Goal: Information Seeking & Learning: Learn about a topic

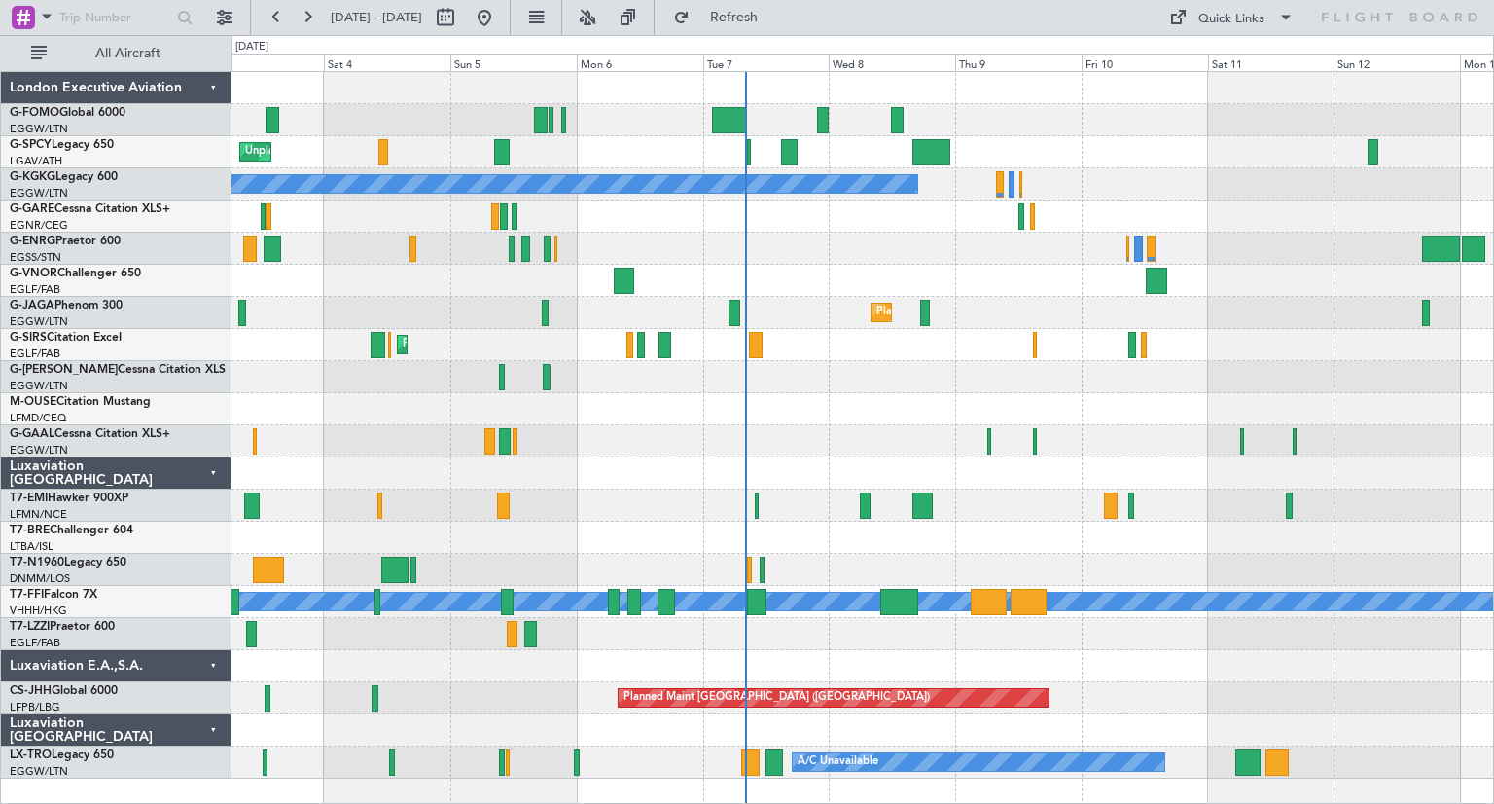
click at [924, 268] on div "Unplanned Maint [GEOGRAPHIC_DATA] Planned Maint [GEOGRAPHIC_DATA] A/C Unavailab…" at bounding box center [863, 425] width 1262 height 706
click at [101, 118] on link "G-FOMO Global 6000" at bounding box center [68, 113] width 116 height 12
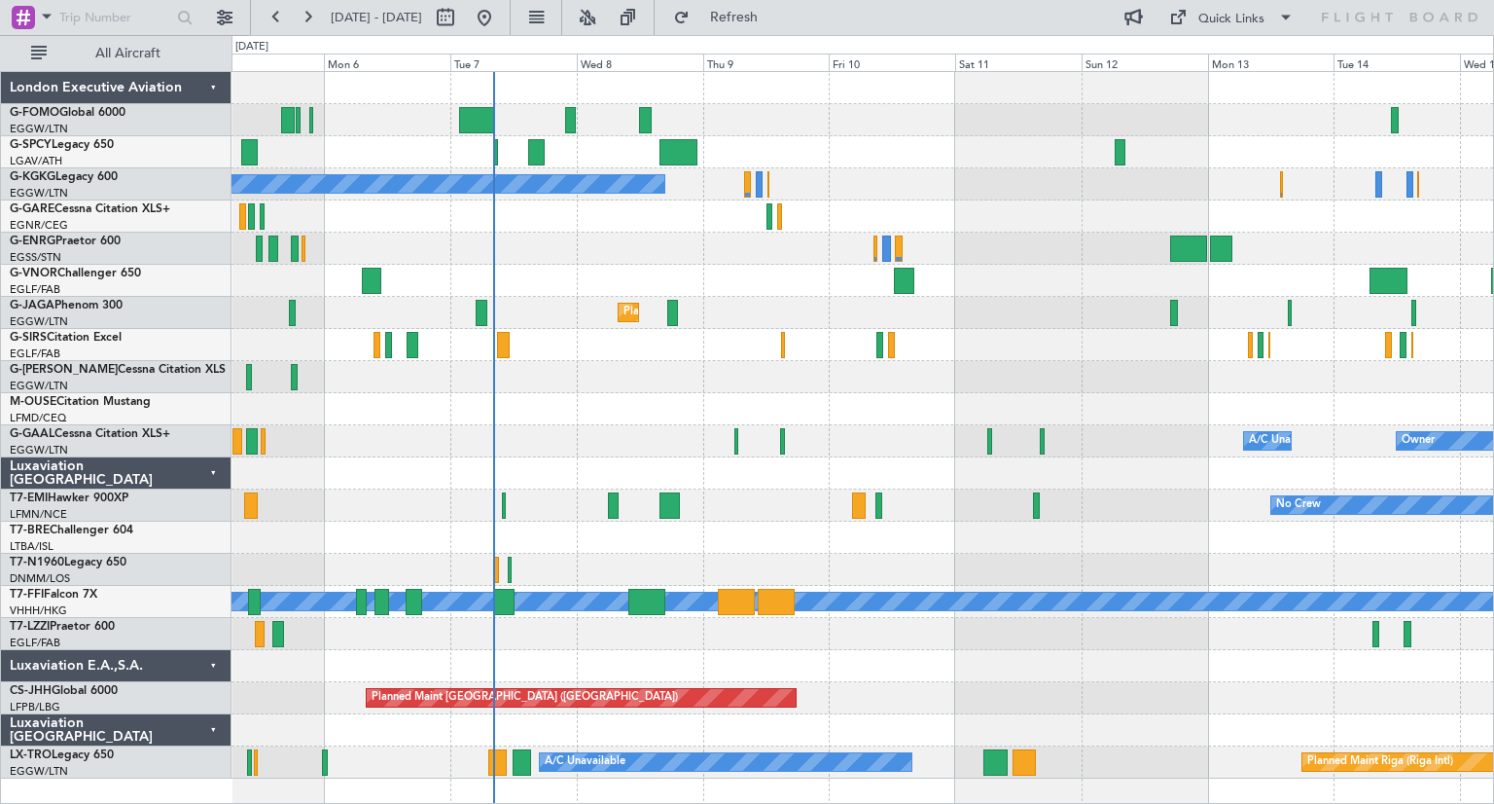
click at [852, 374] on div "Unplanned Maint [GEOGRAPHIC_DATA] A/C Unavailable [GEOGRAPHIC_DATA] (Ataturk) P…" at bounding box center [863, 425] width 1262 height 706
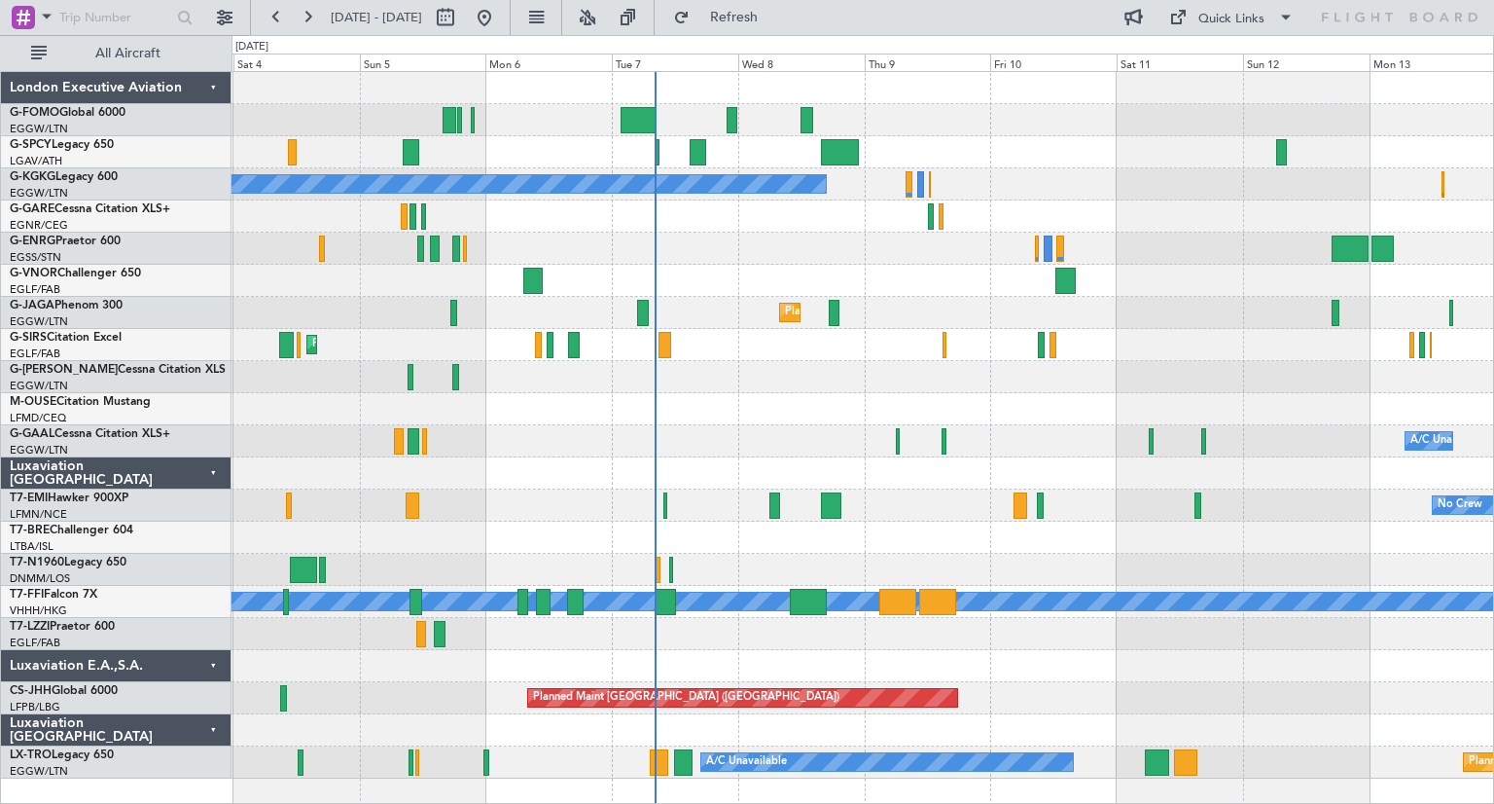
click at [817, 406] on div at bounding box center [863, 409] width 1262 height 32
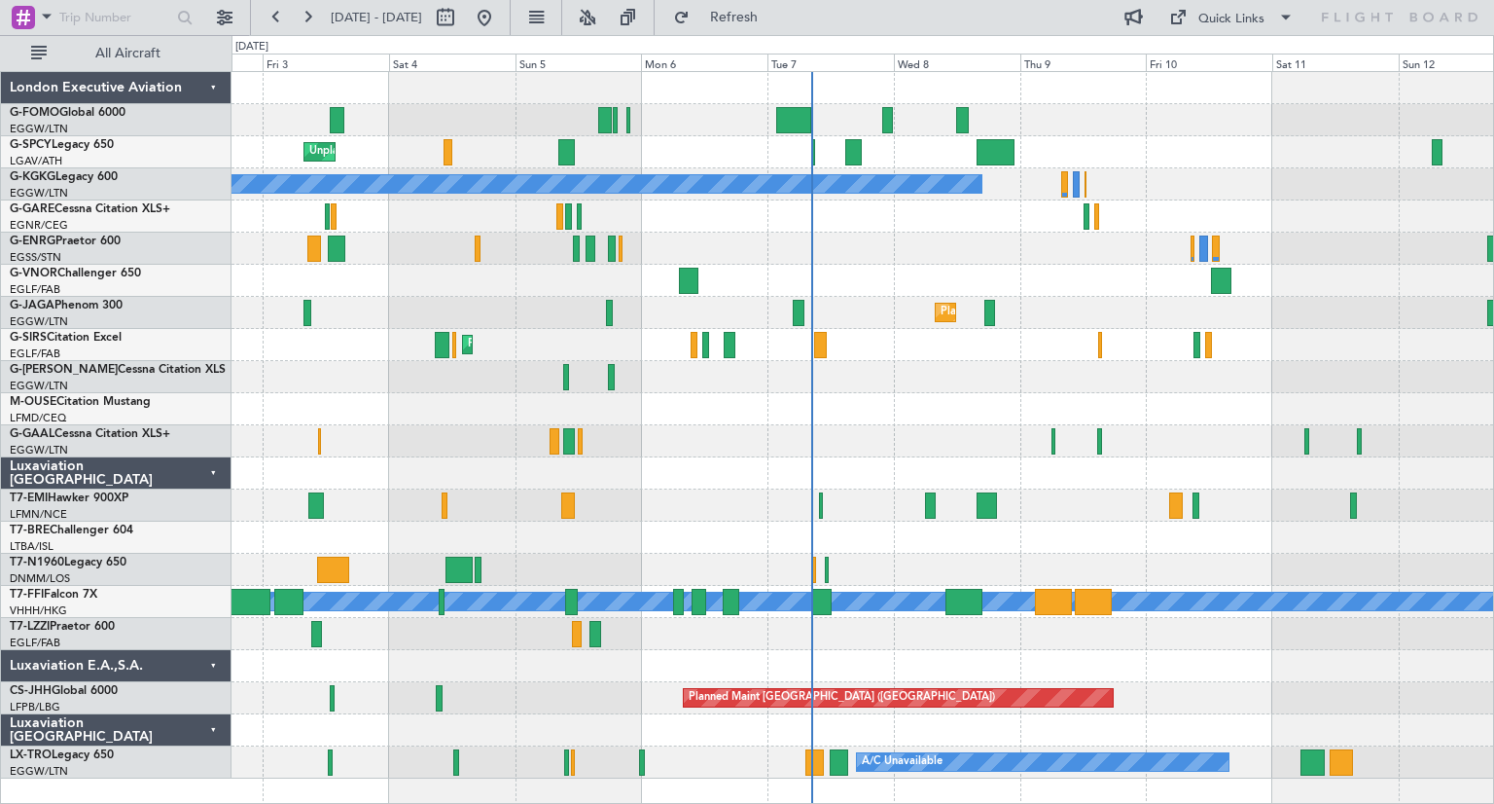
click at [693, 472] on div at bounding box center [863, 473] width 1262 height 32
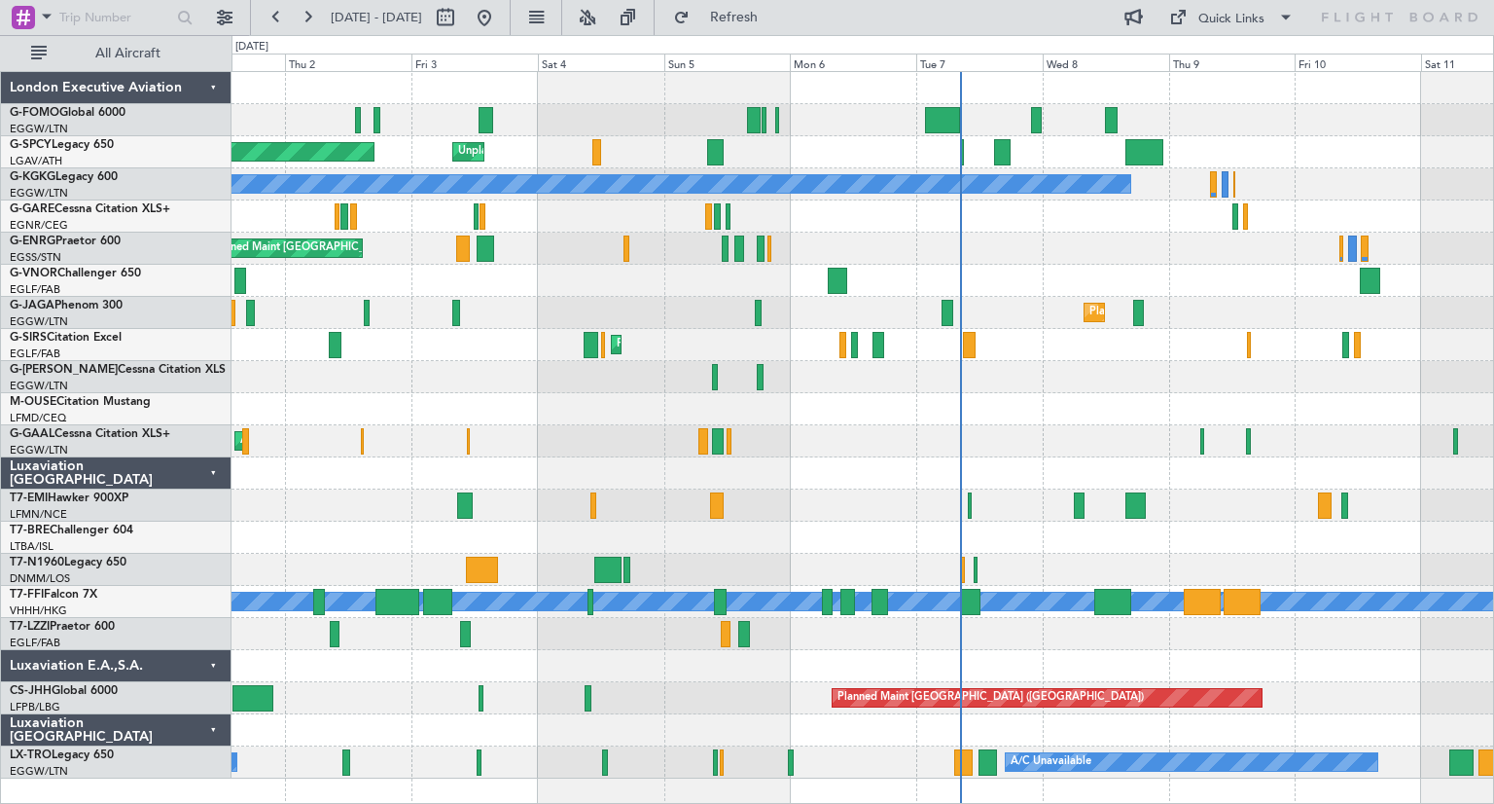
click at [872, 434] on div "AOG Maint Dusseldorf A/C Unavailable Planned [GEOGRAPHIC_DATA]" at bounding box center [863, 441] width 1262 height 32
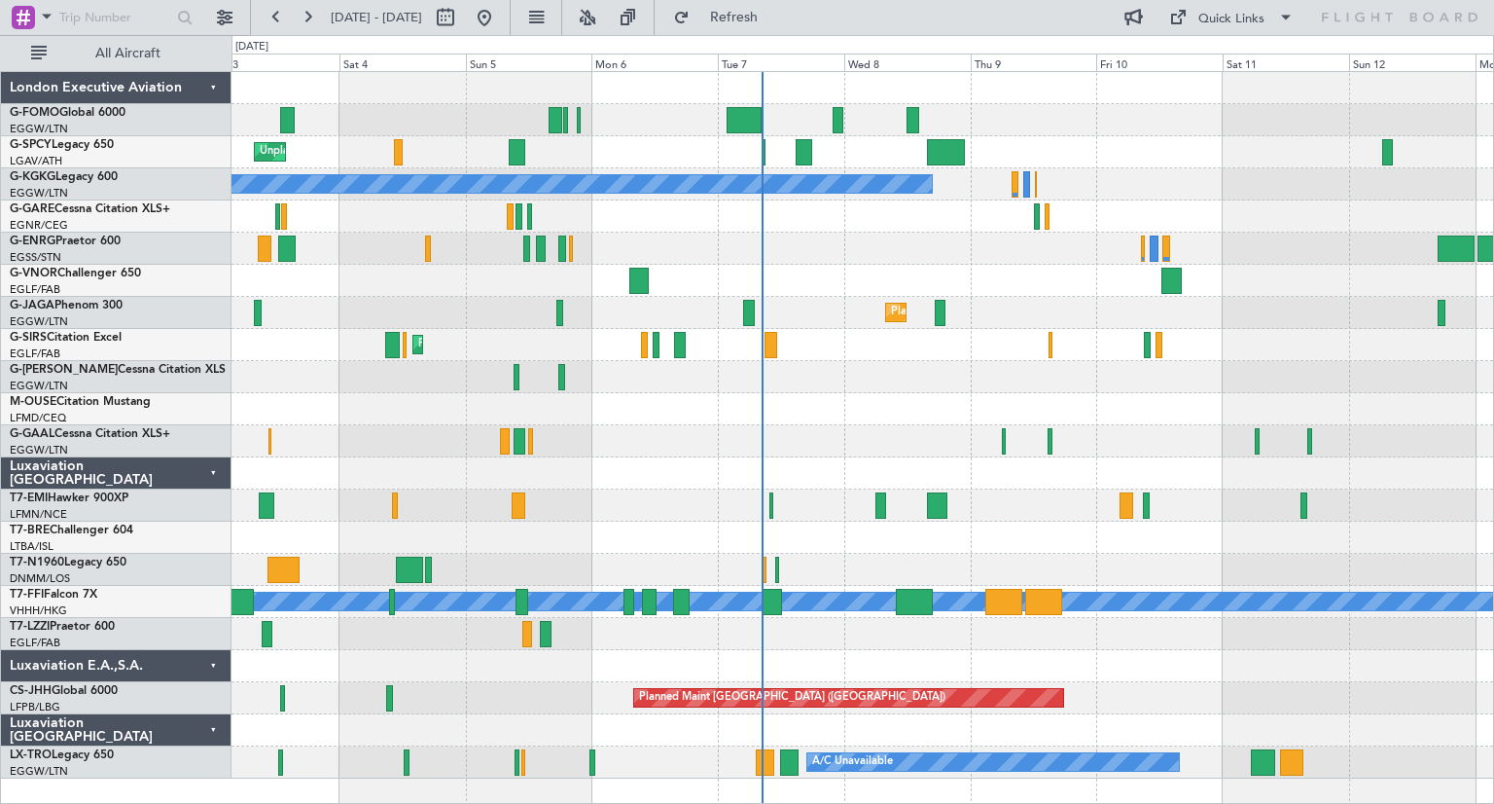
click at [669, 458] on div "Unplanned Maint [GEOGRAPHIC_DATA] Planned Maint [GEOGRAPHIC_DATA] A/C Unavailab…" at bounding box center [863, 425] width 1262 height 706
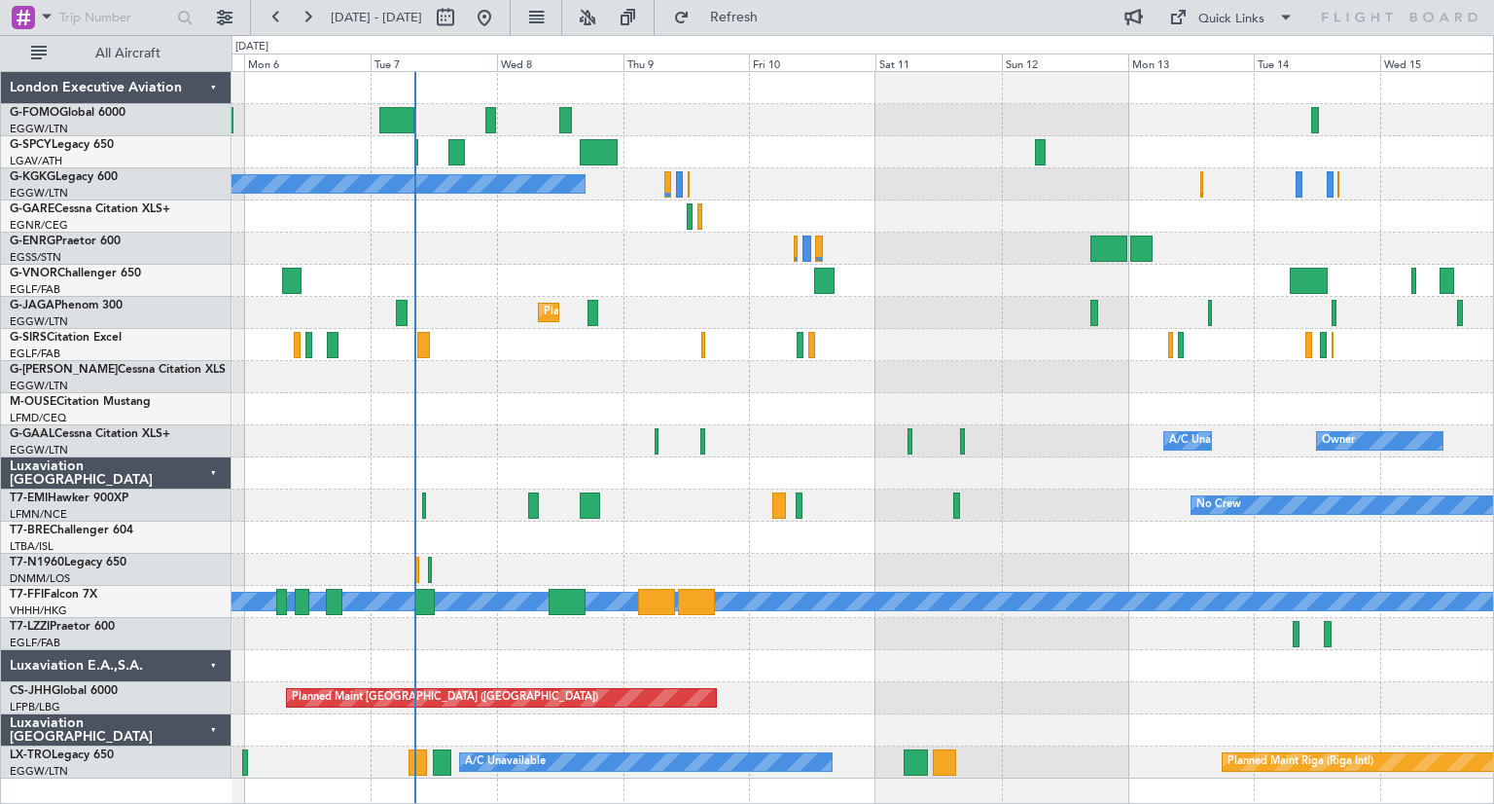
click at [705, 500] on div "No Crew" at bounding box center [863, 505] width 1262 height 32
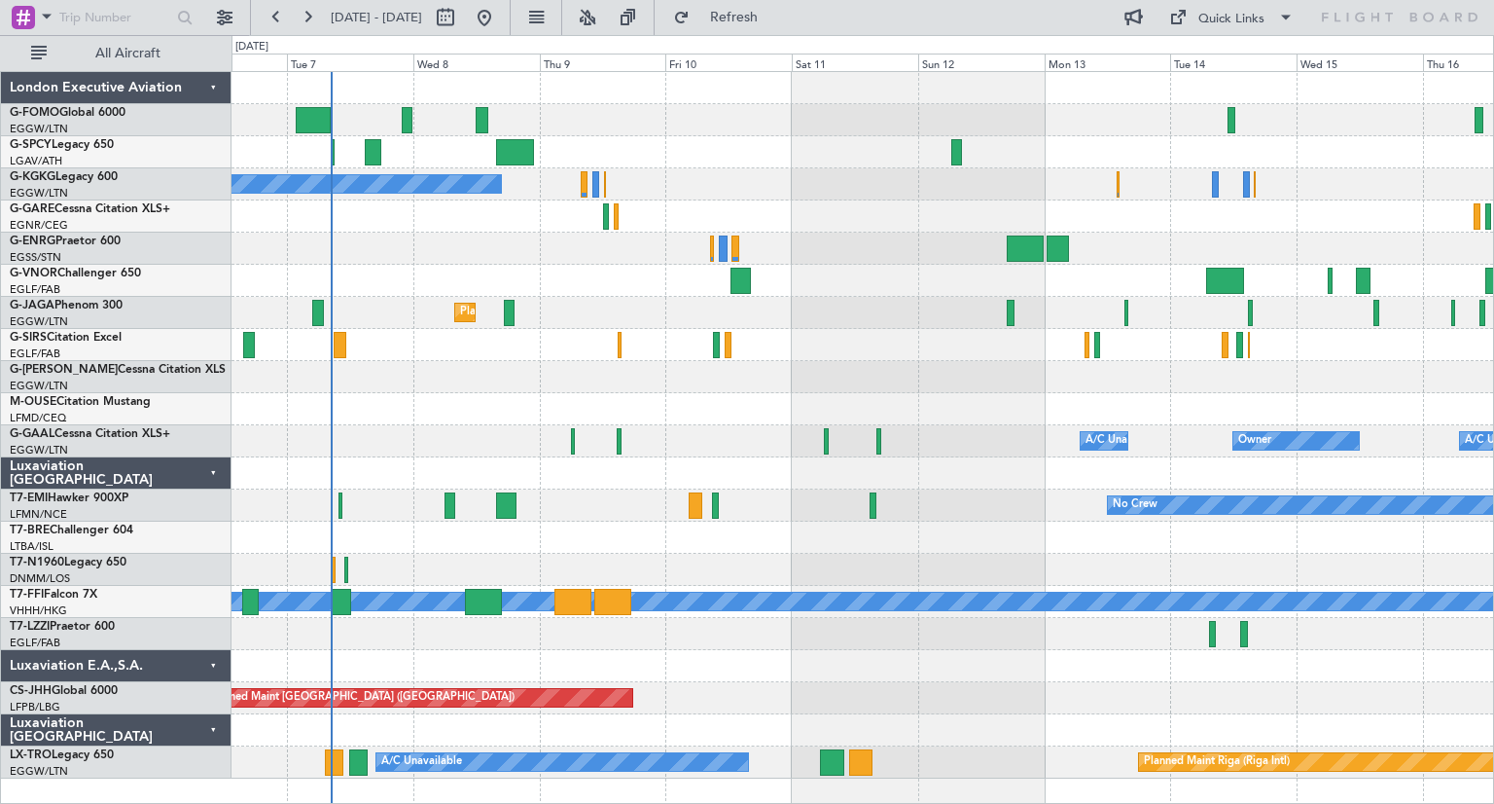
click at [1023, 522] on div "A/C Unavailable [GEOGRAPHIC_DATA] (Ataturk) Planned Maint [GEOGRAPHIC_DATA] ([G…" at bounding box center [863, 425] width 1262 height 706
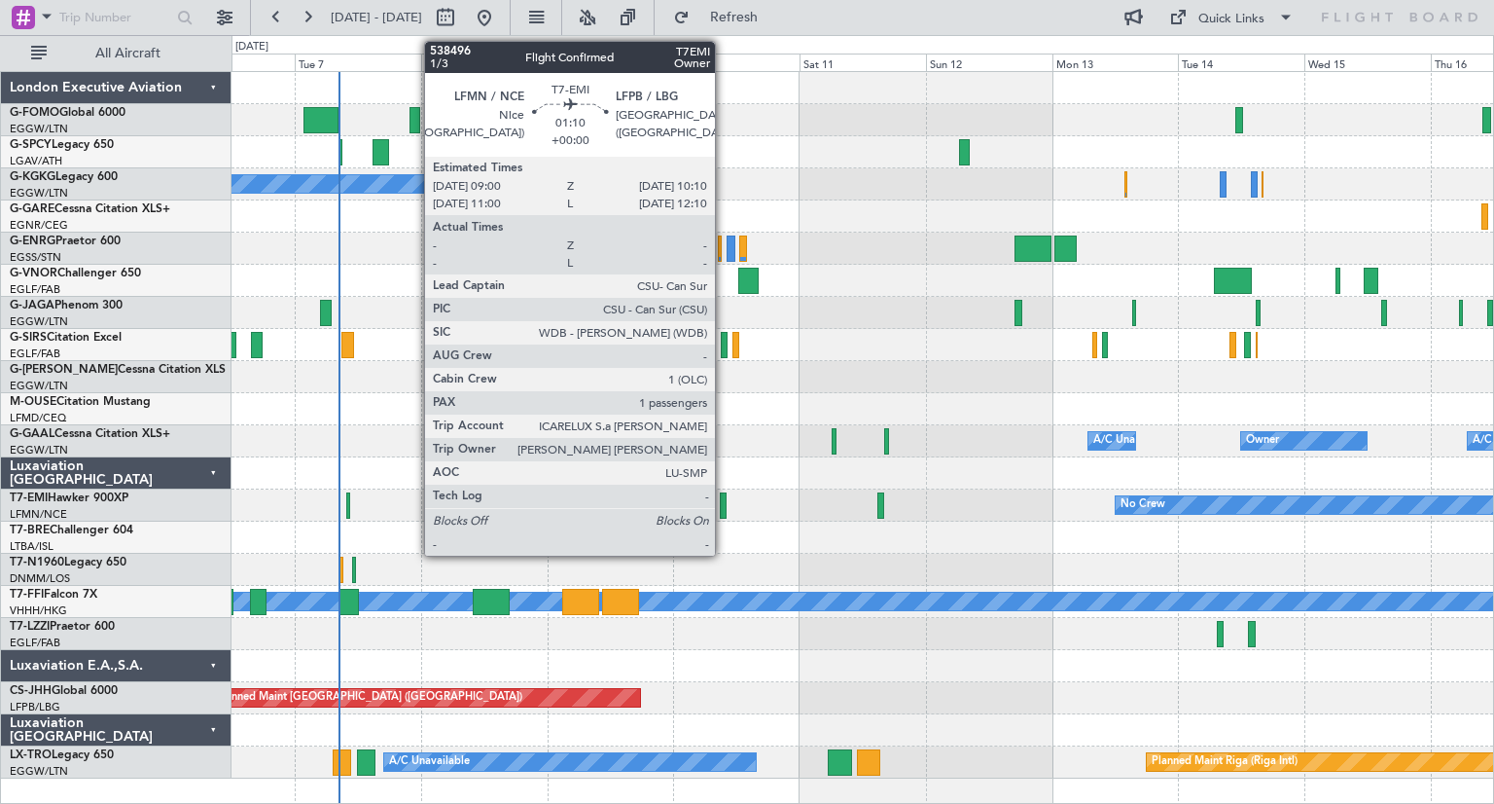
click at [722, 503] on div at bounding box center [723, 505] width 7 height 26
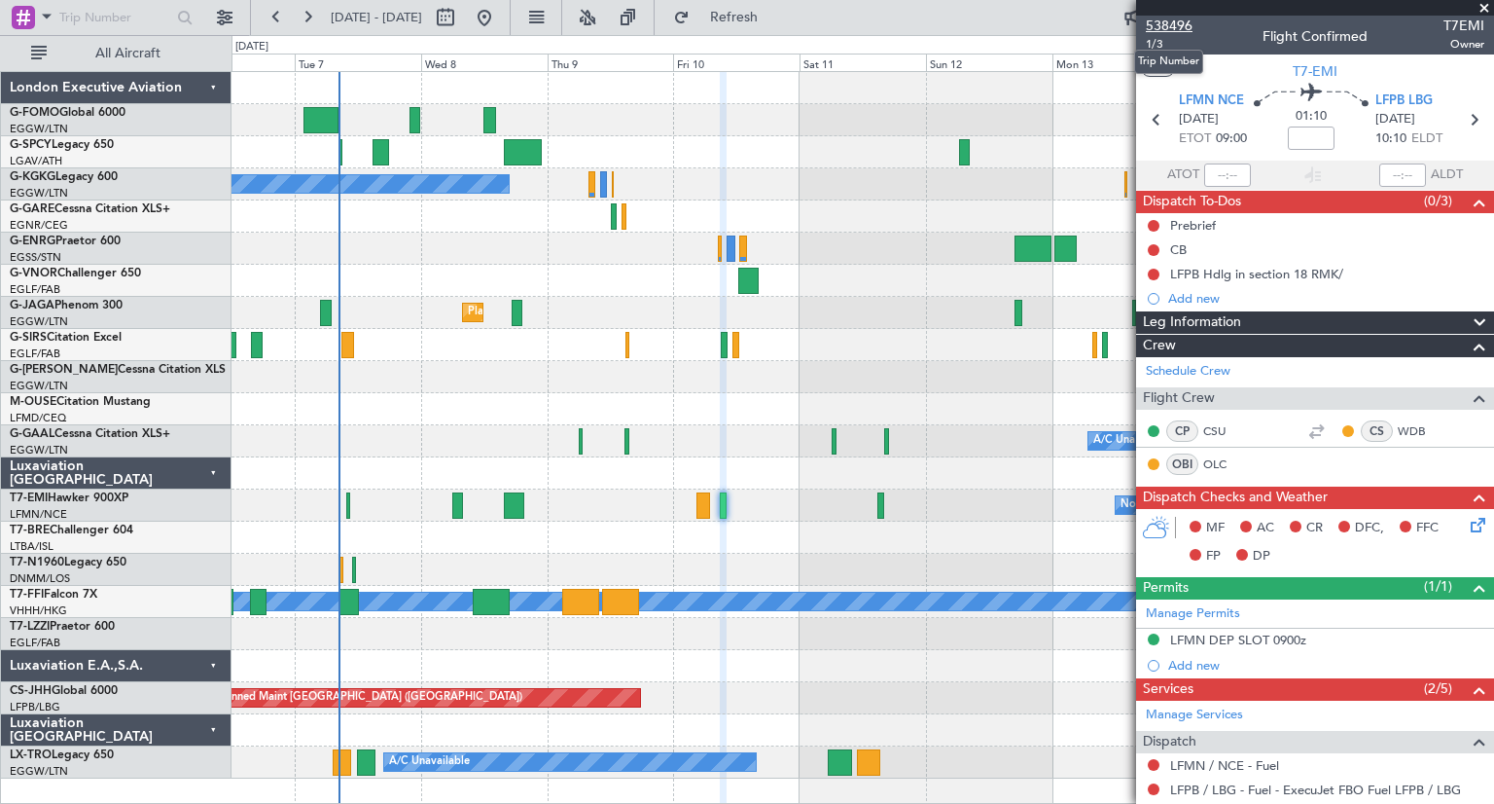
click at [1179, 28] on span "538496" at bounding box center [1169, 26] width 47 height 20
click at [1160, 48] on span "1/3" at bounding box center [1169, 44] width 47 height 17
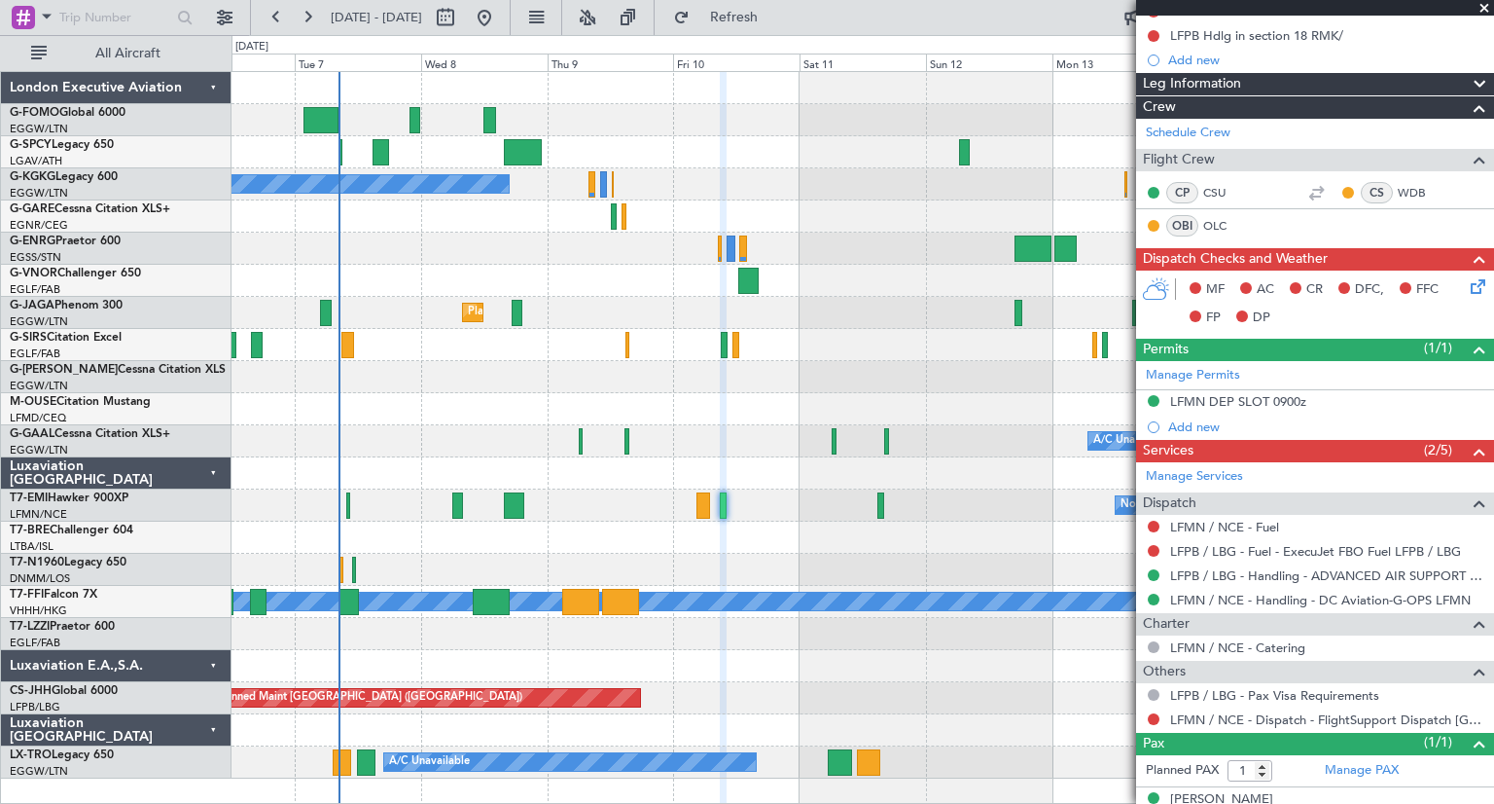
scroll to position [262, 0]
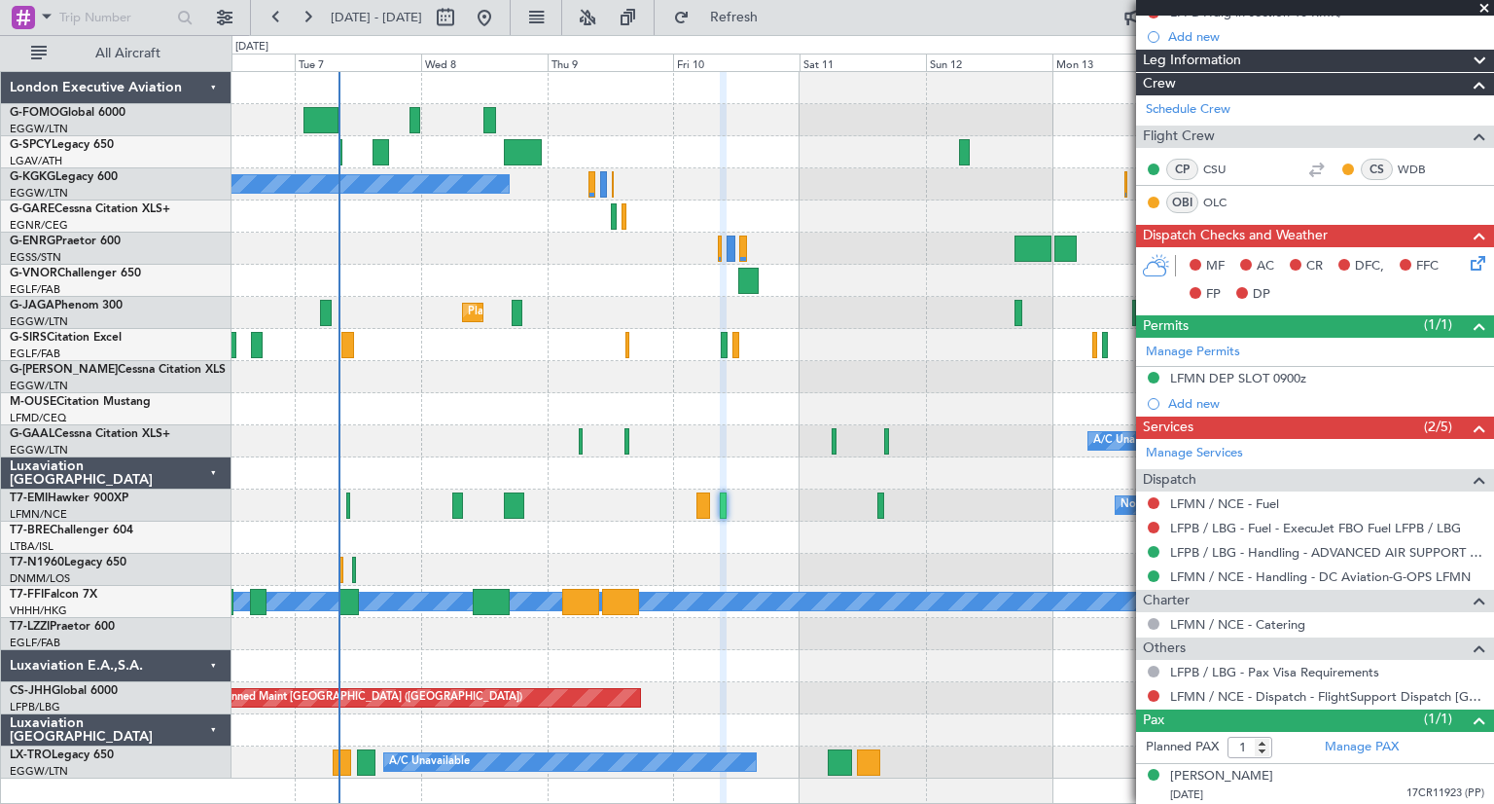
click at [1488, 5] on span at bounding box center [1484, 9] width 19 height 18
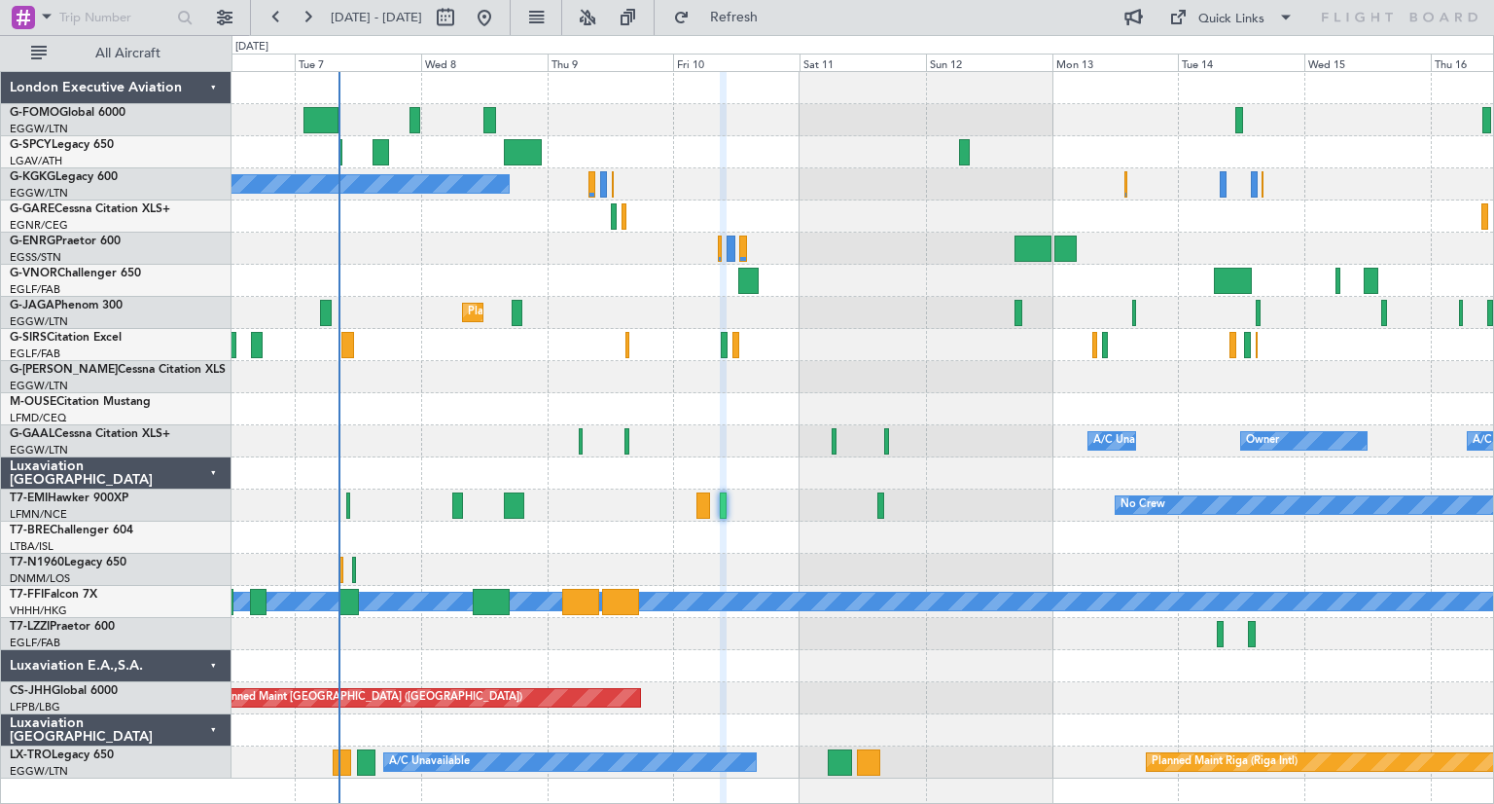
type input "0"
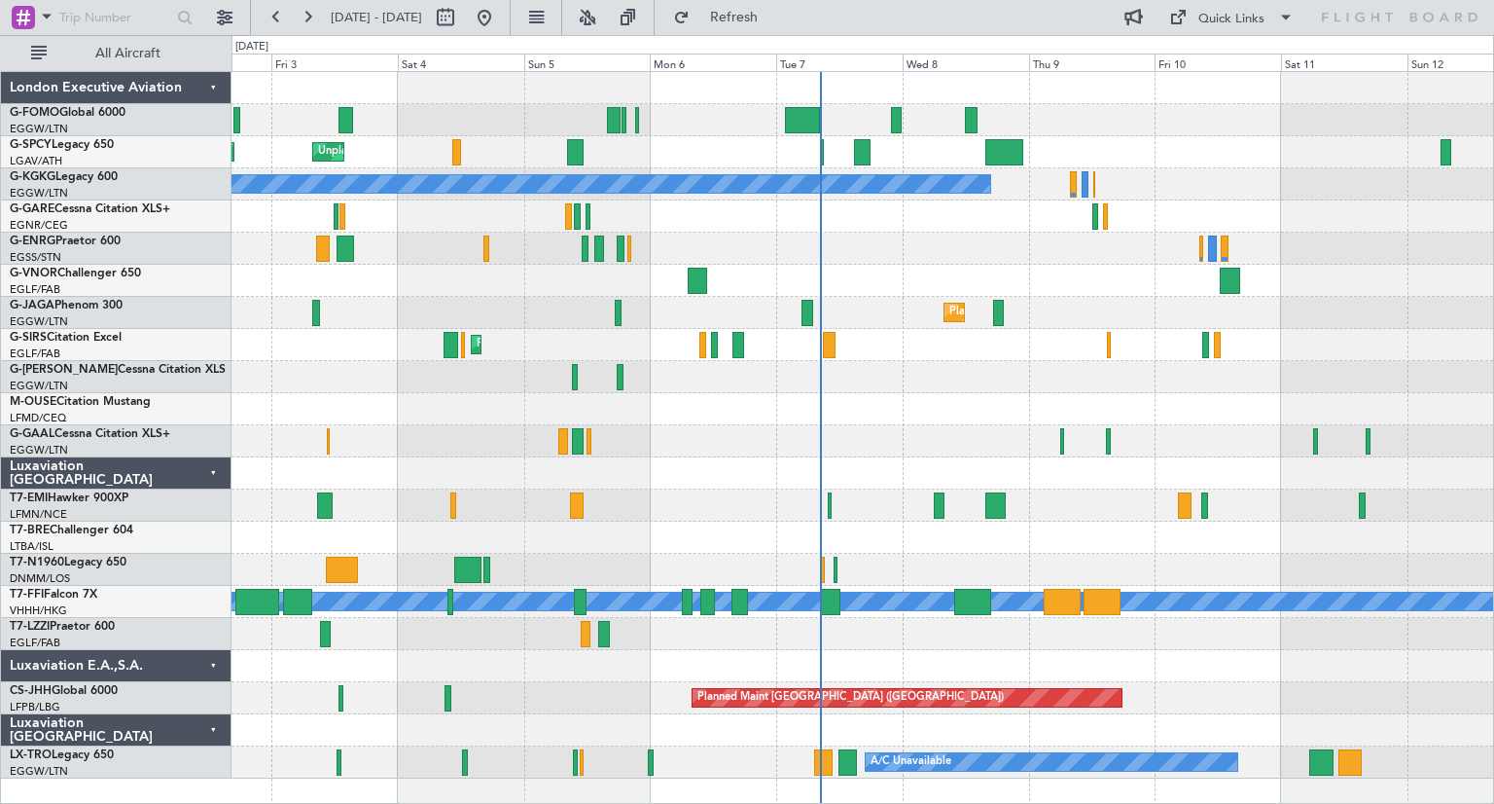
click at [975, 370] on div at bounding box center [863, 377] width 1262 height 32
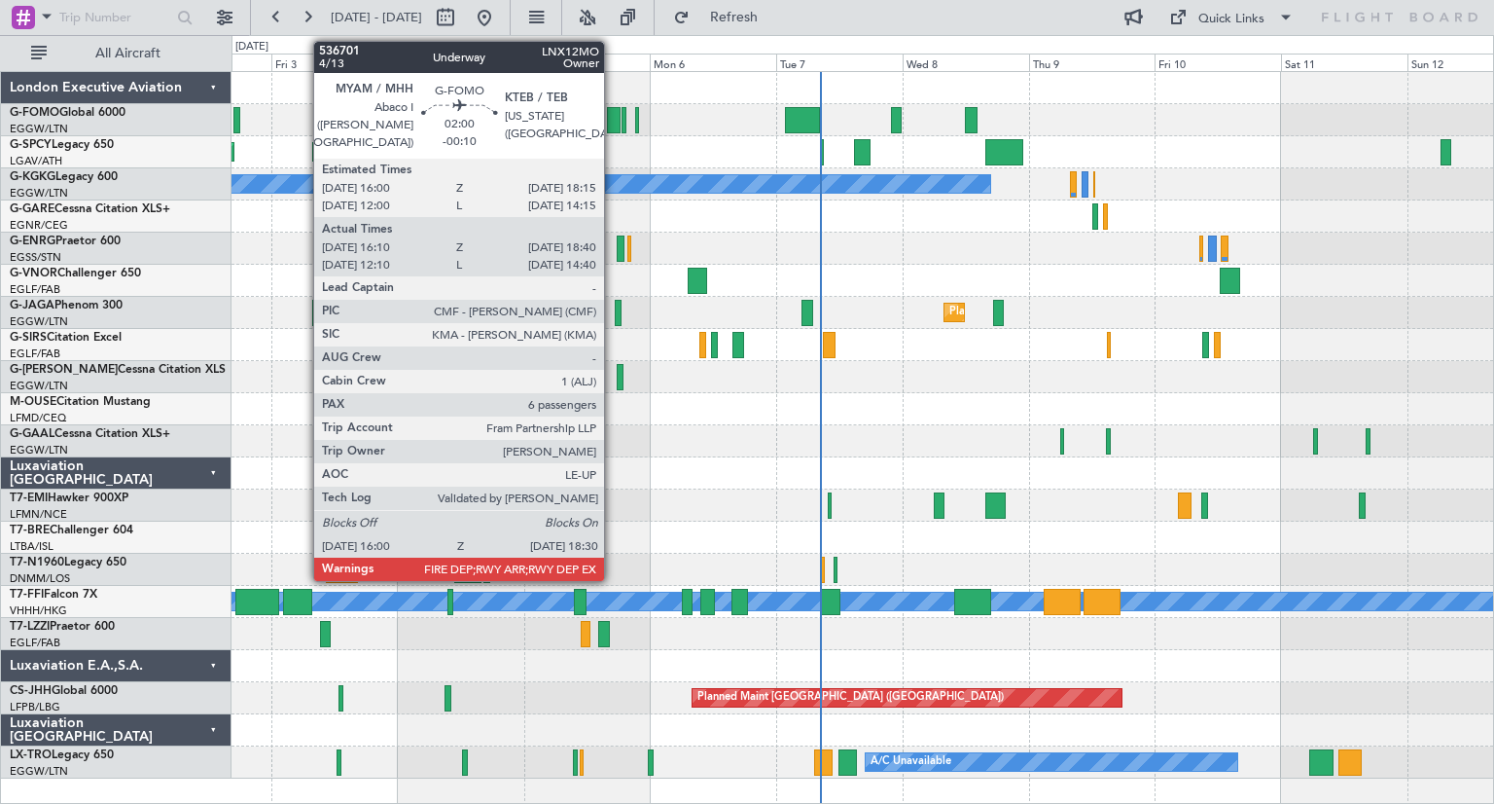
click at [613, 115] on div at bounding box center [614, 120] width 14 height 26
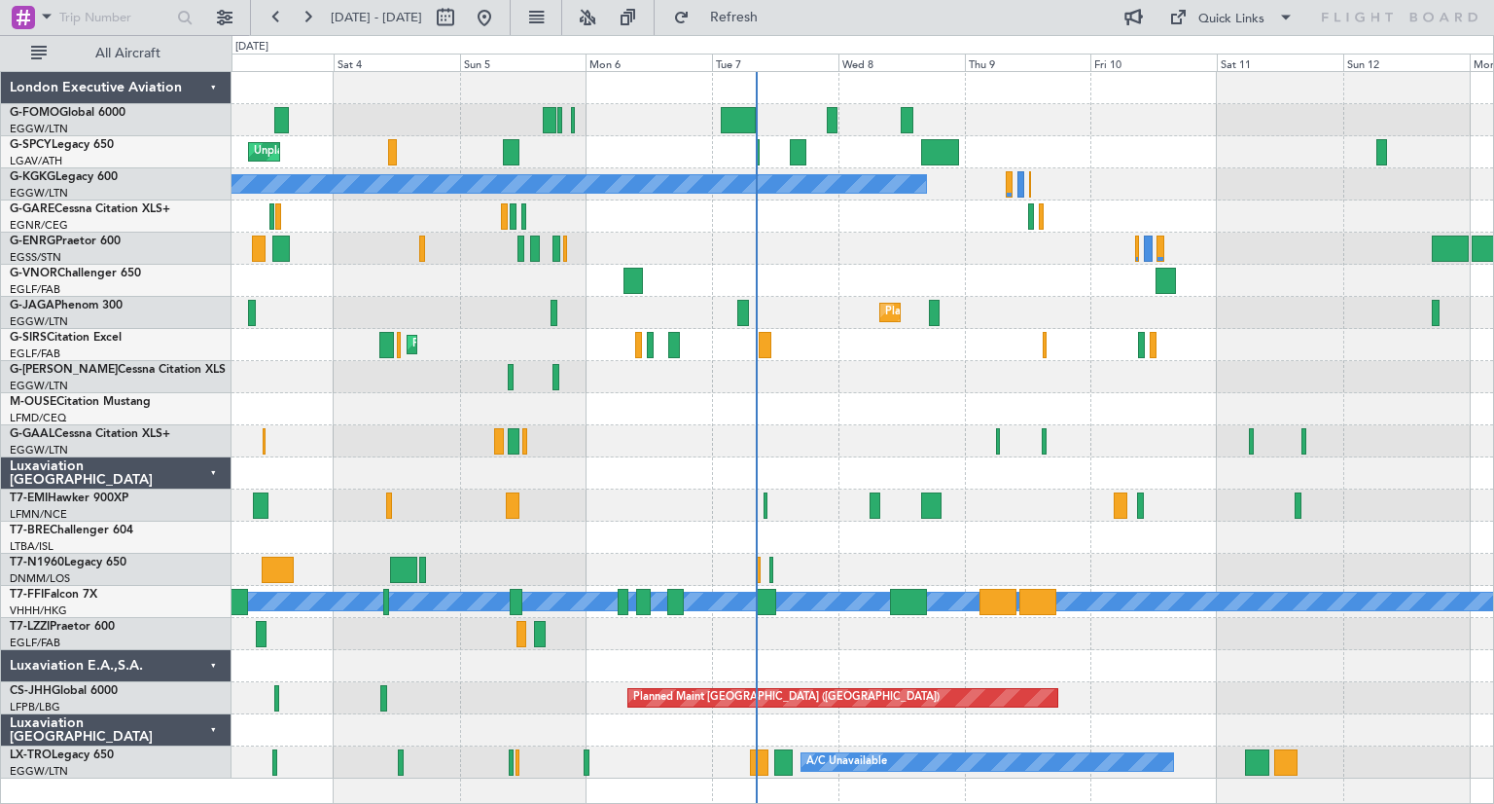
click at [922, 386] on div "Unplanned Maint [GEOGRAPHIC_DATA] Planned Maint [GEOGRAPHIC_DATA] A/C Unavailab…" at bounding box center [863, 425] width 1262 height 706
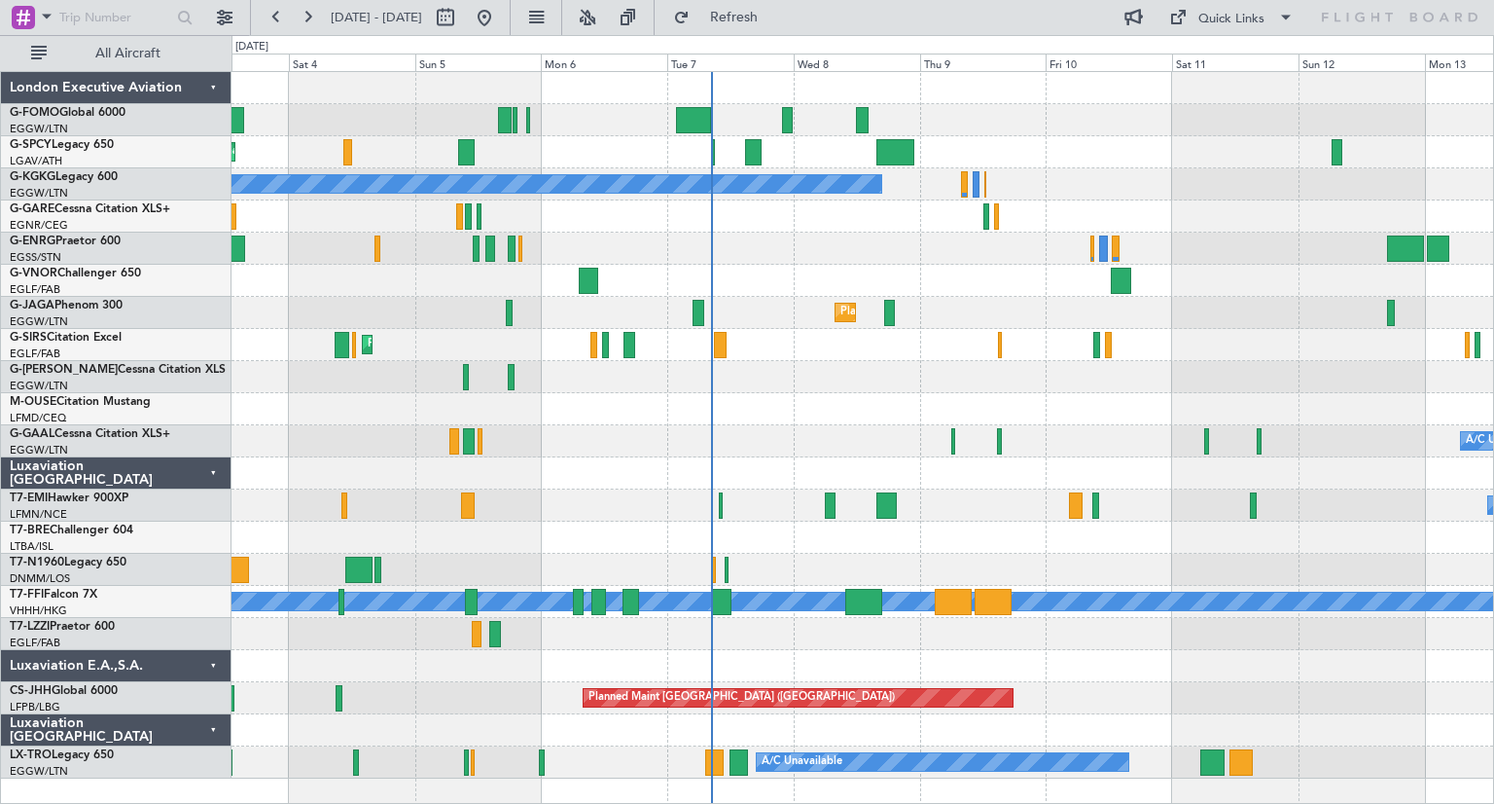
click at [825, 416] on div "Unplanned Maint [GEOGRAPHIC_DATA] Planned Maint [GEOGRAPHIC_DATA] A/C Unavailab…" at bounding box center [863, 425] width 1262 height 706
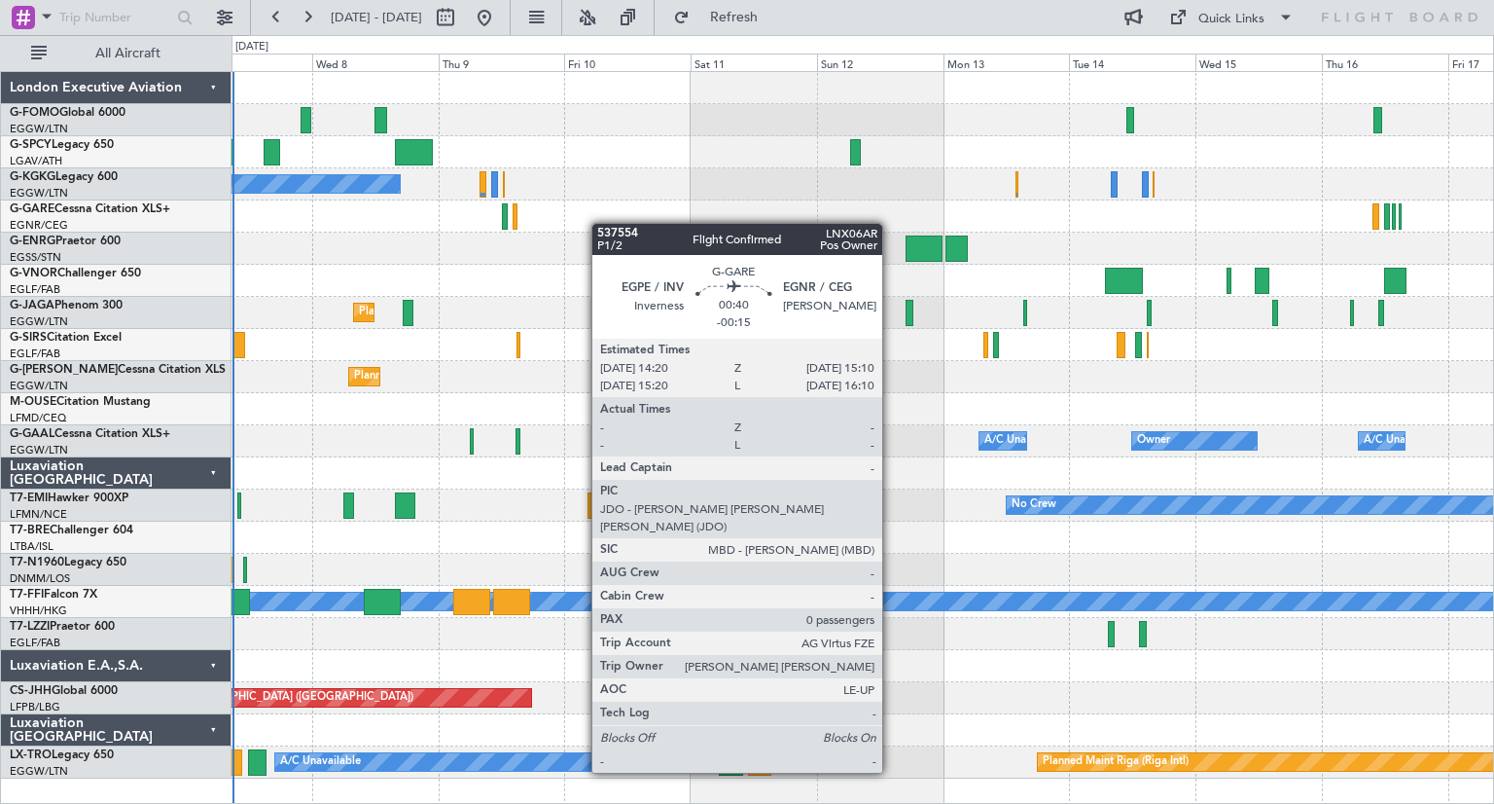
click at [507, 219] on div "A/C Unavailable [GEOGRAPHIC_DATA] (Ataturk) Planned Maint [GEOGRAPHIC_DATA] ([G…" at bounding box center [863, 425] width 1262 height 706
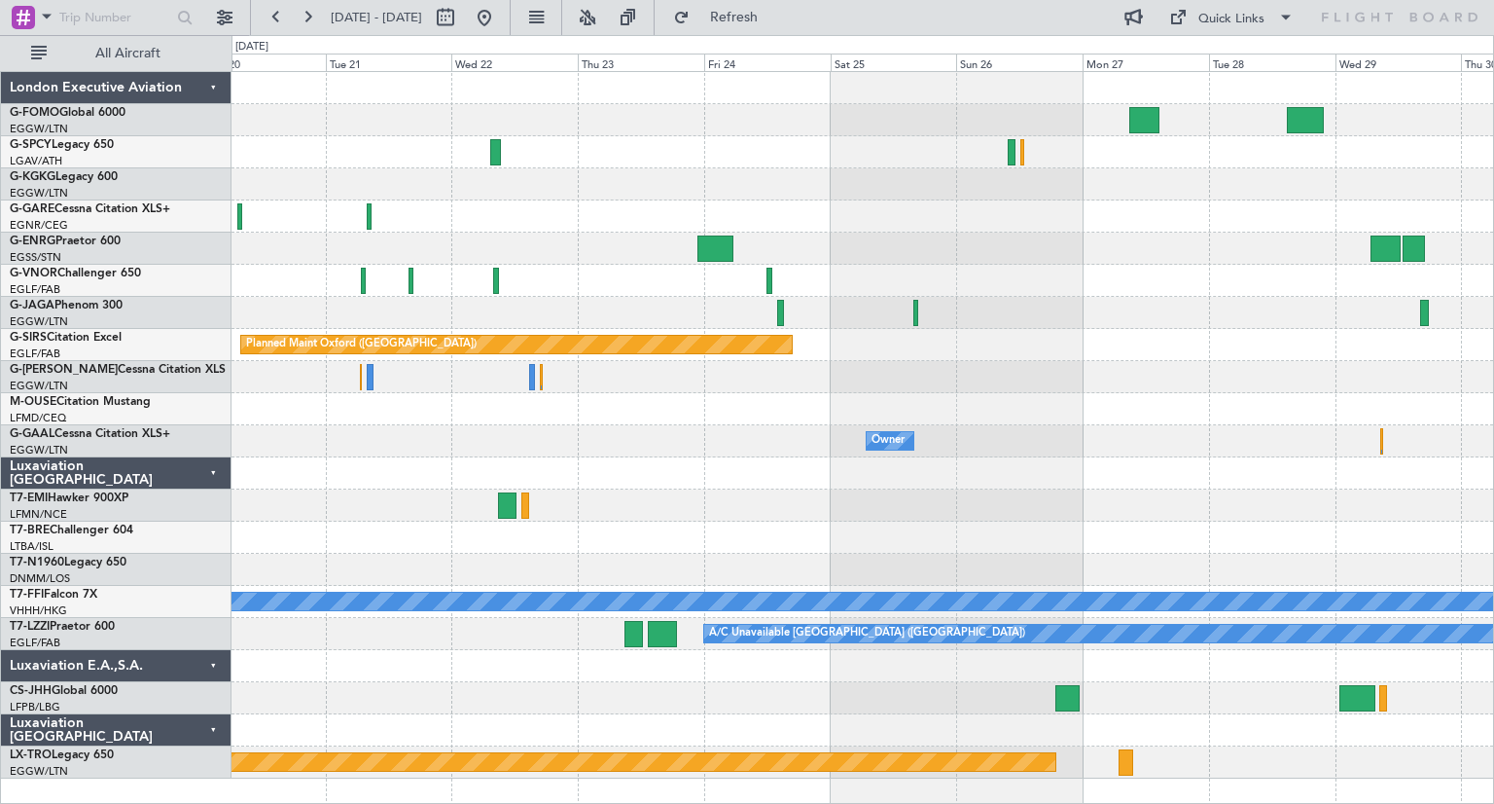
click at [975, 246] on div at bounding box center [863, 249] width 1262 height 32
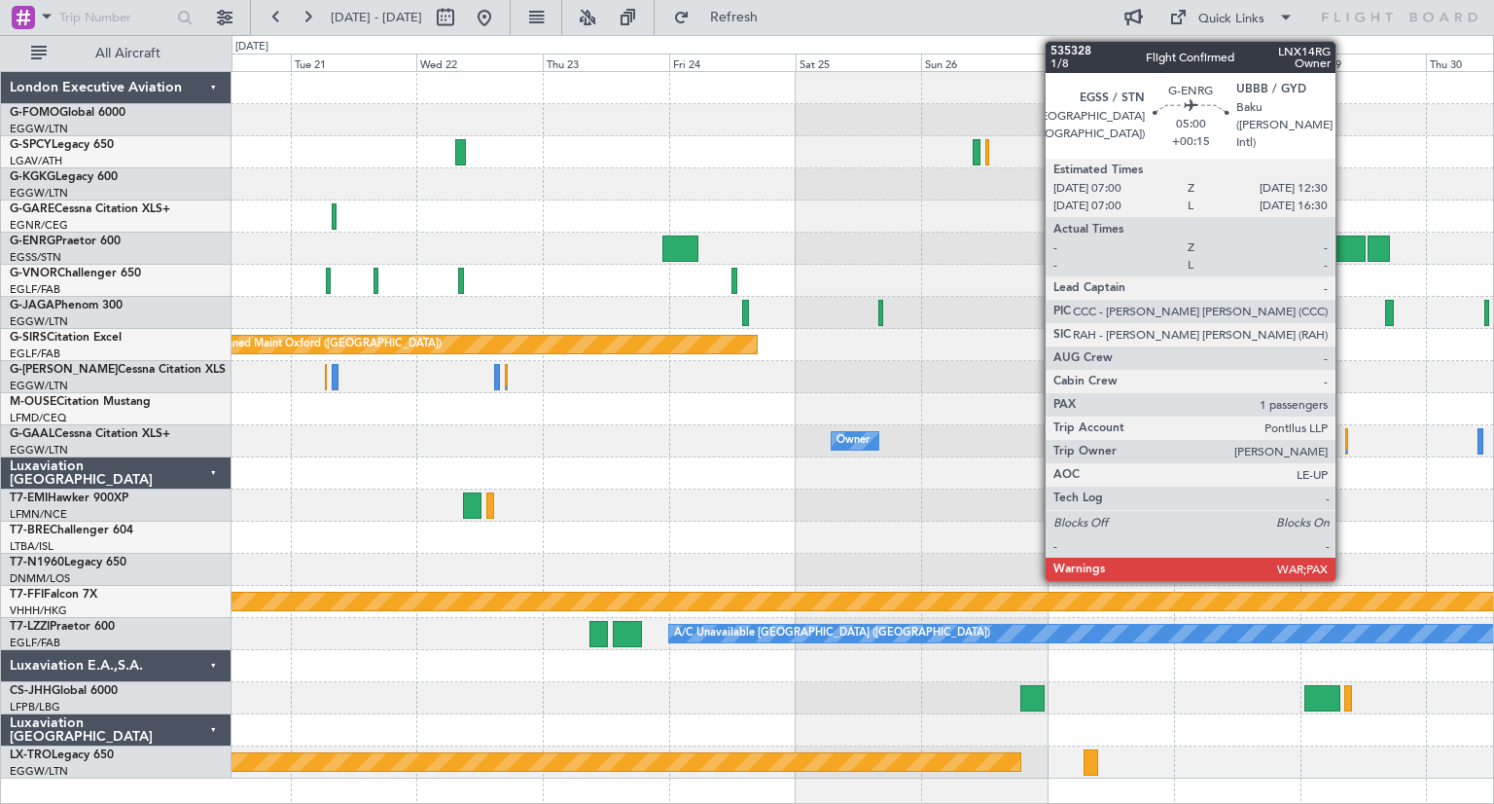
click at [1344, 242] on div at bounding box center [1350, 248] width 29 height 26
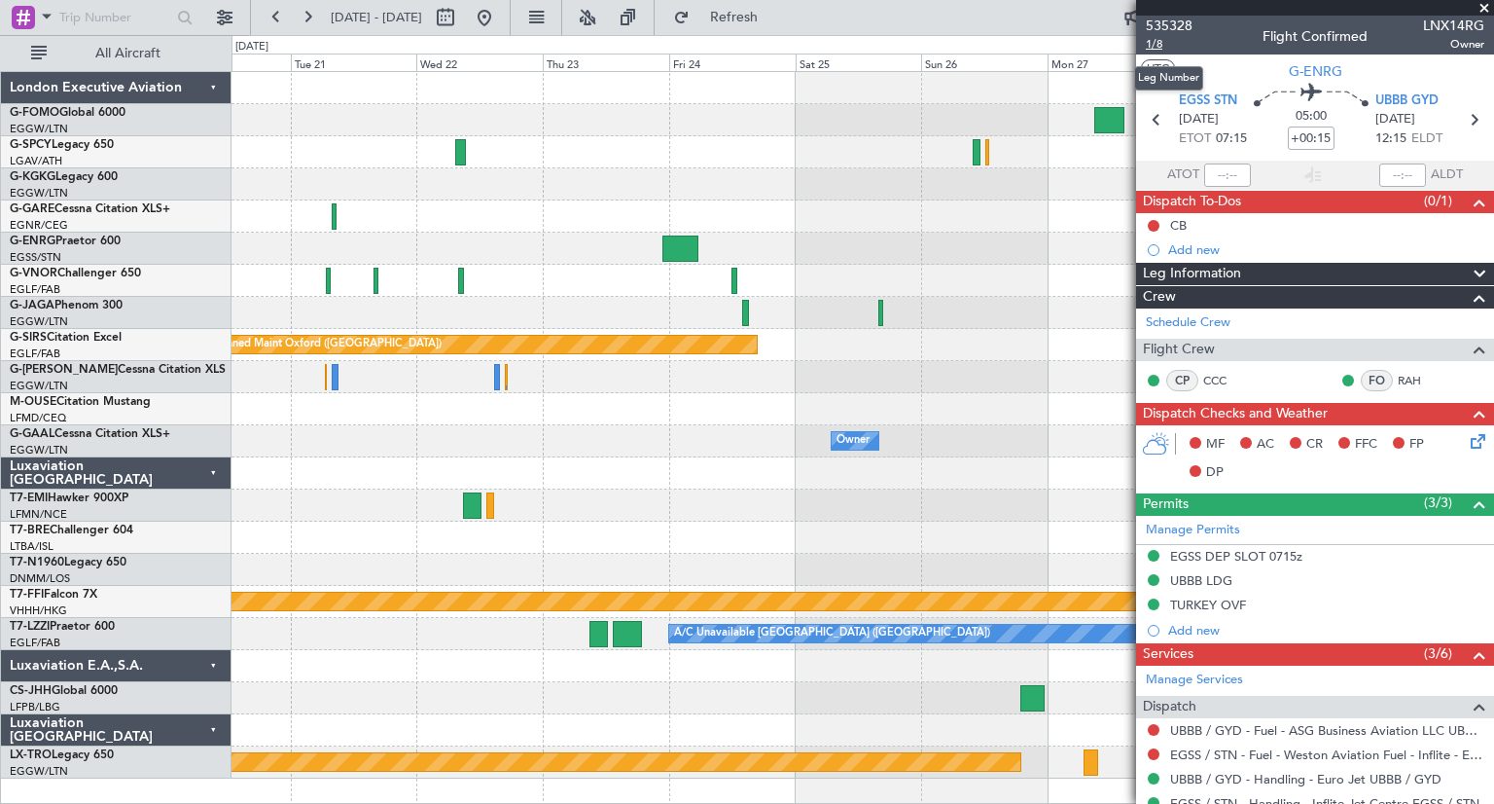
click at [1146, 45] on span "1/8" at bounding box center [1169, 44] width 47 height 17
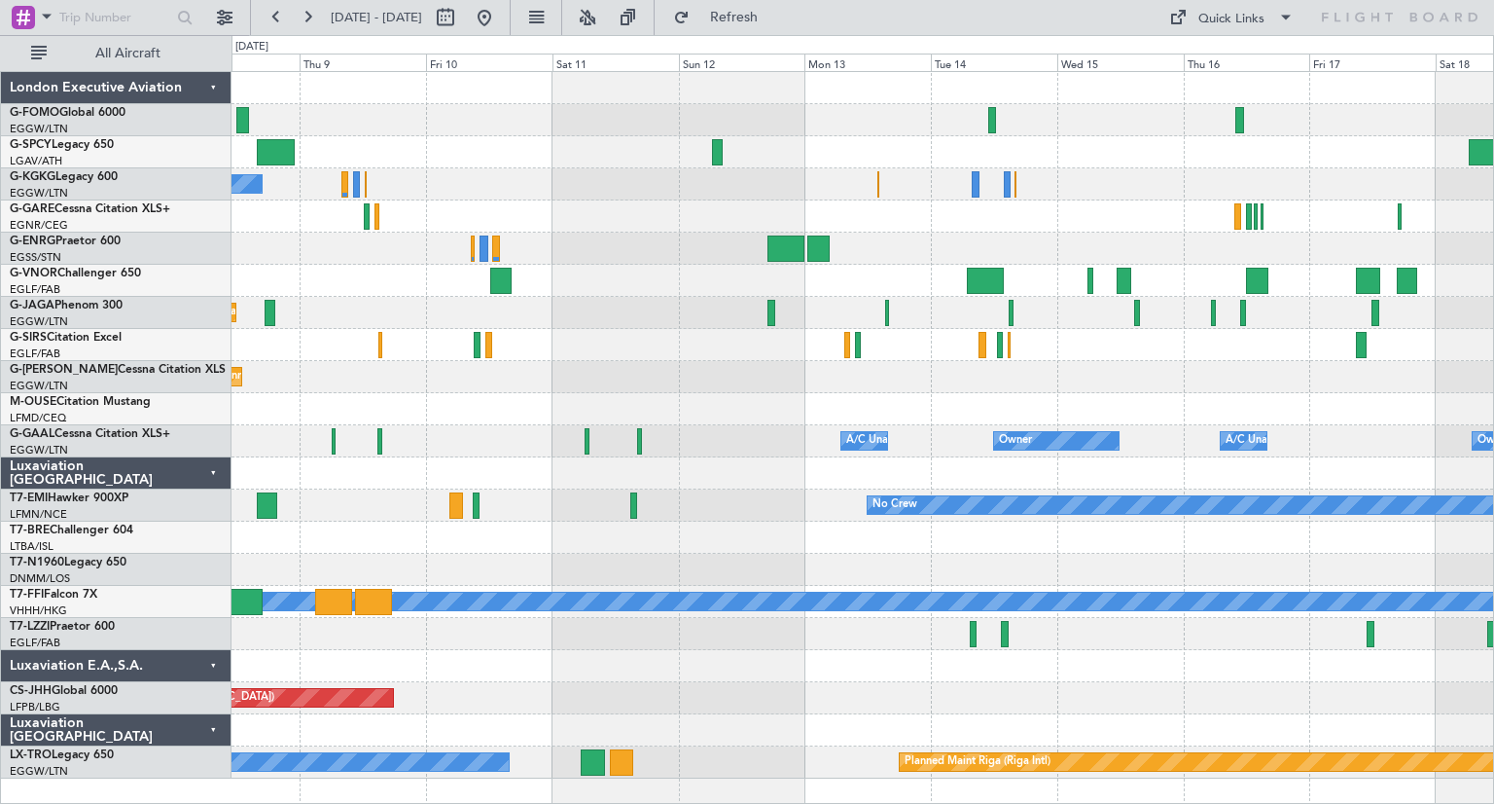
click at [377, 248] on div "A/C Unavailable [GEOGRAPHIC_DATA] (Ataturk) Planned Maint [GEOGRAPHIC_DATA] ([G…" at bounding box center [863, 425] width 1262 height 706
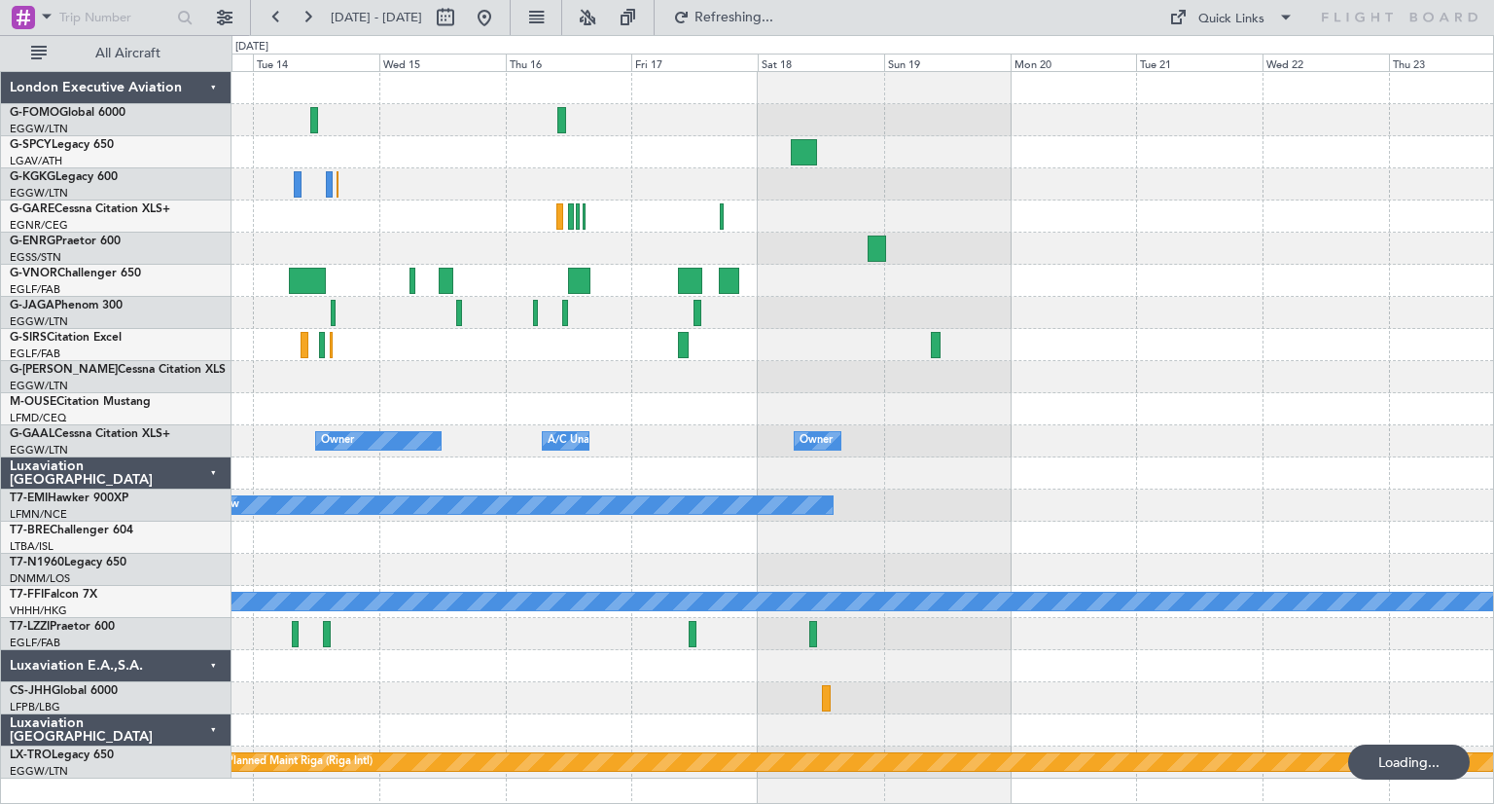
click at [469, 247] on div at bounding box center [863, 249] width 1262 height 32
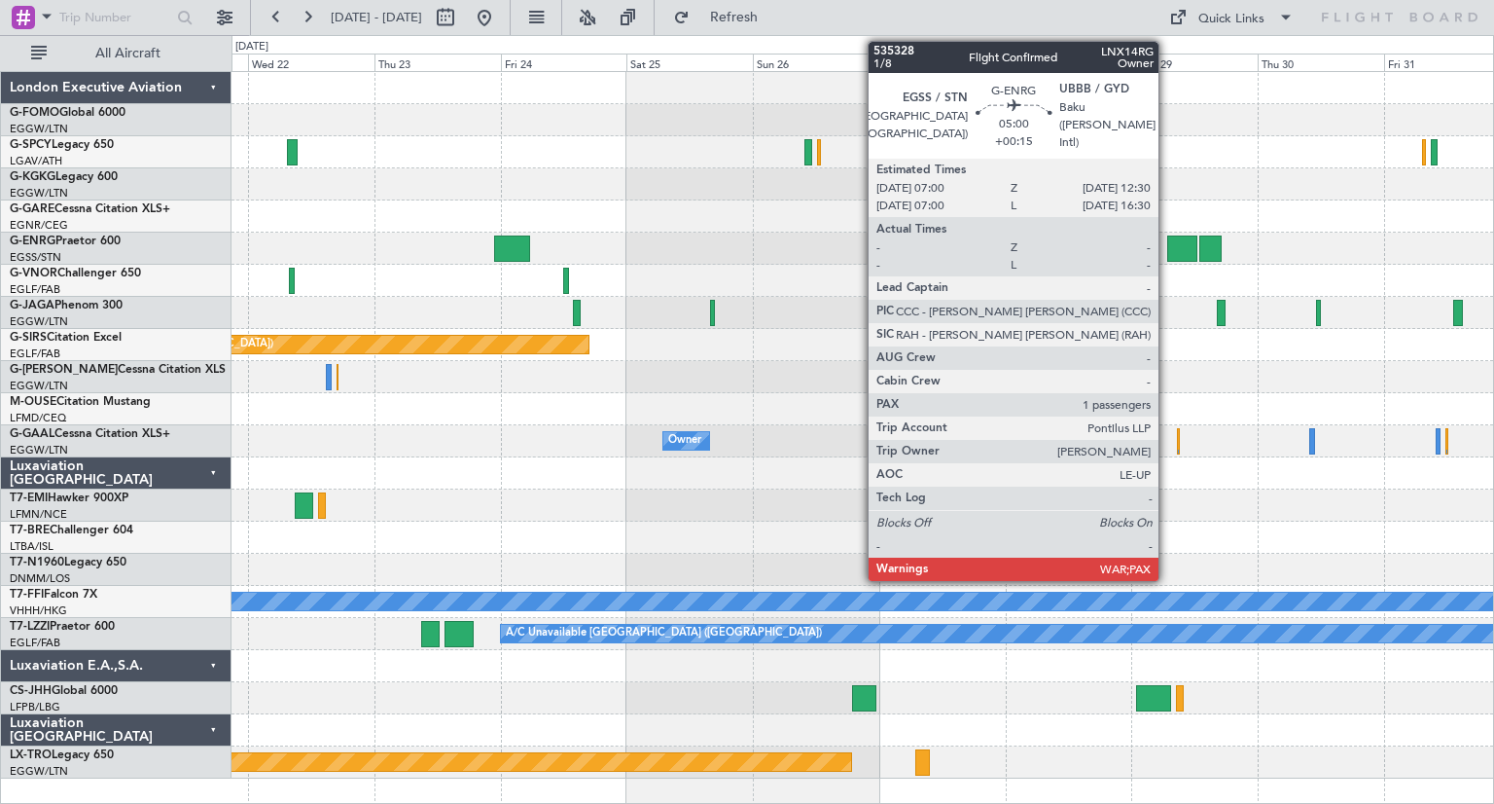
click at [1167, 244] on div at bounding box center [1181, 248] width 29 height 26
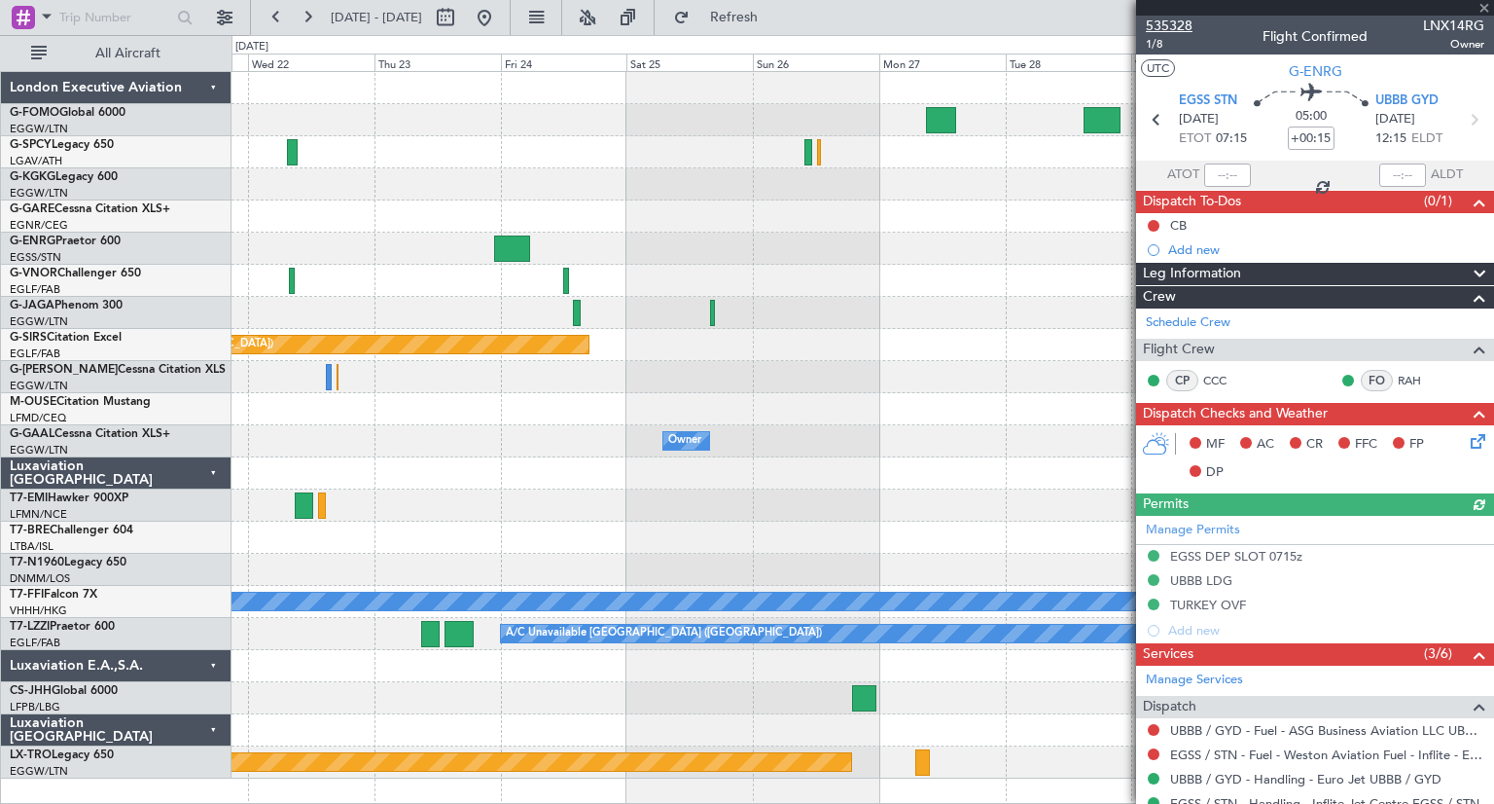
click at [1173, 21] on span "535328" at bounding box center [1169, 26] width 47 height 20
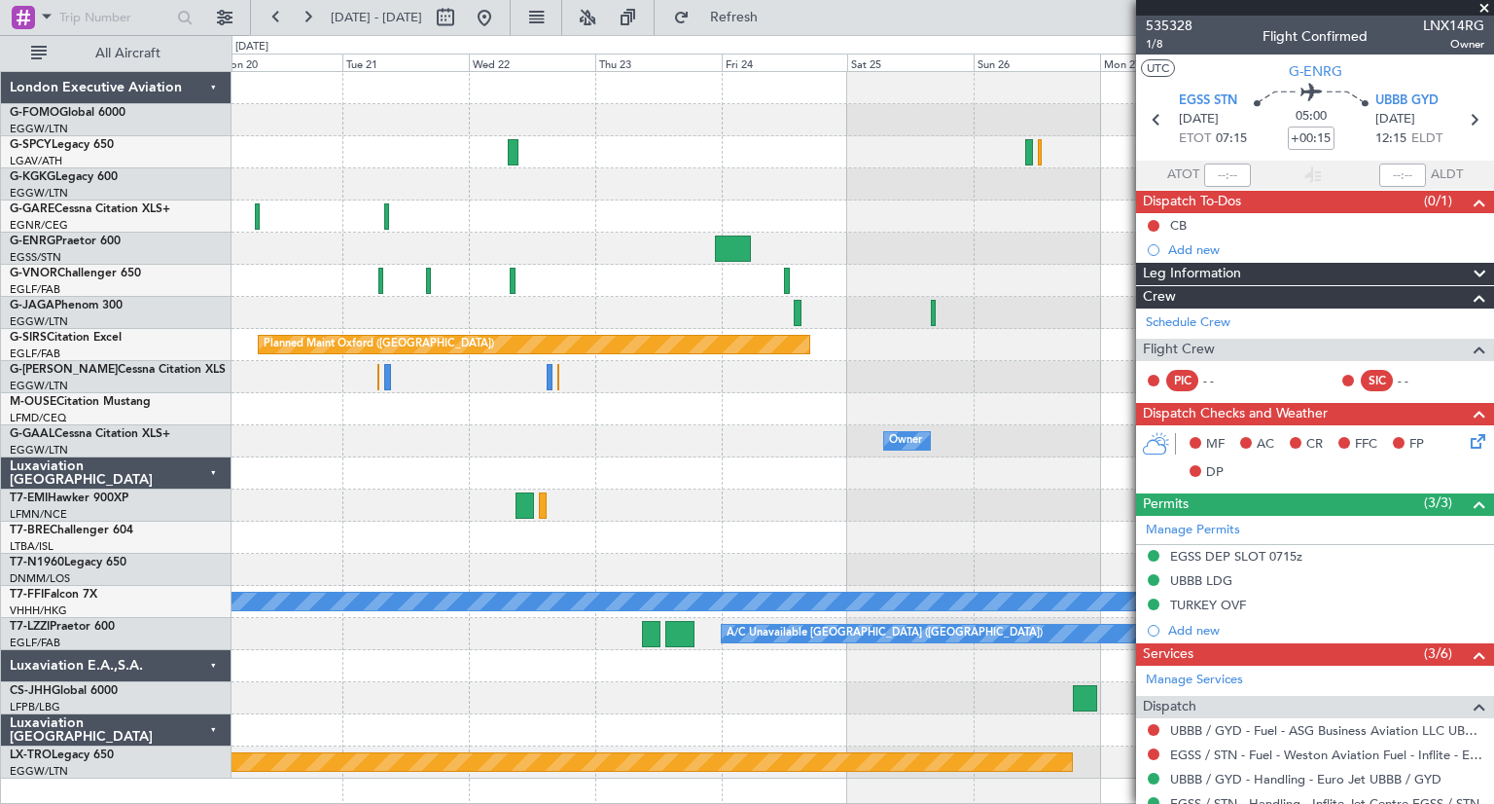
click at [1031, 340] on div "Planned Maint Oxford (Kidlington) Owner Owner Owner No Crew Planned Maint Genev…" at bounding box center [863, 425] width 1262 height 706
drag, startPoint x: 1485, startPoint y: 9, endPoint x: 1168, endPoint y: 61, distance: 320.5
click at [1484, 8] on span at bounding box center [1484, 9] width 19 height 18
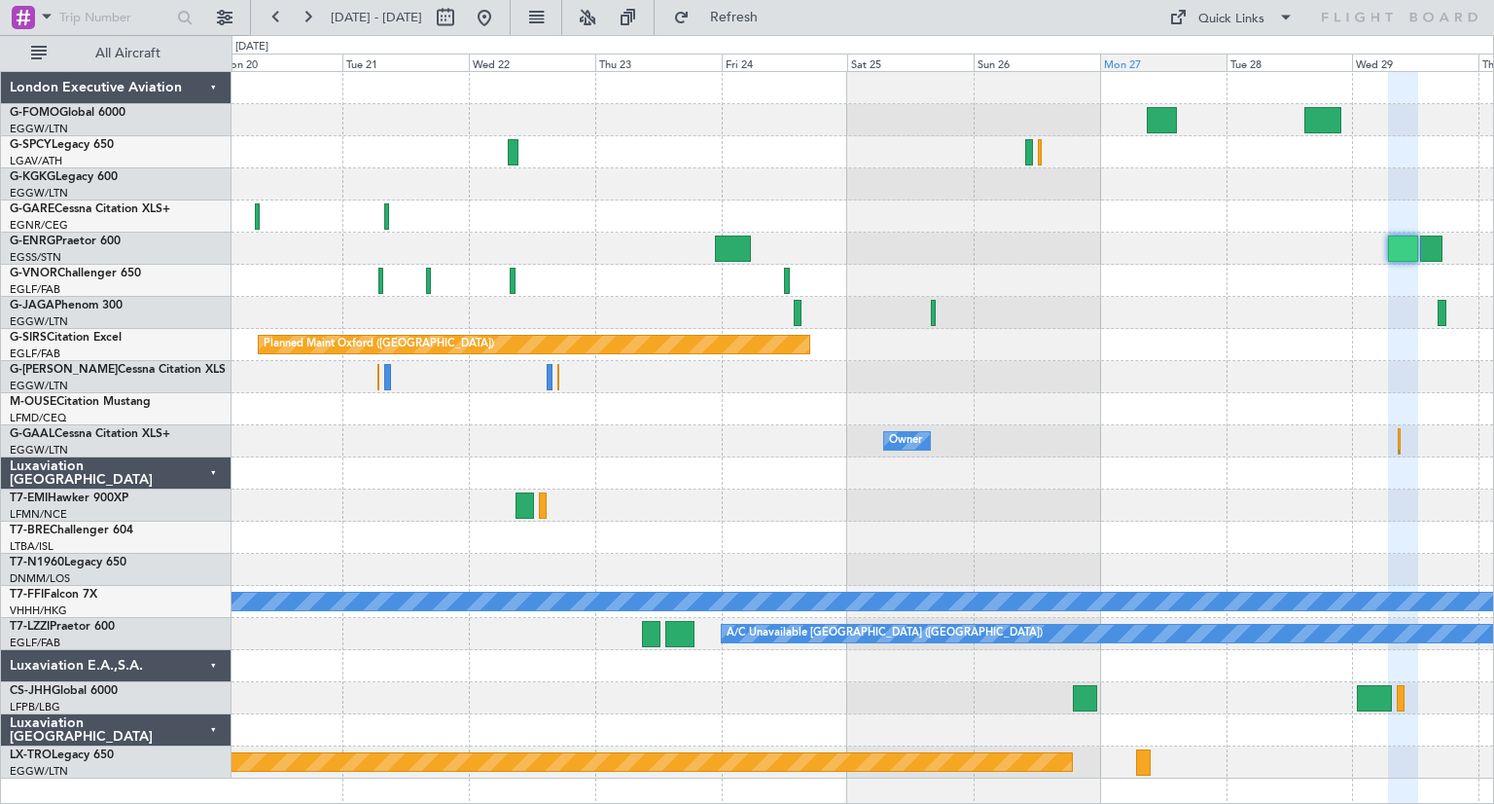
type input "0"
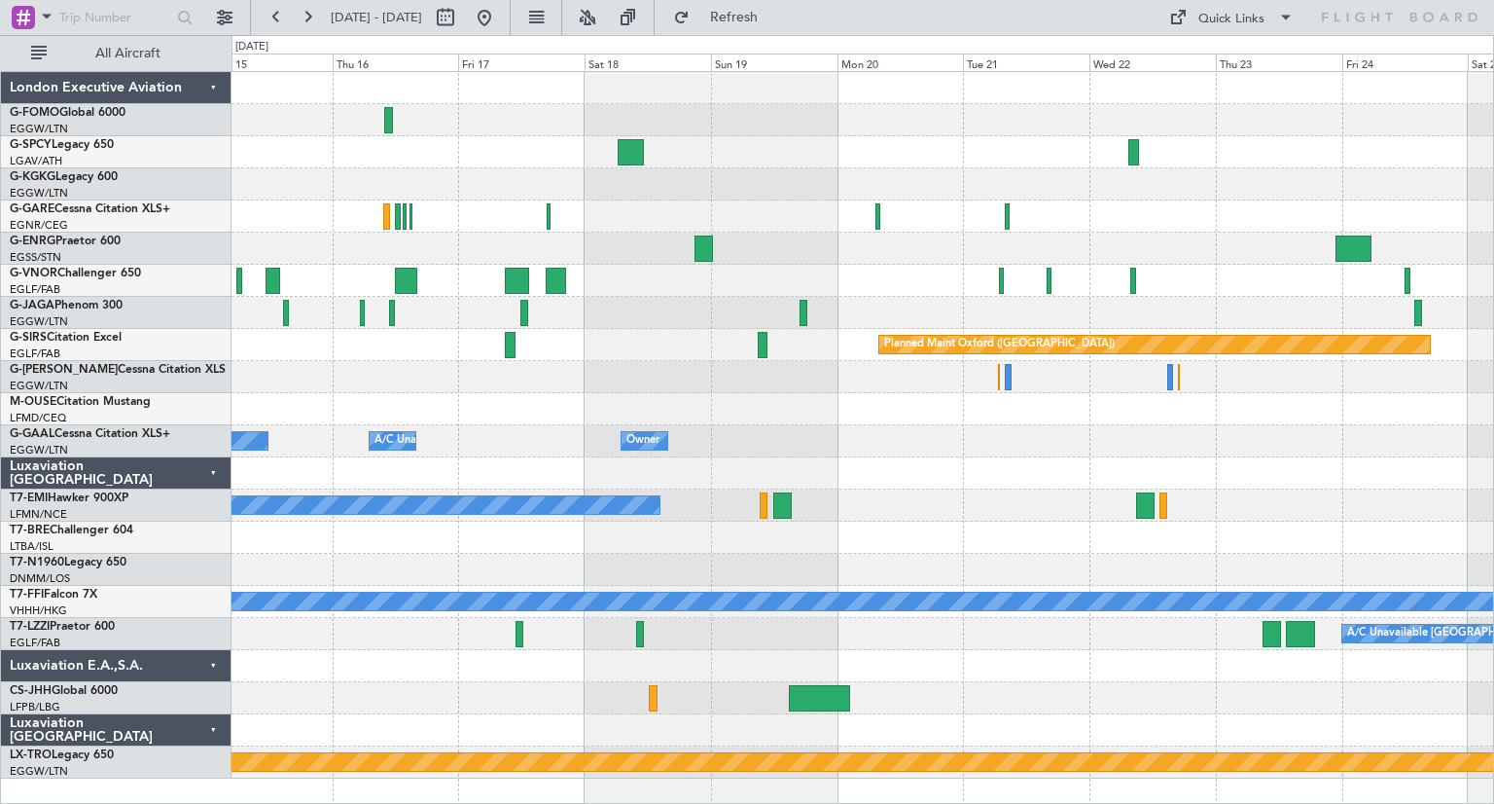
click at [1221, 262] on div "Planned Maint Oxford (Kidlington) Owner Owner A/C Unavailable Owner A/C Unavail…" at bounding box center [863, 425] width 1262 height 706
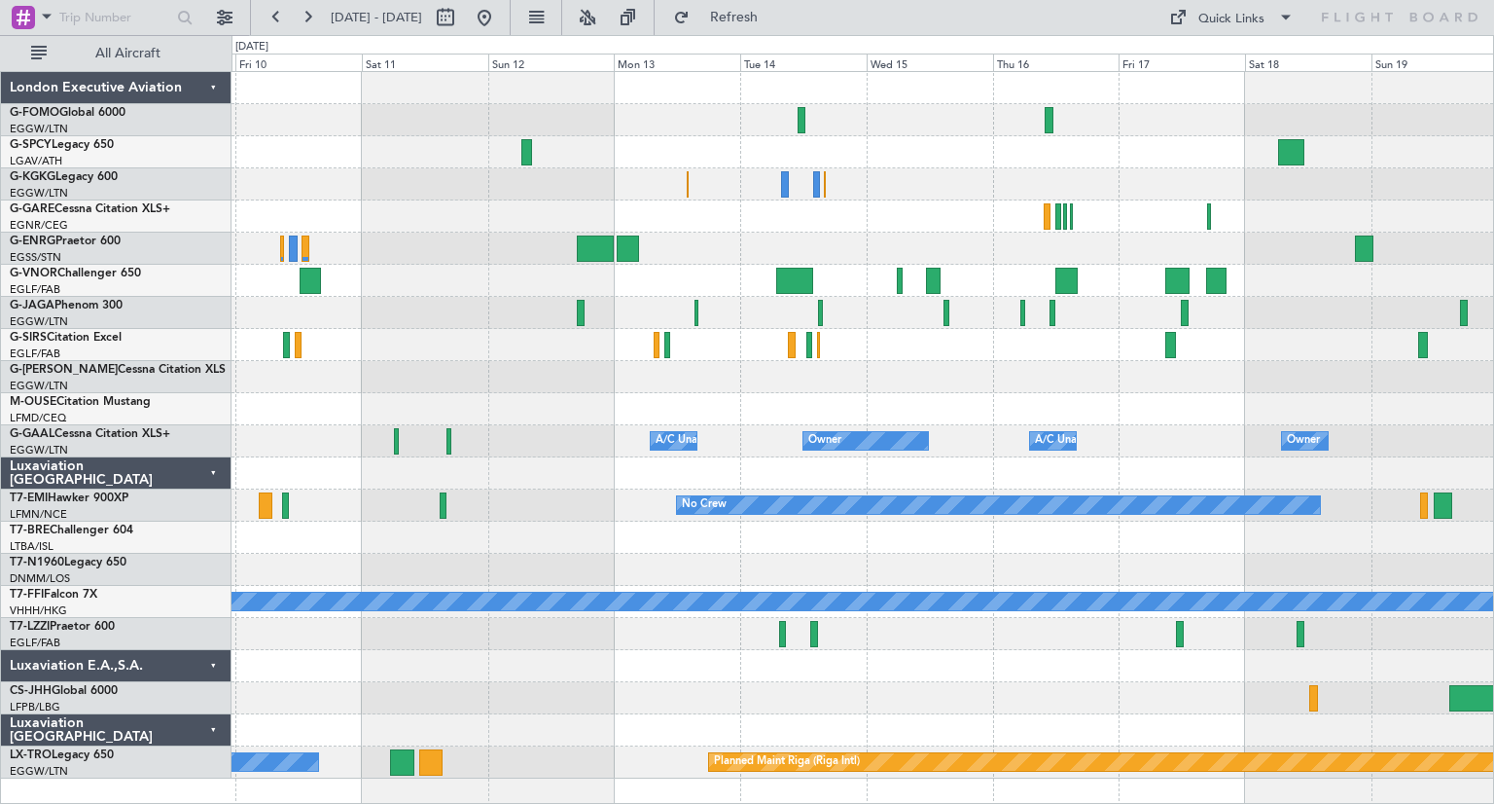
click at [1300, 291] on div "A/C Unavailable Istanbul (Ataturk) Planned Maint London (Luton) Planned Maint O…" at bounding box center [863, 425] width 1262 height 706
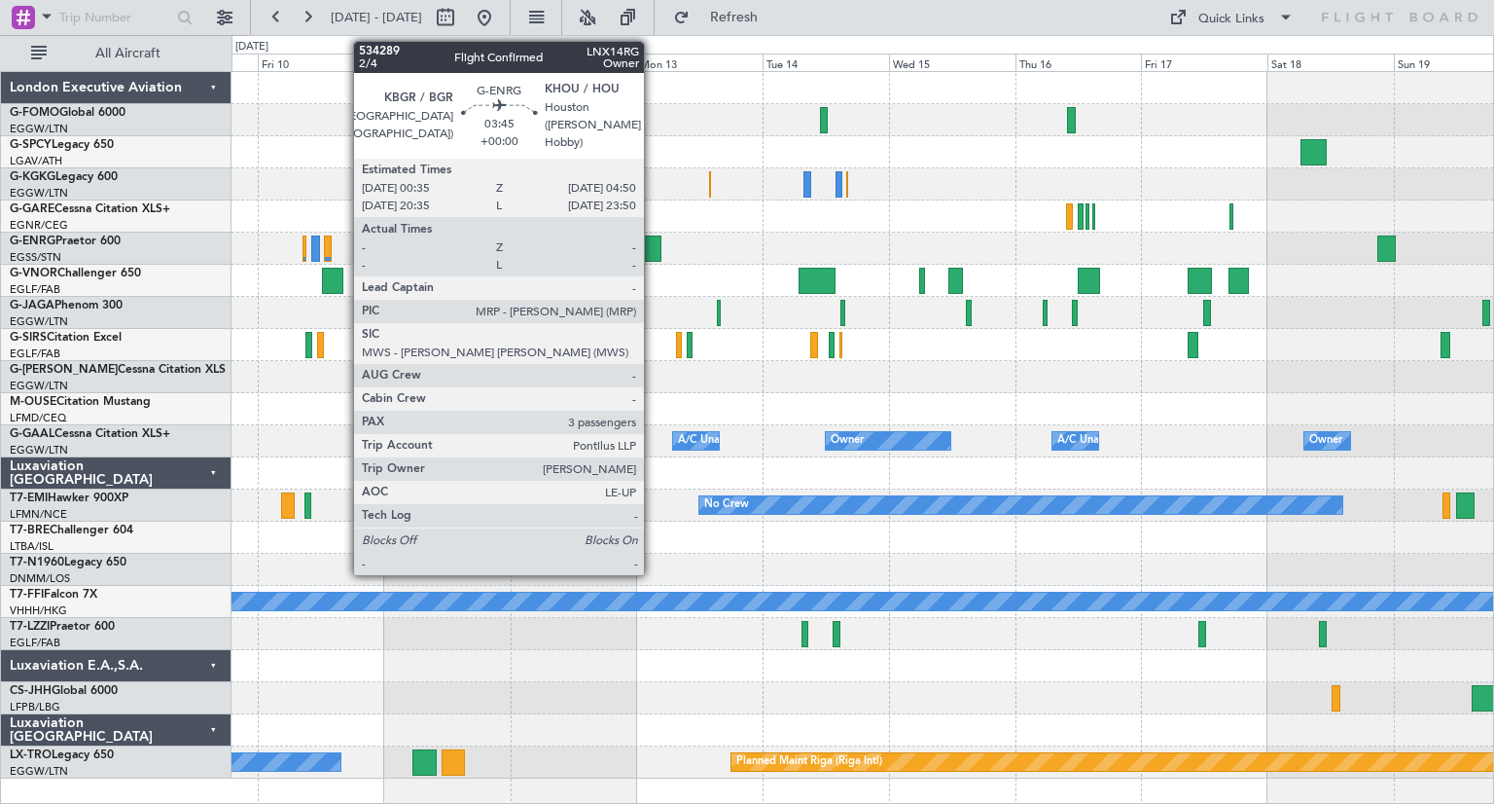
click at [653, 246] on div at bounding box center [650, 248] width 22 height 26
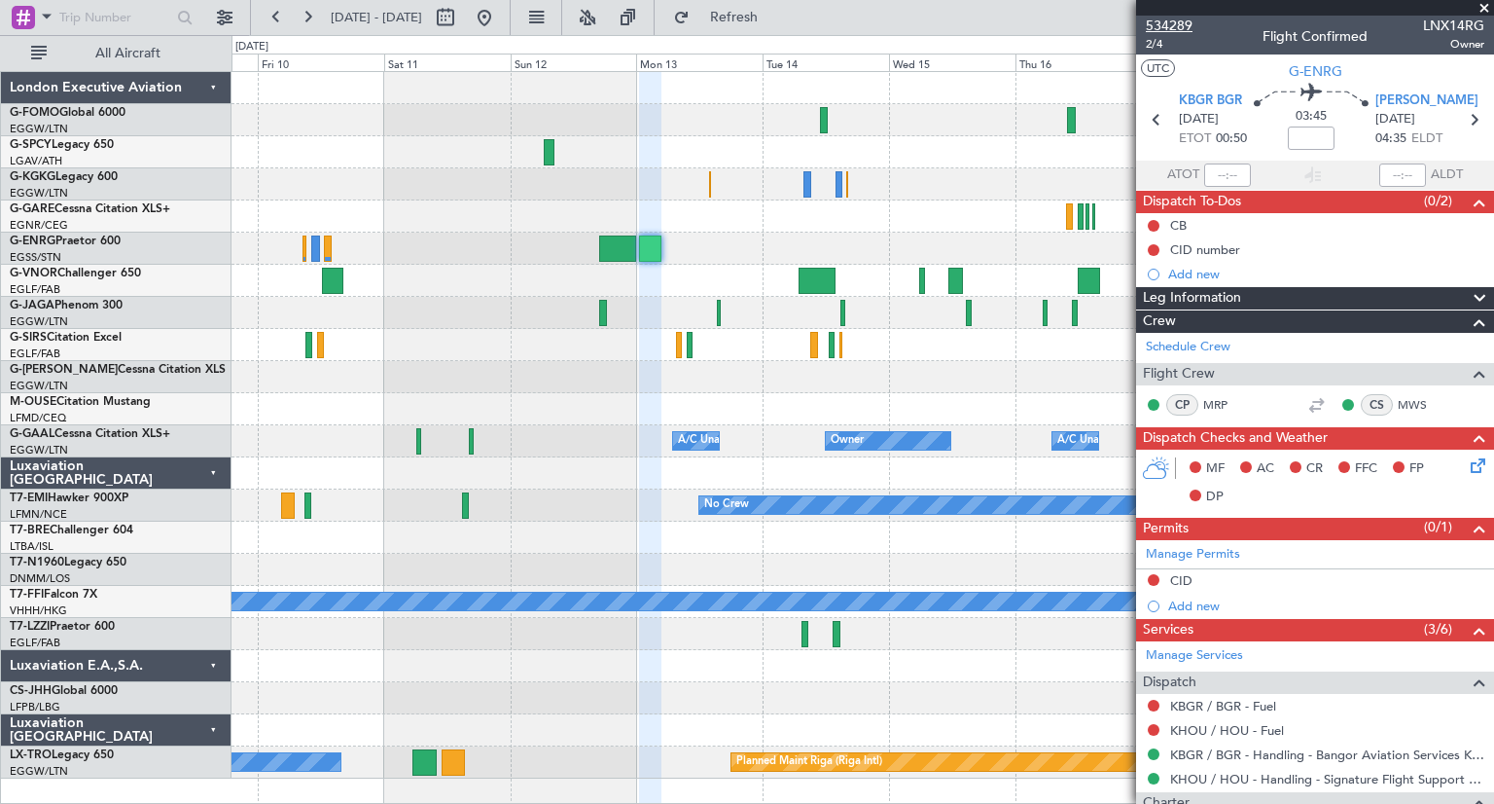
click at [1183, 28] on span "534289" at bounding box center [1169, 26] width 47 height 20
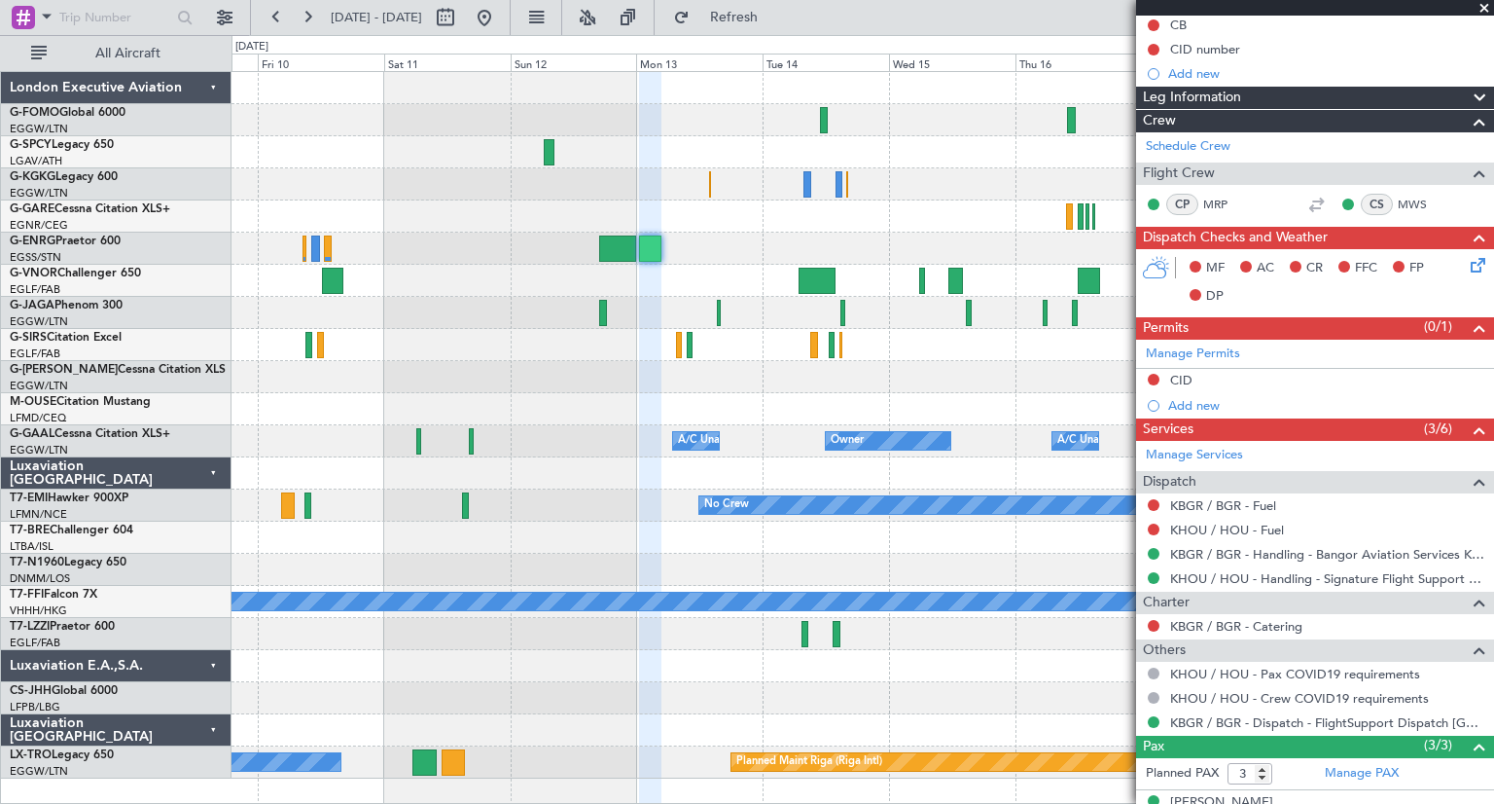
scroll to position [292, 0]
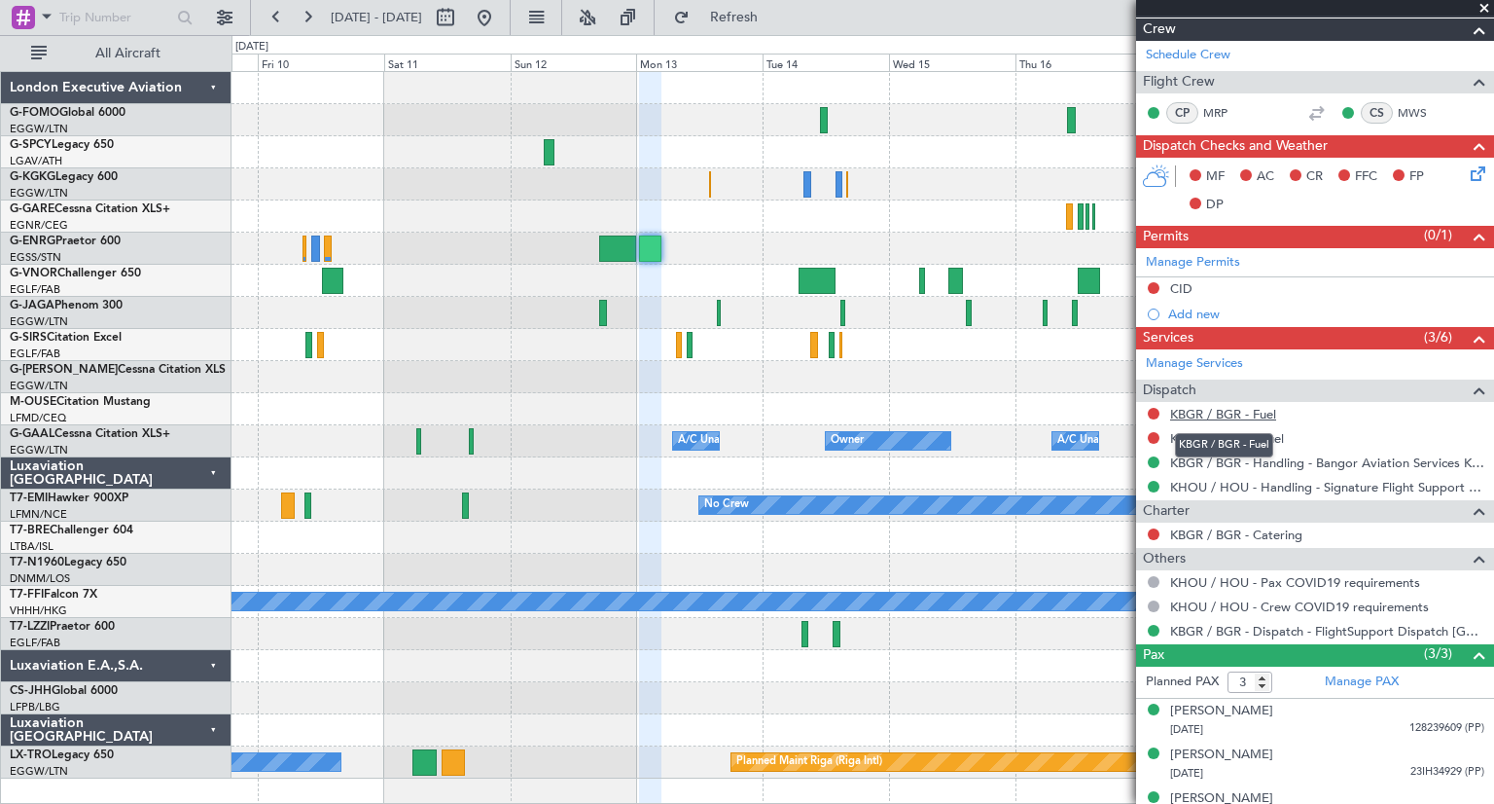
click at [1188, 412] on link "KBGR / BGR - Fuel" at bounding box center [1223, 414] width 106 height 17
click at [1221, 434] on link "KHOU / HOU - Fuel" at bounding box center [1227, 438] width 114 height 17
click at [775, 24] on span "Refresh" at bounding box center [735, 18] width 82 height 14
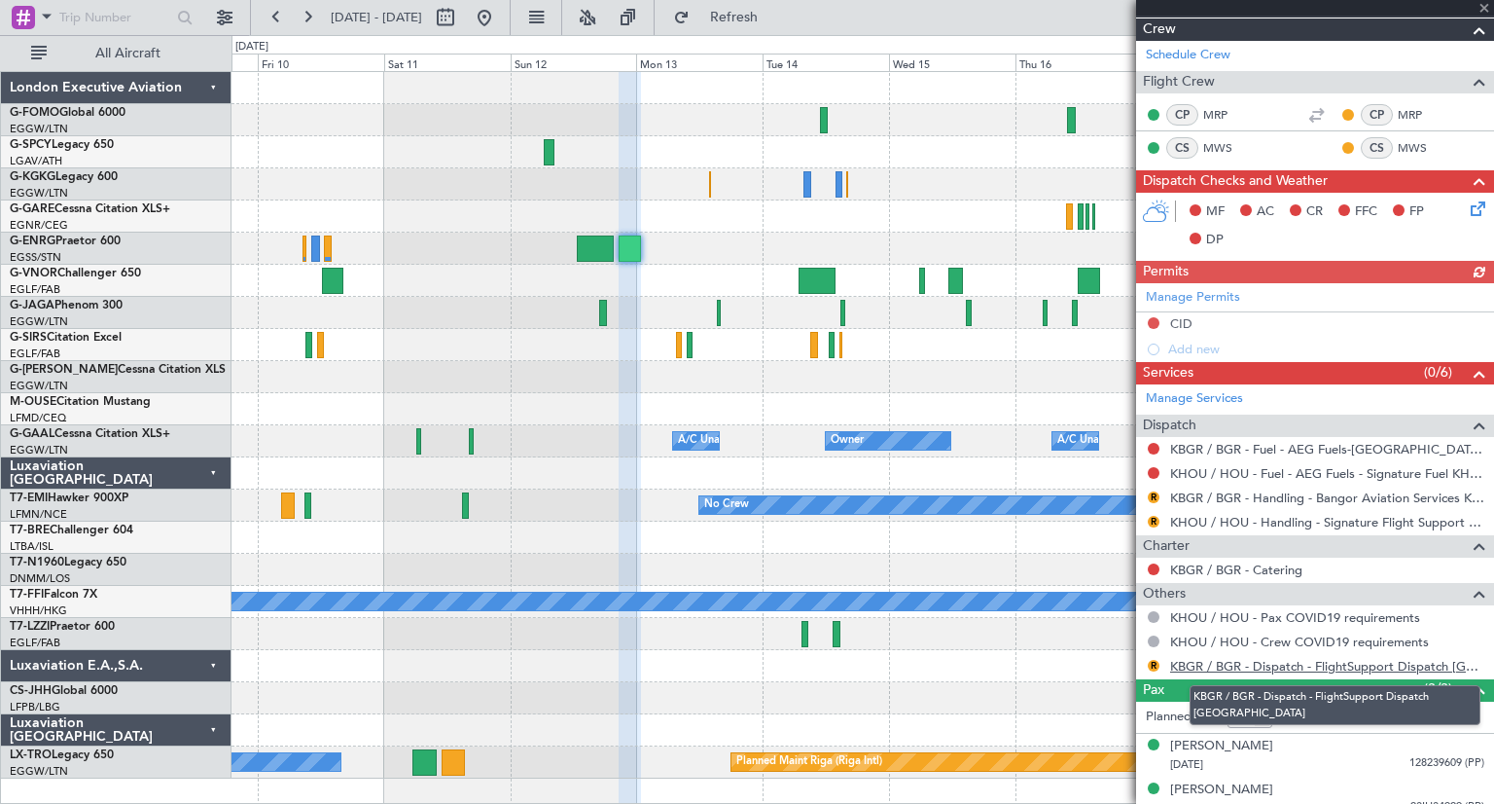
click at [1354, 663] on link "KBGR / BGR - Dispatch - FlightSupport Dispatch UK" at bounding box center [1327, 666] width 314 height 17
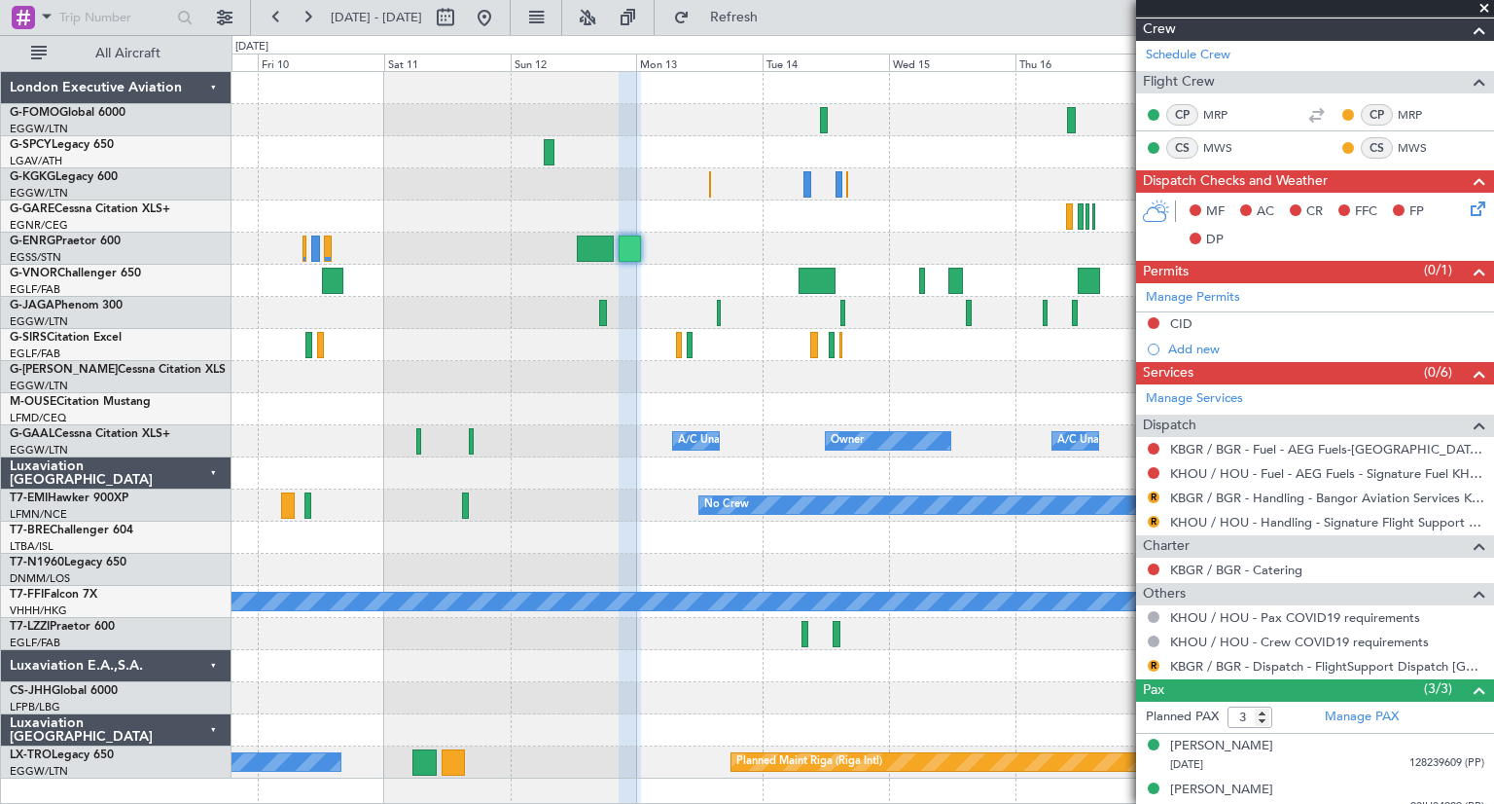
click at [1483, 9] on span at bounding box center [1484, 9] width 19 height 18
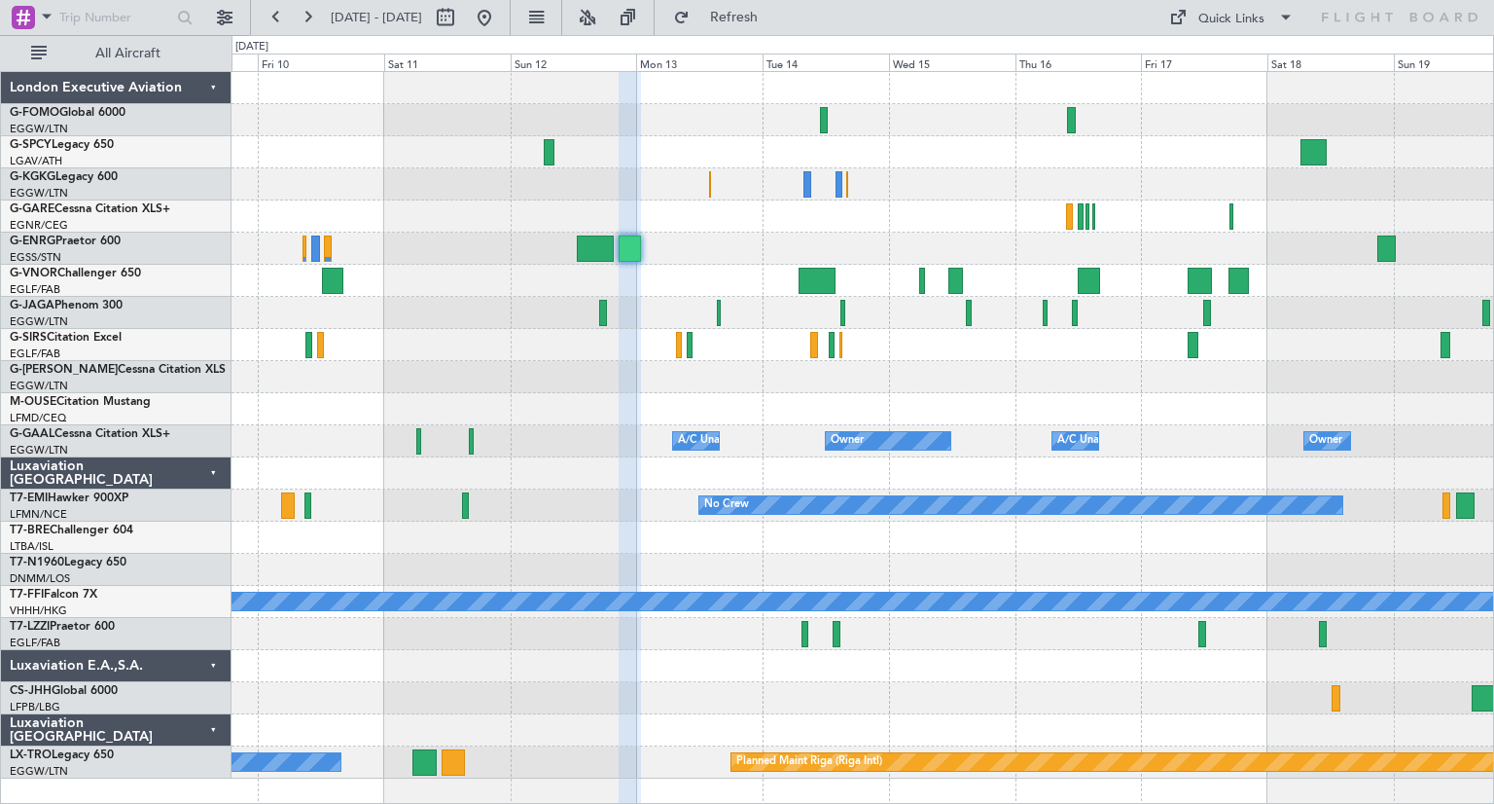
type input "0"
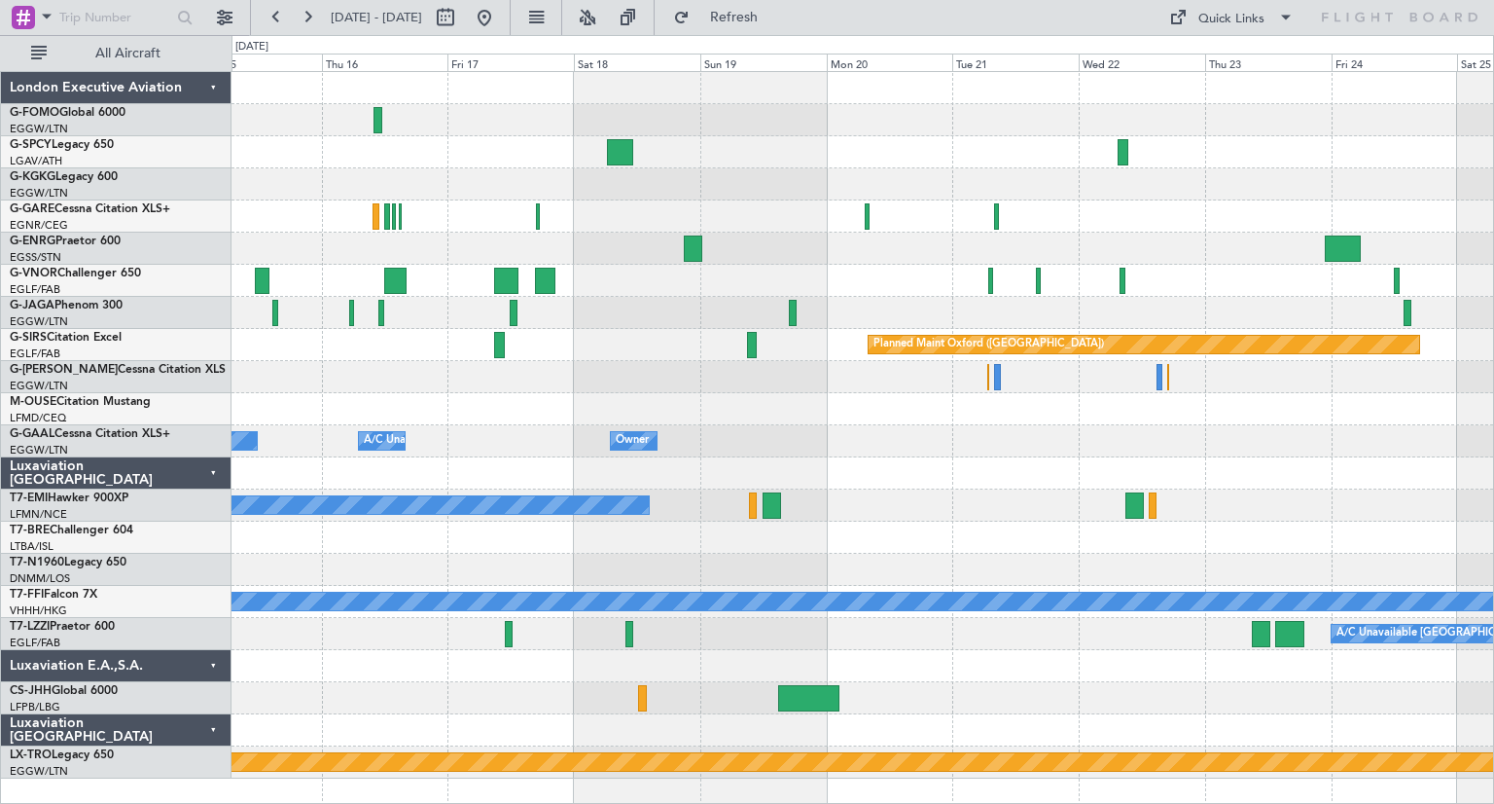
click at [591, 279] on div "Planned Maint Oxford (Kidlington) Owner Owner A/C Unavailable Owner Owner A/C U…" at bounding box center [863, 425] width 1262 height 706
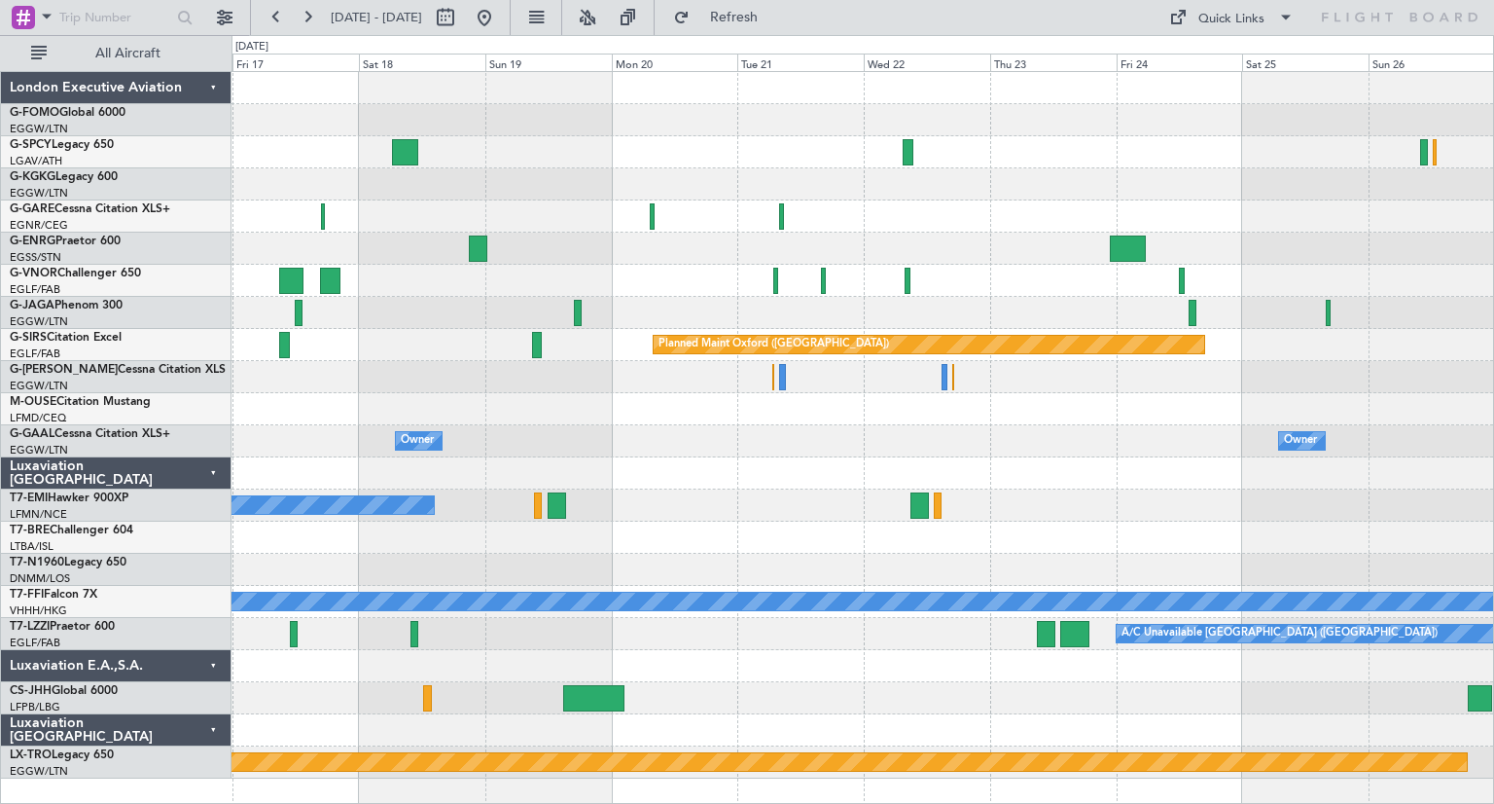
click at [644, 277] on div "Planned Maint Oxford (Kidlington) Owner Owner A/C Unavailable Owner Owner No Cr…" at bounding box center [863, 425] width 1262 height 706
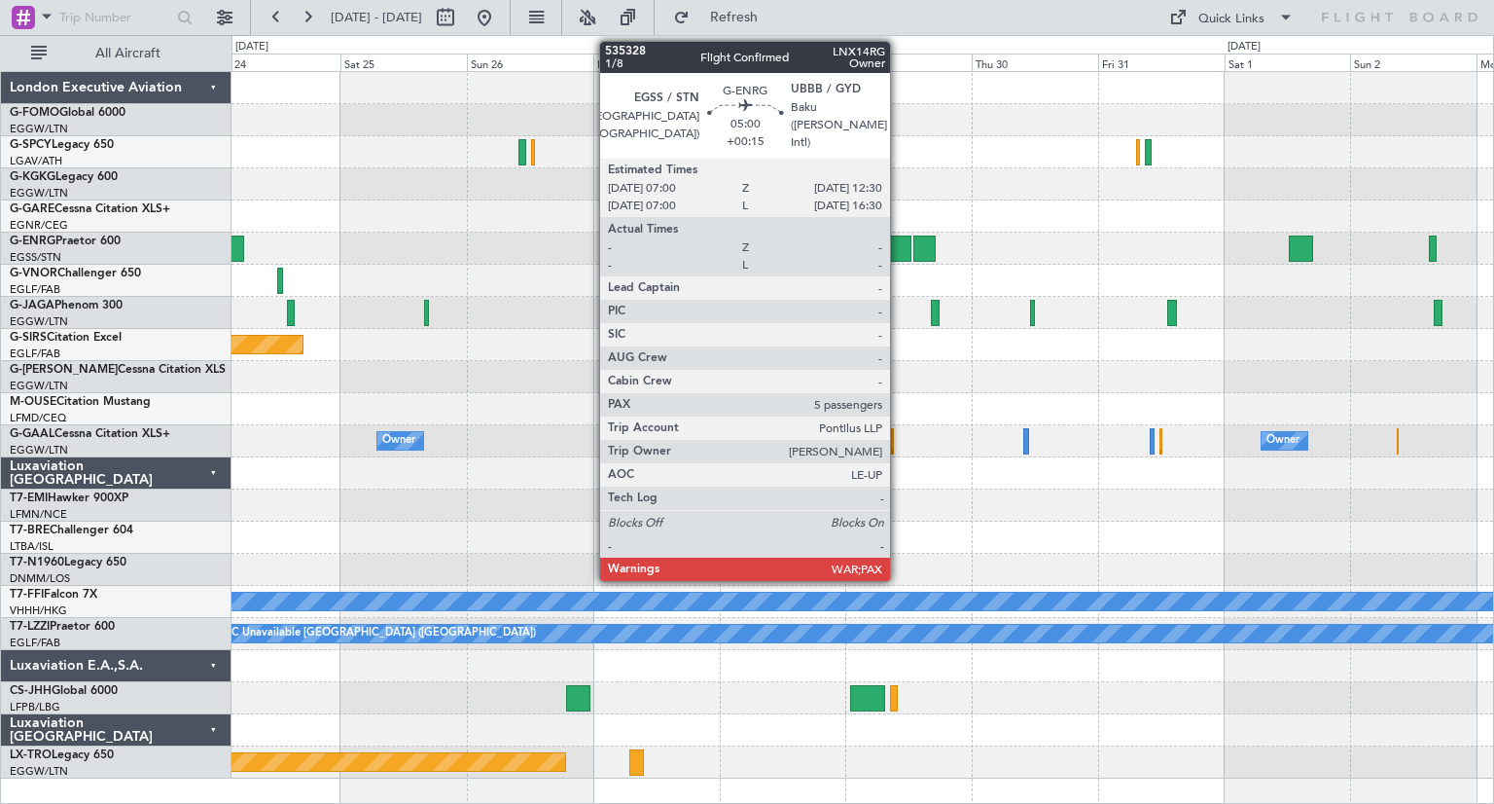
click at [899, 248] on div at bounding box center [895, 248] width 29 height 26
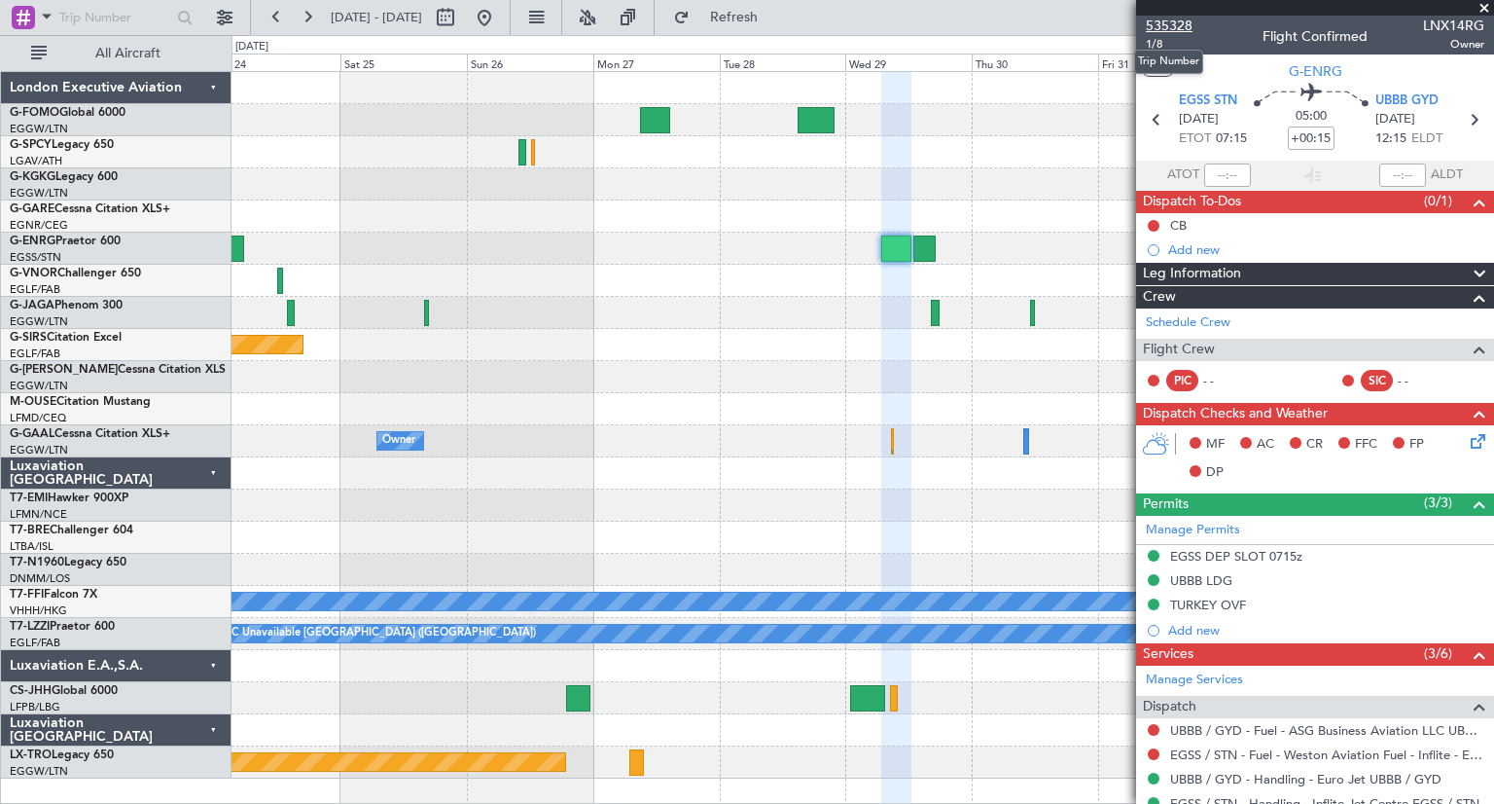
click at [1183, 24] on span "535328" at bounding box center [1169, 26] width 47 height 20
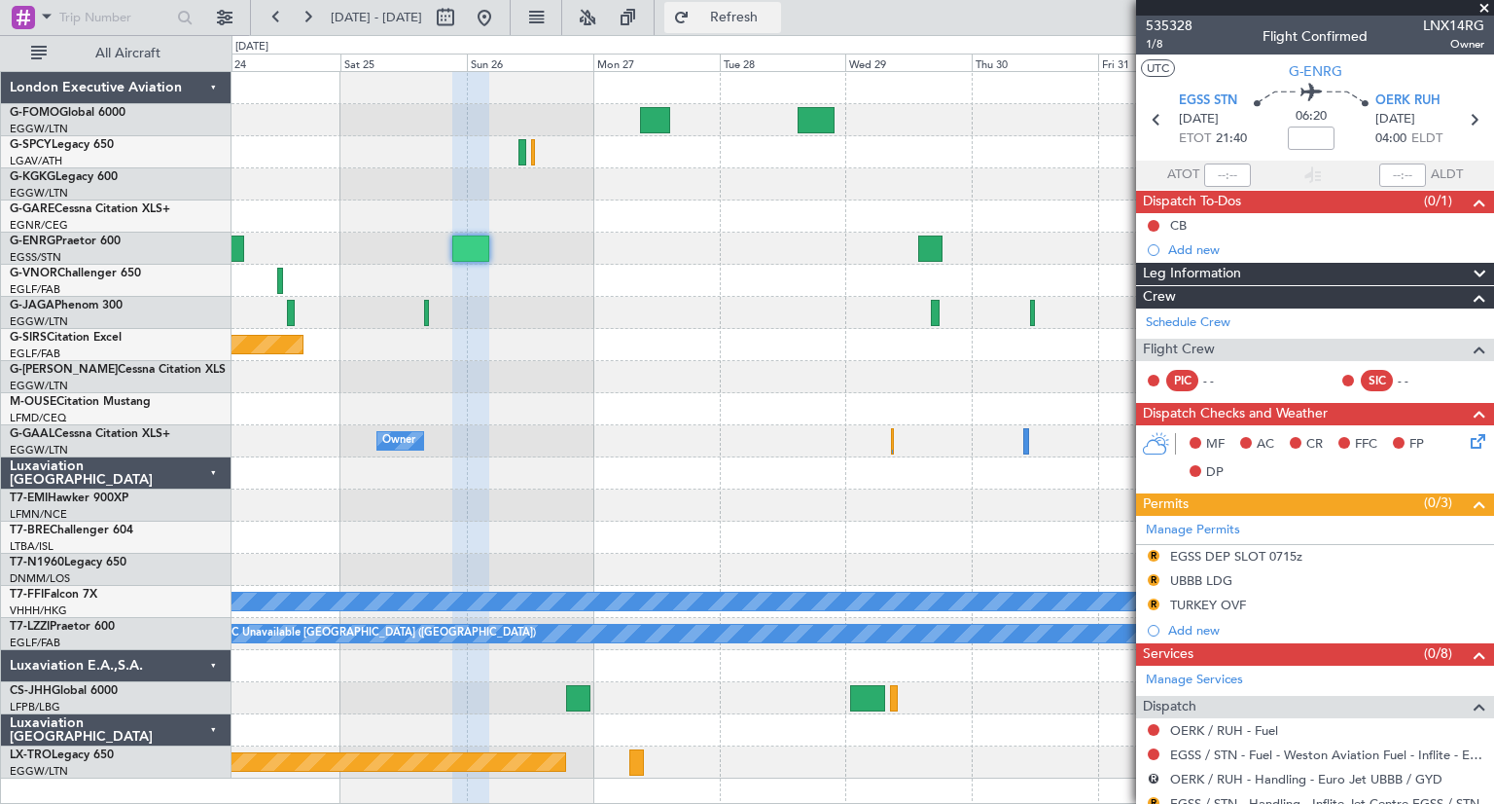
click at [775, 14] on span "Refresh" at bounding box center [735, 18] width 82 height 14
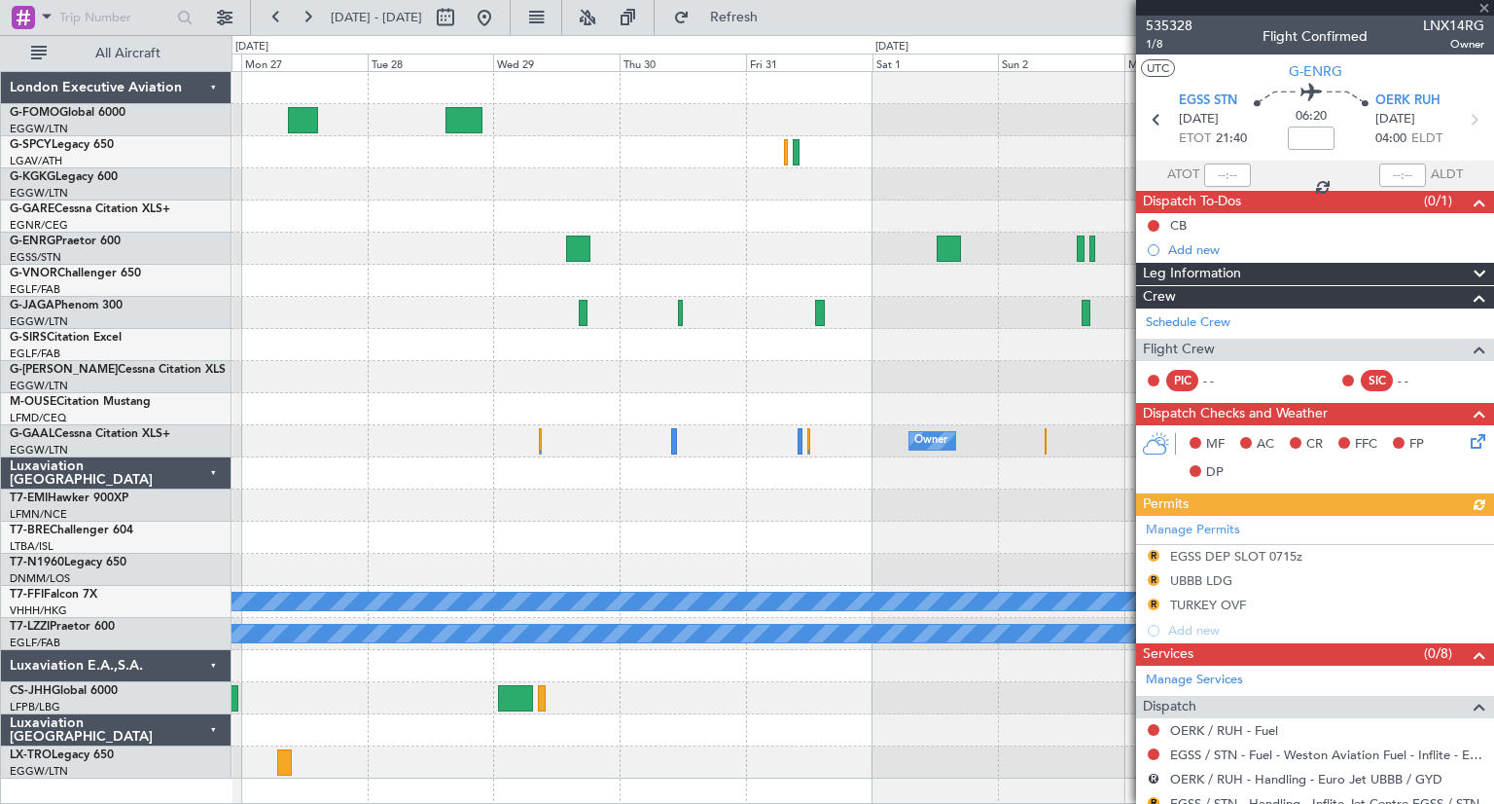
click at [515, 336] on div "Planned Maint Bournemouth Planned Maint Bournemouth Planned Maint Oxford (Kidli…" at bounding box center [863, 425] width 1262 height 706
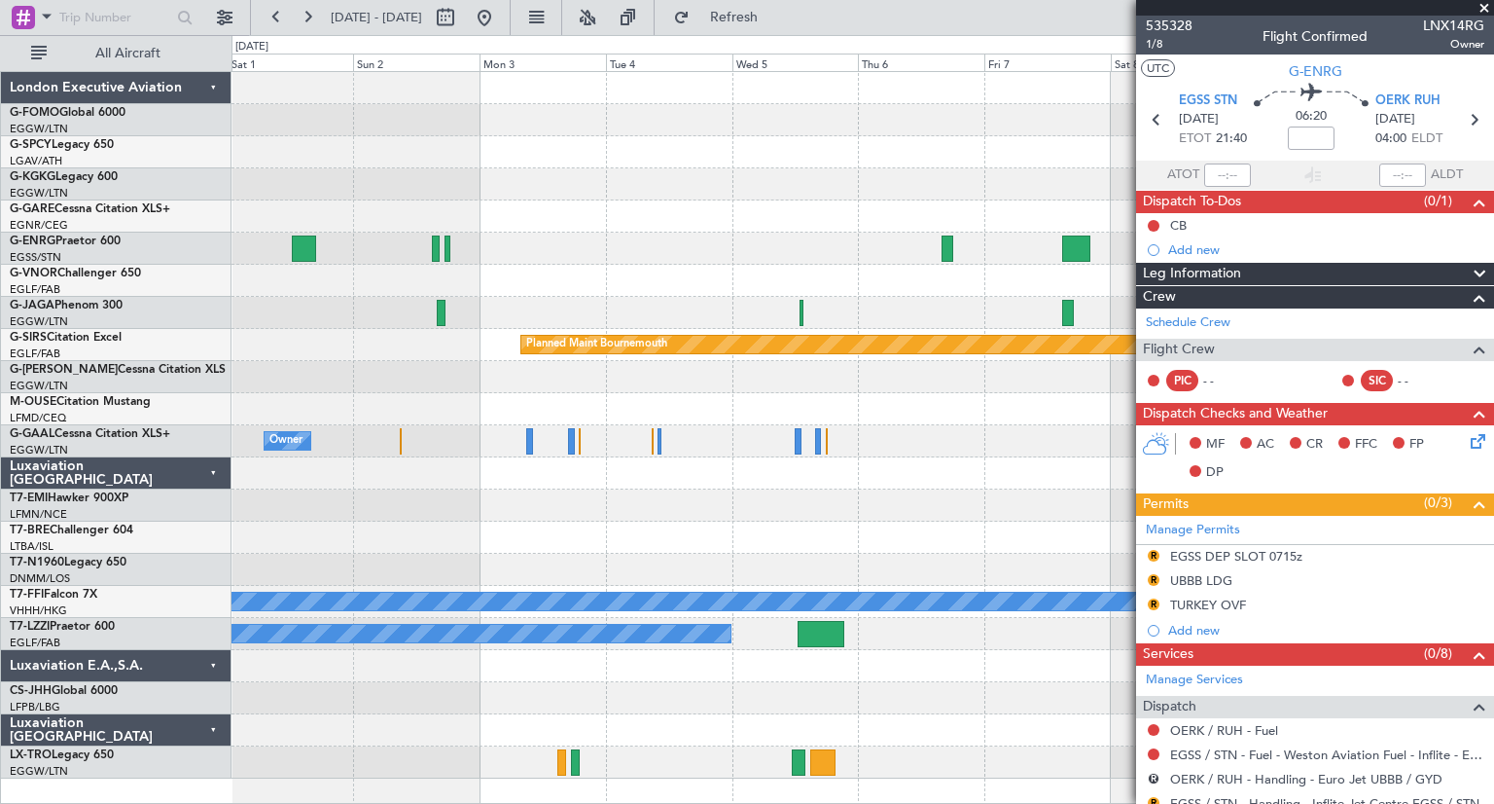
click at [671, 269] on div at bounding box center [863, 281] width 1262 height 32
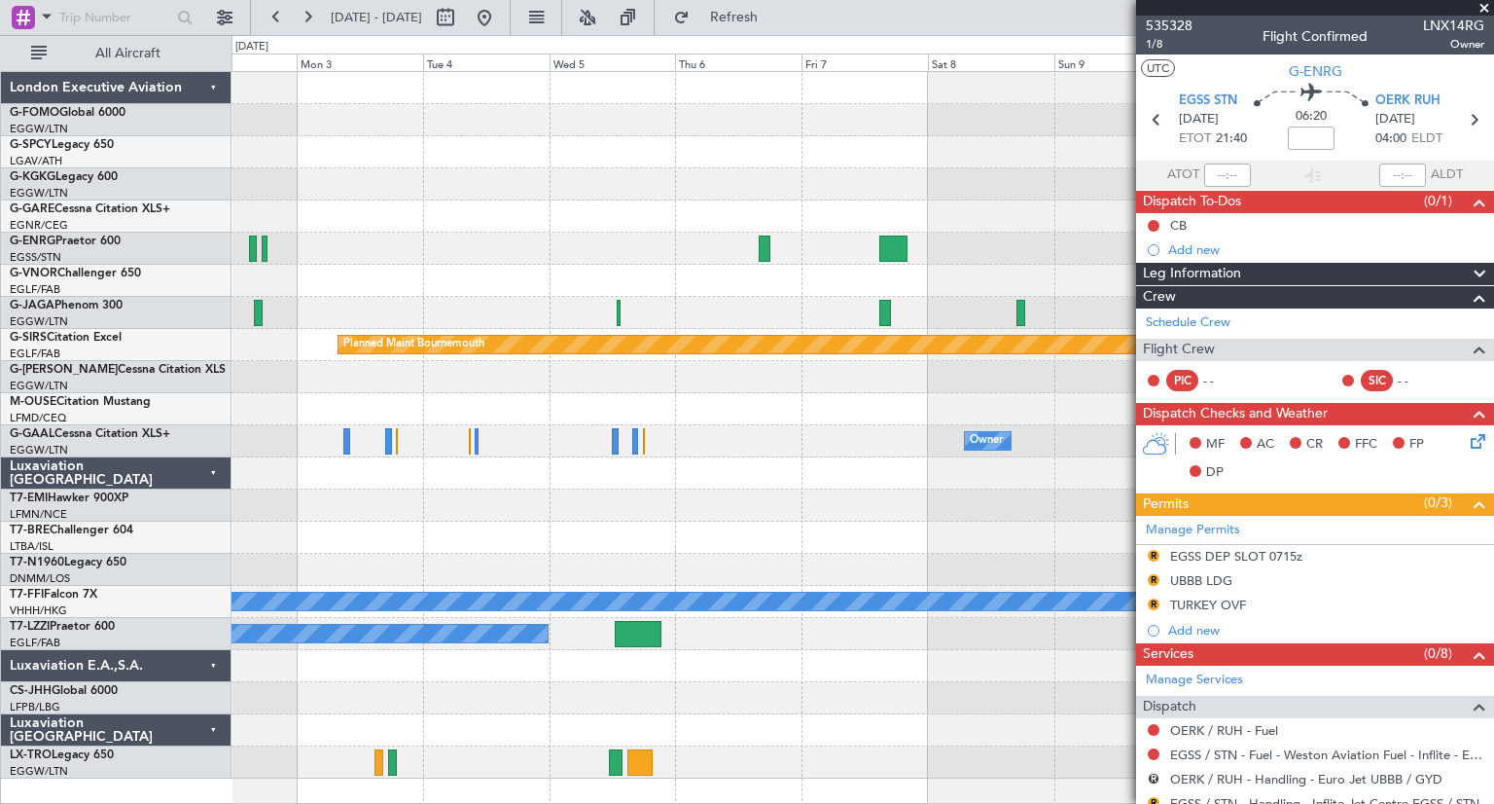
click at [793, 278] on div at bounding box center [863, 281] width 1262 height 32
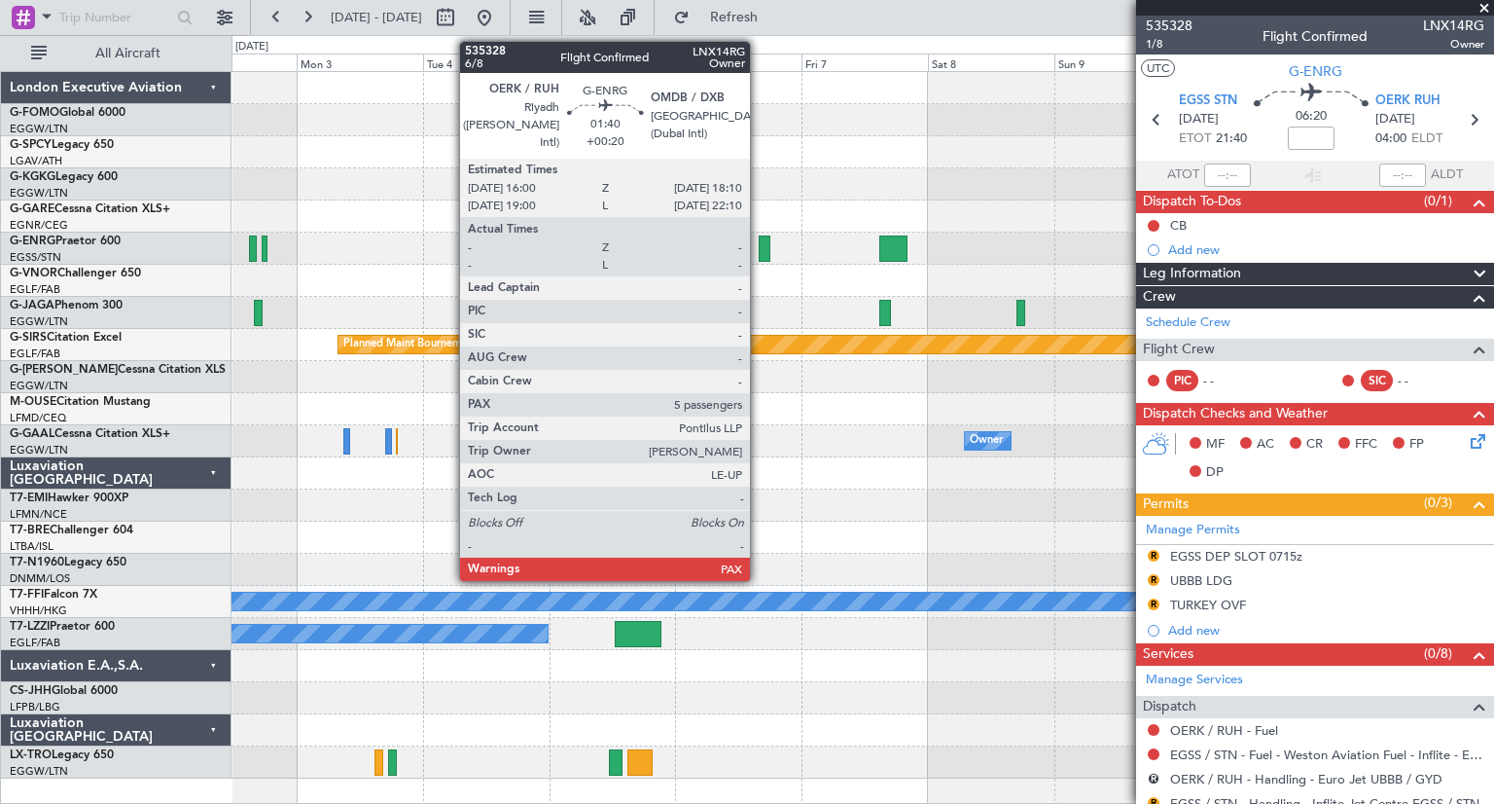
click at [759, 242] on div at bounding box center [765, 248] width 12 height 26
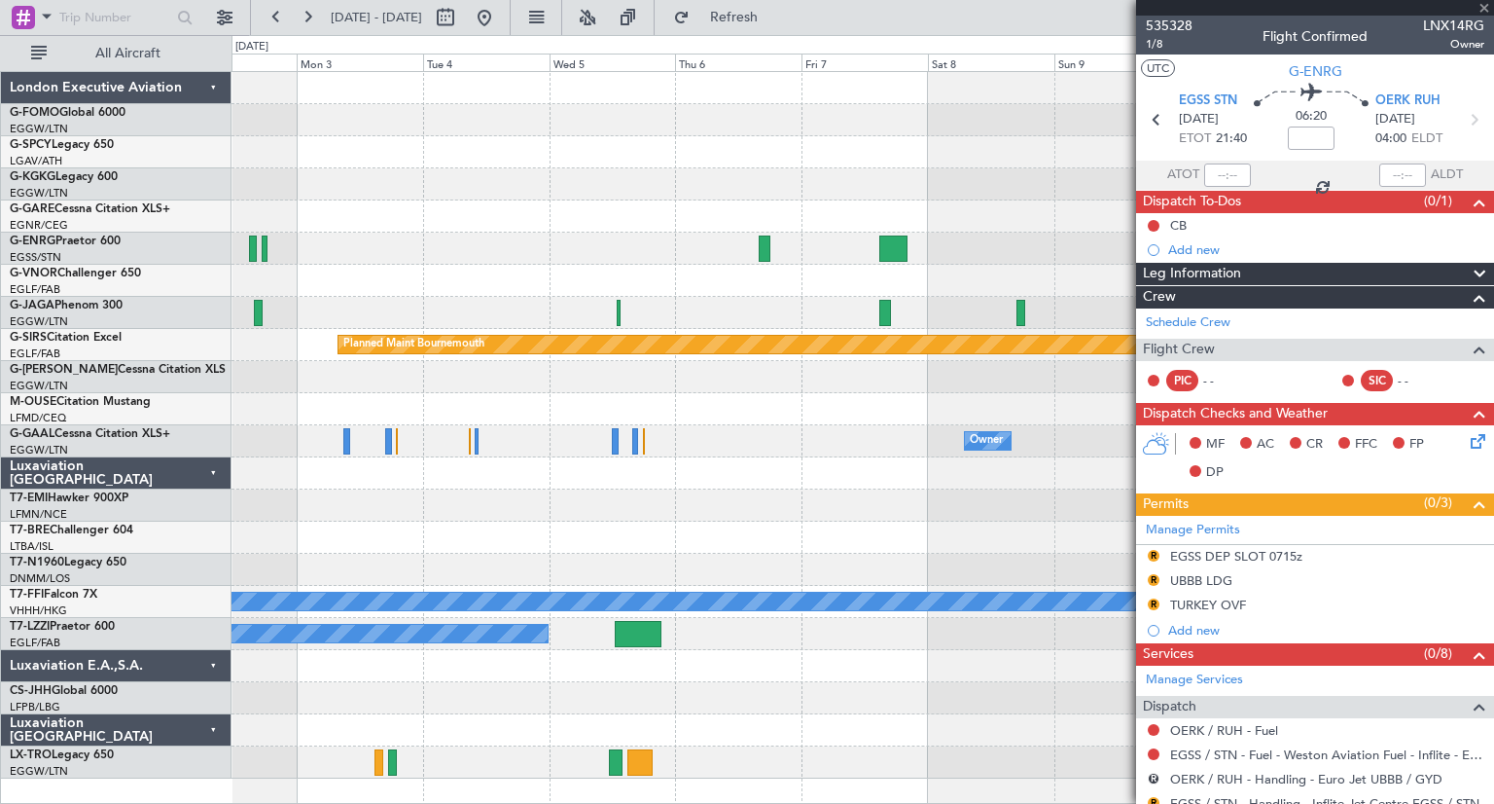
type input "+00:20"
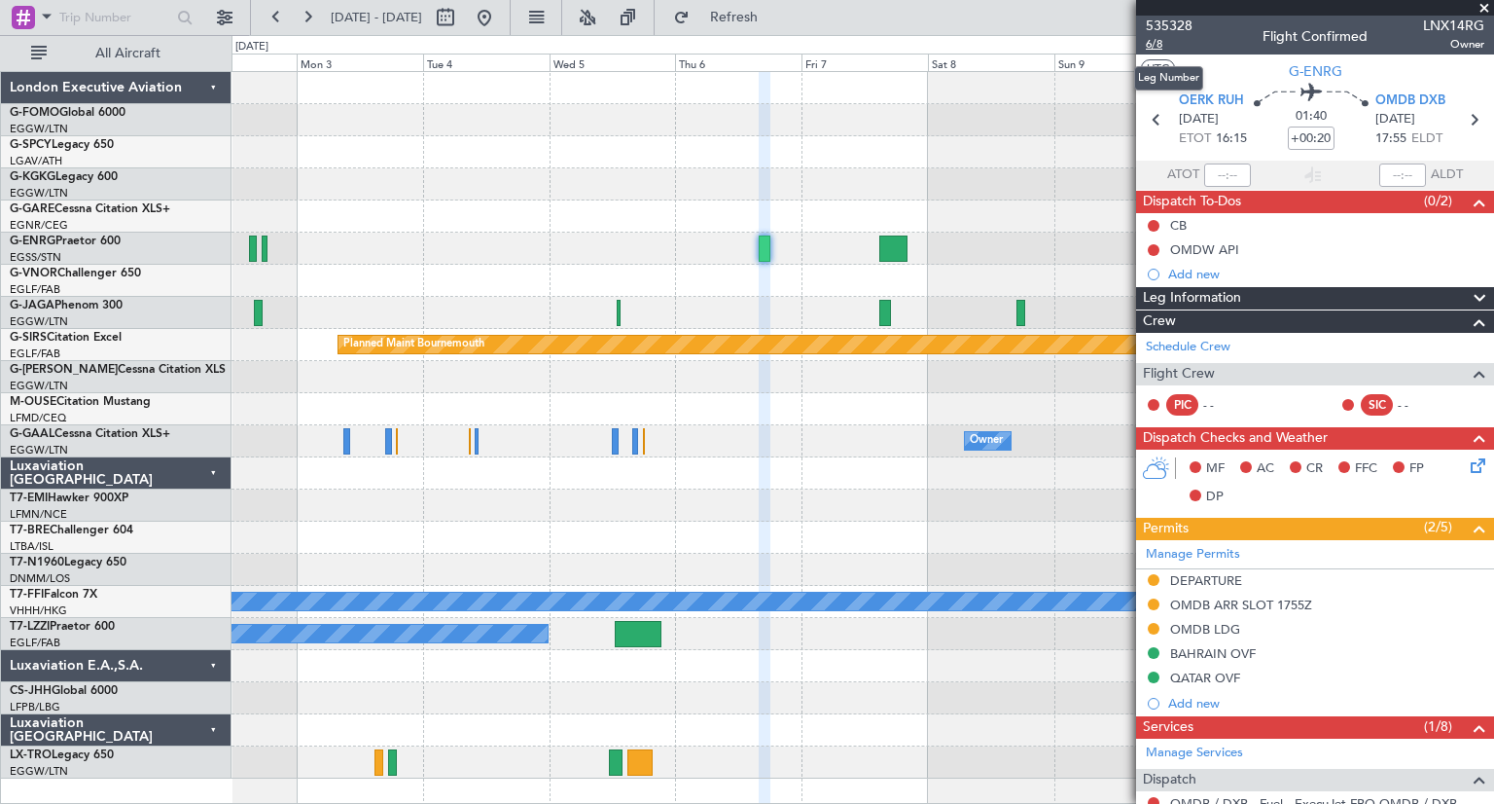
click at [1152, 47] on span "6/8" at bounding box center [1169, 44] width 47 height 17
click at [775, 23] on span "Refresh" at bounding box center [735, 18] width 82 height 14
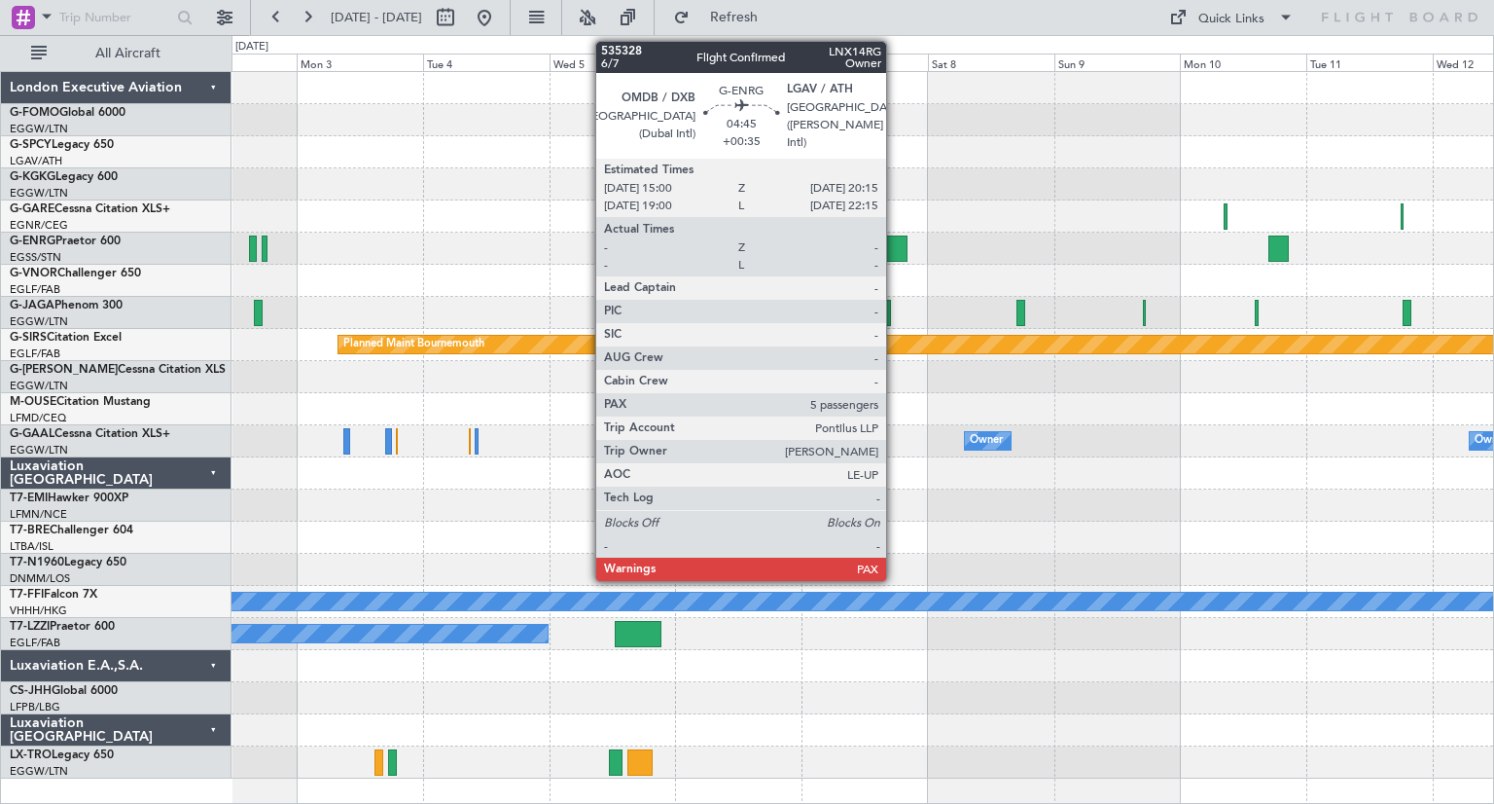
click at [895, 246] on div at bounding box center [893, 248] width 28 height 26
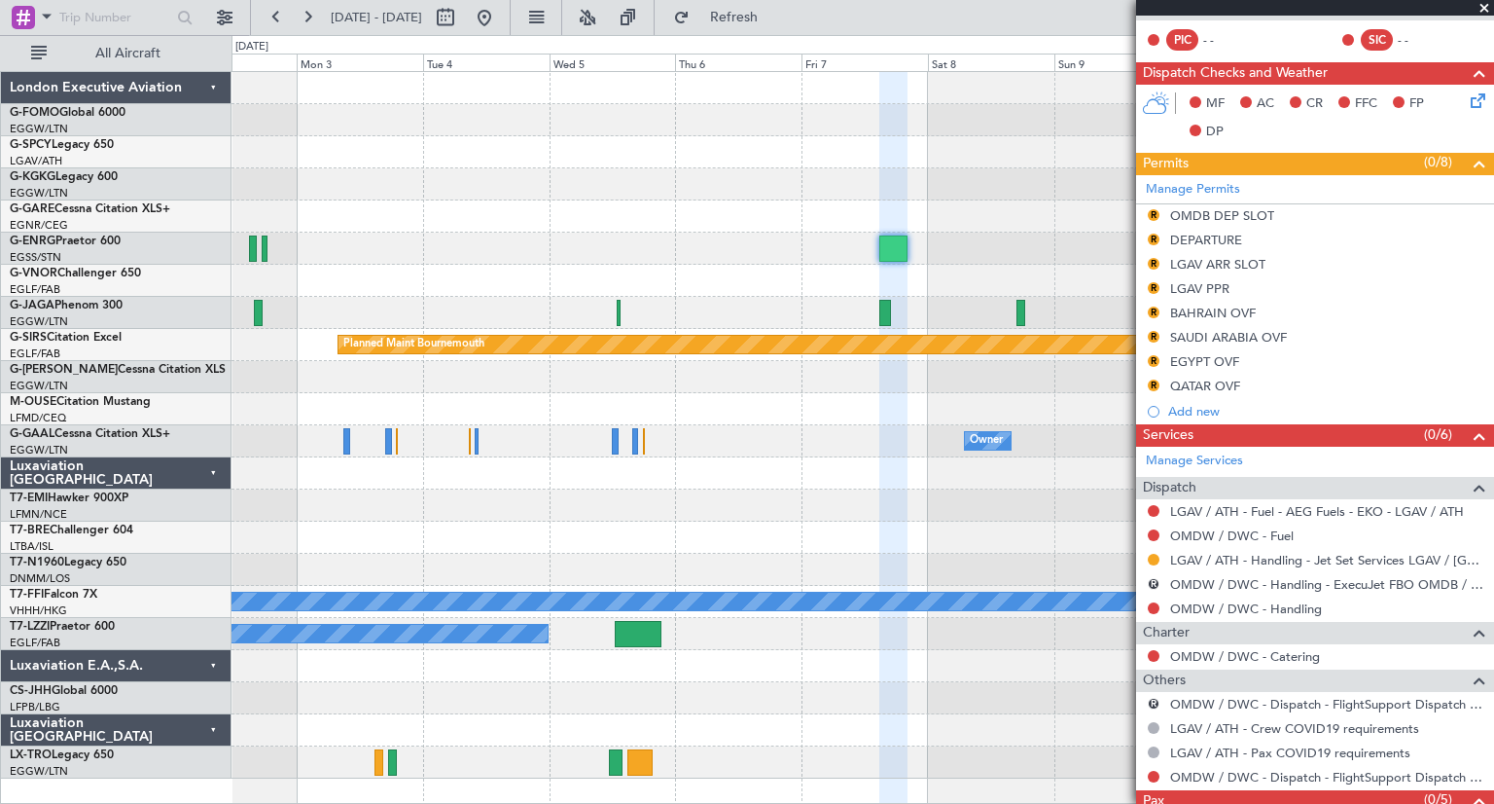
scroll to position [451, 0]
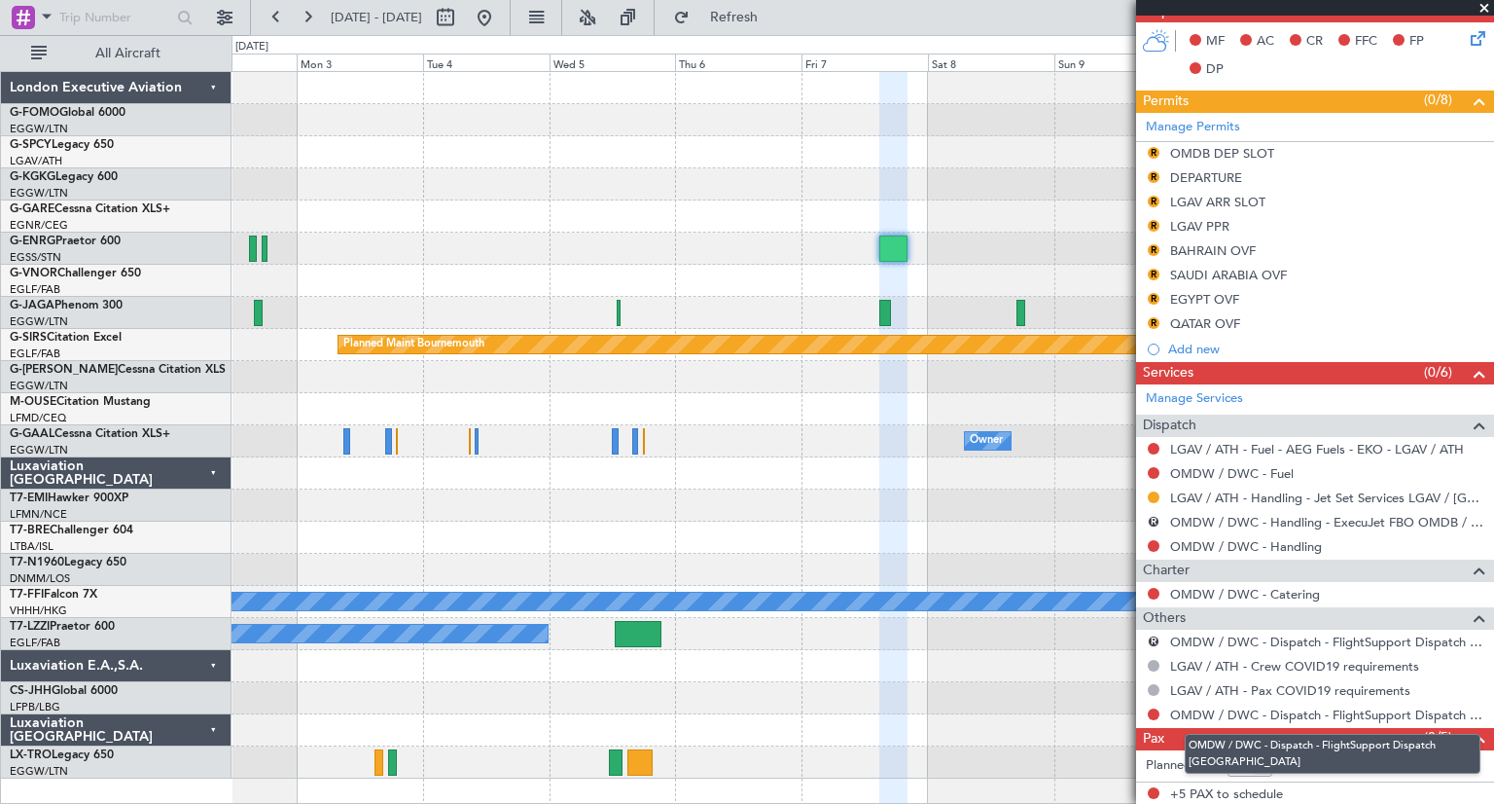
click at [1347, 763] on mat-tooltip-component "OMDW / DWC - Dispatch - FlightSupport Dispatch UK" at bounding box center [1332, 753] width 323 height 67
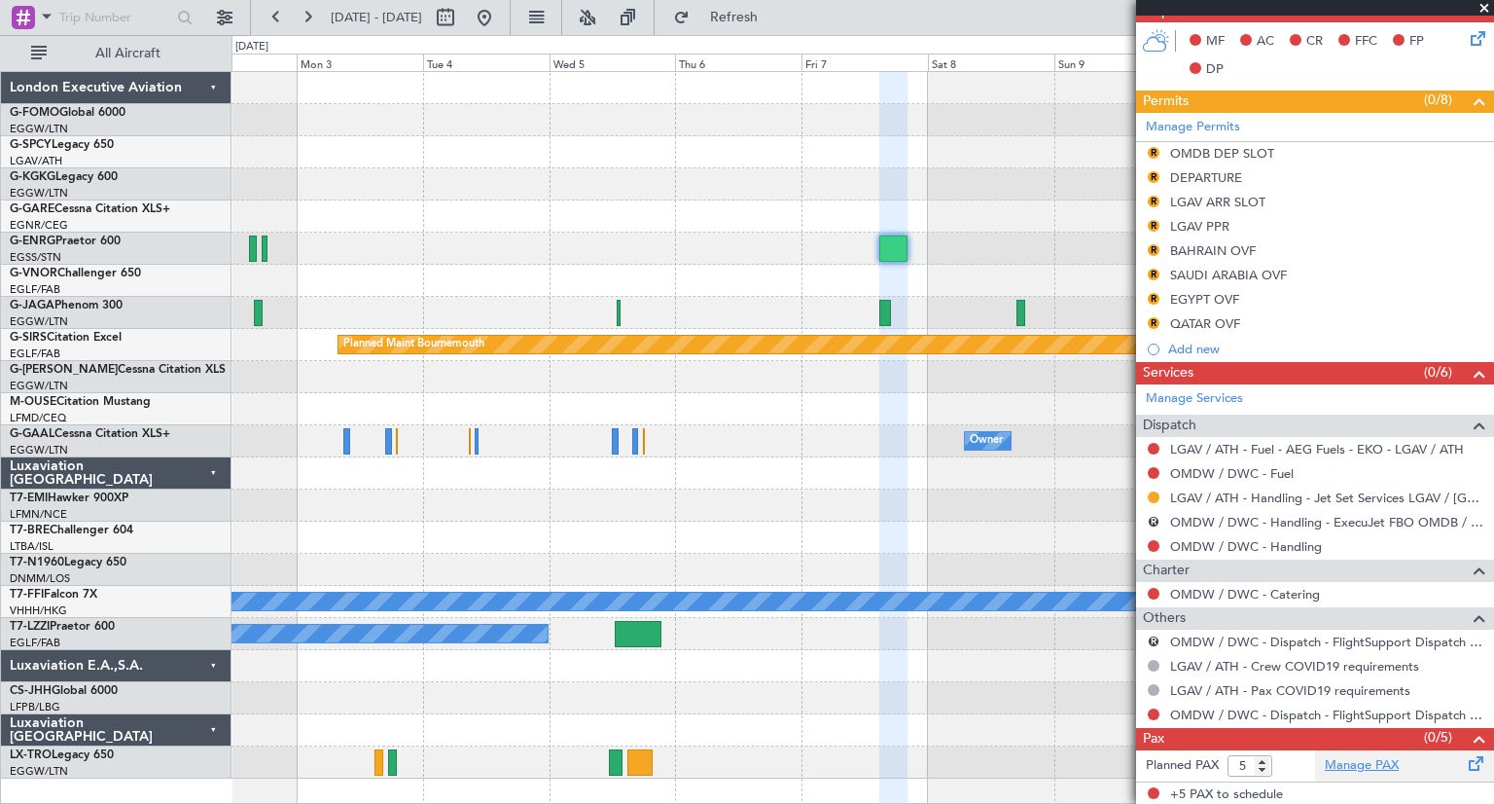
click at [1348, 763] on link "Manage PAX" at bounding box center [1362, 765] width 74 height 19
click at [718, 215] on div at bounding box center [863, 216] width 1262 height 32
click at [1488, 7] on span at bounding box center [1484, 9] width 19 height 18
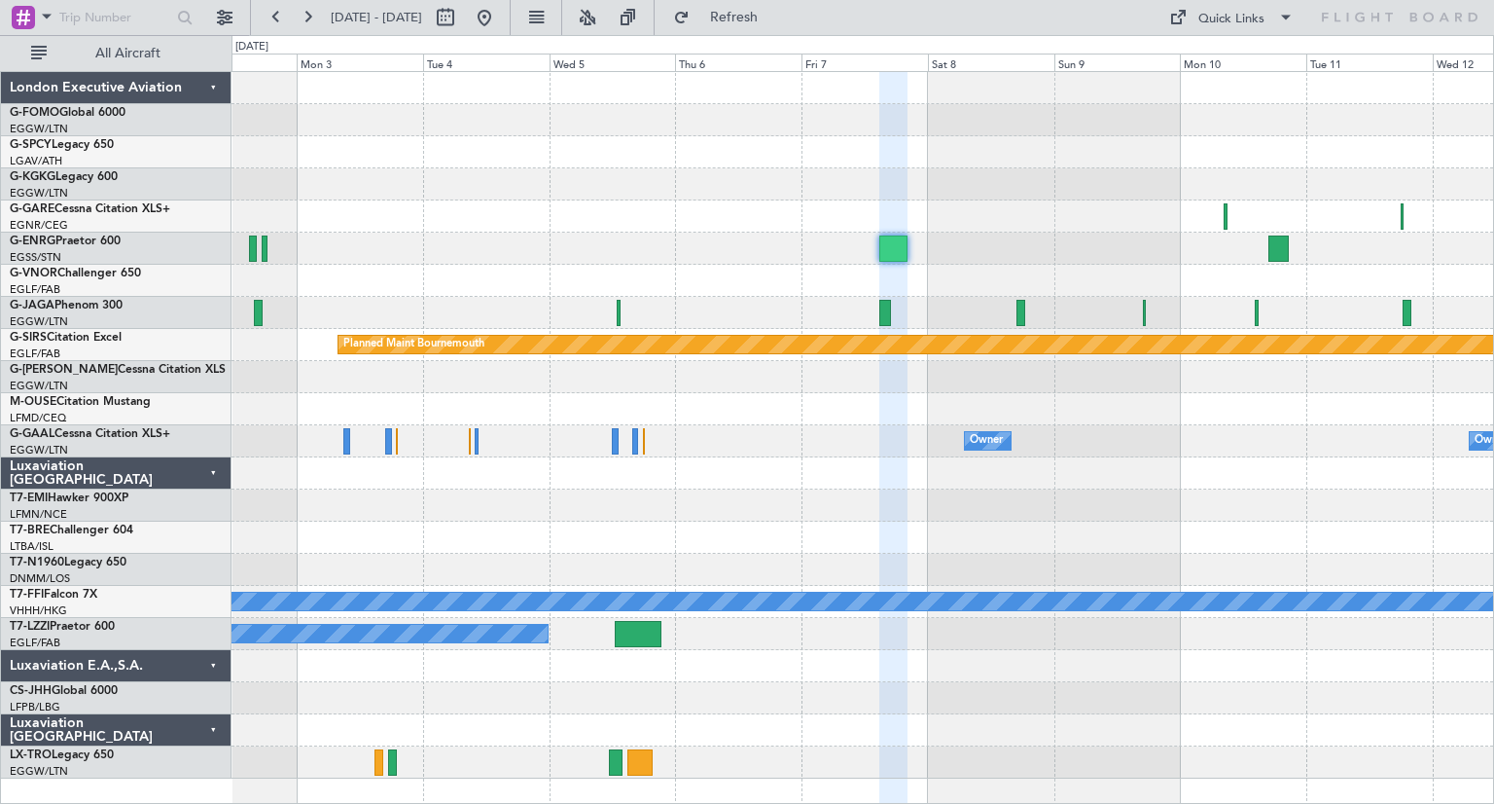
type input "0"
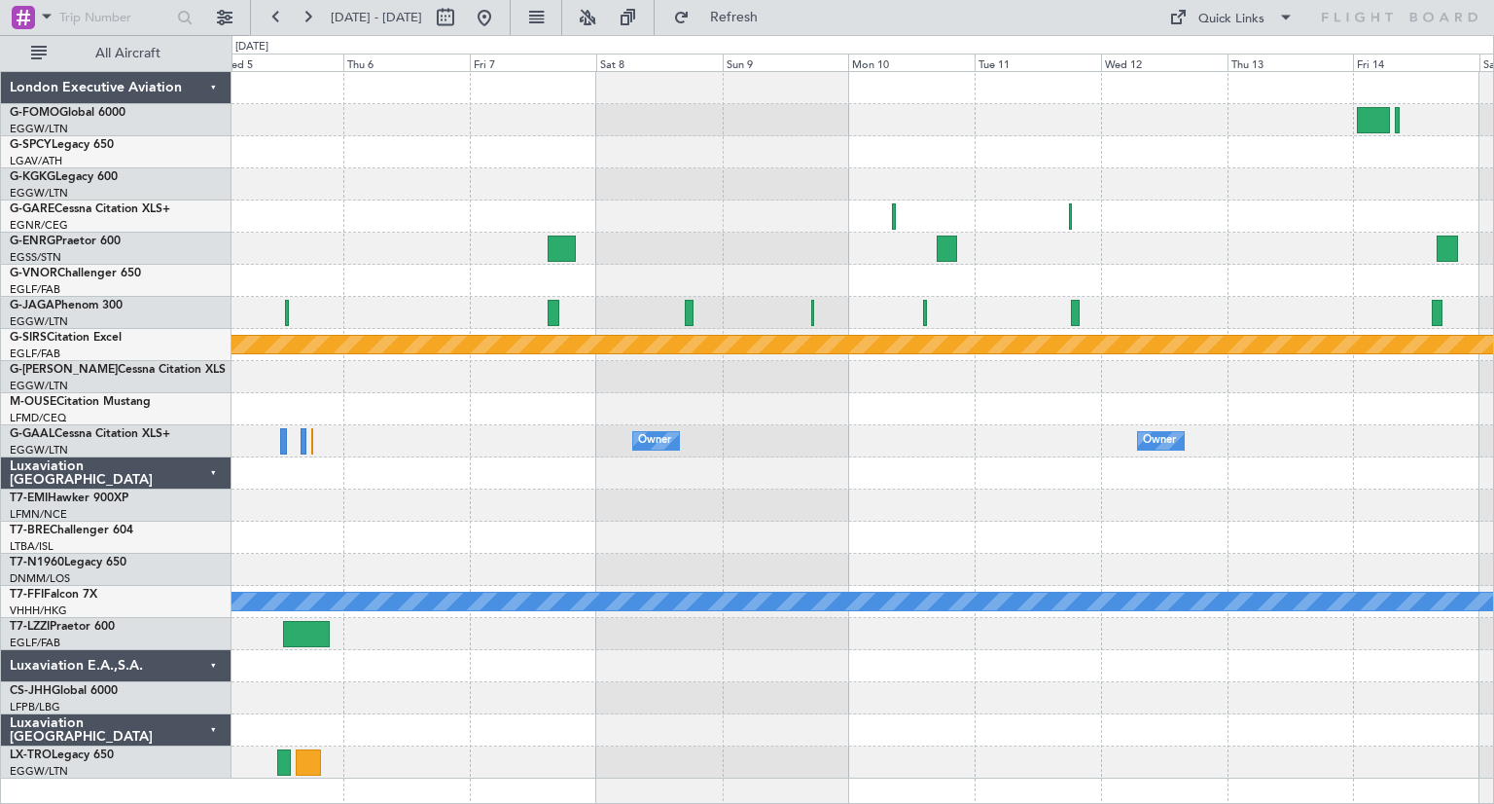
click at [647, 248] on div at bounding box center [863, 249] width 1262 height 32
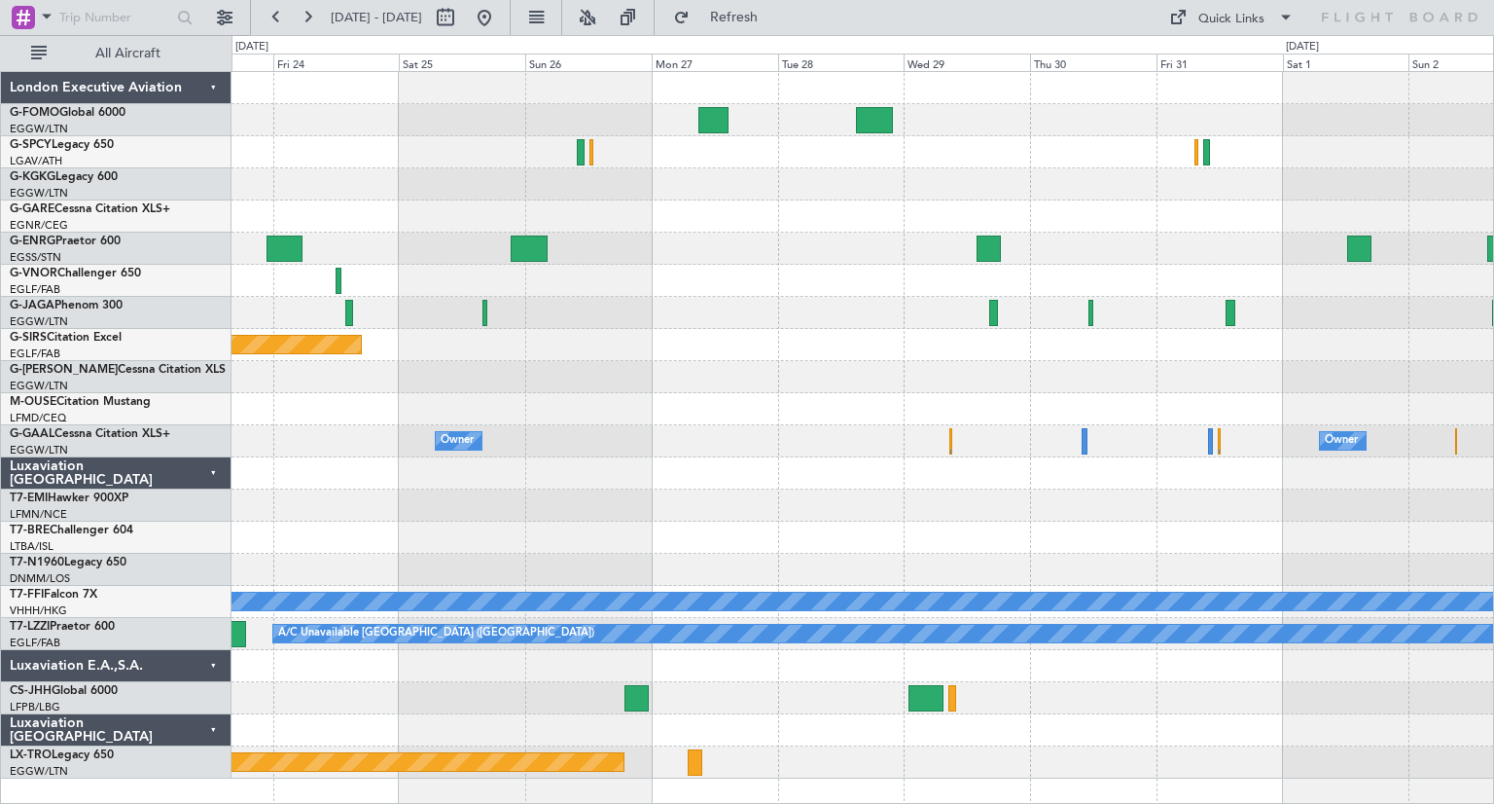
click at [1329, 314] on div "Planned Maint Oxford (Kidlington) Planned Maint Bournemouth Planned Maint Bourn…" at bounding box center [863, 425] width 1262 height 706
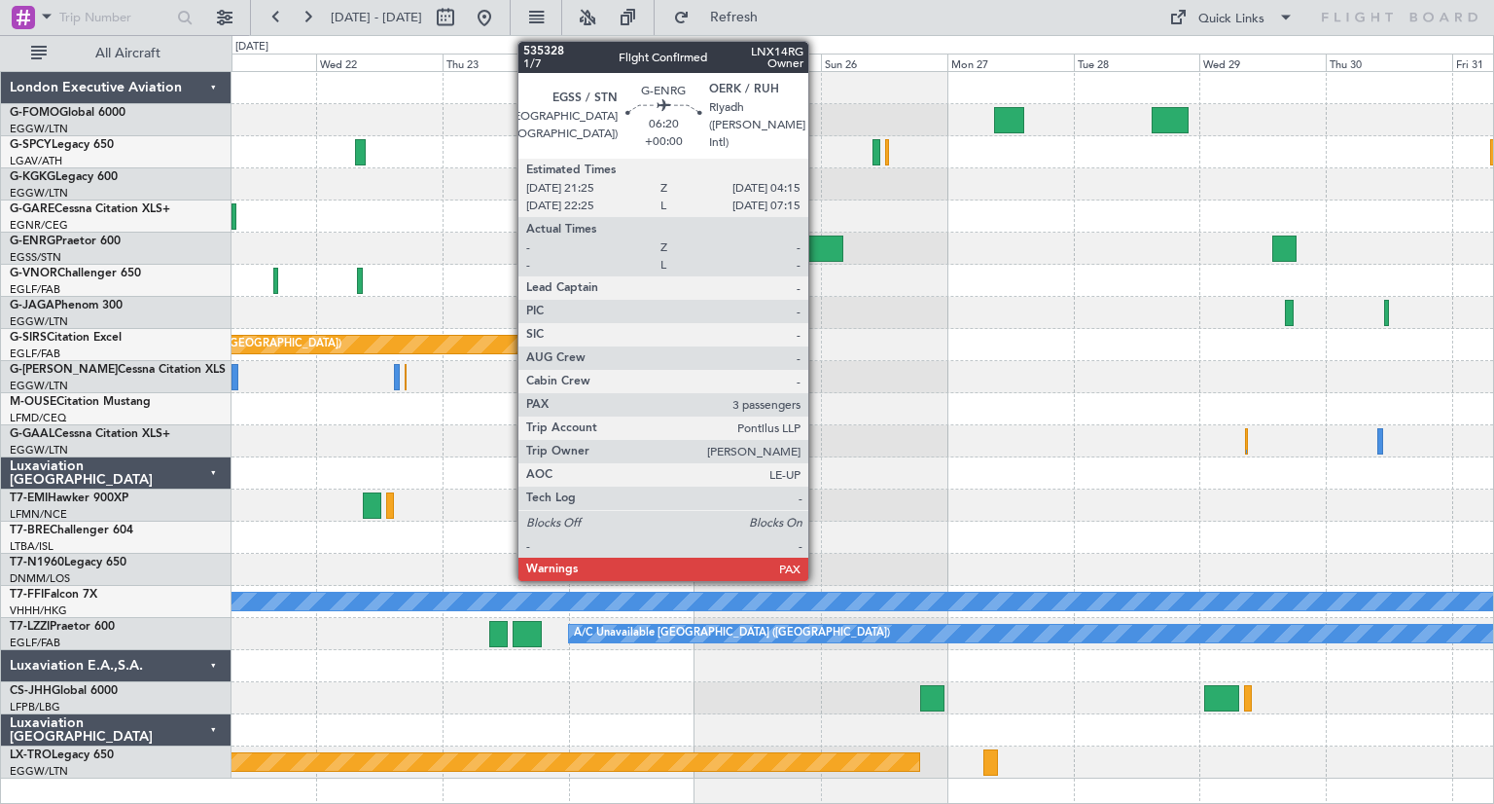
click at [817, 247] on div at bounding box center [824, 248] width 36 height 26
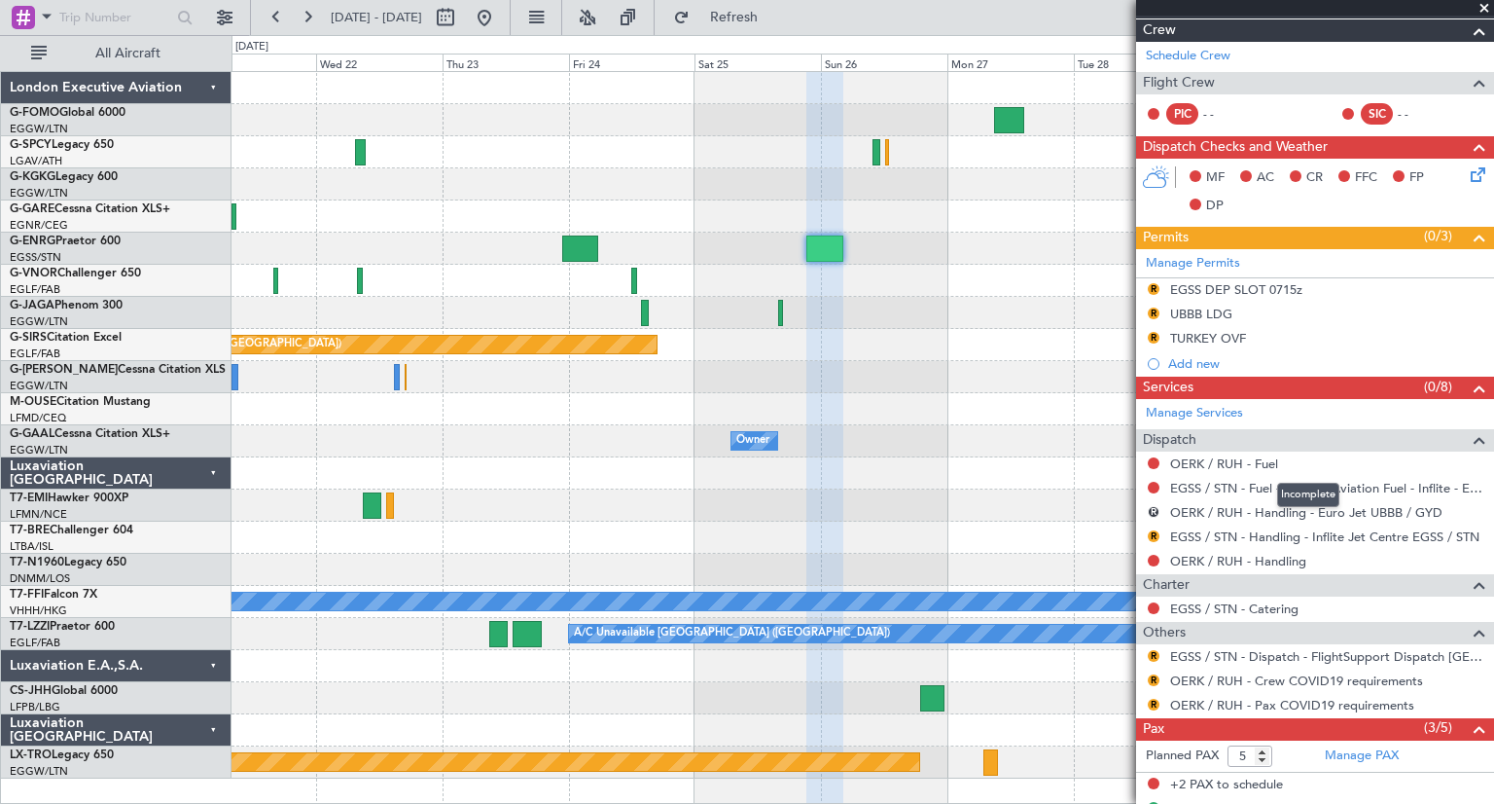
scroll to position [292, 0]
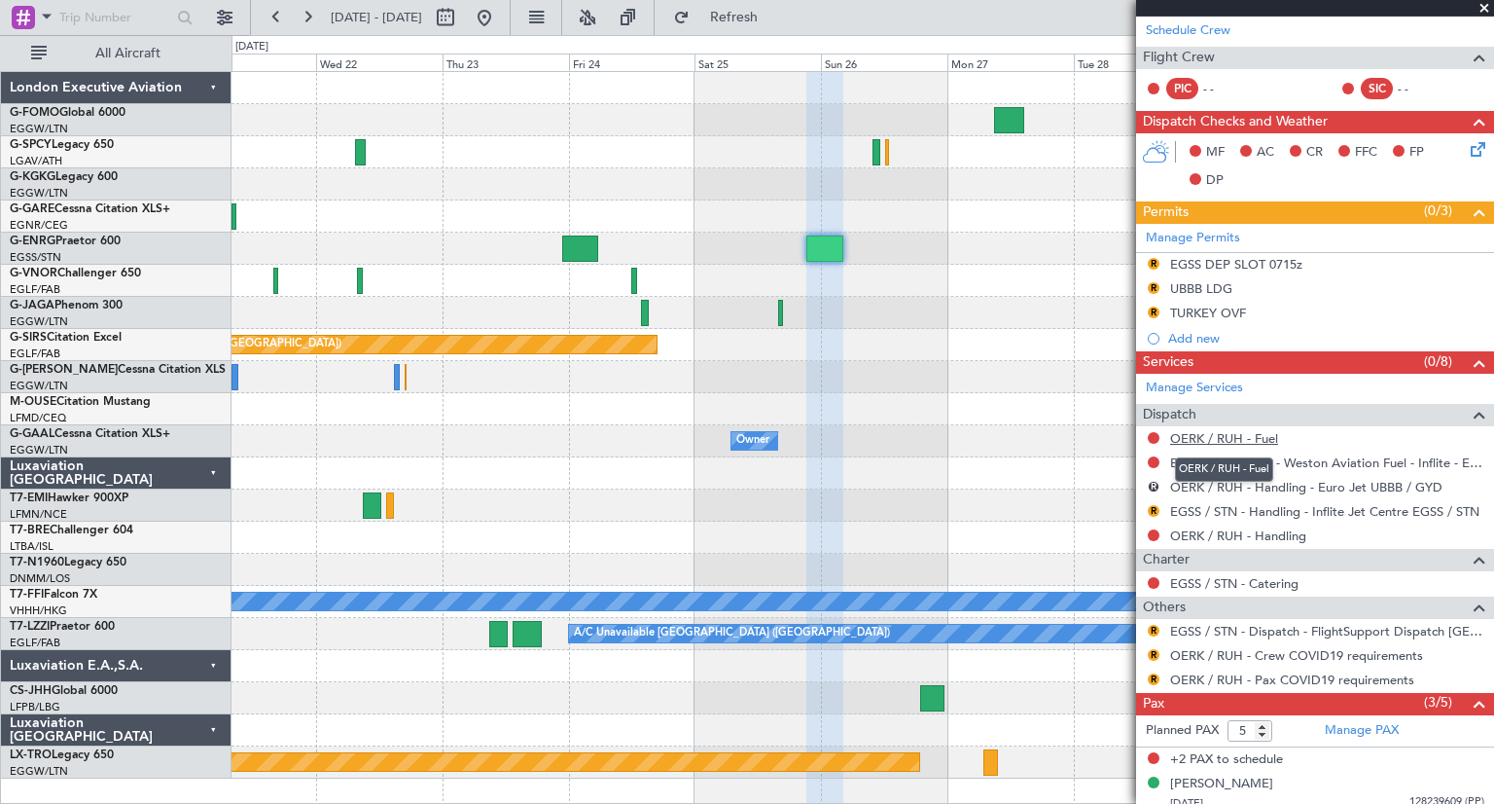
click at [1211, 437] on link "OERK / RUH - Fuel" at bounding box center [1224, 438] width 108 height 17
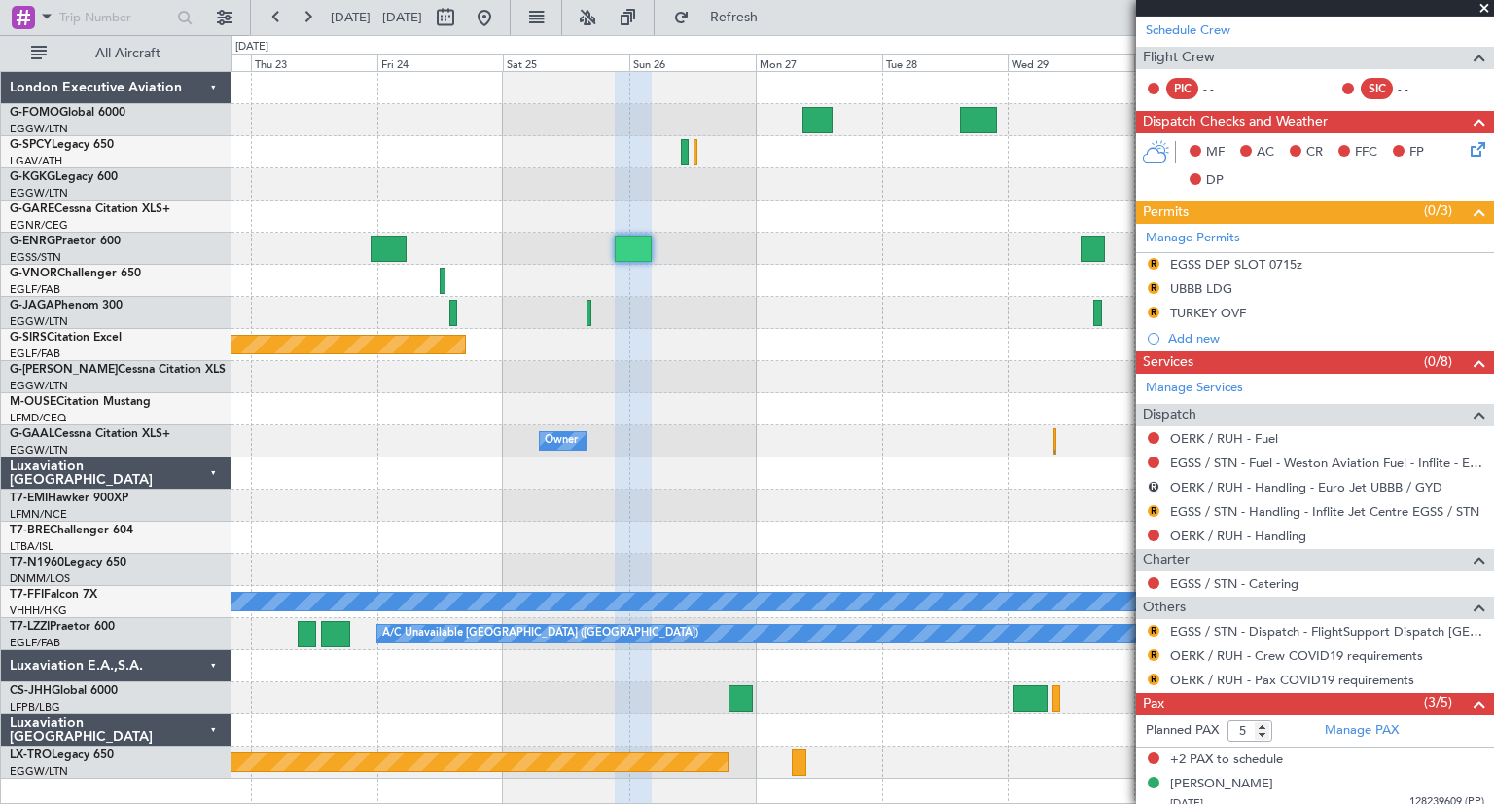
click at [704, 254] on div at bounding box center [863, 249] width 1262 height 32
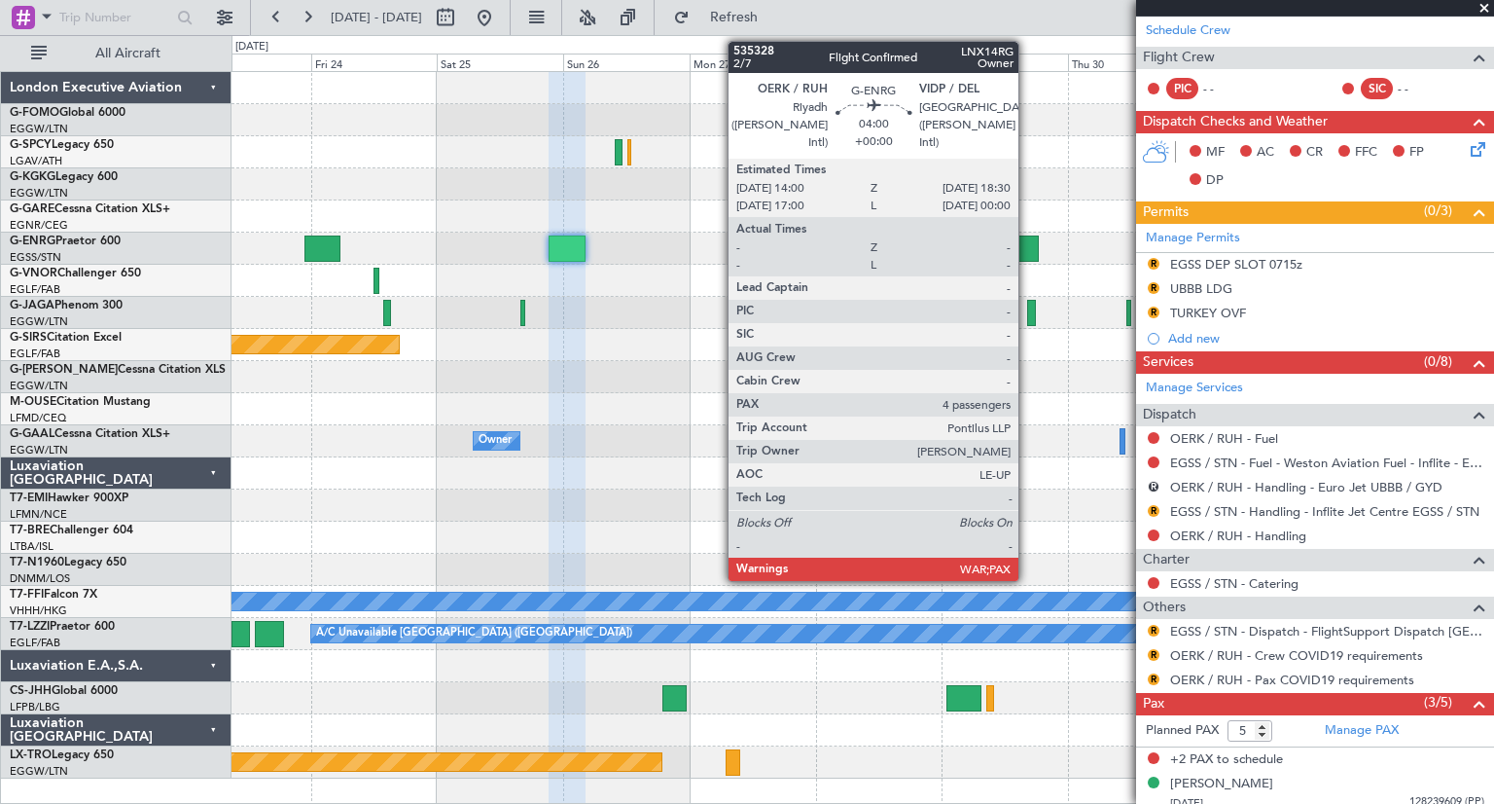
click at [1027, 246] on div at bounding box center [1027, 248] width 24 height 26
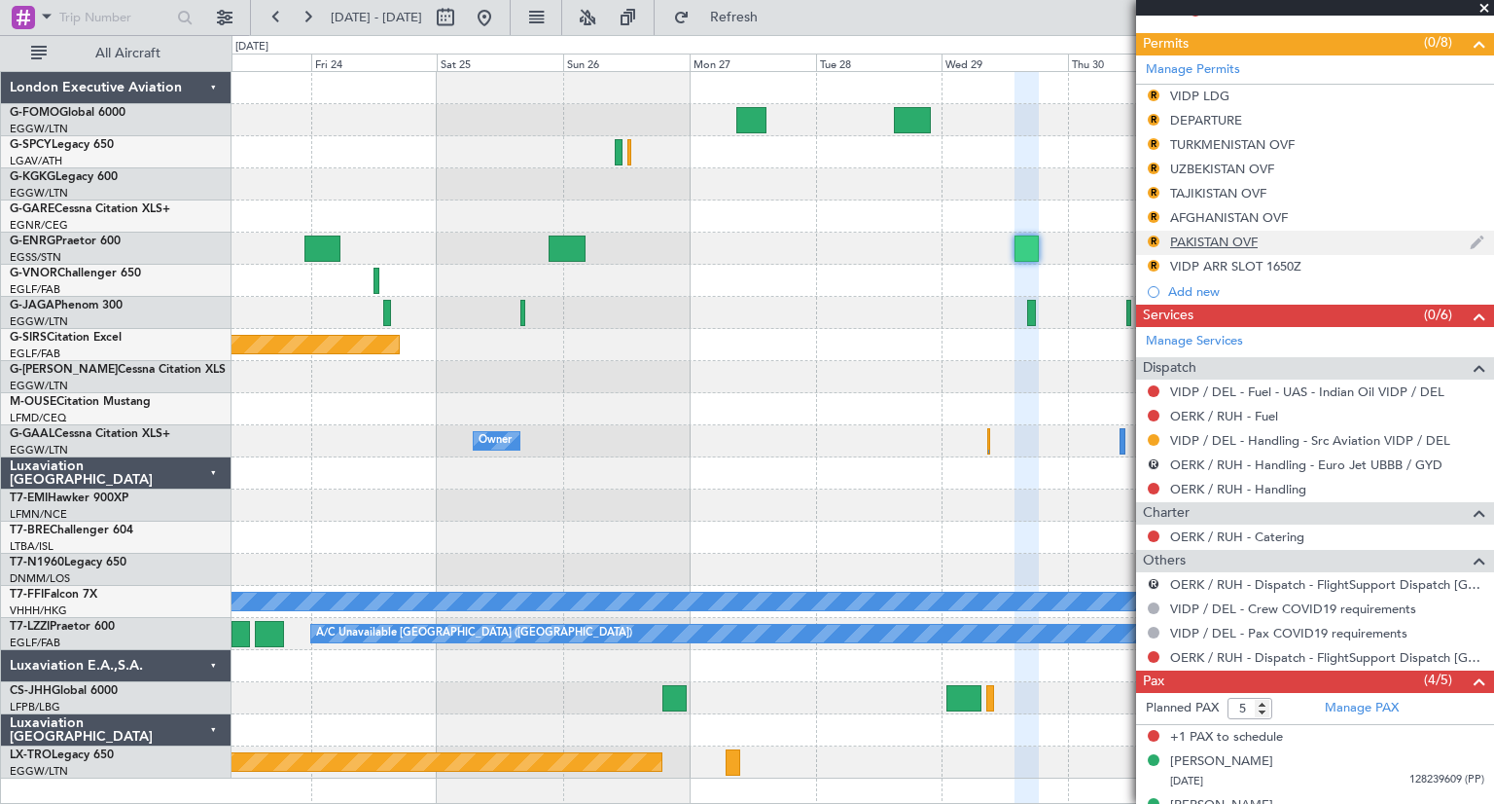
scroll to position [584, 0]
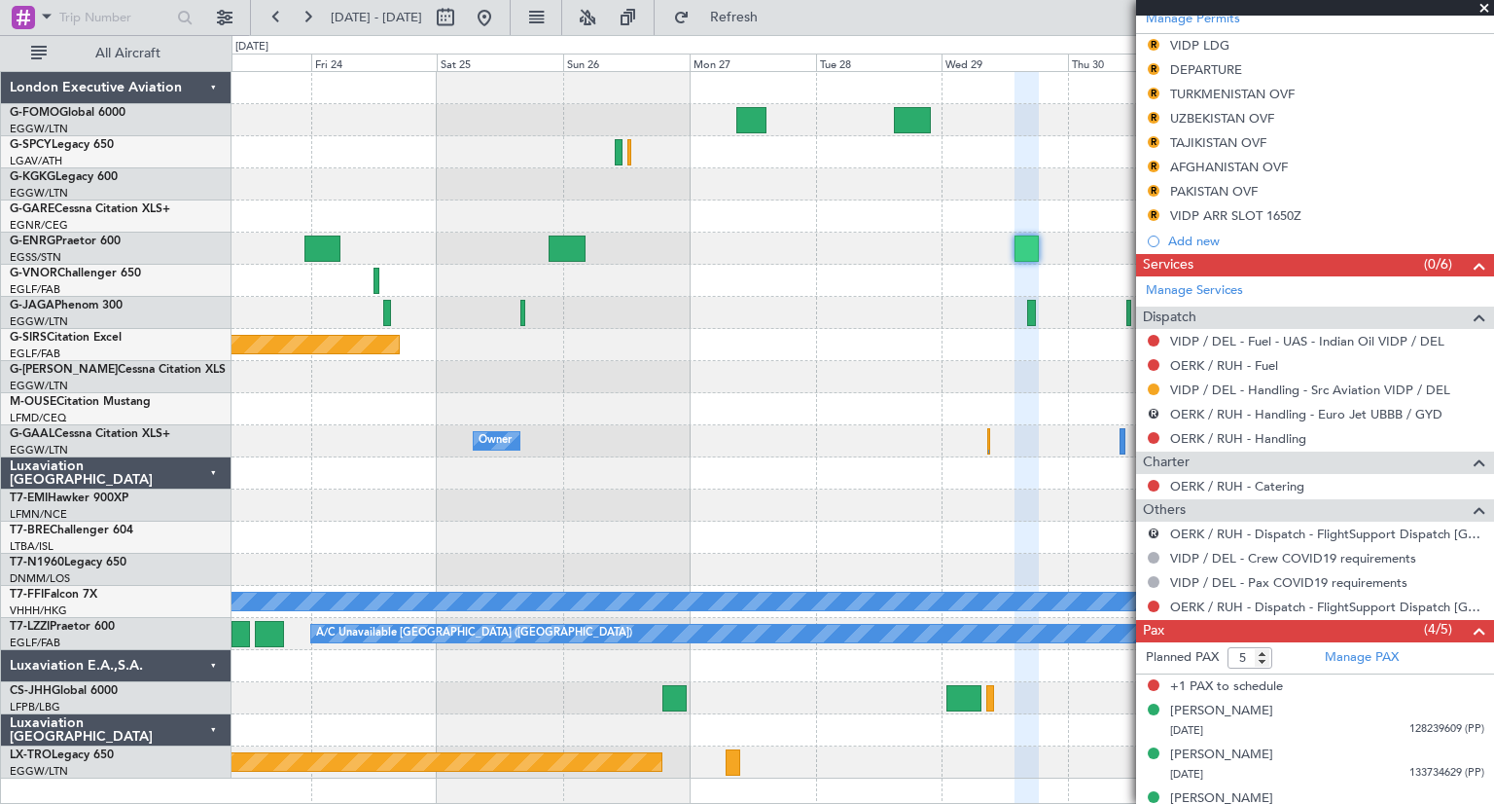
click at [1202, 366] on mat-tooltip-component "VIDP / DEL - Fuel - UAS - Indian Oil VIDP / DEL" at bounding box center [1304, 372] width 263 height 52
click at [1199, 361] on link "OERK / RUH - Fuel" at bounding box center [1224, 365] width 108 height 17
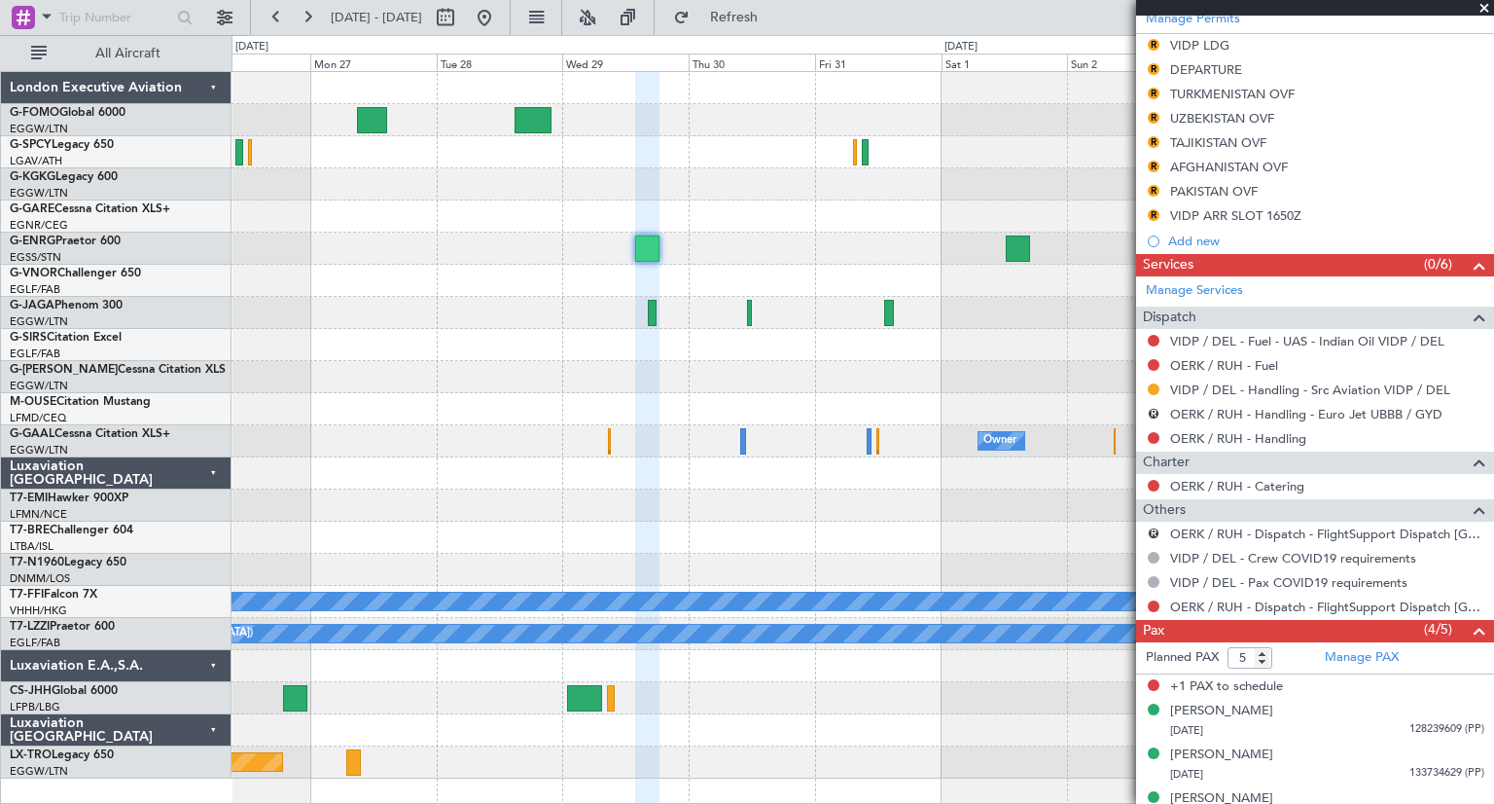
click at [699, 215] on div "Planned Maint Bournemouth Planned Maint Bournemouth Planned Maint Oxford (Kidli…" at bounding box center [863, 425] width 1262 height 706
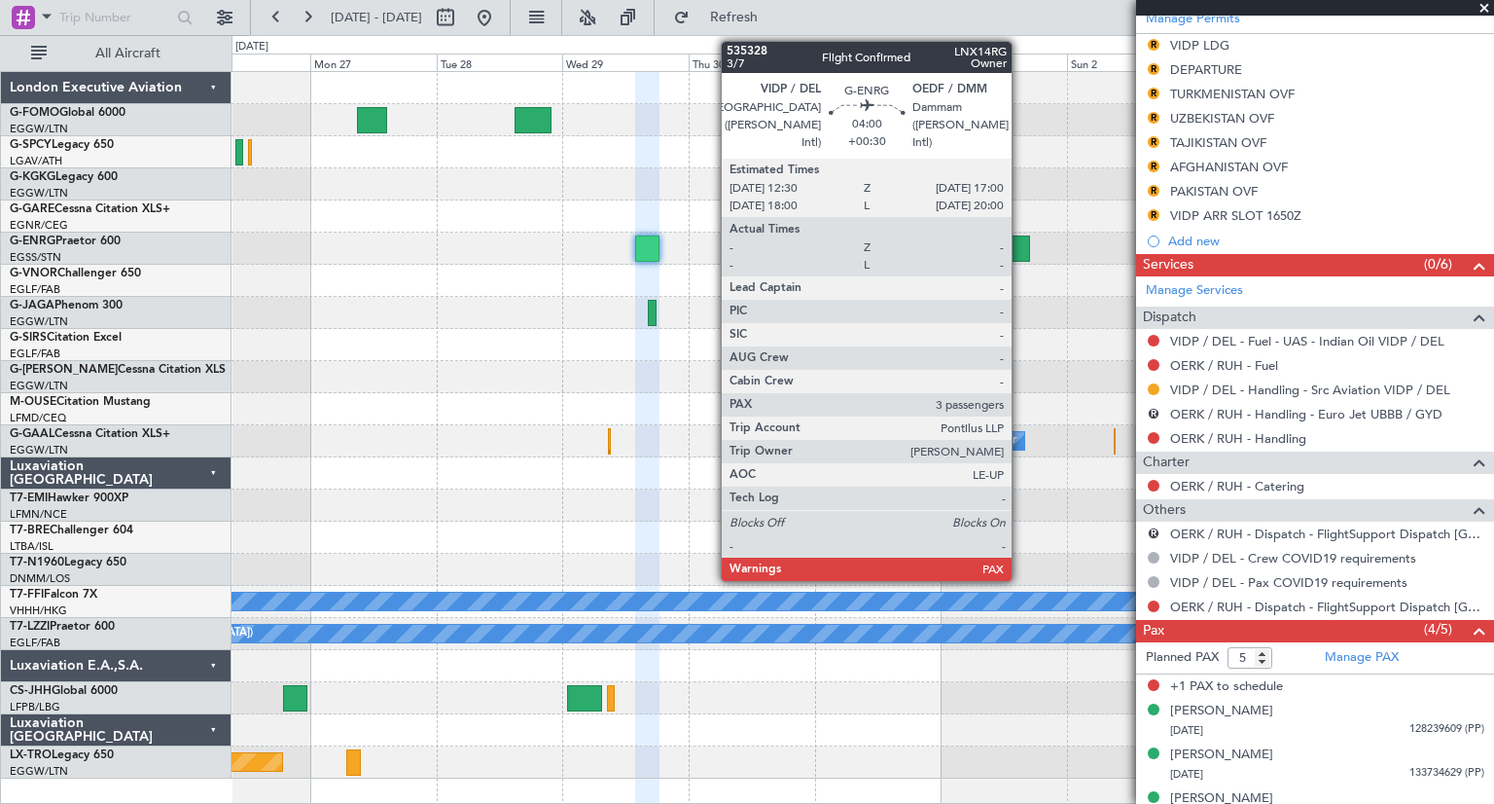
click at [1021, 250] on div at bounding box center [1018, 248] width 24 height 26
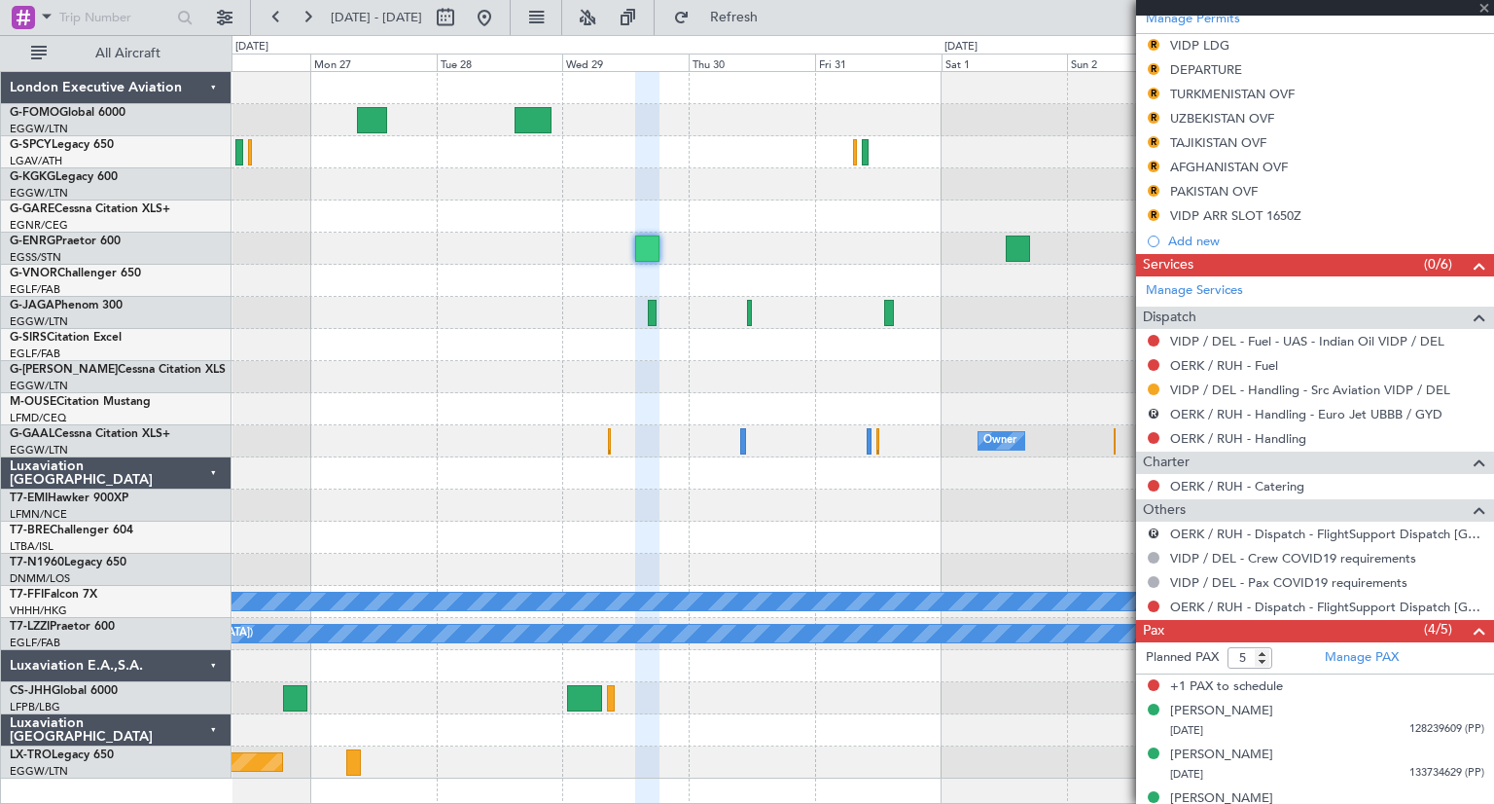
type input "+00:30"
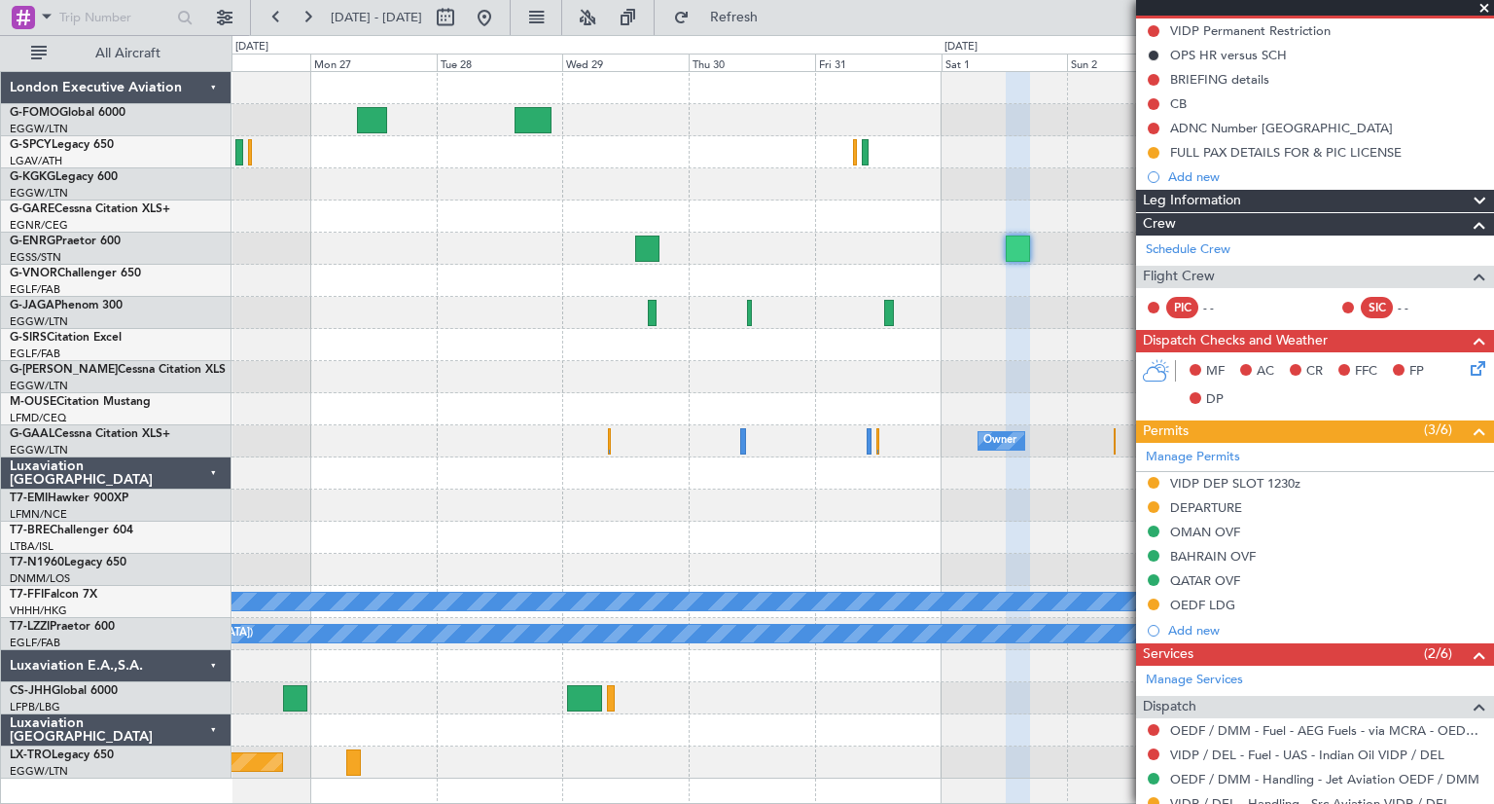
scroll to position [389, 0]
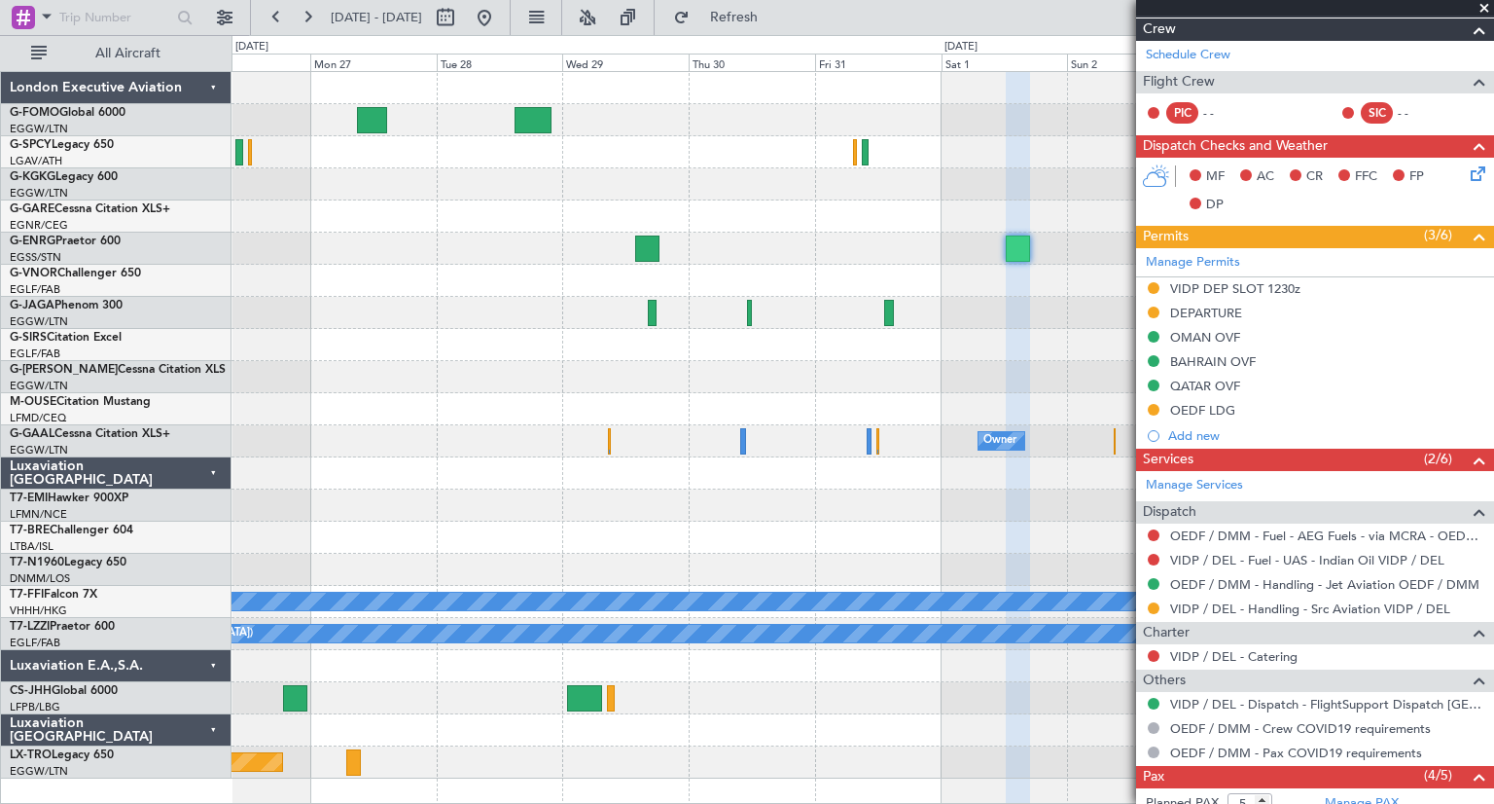
click at [1486, 7] on span at bounding box center [1484, 9] width 19 height 18
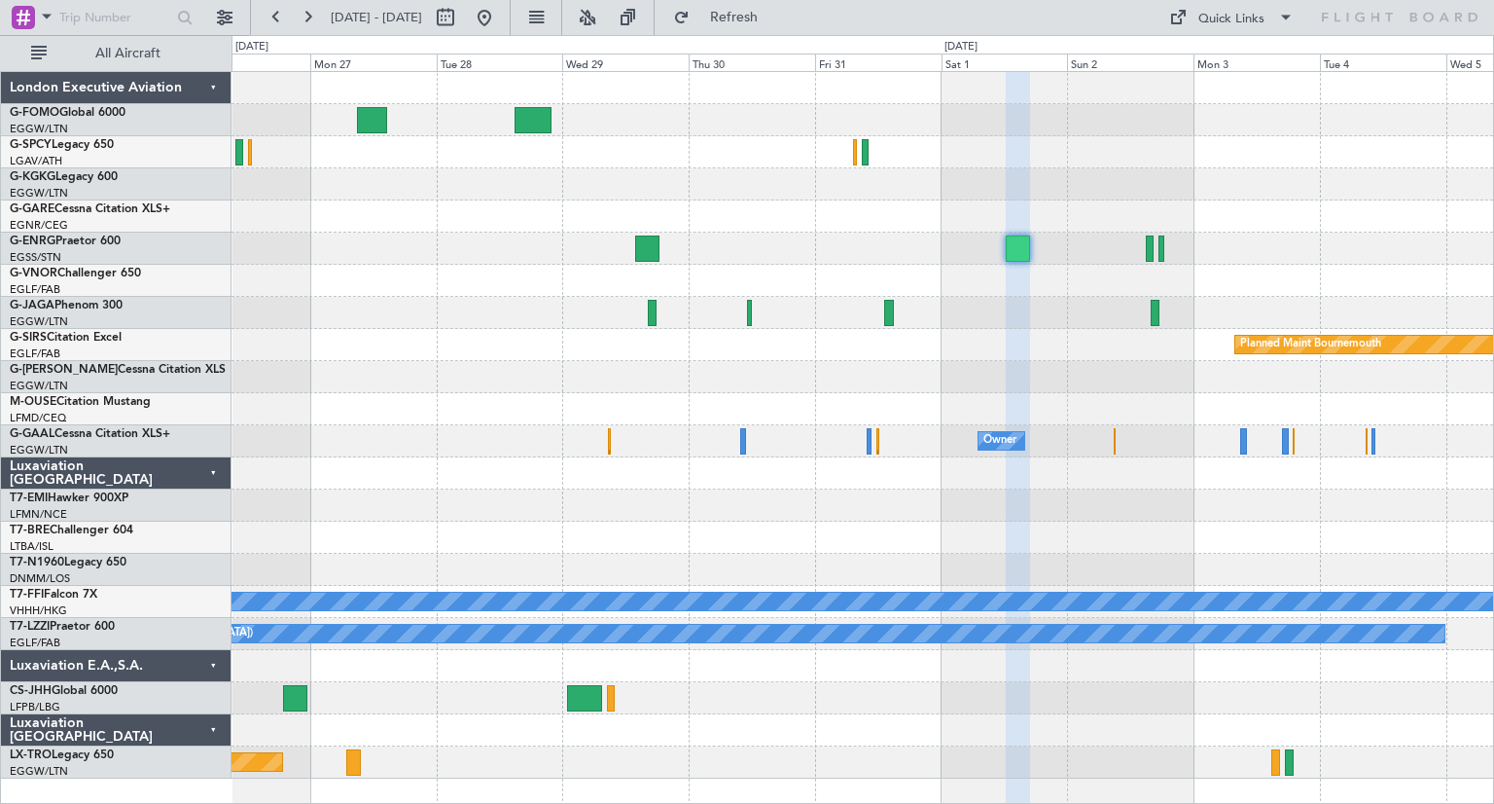
type input "0"
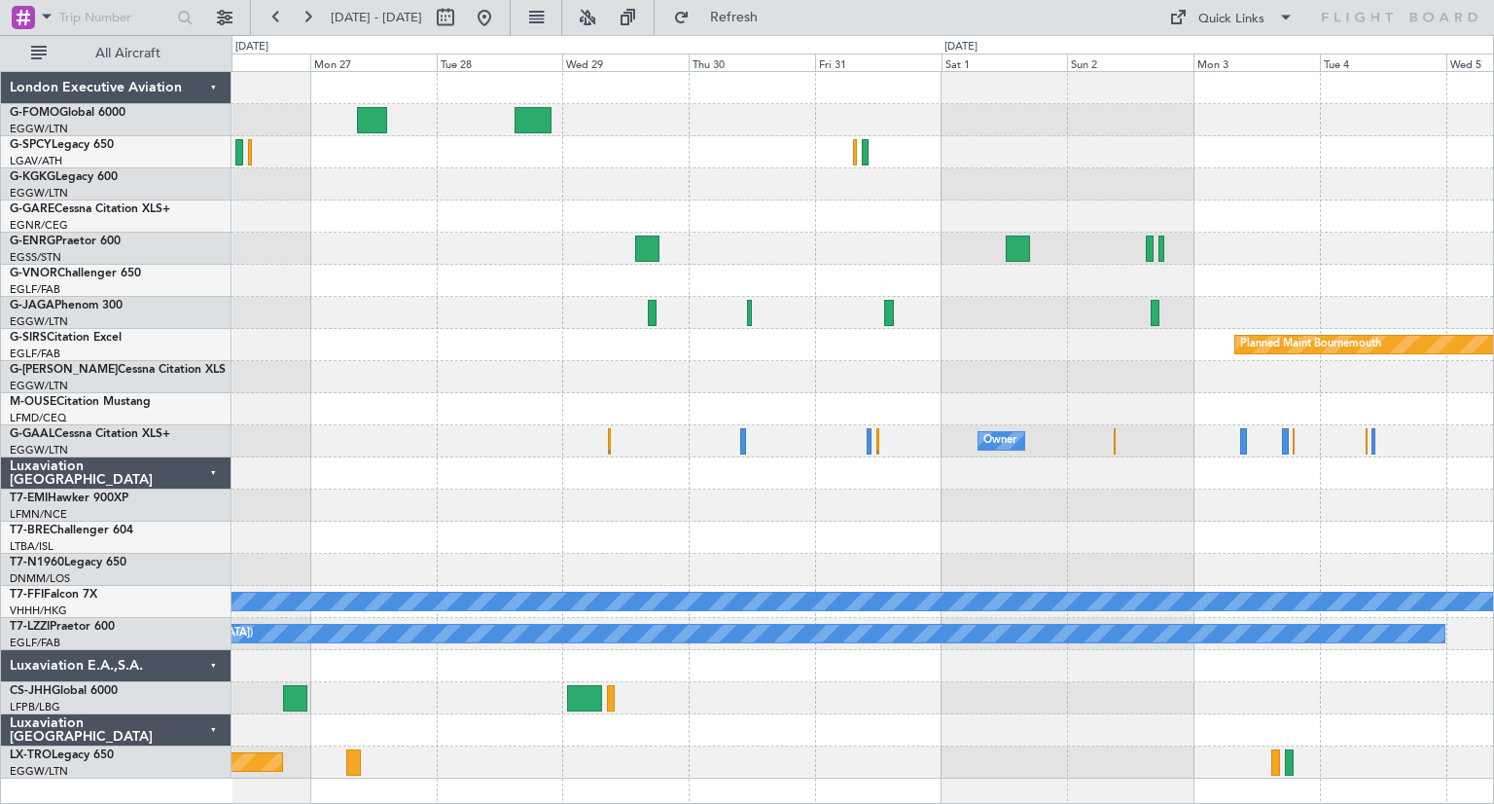
scroll to position [0, 0]
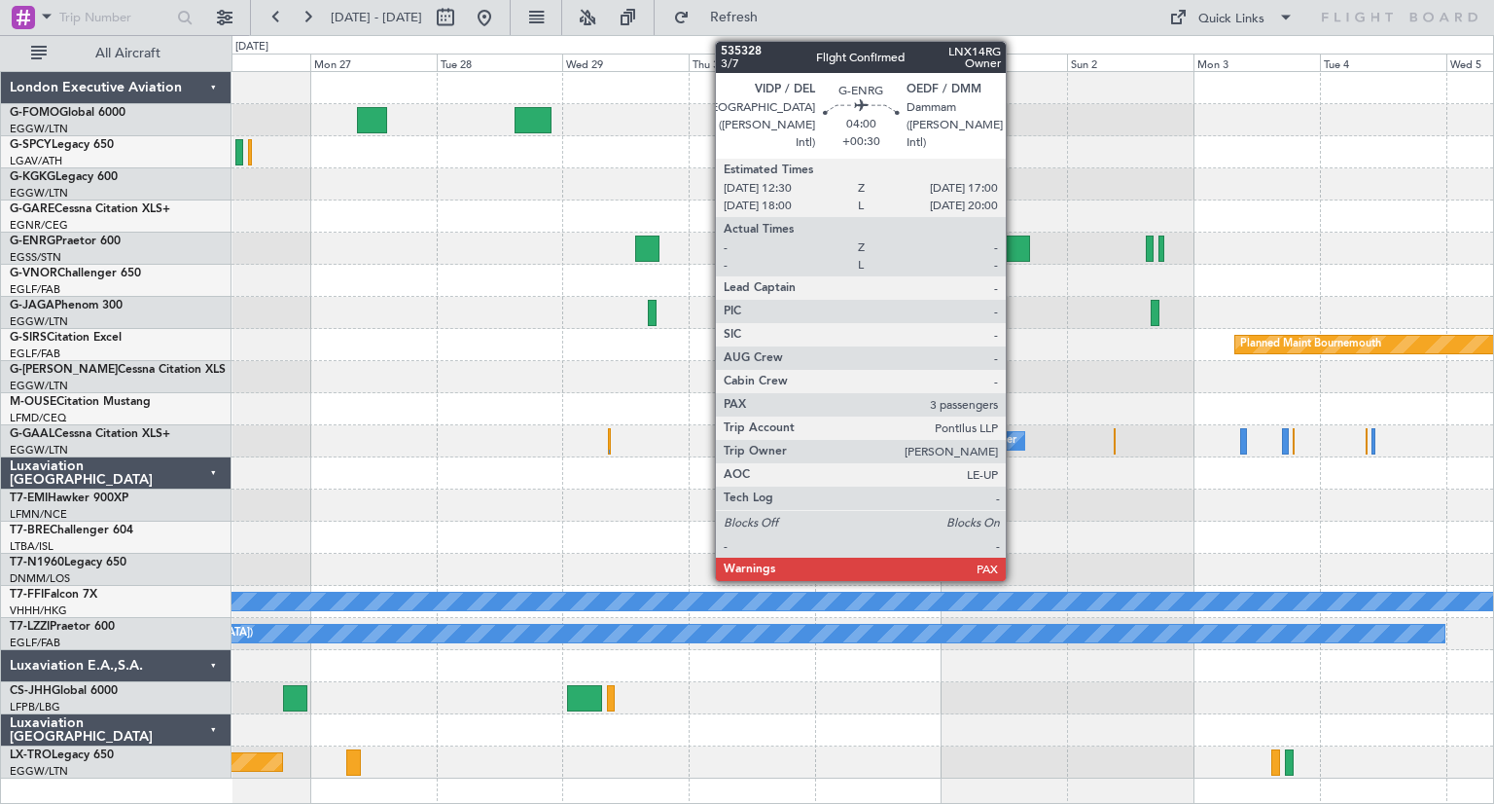
click at [1015, 246] on div at bounding box center [1018, 248] width 24 height 26
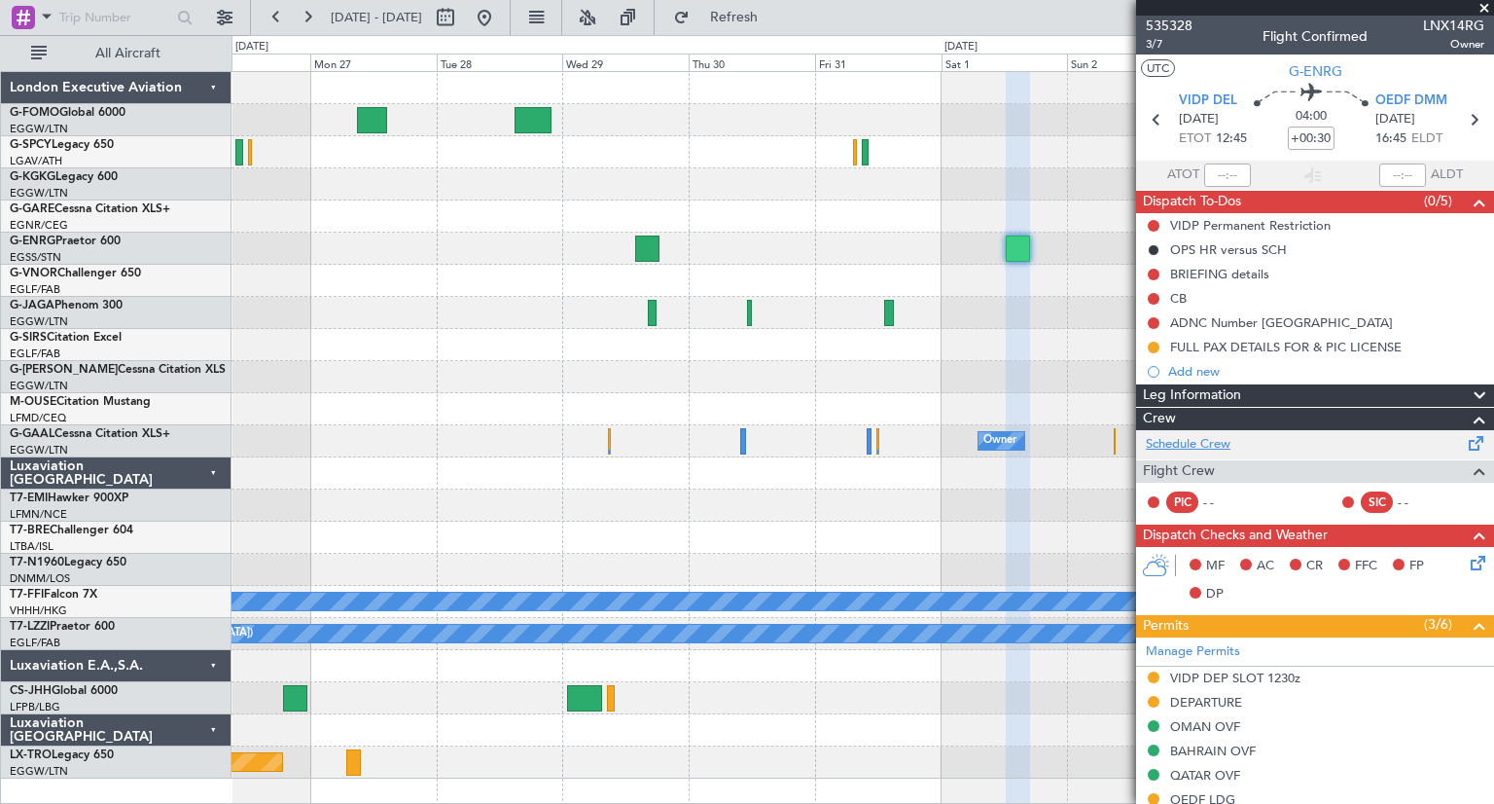
click at [1204, 445] on link "Schedule Crew" at bounding box center [1188, 444] width 85 height 19
click at [775, 11] on span "Refresh" at bounding box center [735, 18] width 82 height 14
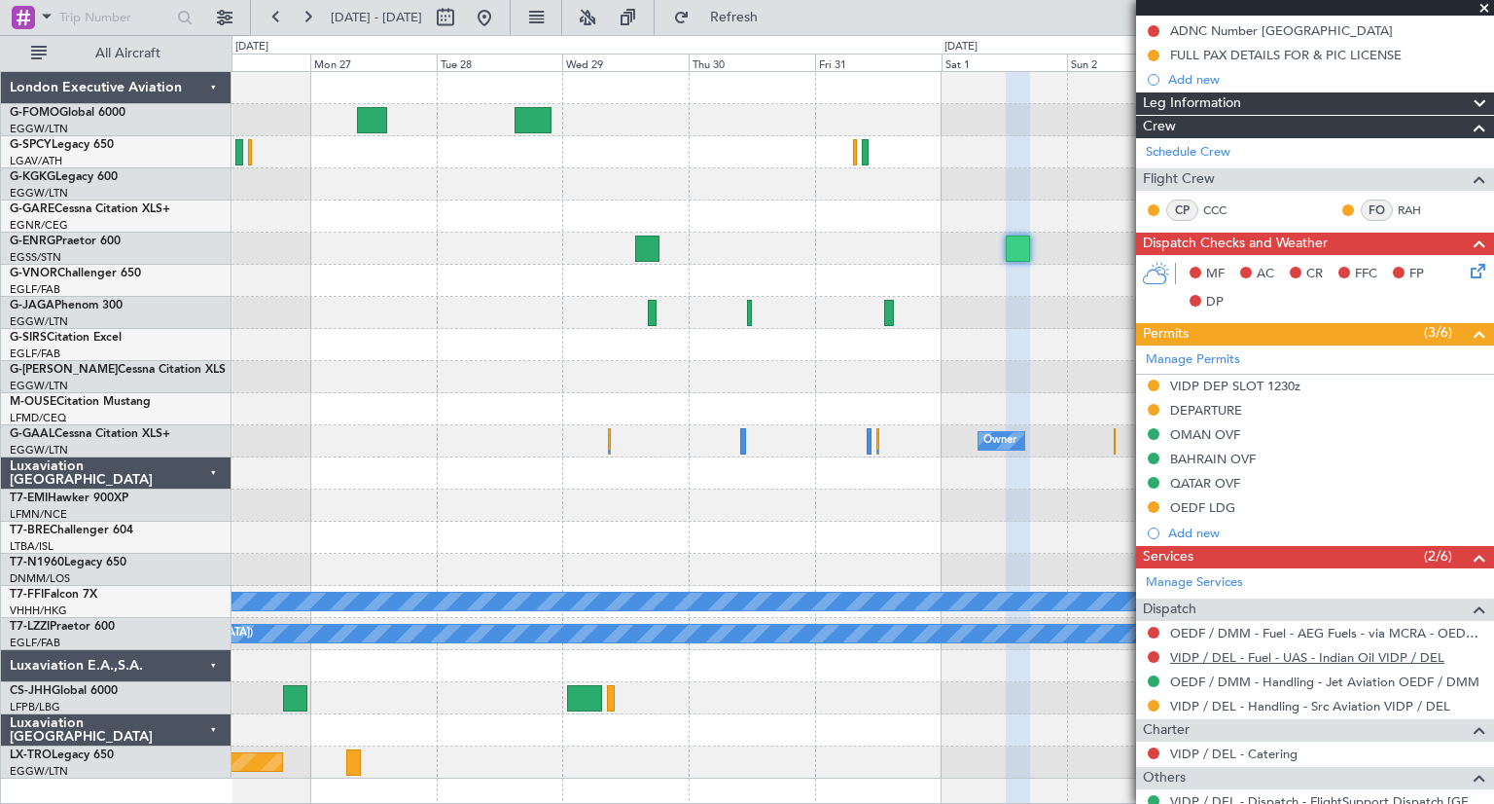
scroll to position [602, 0]
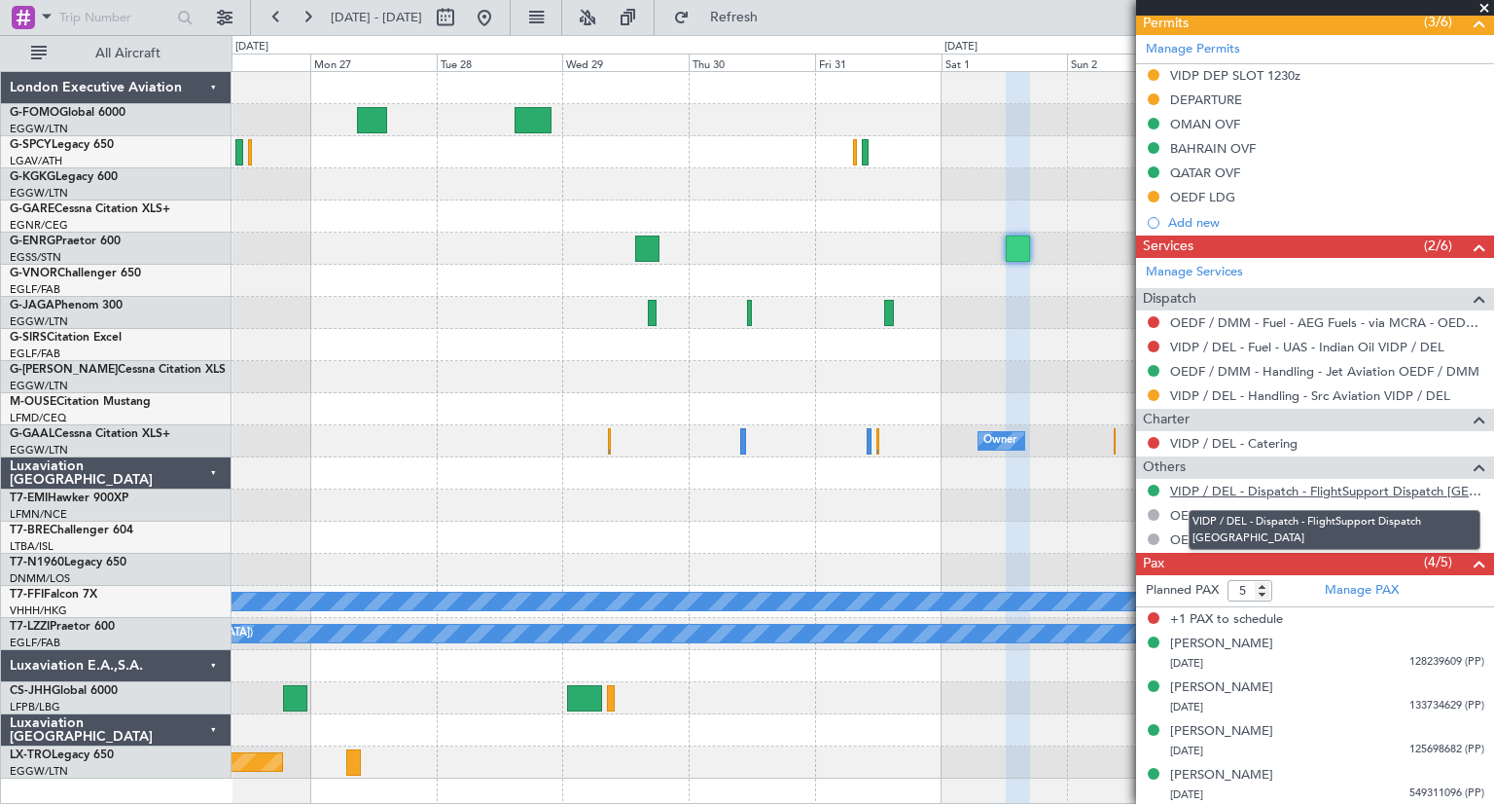
click at [1274, 488] on link "VIDP / DEL - Dispatch - FlightSupport Dispatch UK" at bounding box center [1327, 491] width 314 height 17
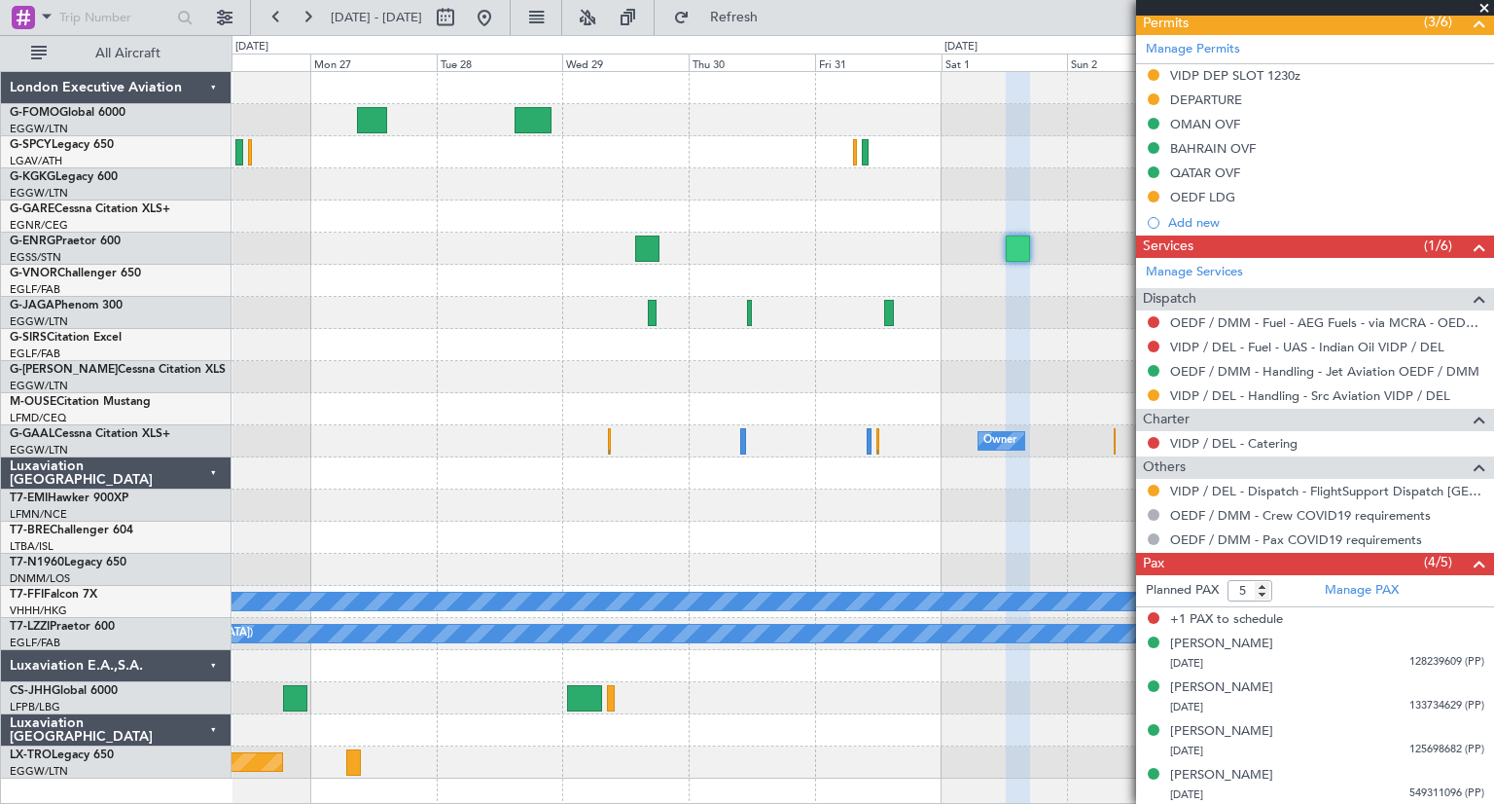
click at [1483, 5] on span at bounding box center [1484, 9] width 19 height 18
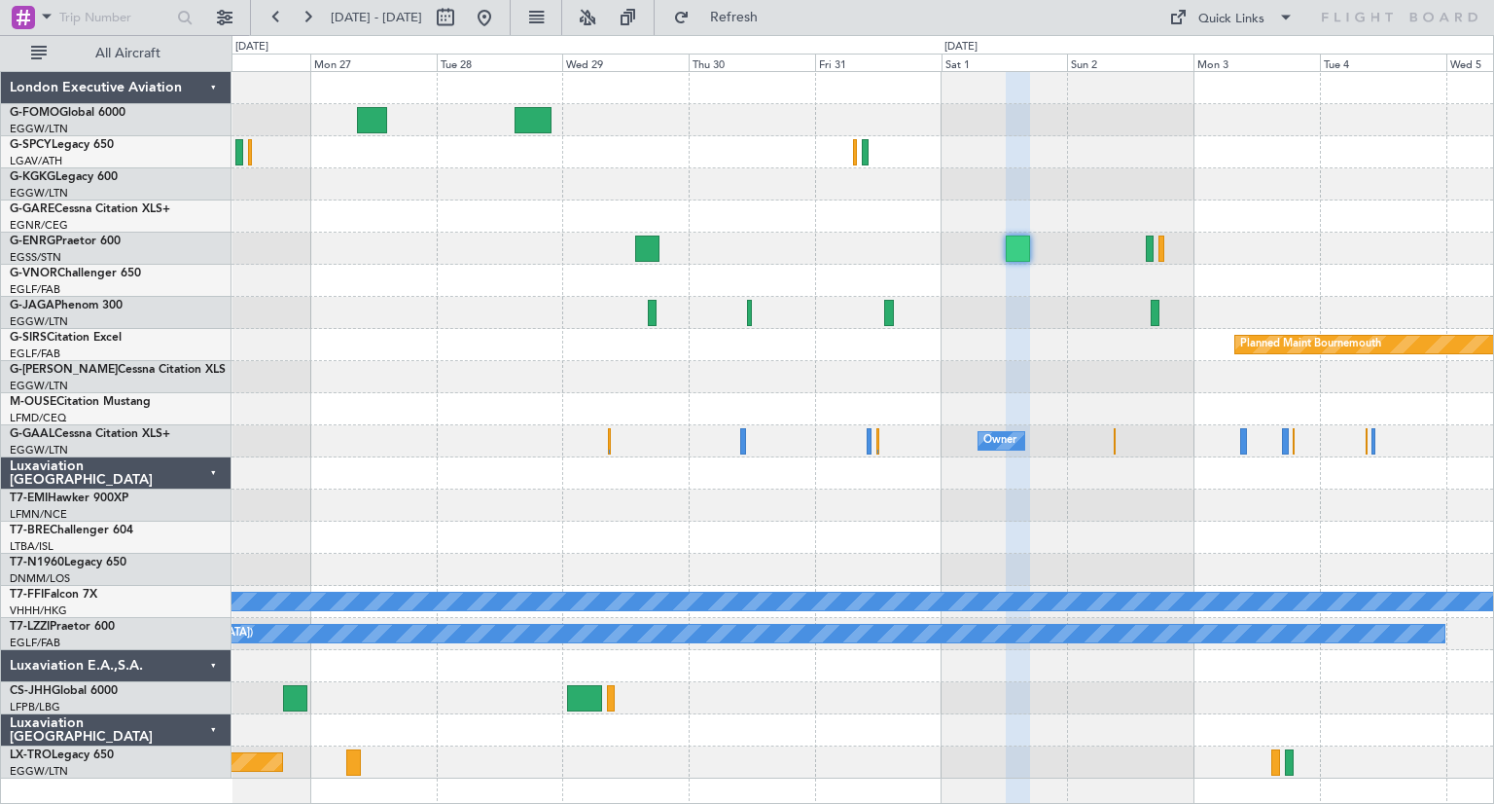
type input "0"
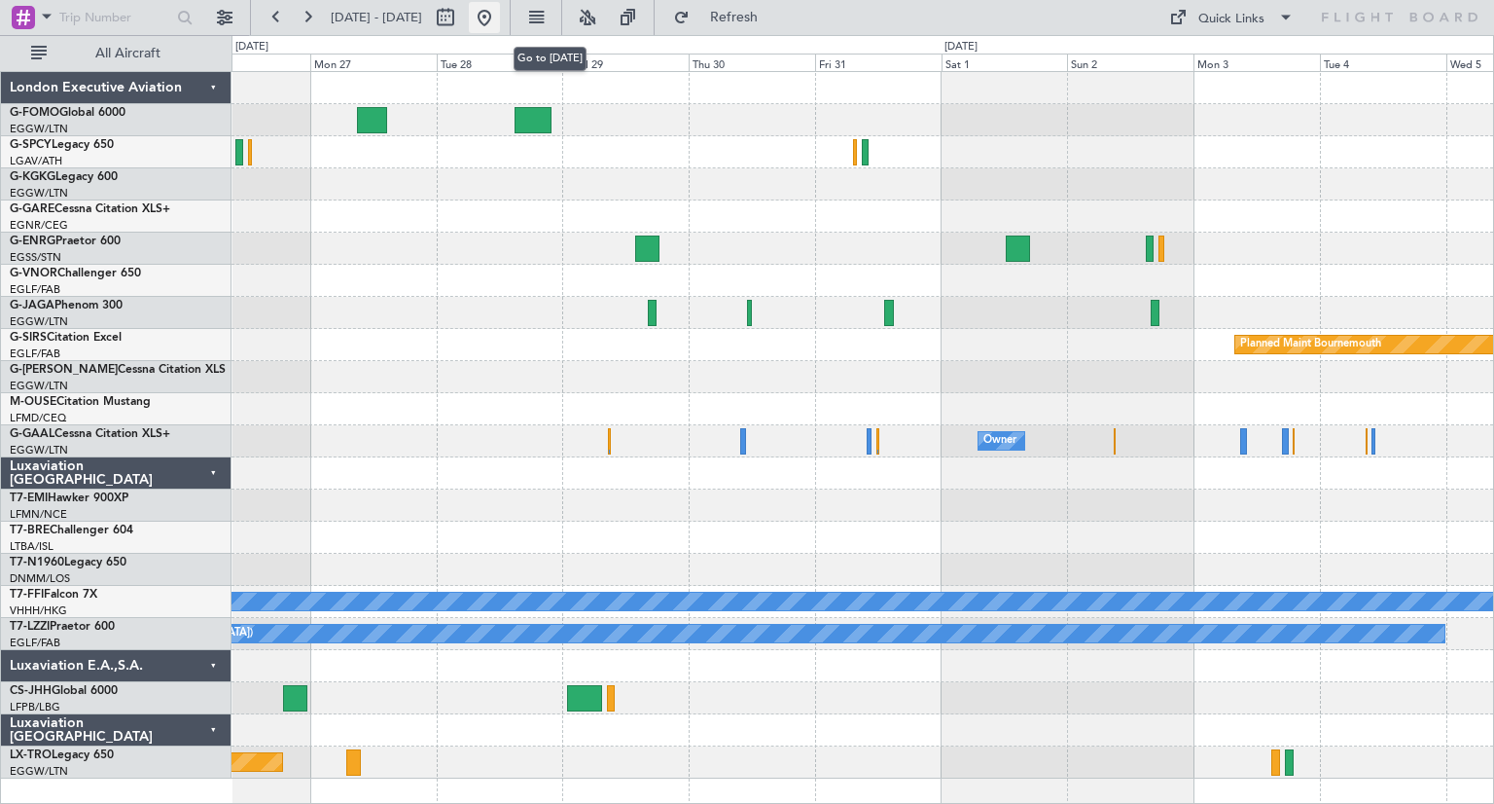
click at [500, 18] on button at bounding box center [484, 17] width 31 height 31
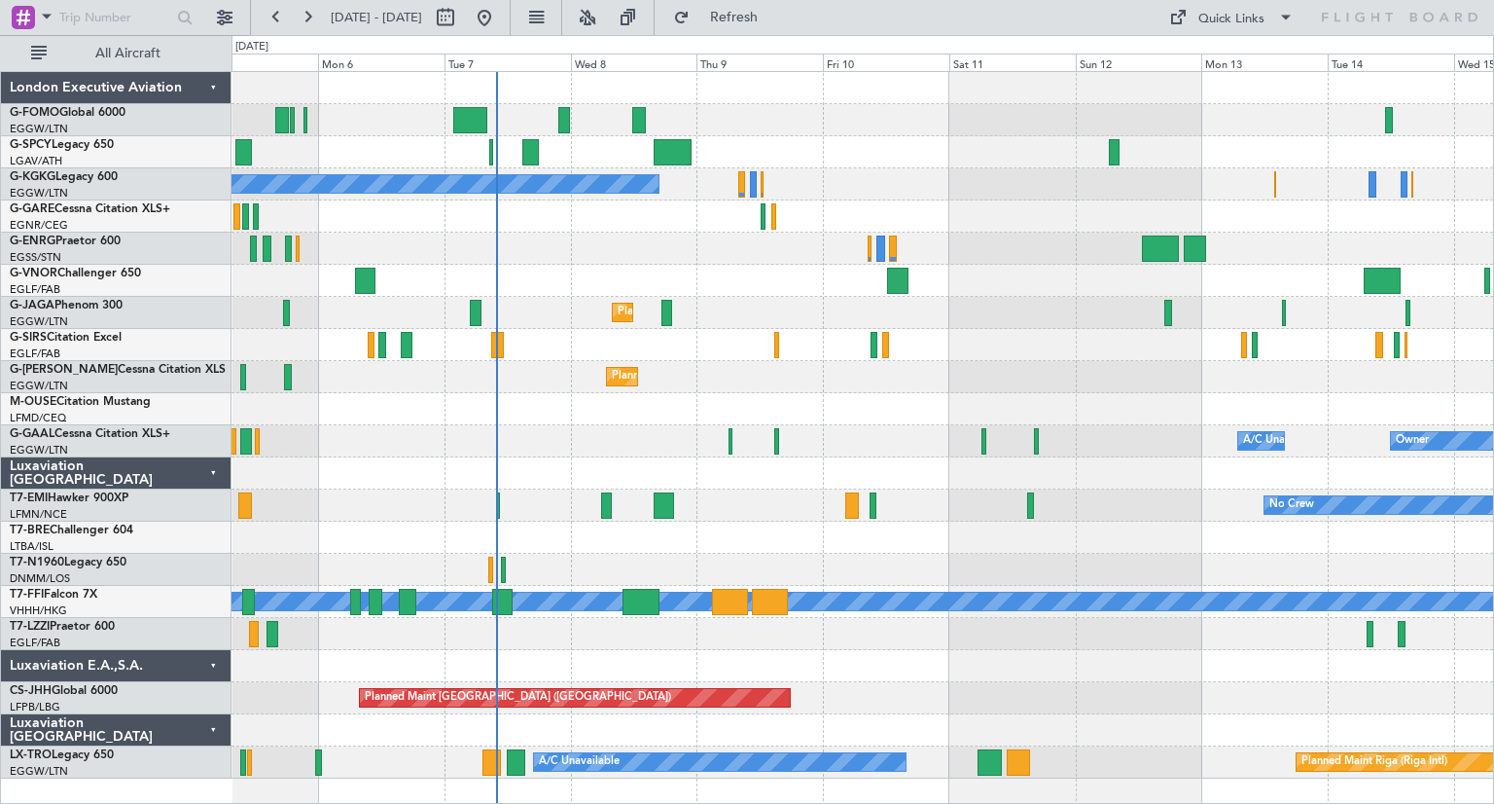
click at [879, 411] on div at bounding box center [863, 409] width 1262 height 32
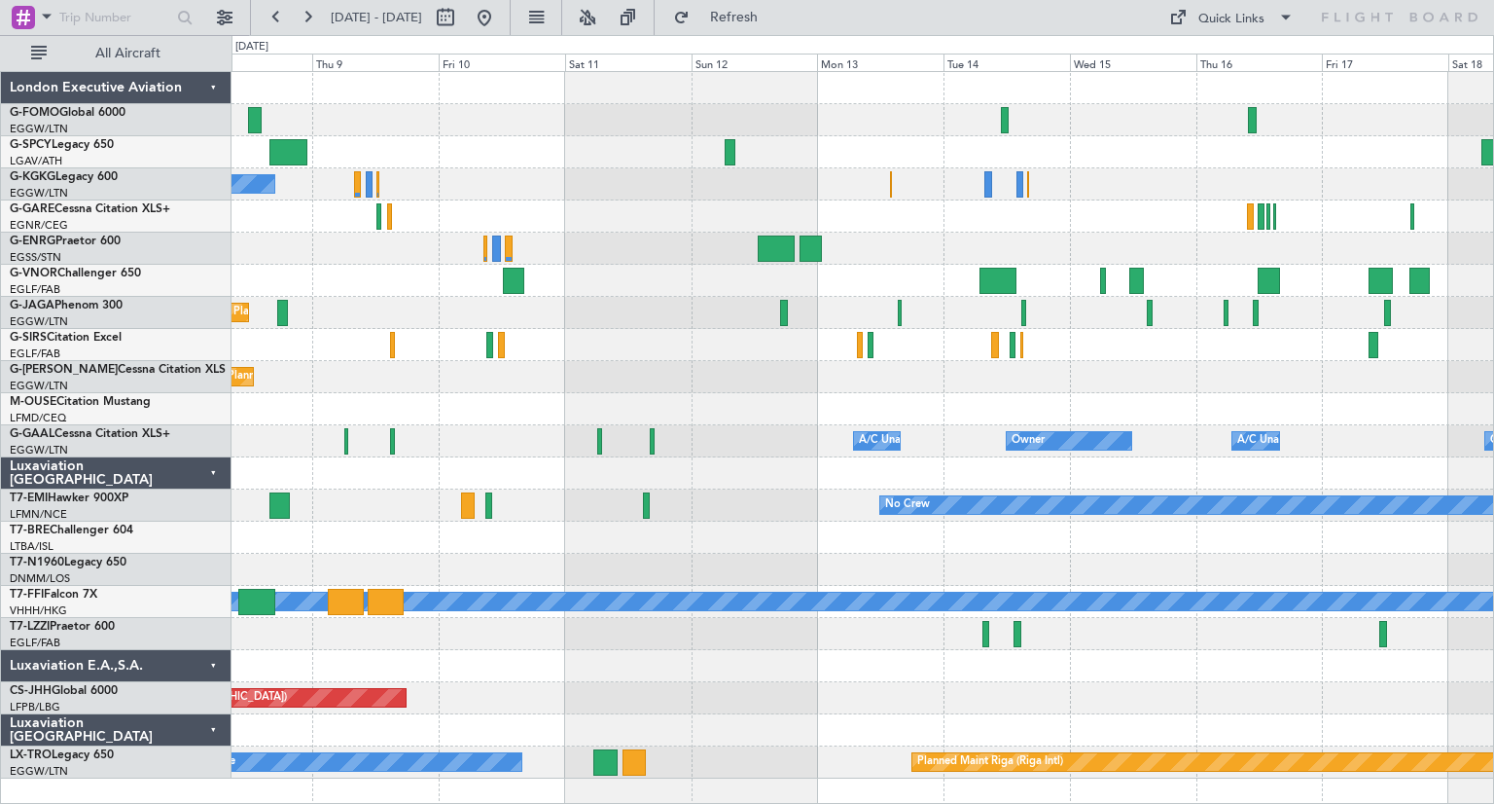
click at [568, 197] on div "A/C Unavailable [GEOGRAPHIC_DATA] (Ataturk)" at bounding box center [863, 184] width 1262 height 32
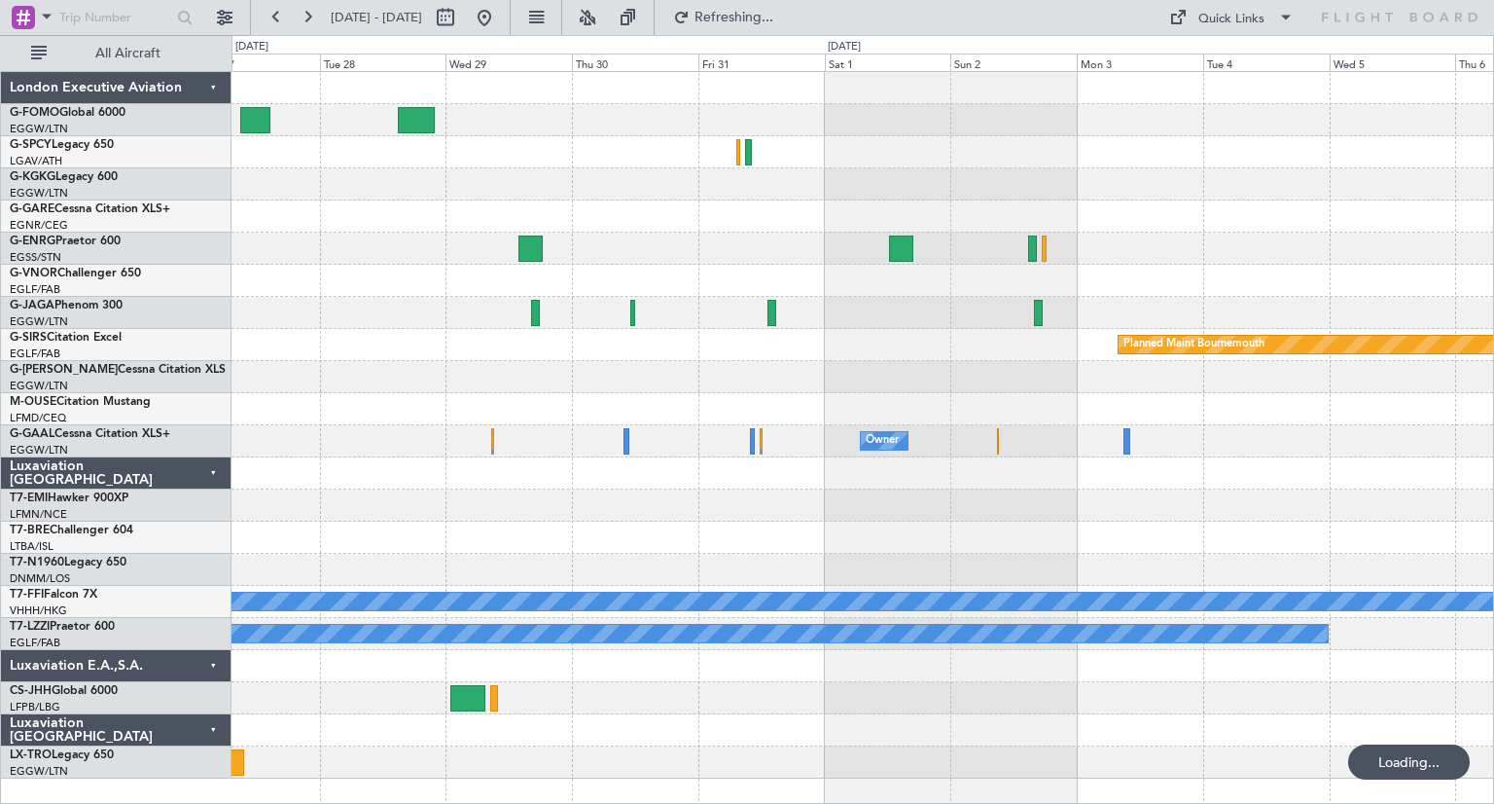
click at [650, 249] on div "Planned Maint Bournemouth Planned Maint Bournemouth Owner Owner Owner Planned M…" at bounding box center [863, 425] width 1262 height 706
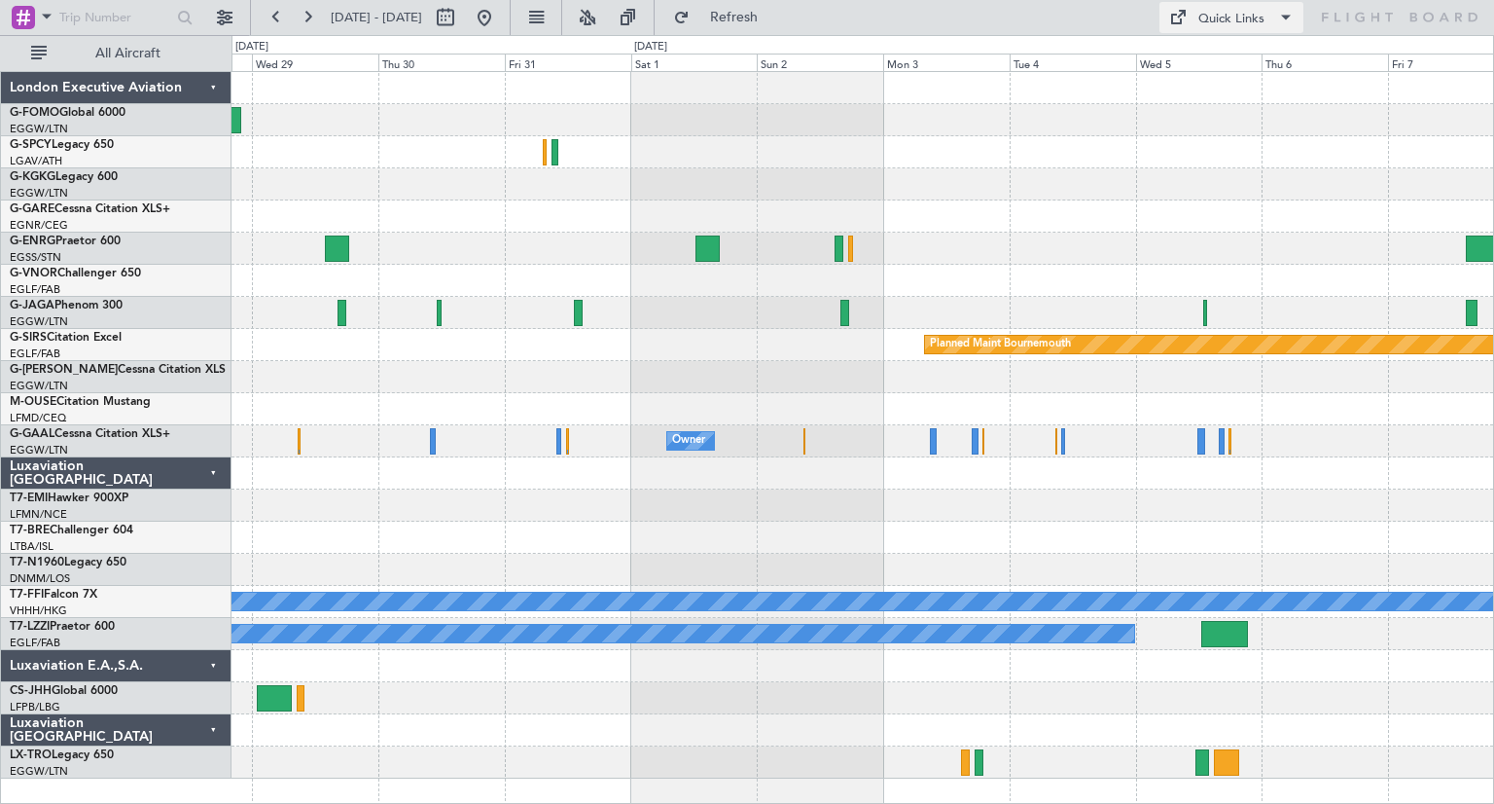
click at [1288, 17] on span at bounding box center [1285, 17] width 23 height 23
click at [1222, 67] on button "Trip Builder" at bounding box center [1233, 64] width 146 height 47
click at [781, 3] on button "Refresh" at bounding box center [722, 17] width 117 height 31
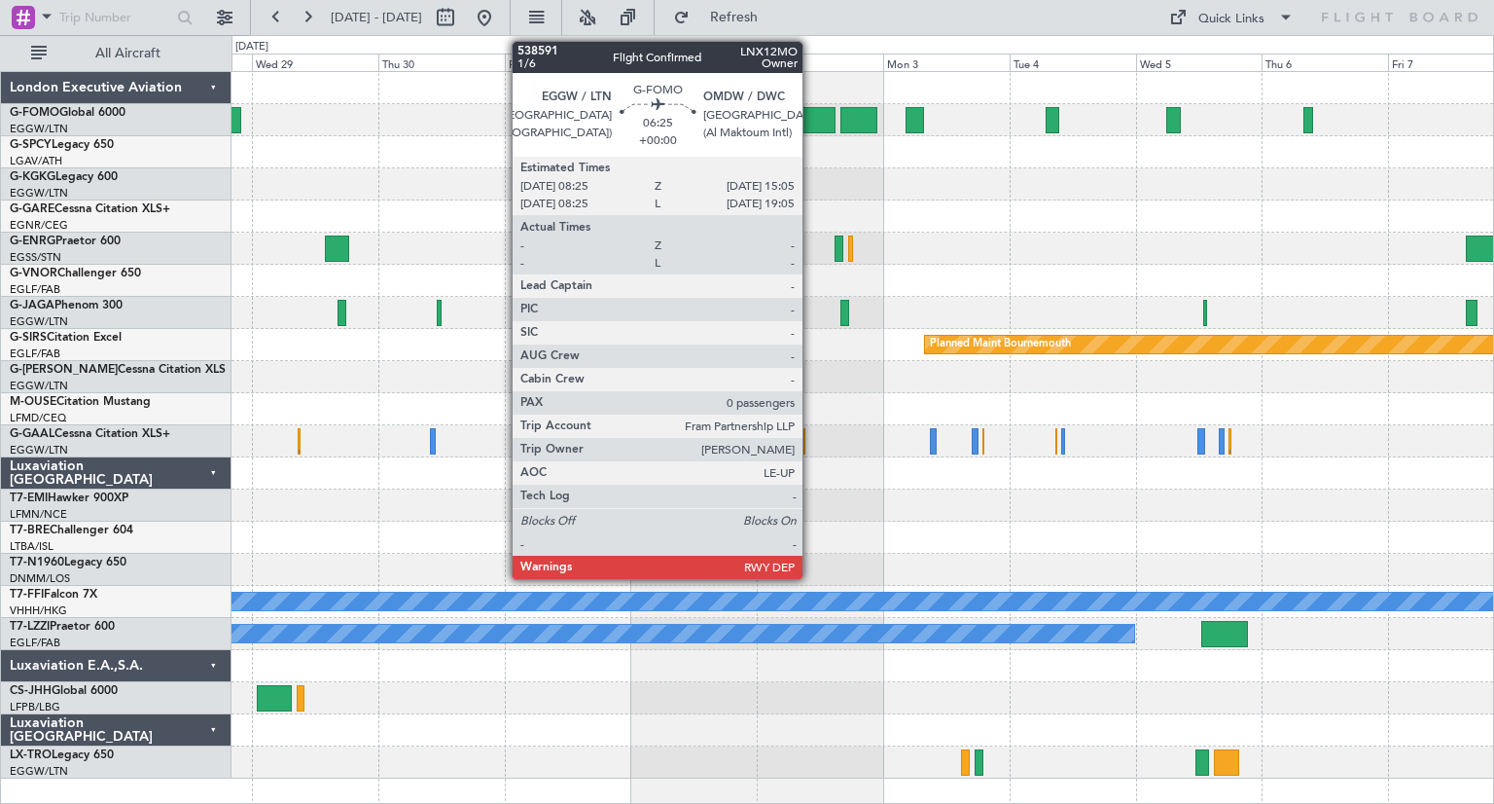
click at [811, 114] on div at bounding box center [819, 120] width 36 height 26
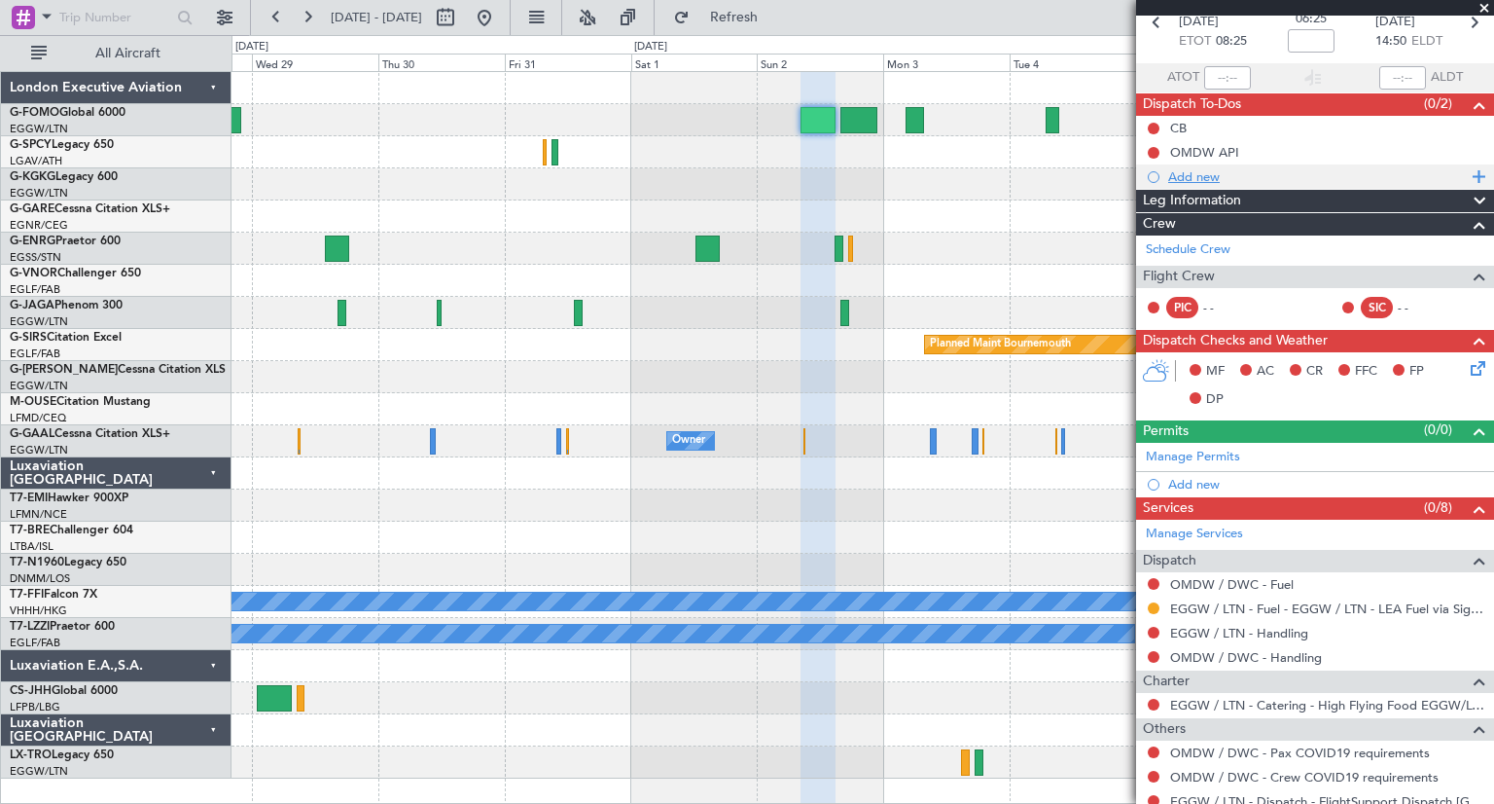
scroll to position [160, 0]
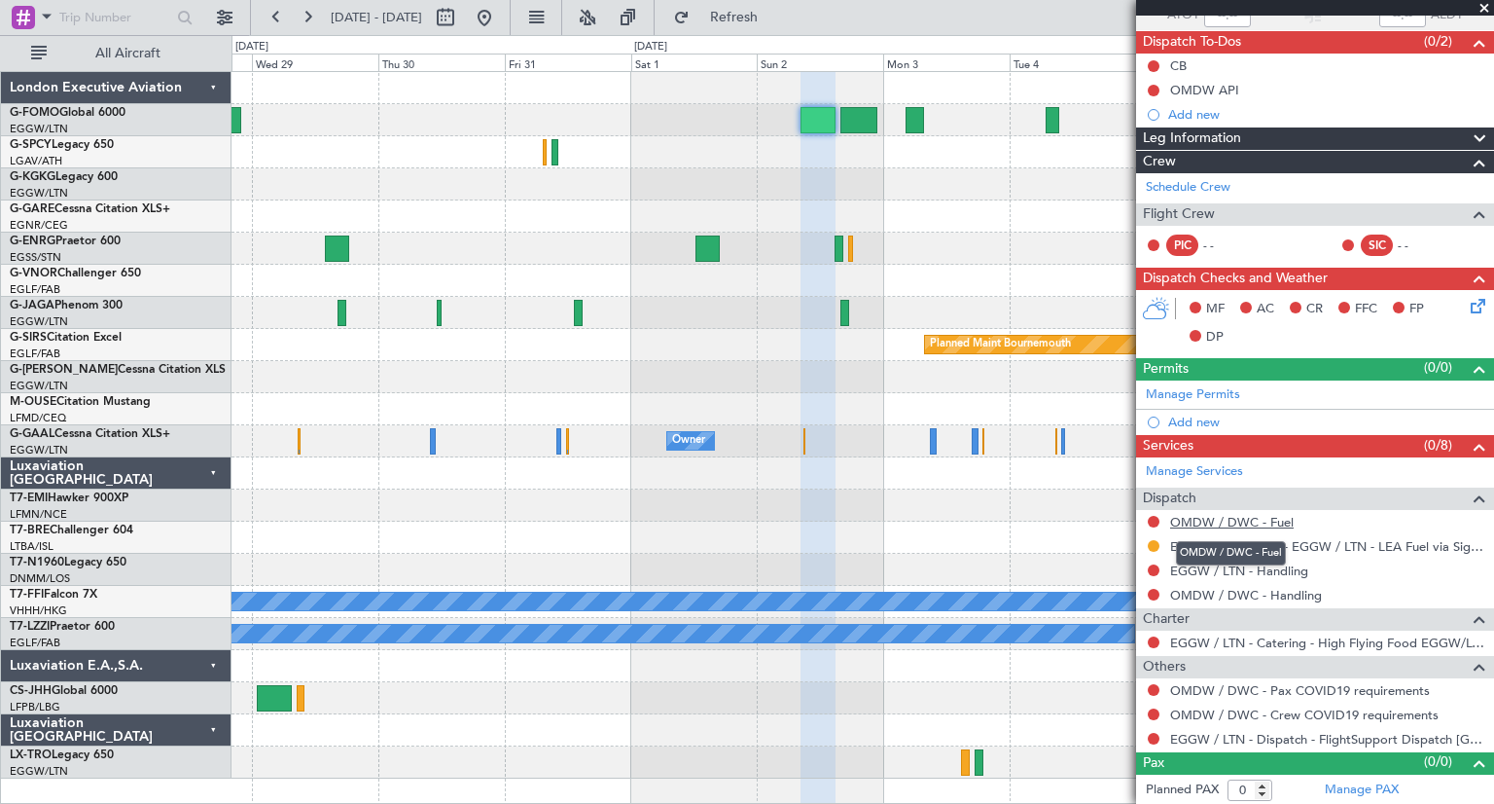
click at [1214, 519] on link "OMDW / DWC - Fuel" at bounding box center [1232, 522] width 124 height 17
click at [1216, 569] on link "EGGW / LTN - Handling" at bounding box center [1239, 570] width 138 height 17
click at [1213, 590] on link "OMDW / DWC - Handling" at bounding box center [1246, 595] width 152 height 17
click at [775, 18] on span "Refresh" at bounding box center [735, 18] width 82 height 14
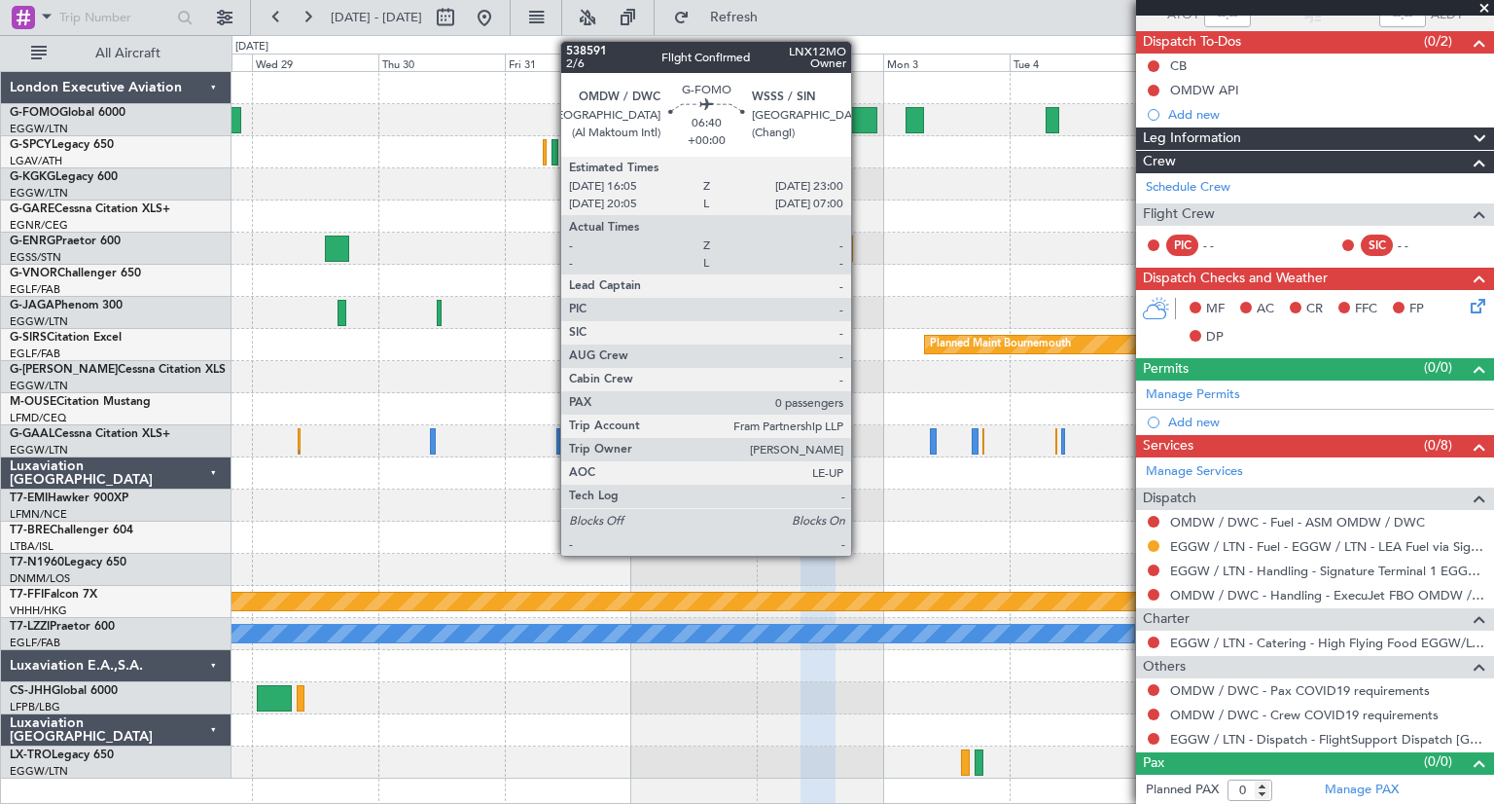
click at [860, 118] on div at bounding box center [859, 120] width 37 height 26
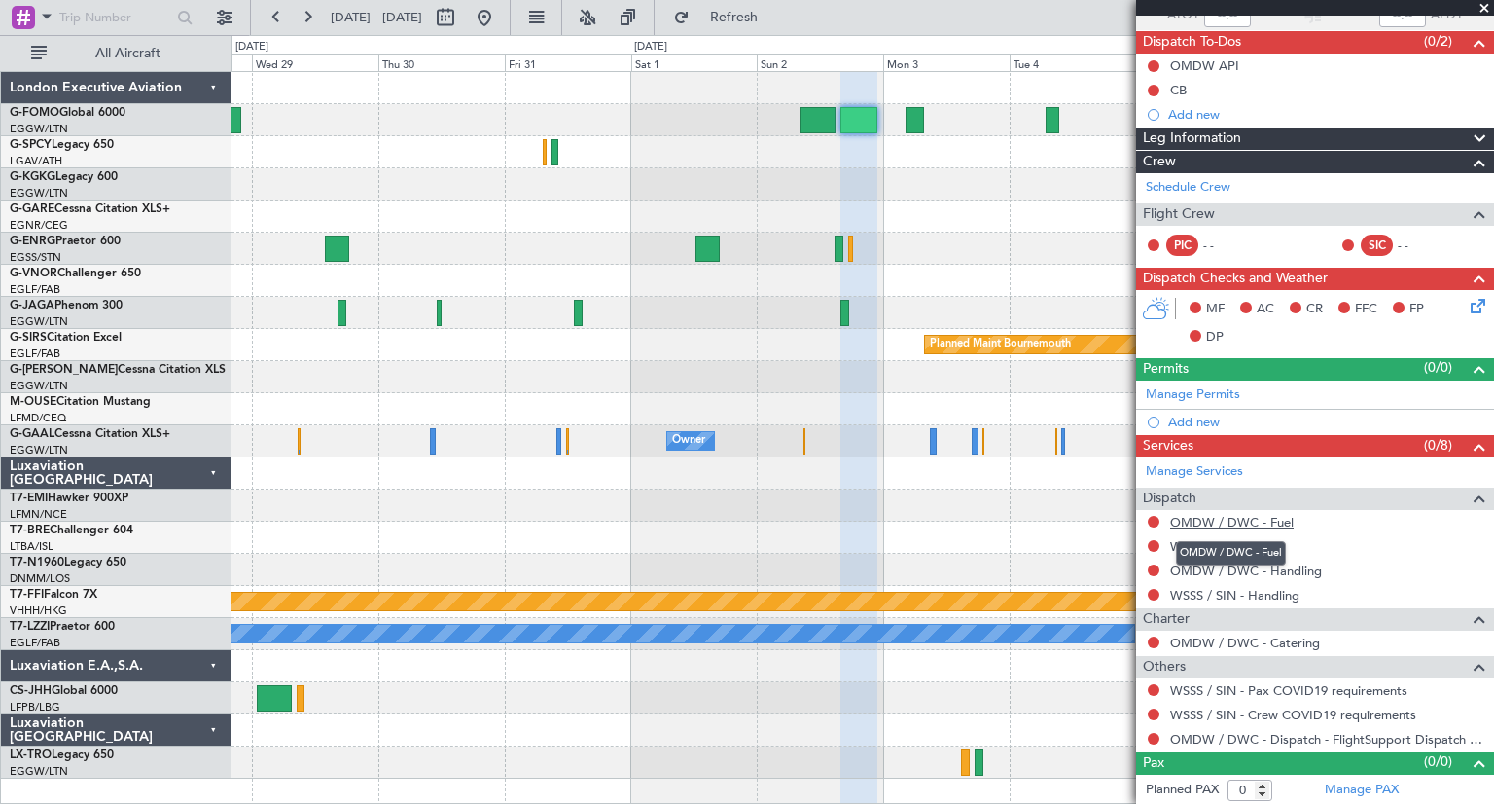
click at [1230, 519] on link "OMDW / DWC - Fuel" at bounding box center [1232, 522] width 124 height 17
click at [1201, 544] on link "WSSS / SIN - Fuel" at bounding box center [1220, 546] width 101 height 17
click at [1202, 567] on link "OMDW / DWC - Handling" at bounding box center [1246, 570] width 152 height 17
click at [1216, 592] on link "WSSS / SIN - Handling" at bounding box center [1234, 595] width 129 height 17
click at [775, 15] on span "Refresh" at bounding box center [735, 18] width 82 height 14
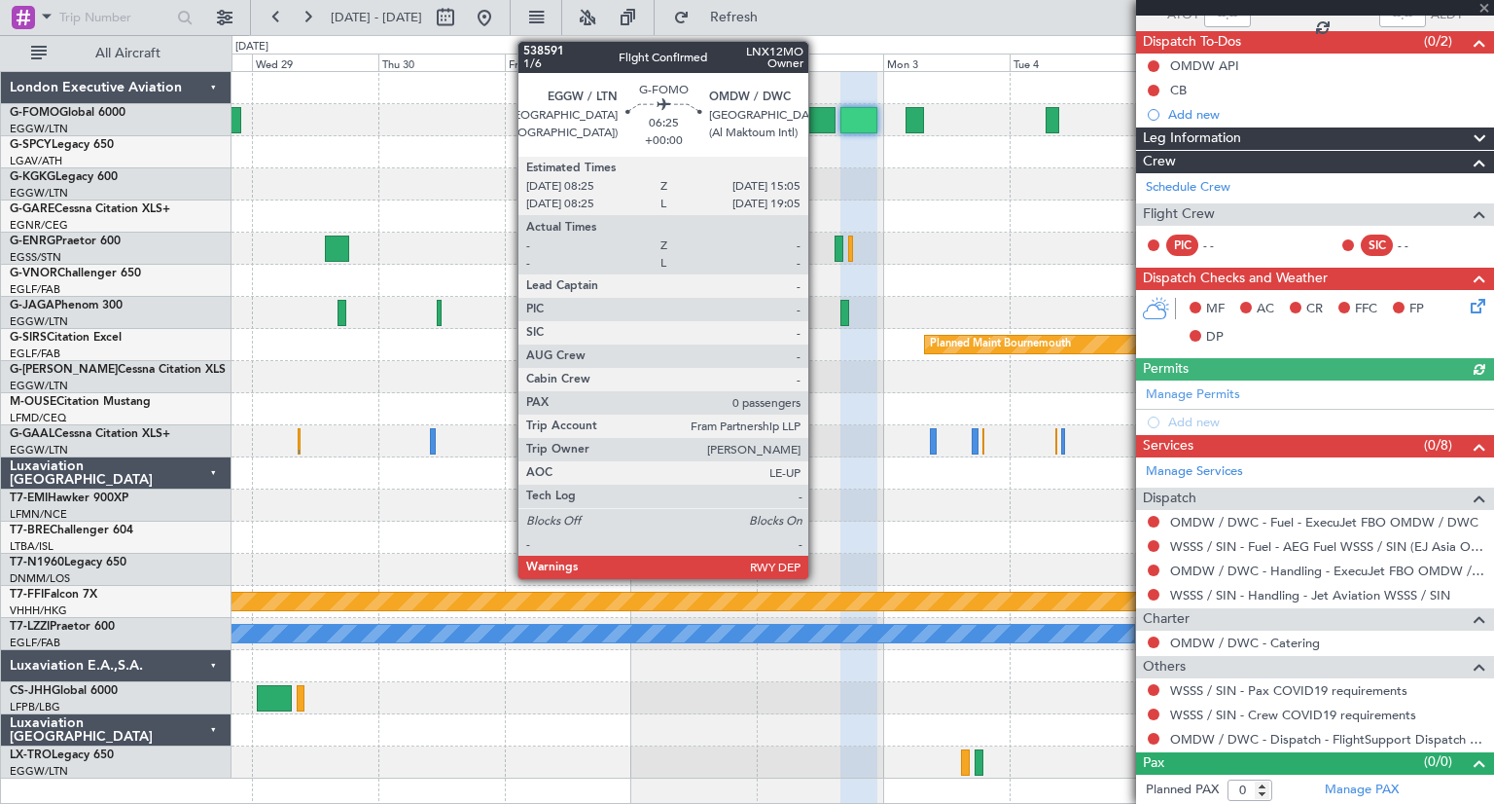
click at [817, 119] on div at bounding box center [819, 120] width 36 height 26
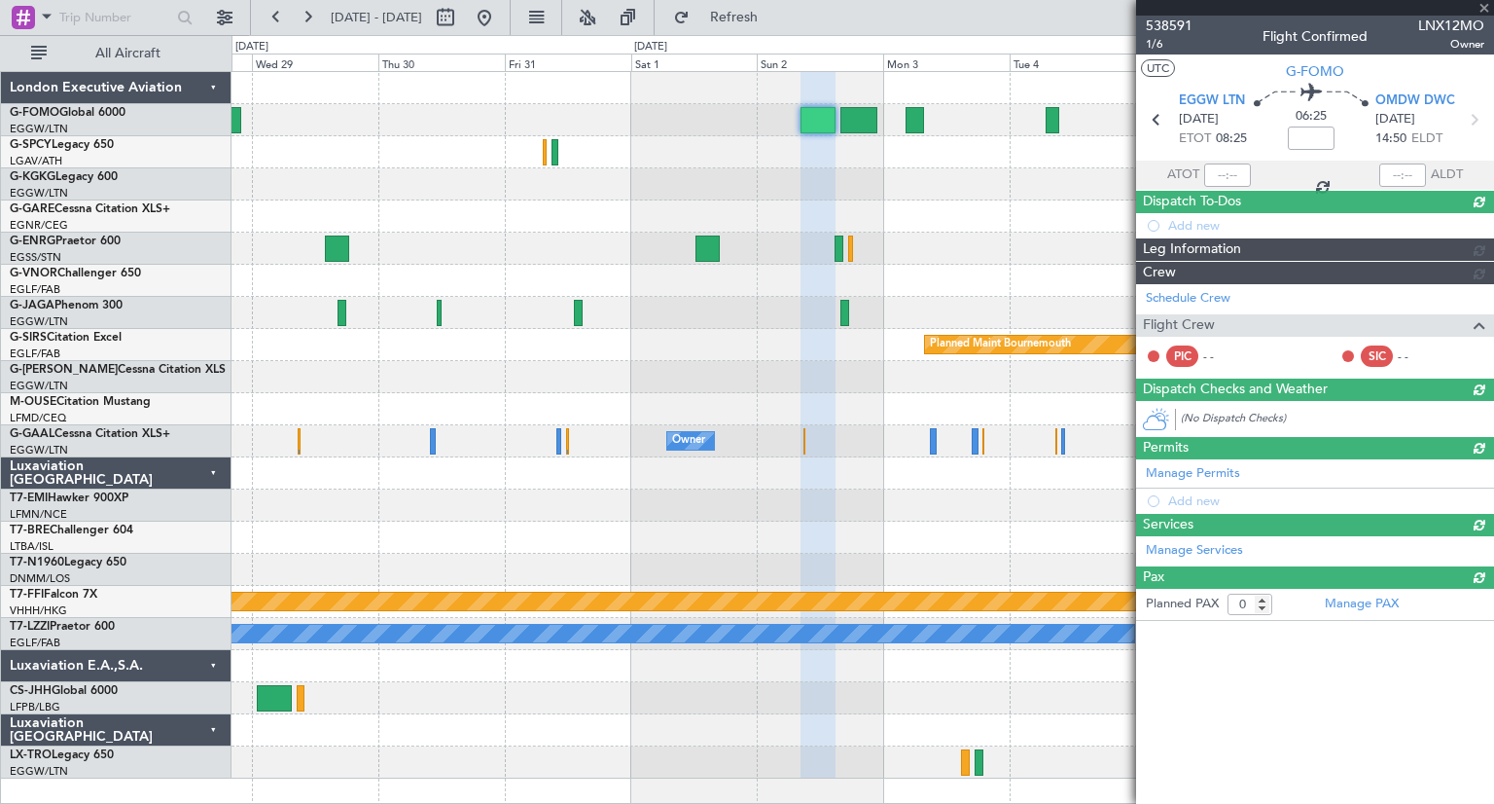
scroll to position [0, 0]
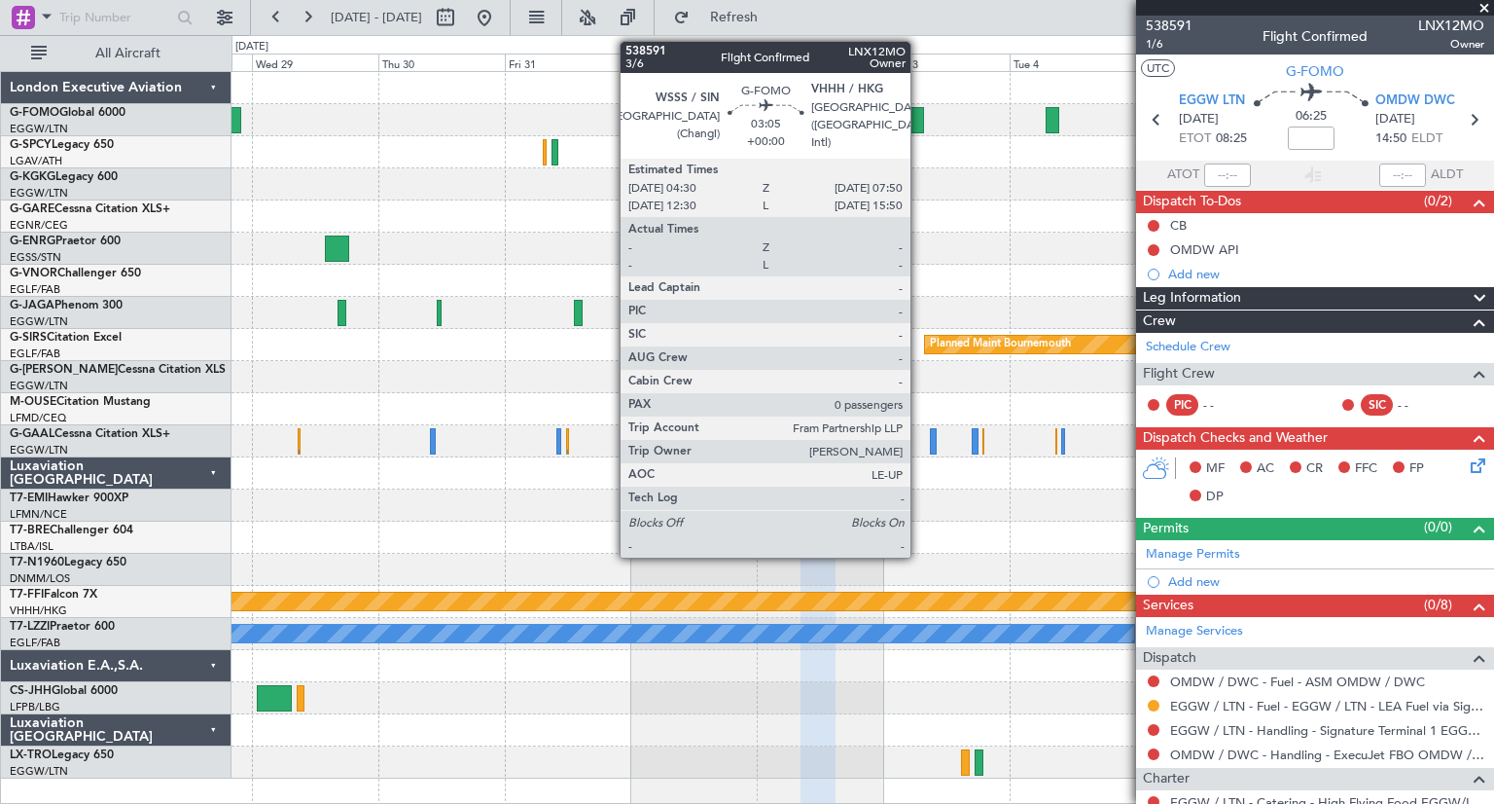
click at [919, 119] on div at bounding box center [915, 120] width 18 height 26
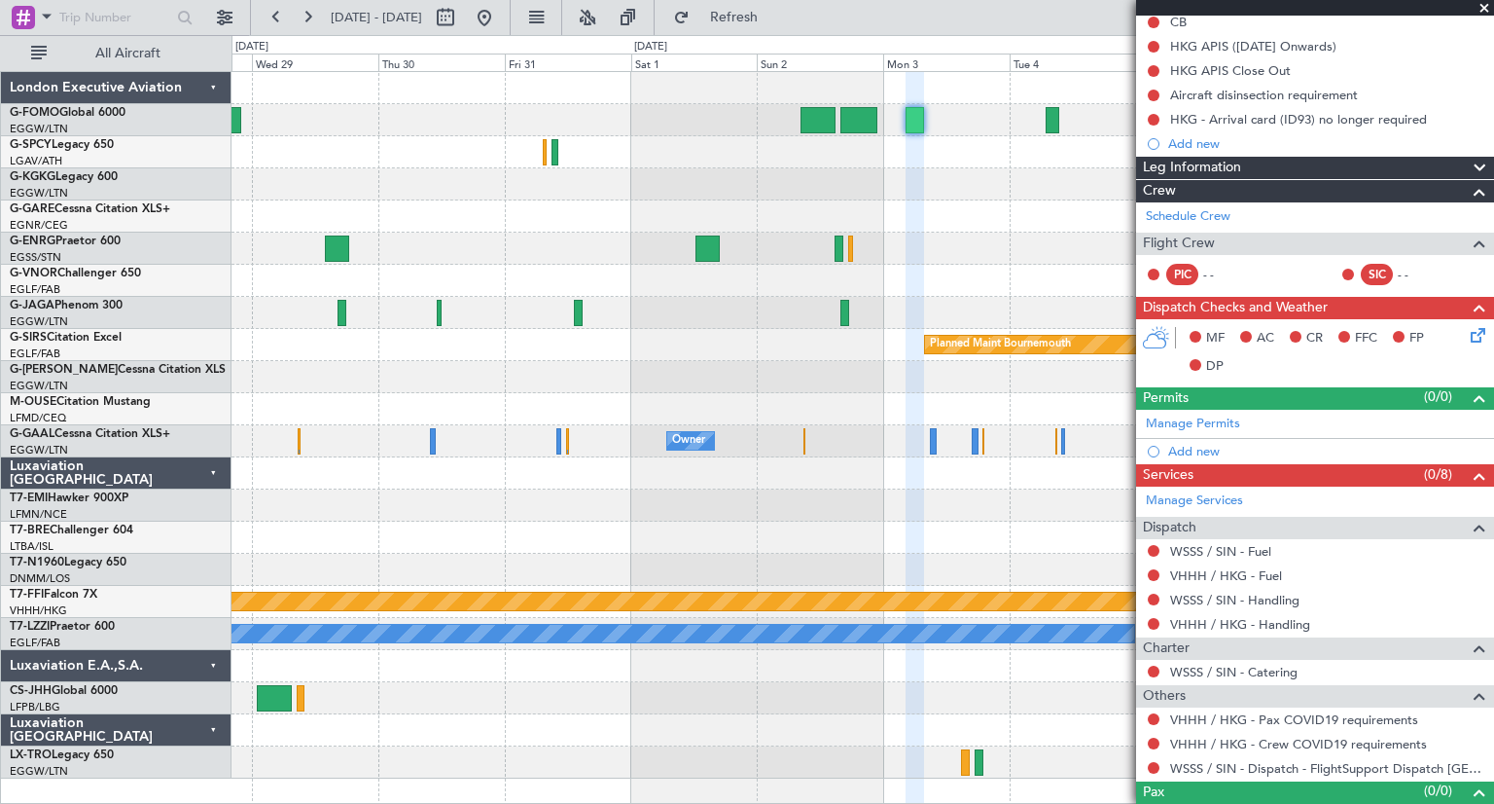
scroll to position [232, 0]
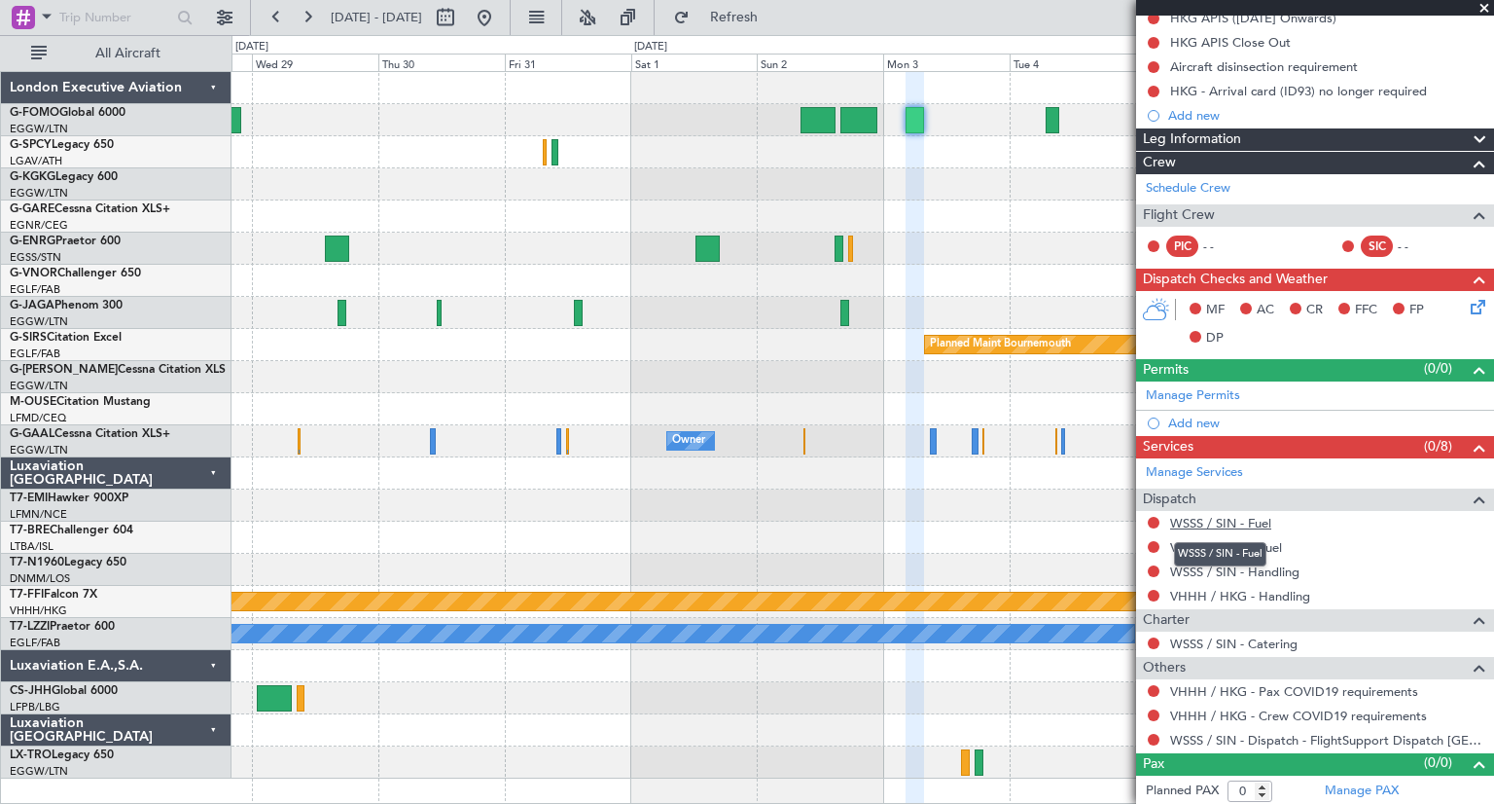
click at [1197, 516] on link "WSSS / SIN - Fuel" at bounding box center [1220, 523] width 101 height 17
click at [1223, 546] on link "VHHH / HKG - Fuel" at bounding box center [1226, 547] width 112 height 17
click at [1200, 568] on link "WSSS / SIN - Handling" at bounding box center [1234, 571] width 129 height 17
click at [1210, 591] on link "VHHH / HKG - Handling" at bounding box center [1240, 596] width 140 height 17
click at [775, 11] on span "Refresh" at bounding box center [735, 18] width 82 height 14
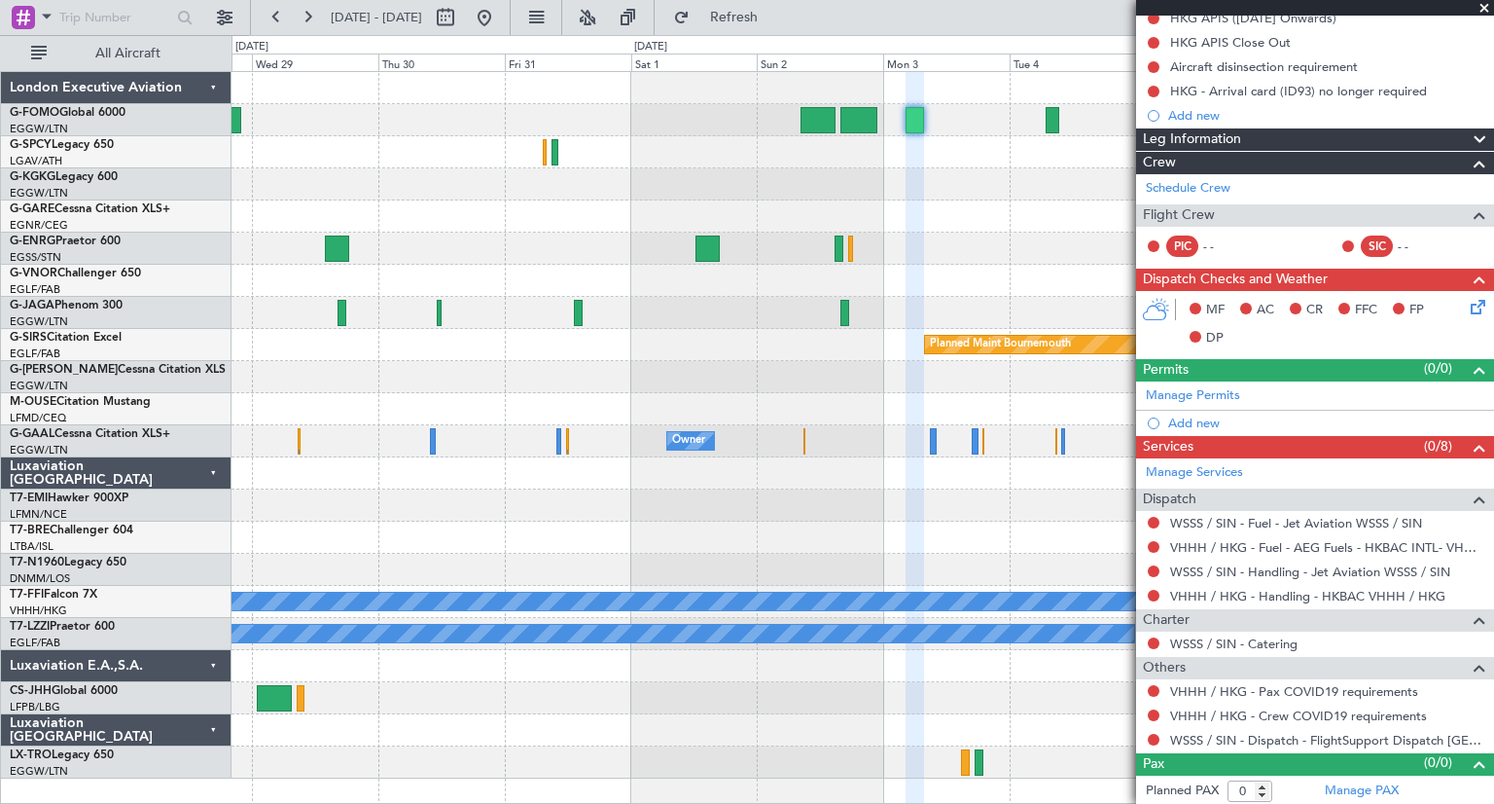
click at [1480, 9] on span at bounding box center [1484, 9] width 19 height 18
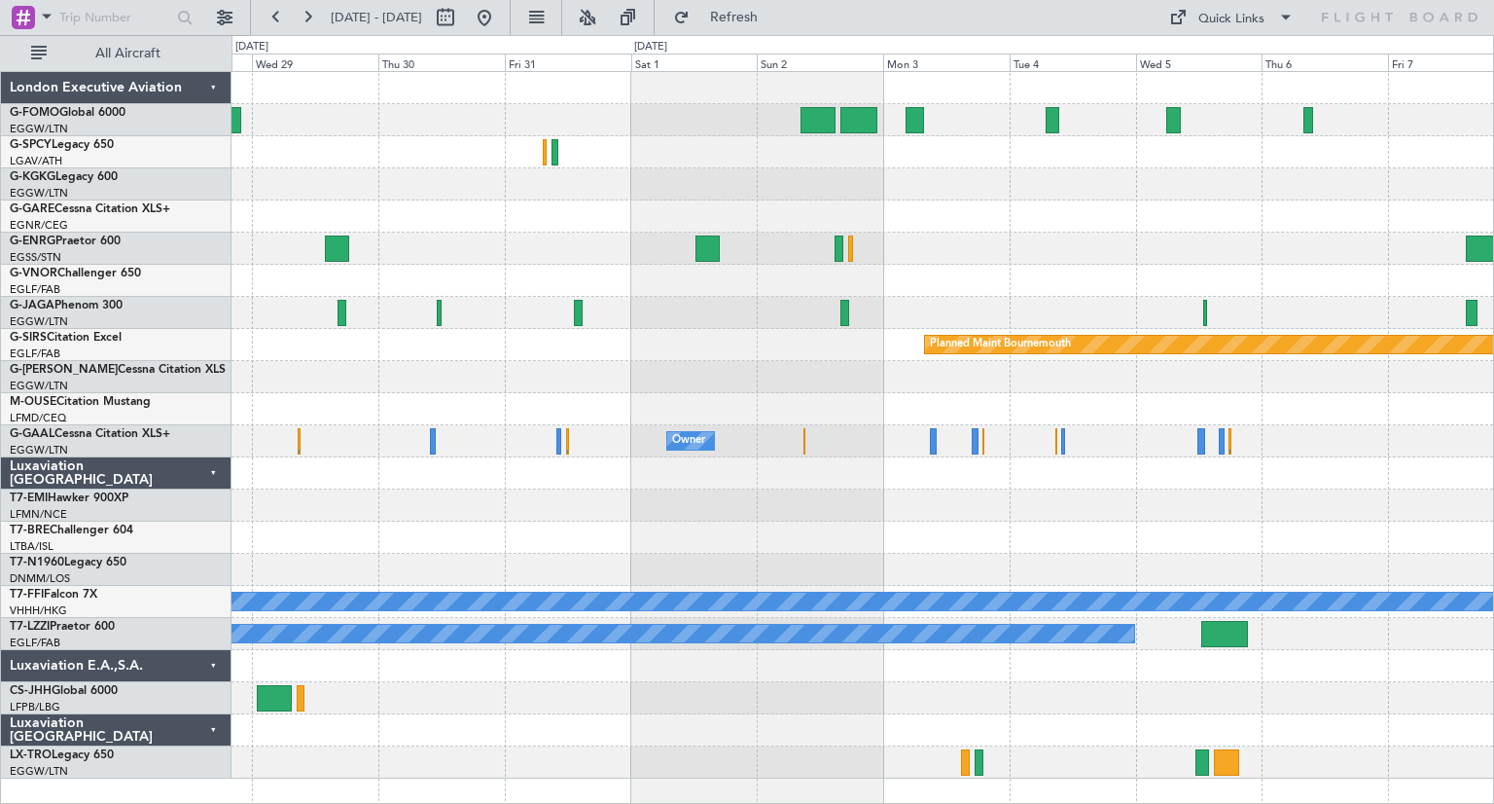
scroll to position [0, 0]
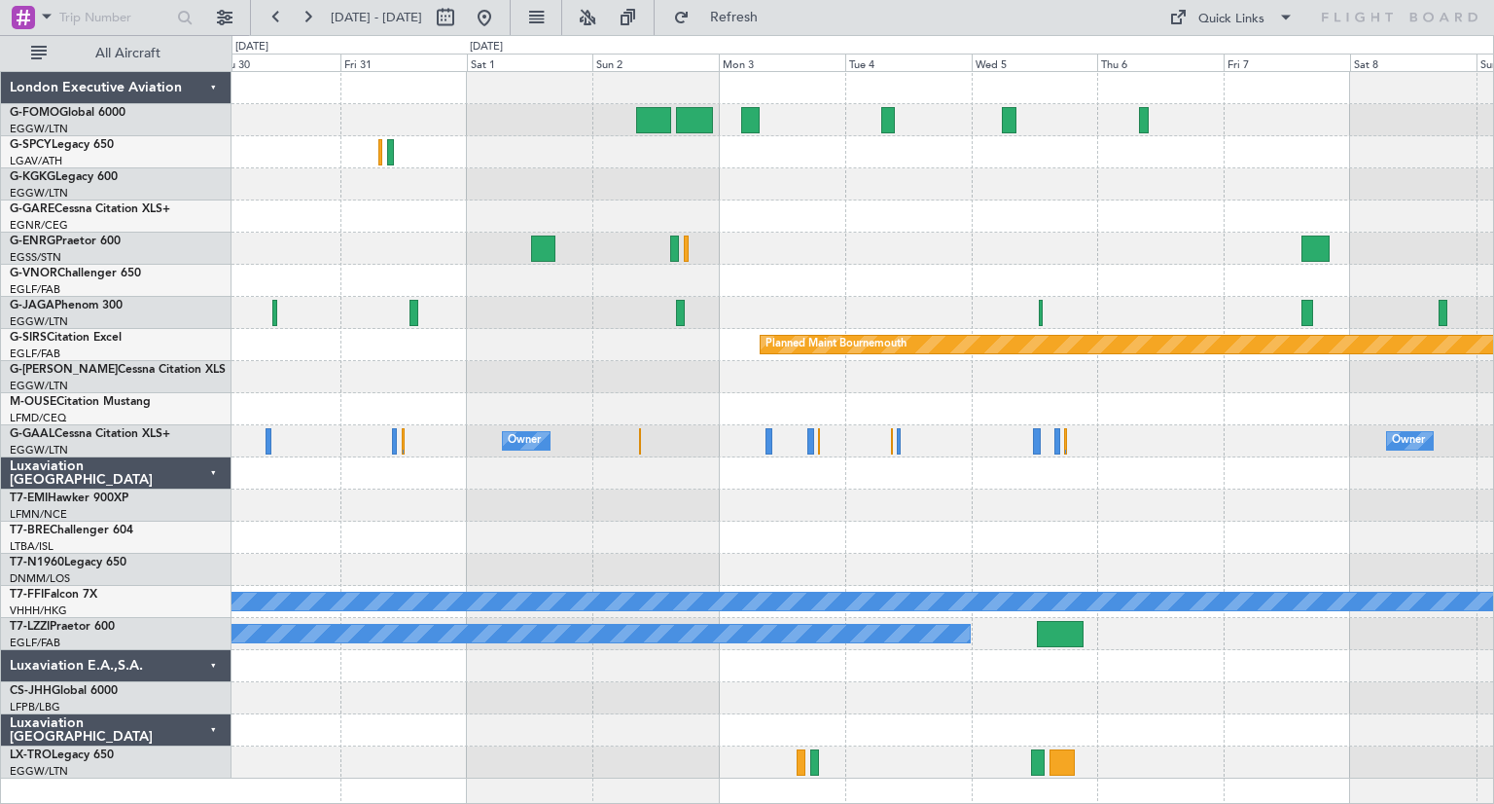
click at [907, 251] on div at bounding box center [863, 249] width 1262 height 32
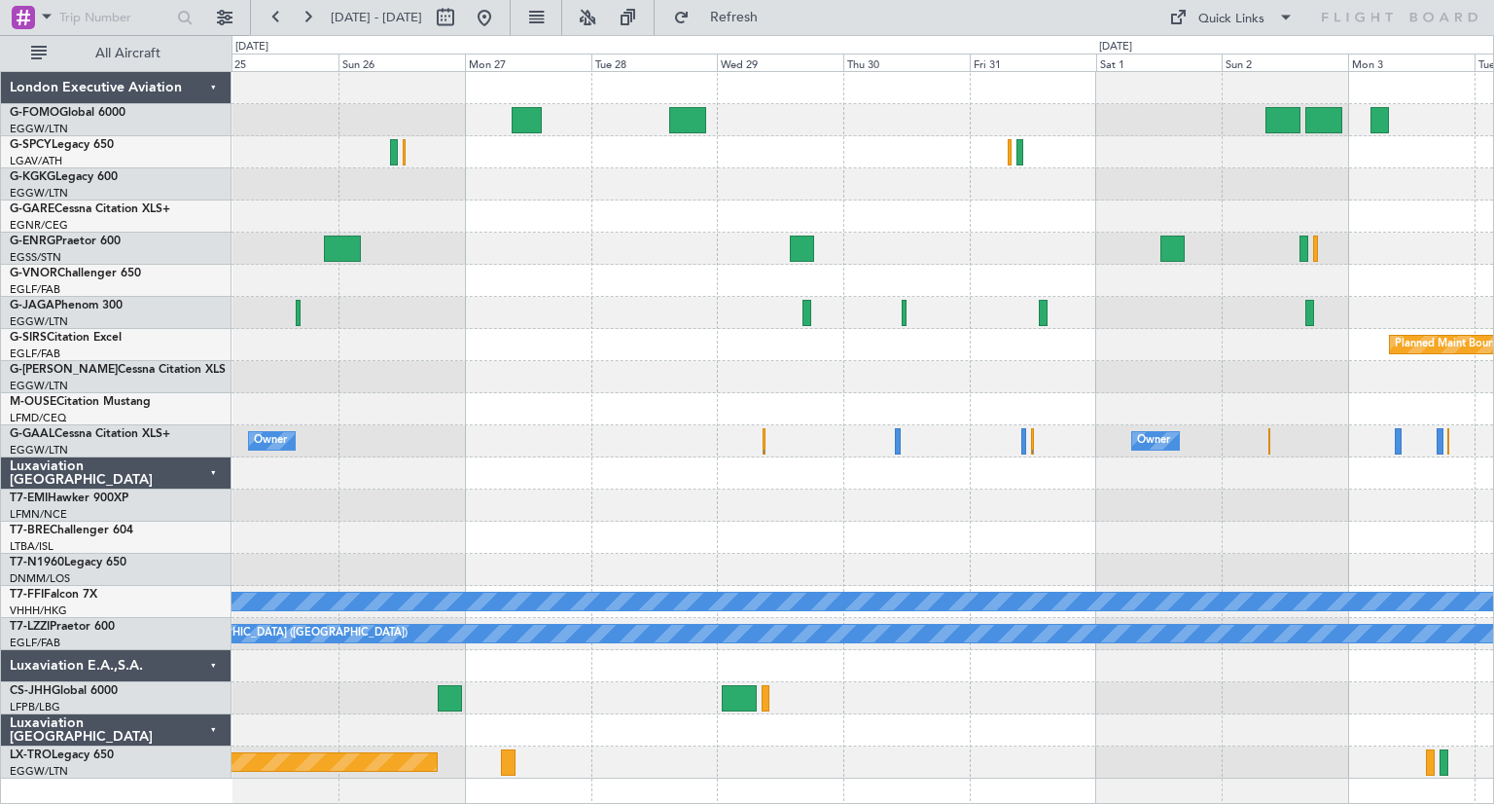
click at [1371, 648] on div "A/C Unavailable [GEOGRAPHIC_DATA] ([GEOGRAPHIC_DATA])" at bounding box center [863, 634] width 1262 height 32
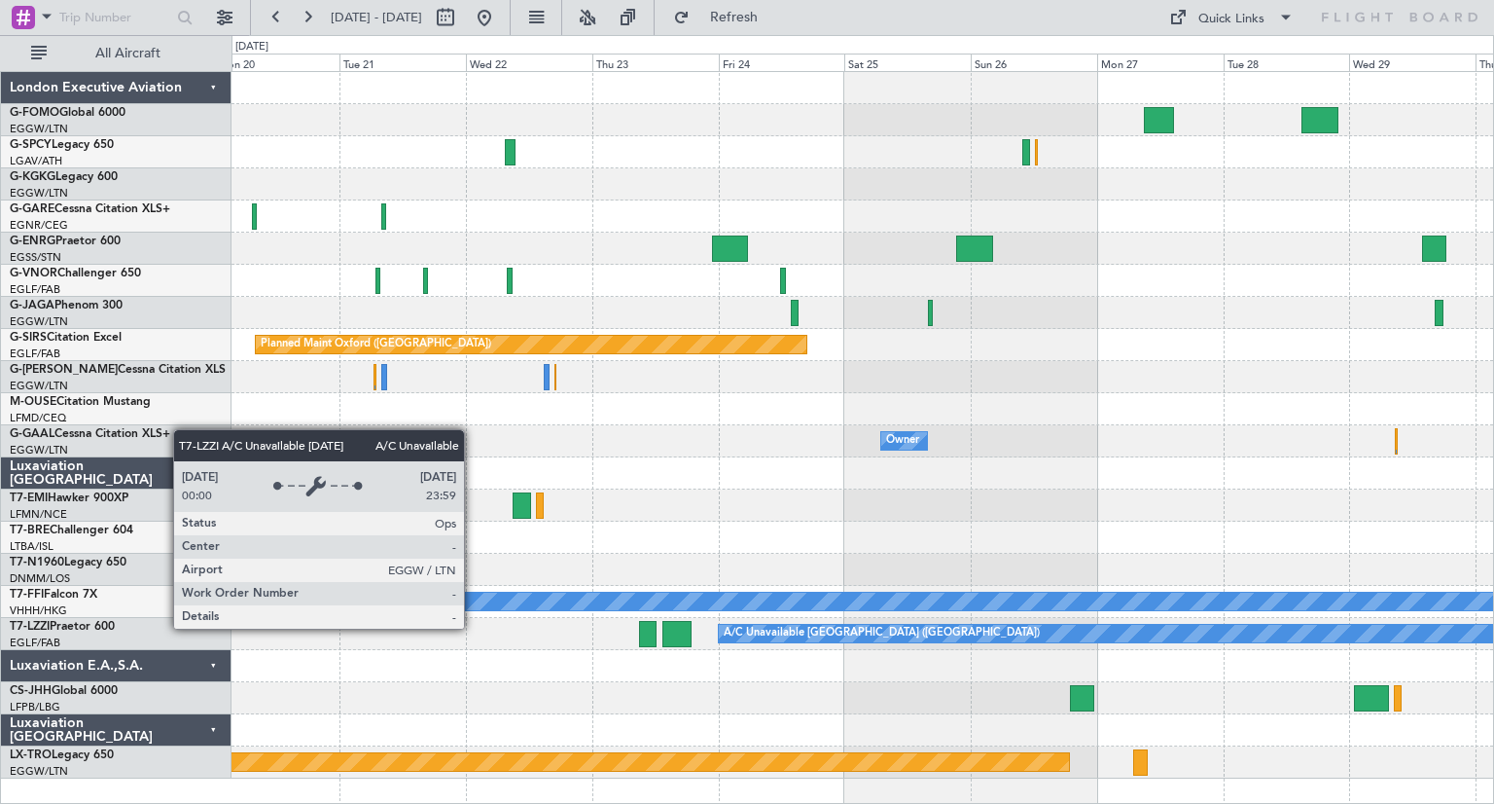
click at [1081, 636] on div "A/C Unavailable [GEOGRAPHIC_DATA] ([GEOGRAPHIC_DATA])" at bounding box center [1475, 634] width 1513 height 18
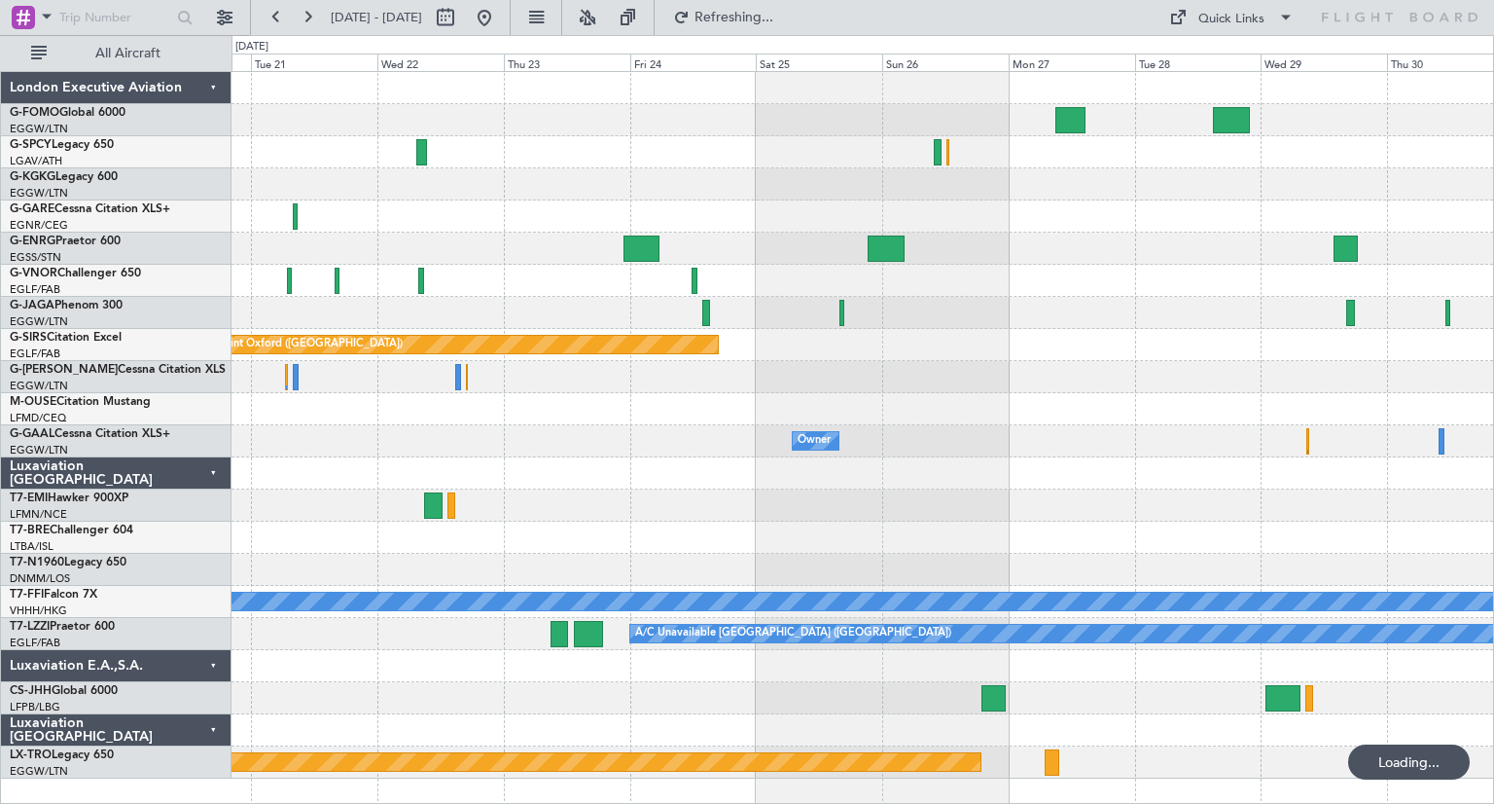
click at [774, 667] on div at bounding box center [863, 666] width 1262 height 32
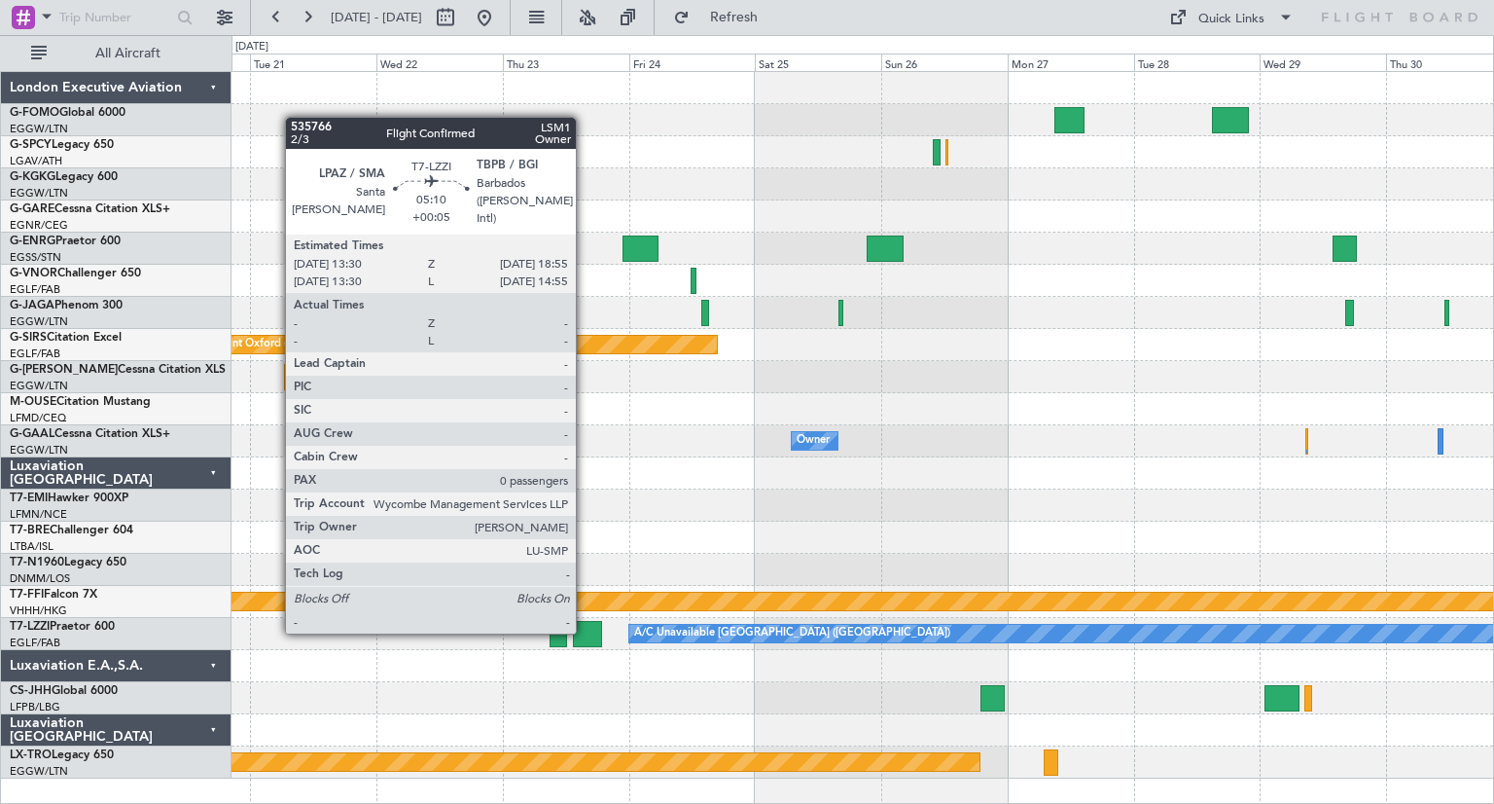
click at [585, 631] on div at bounding box center [587, 634] width 29 height 26
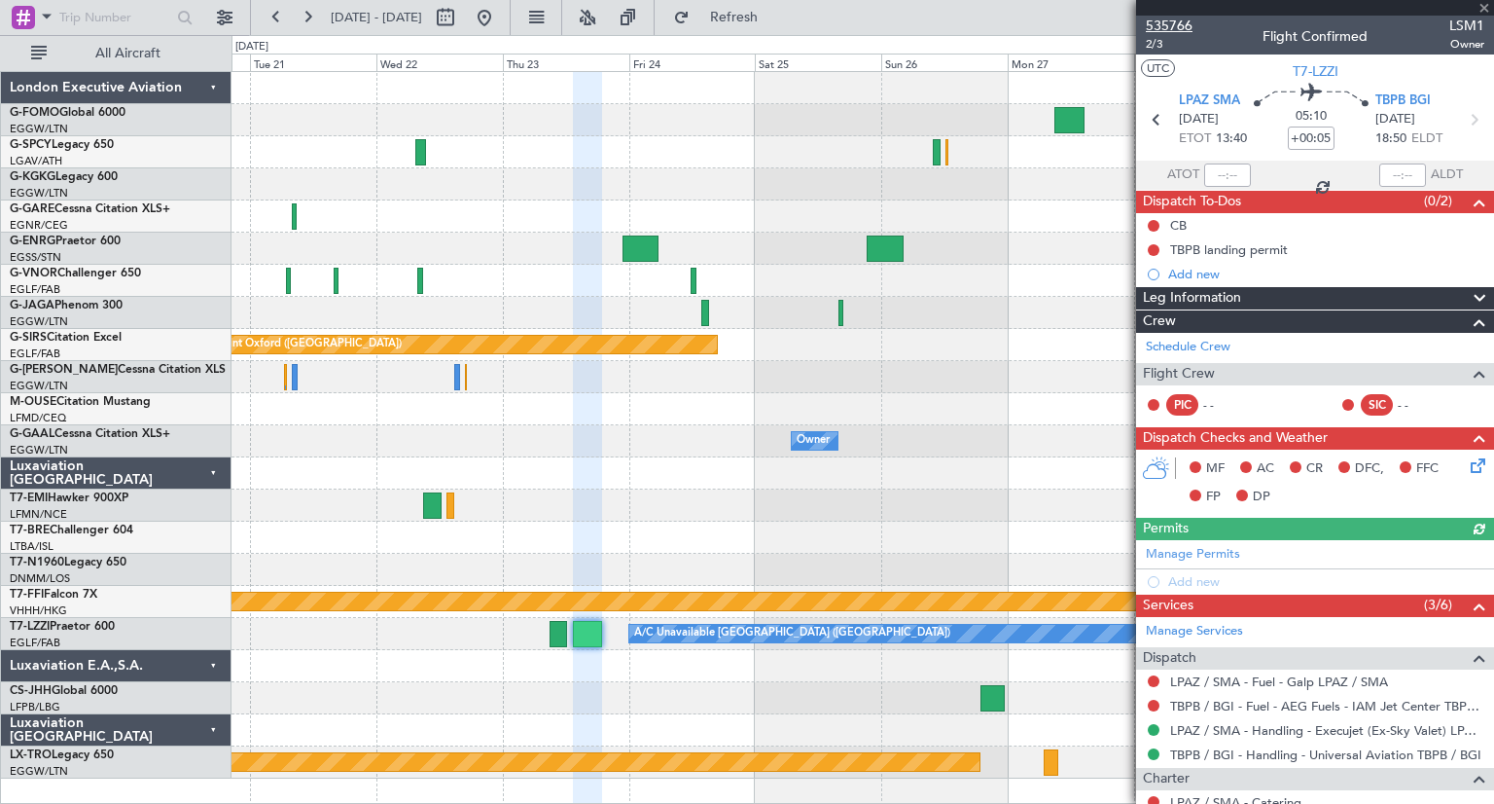
click at [1170, 27] on span "535766" at bounding box center [1169, 26] width 47 height 20
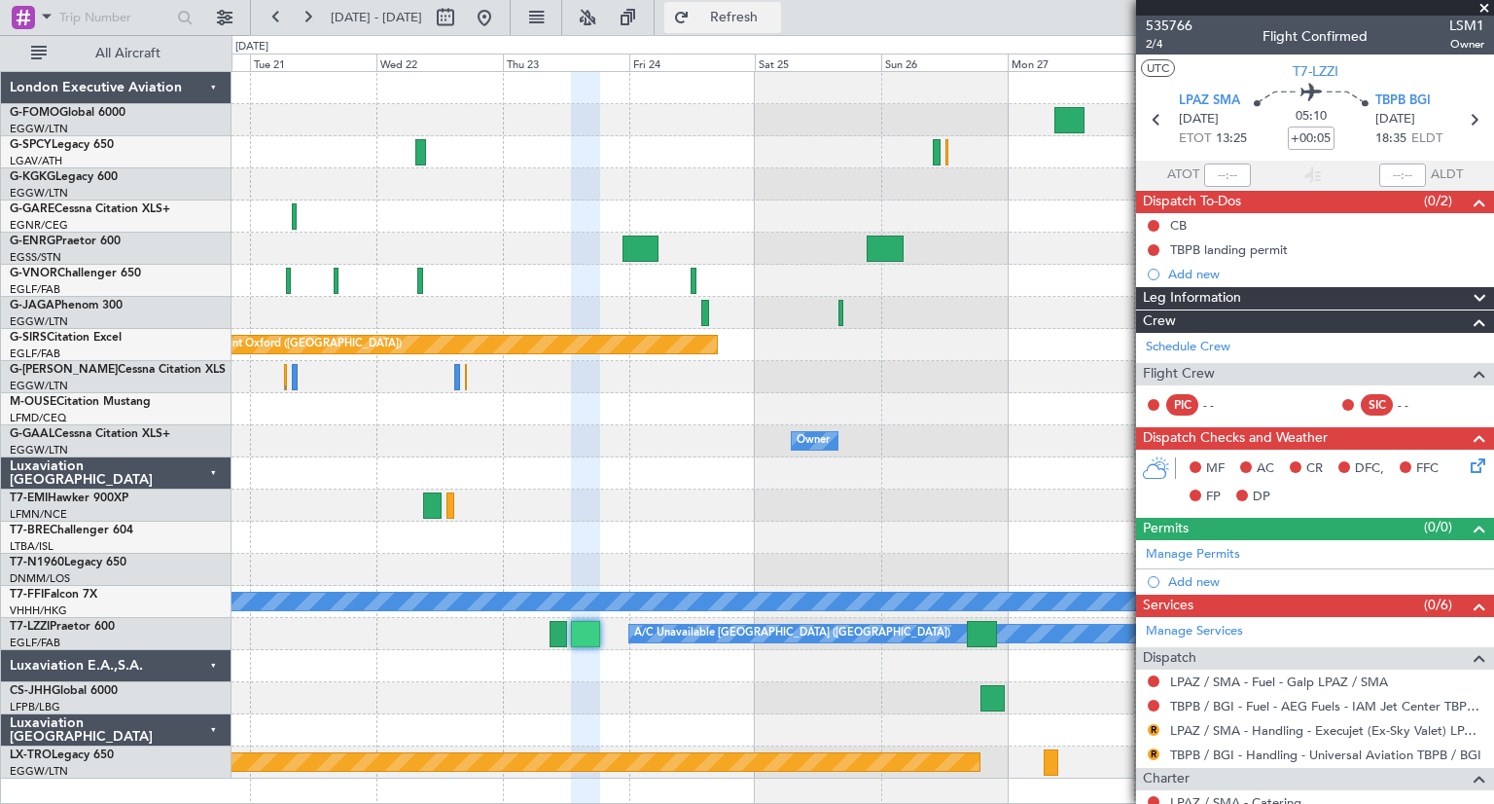
click at [775, 17] on span "Refresh" at bounding box center [735, 18] width 82 height 14
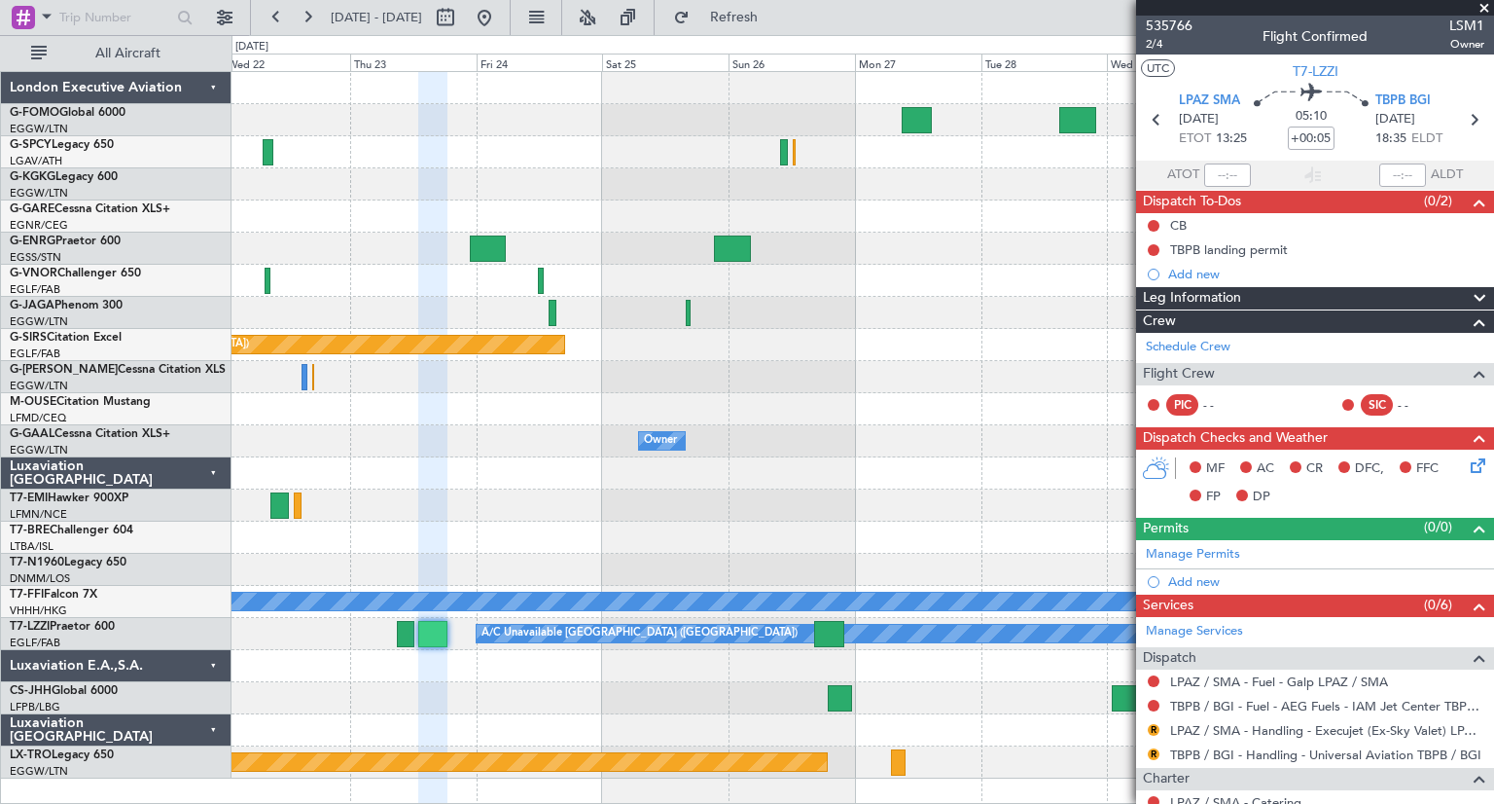
click at [829, 449] on div "Planned Maint Oxford (Kidlington) Planned Maint Bournemouth Planned Maint Bourn…" at bounding box center [863, 425] width 1262 height 706
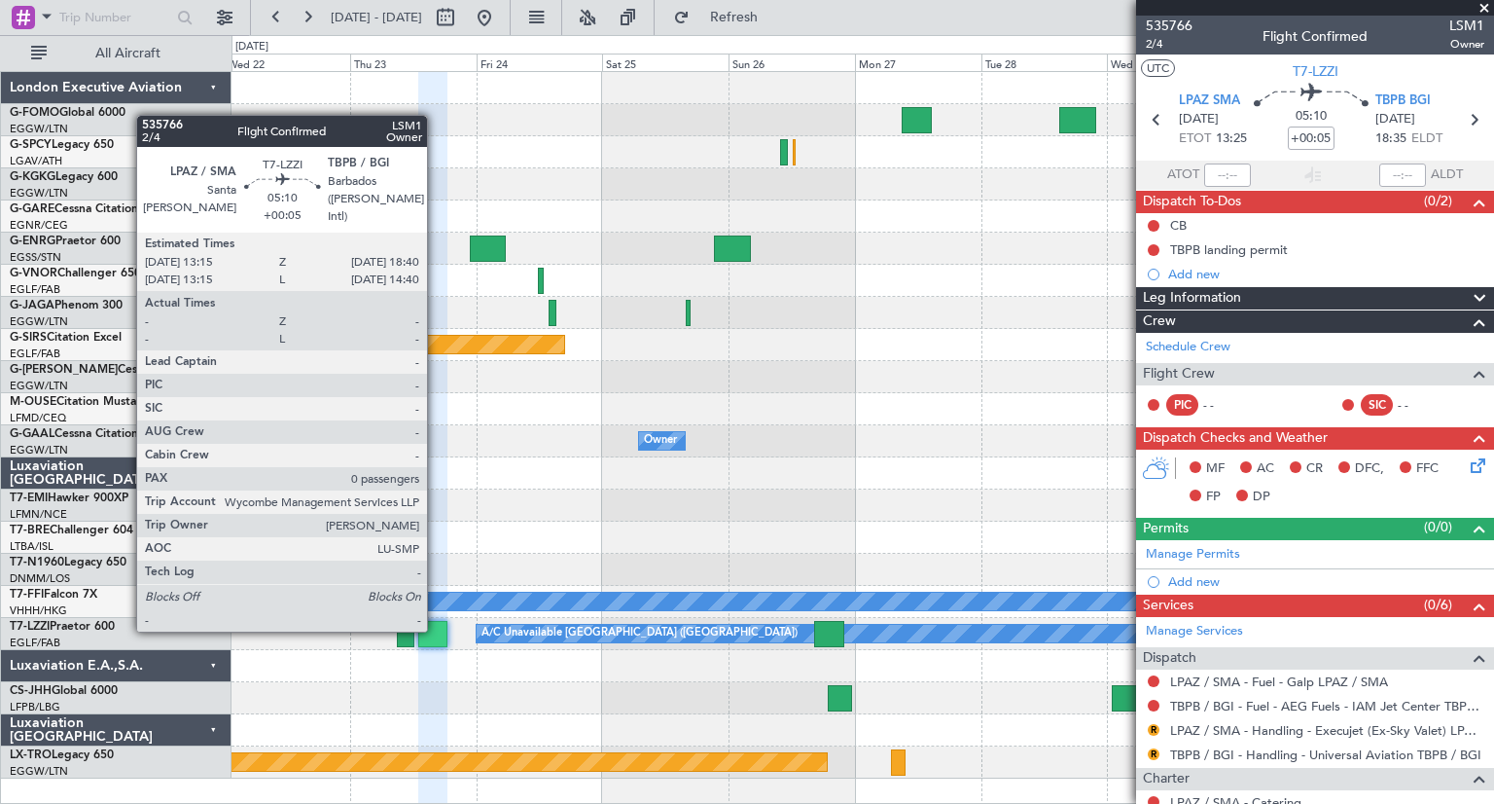
click at [435, 629] on div at bounding box center [432, 634] width 29 height 26
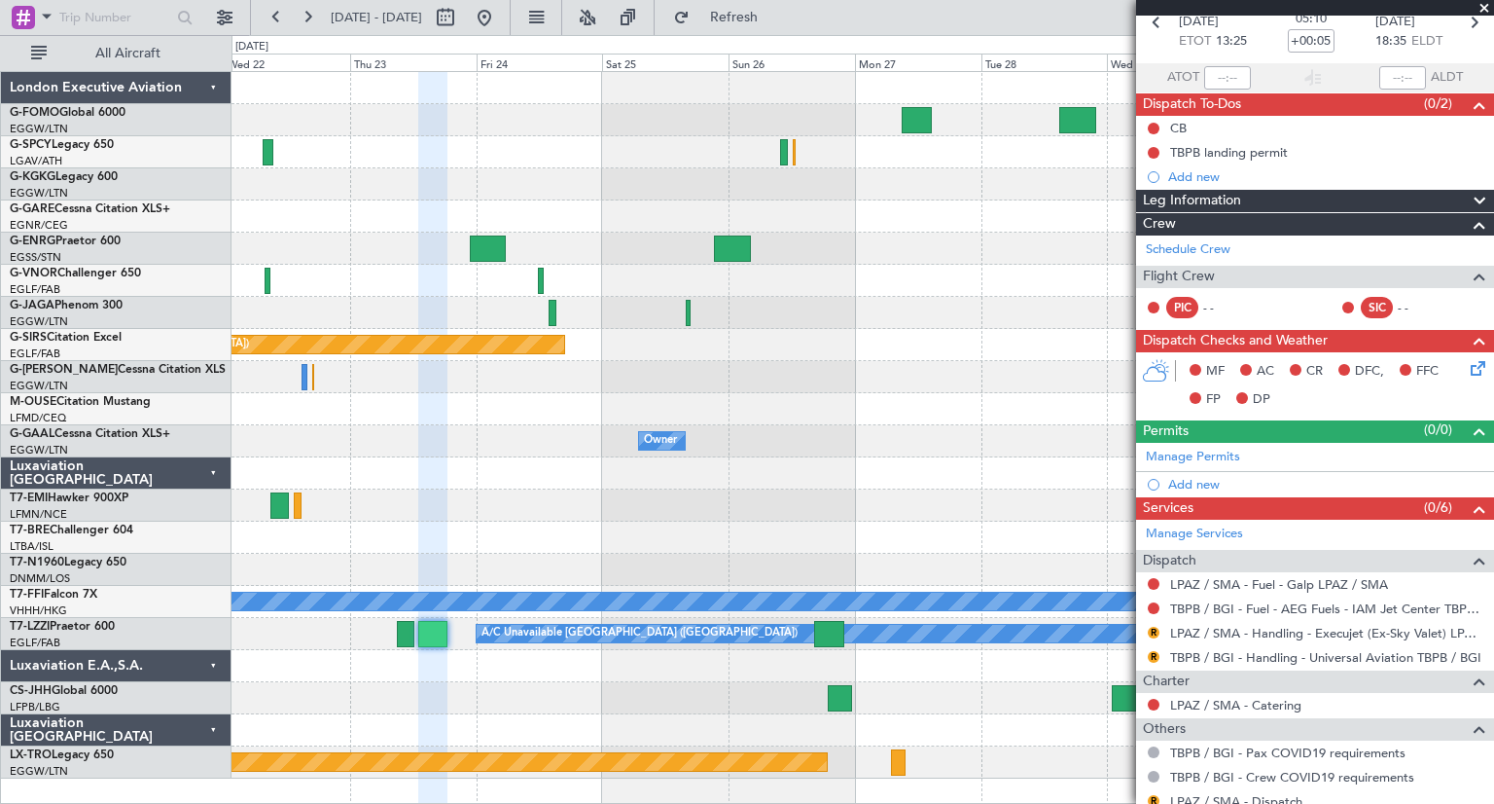
scroll to position [160, 0]
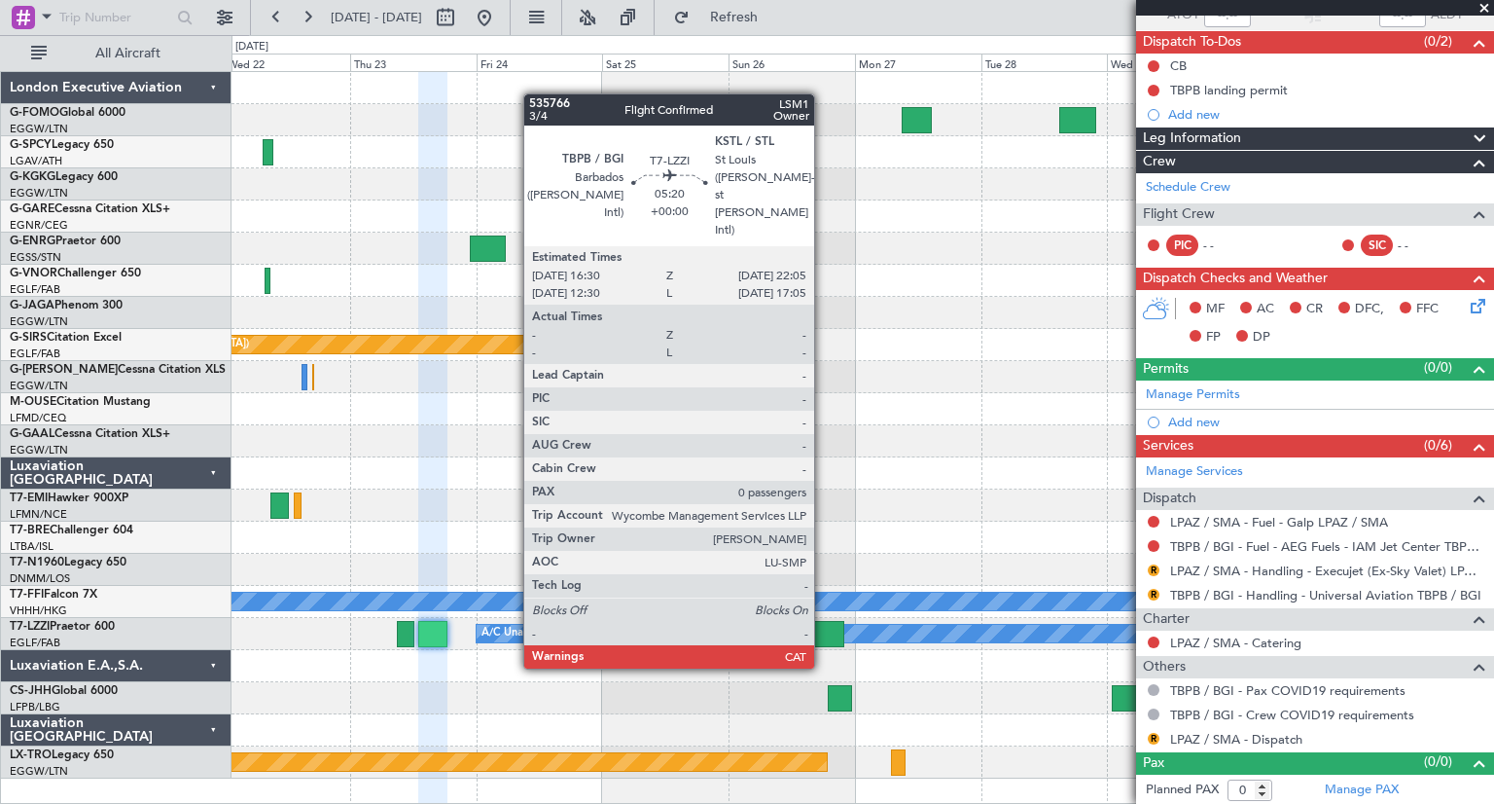
click at [823, 631] on div at bounding box center [829, 634] width 30 height 26
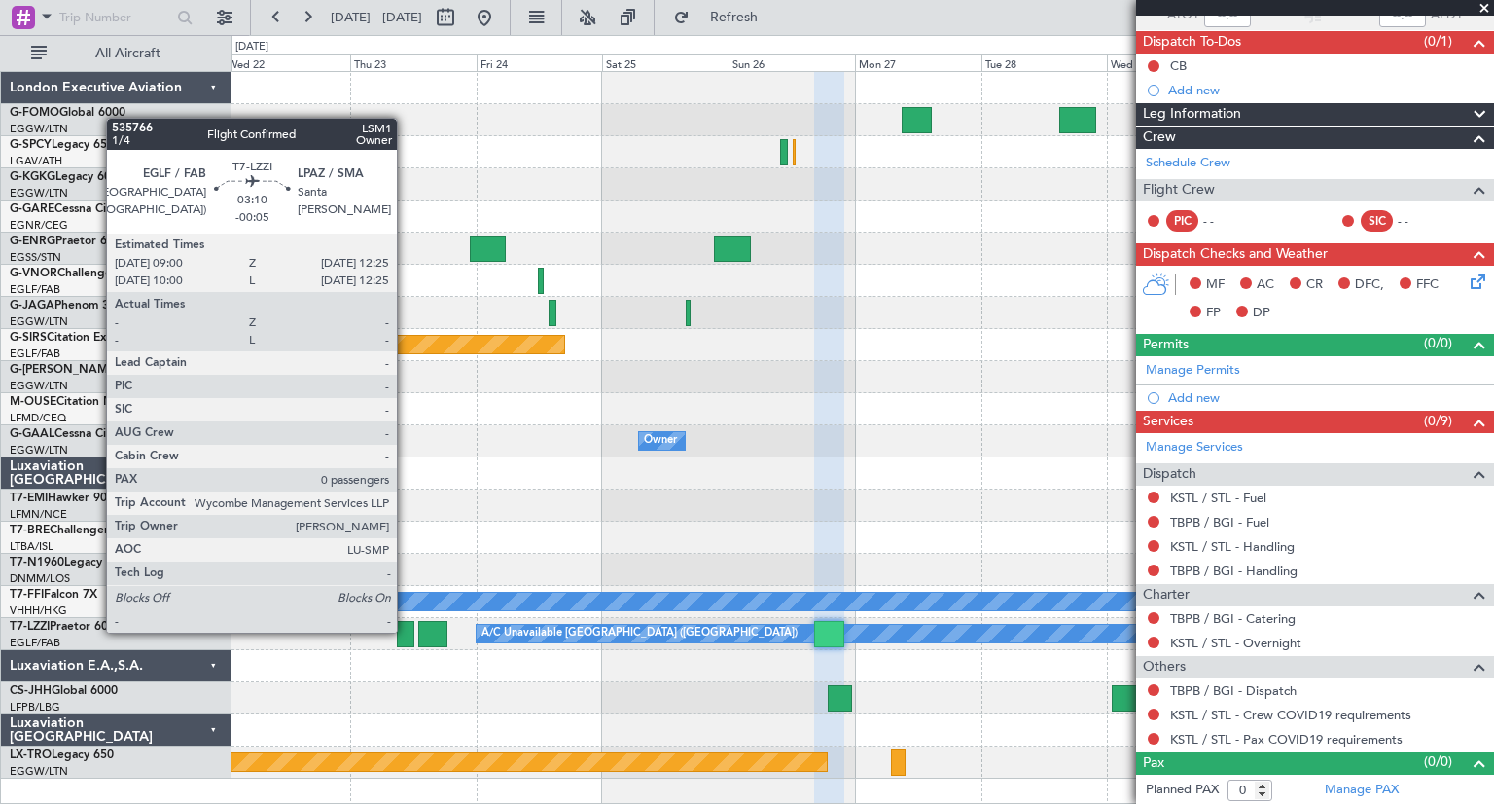
click at [406, 630] on div at bounding box center [406, 634] width 18 height 26
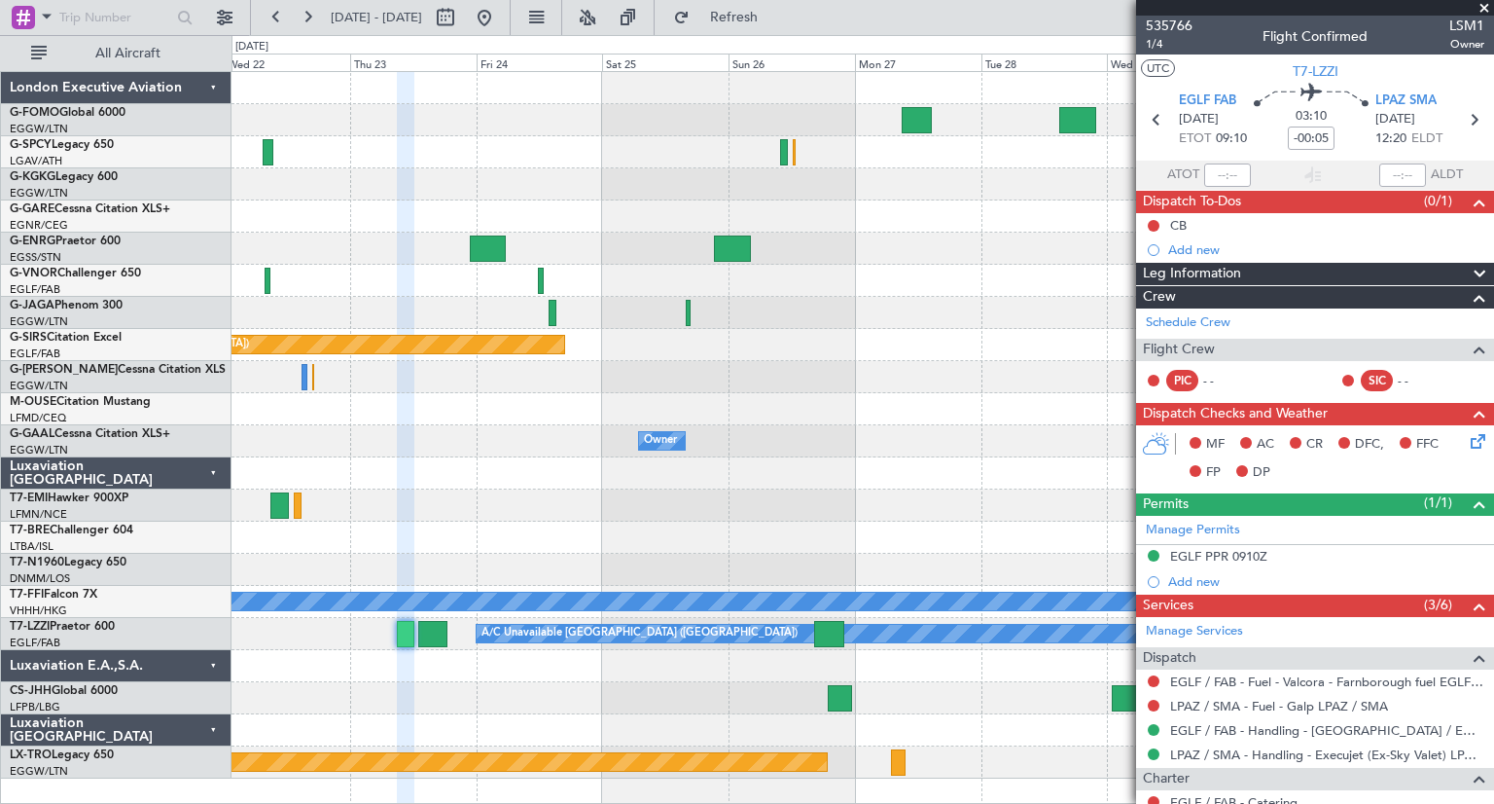
scroll to position [97, 0]
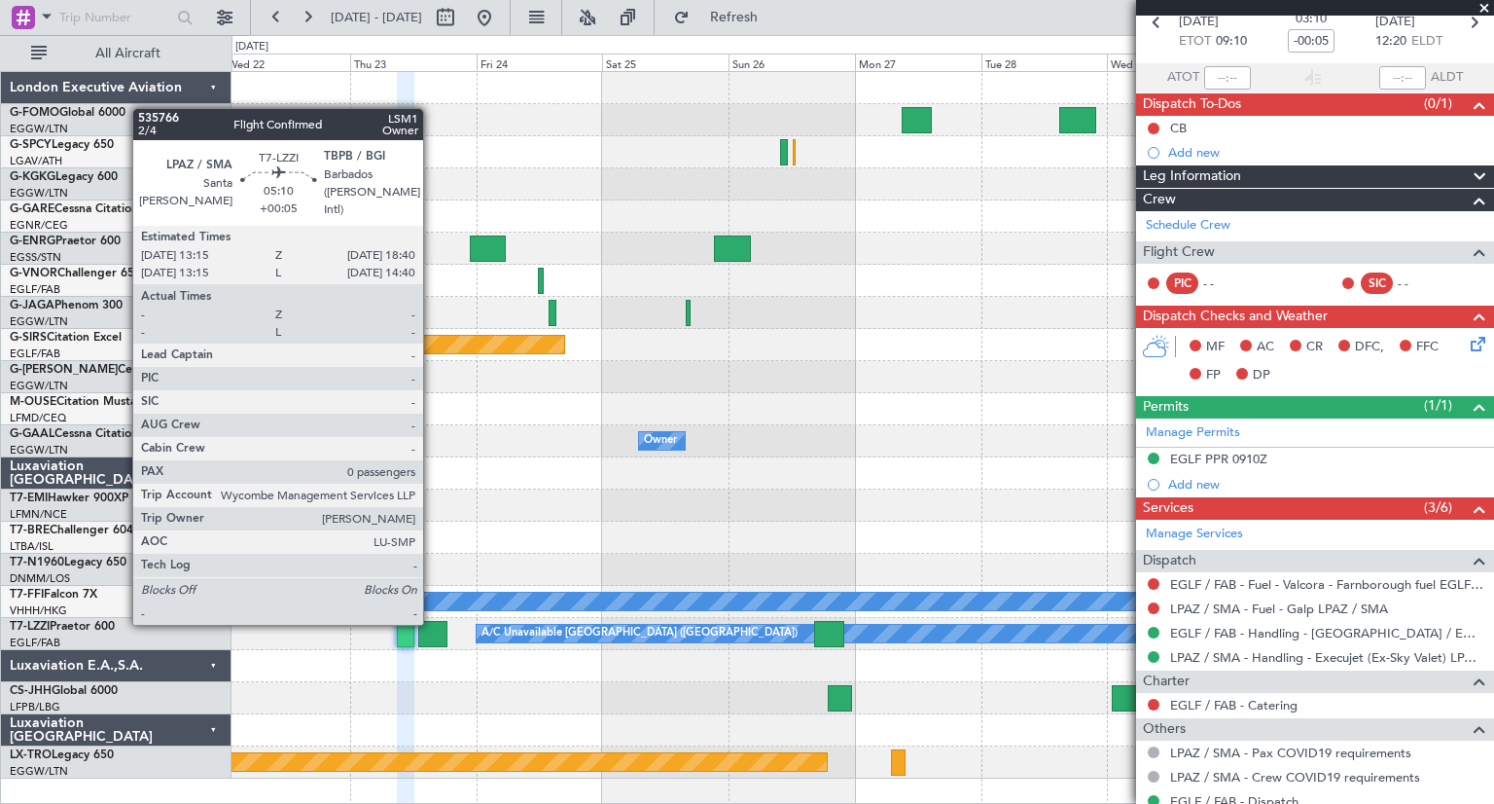
click at [432, 623] on div at bounding box center [432, 634] width 29 height 26
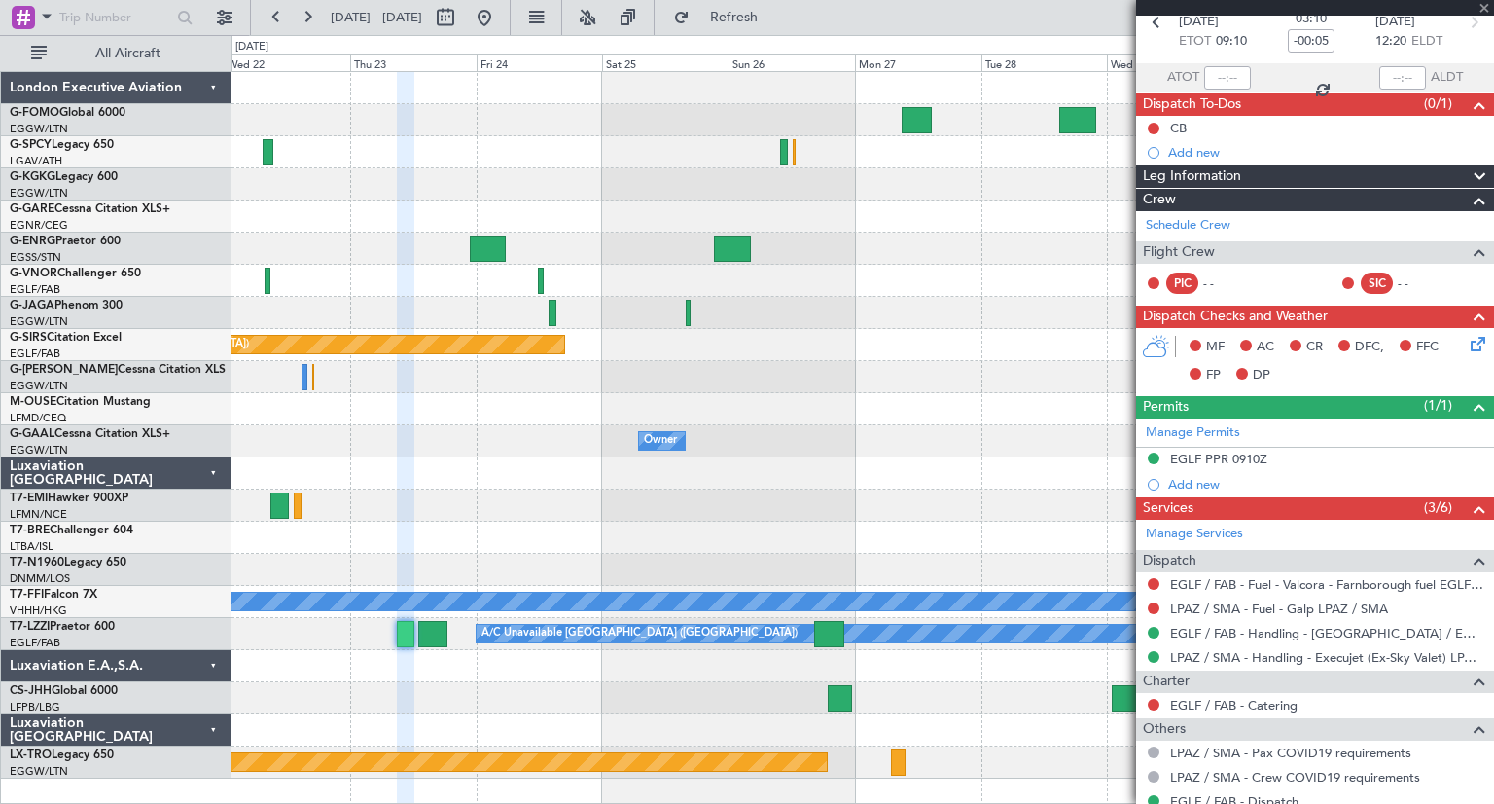
type input "+00:05"
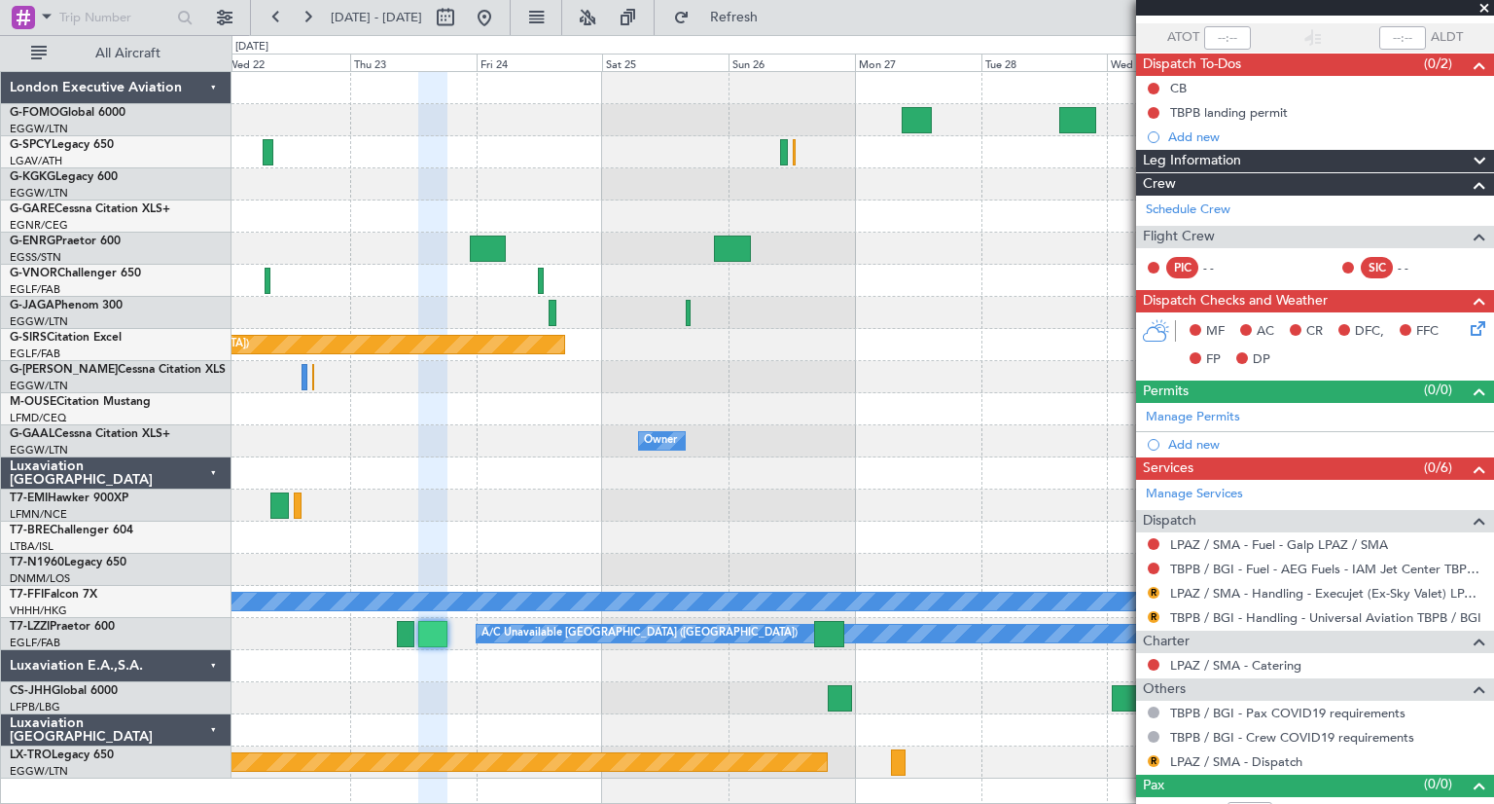
scroll to position [160, 0]
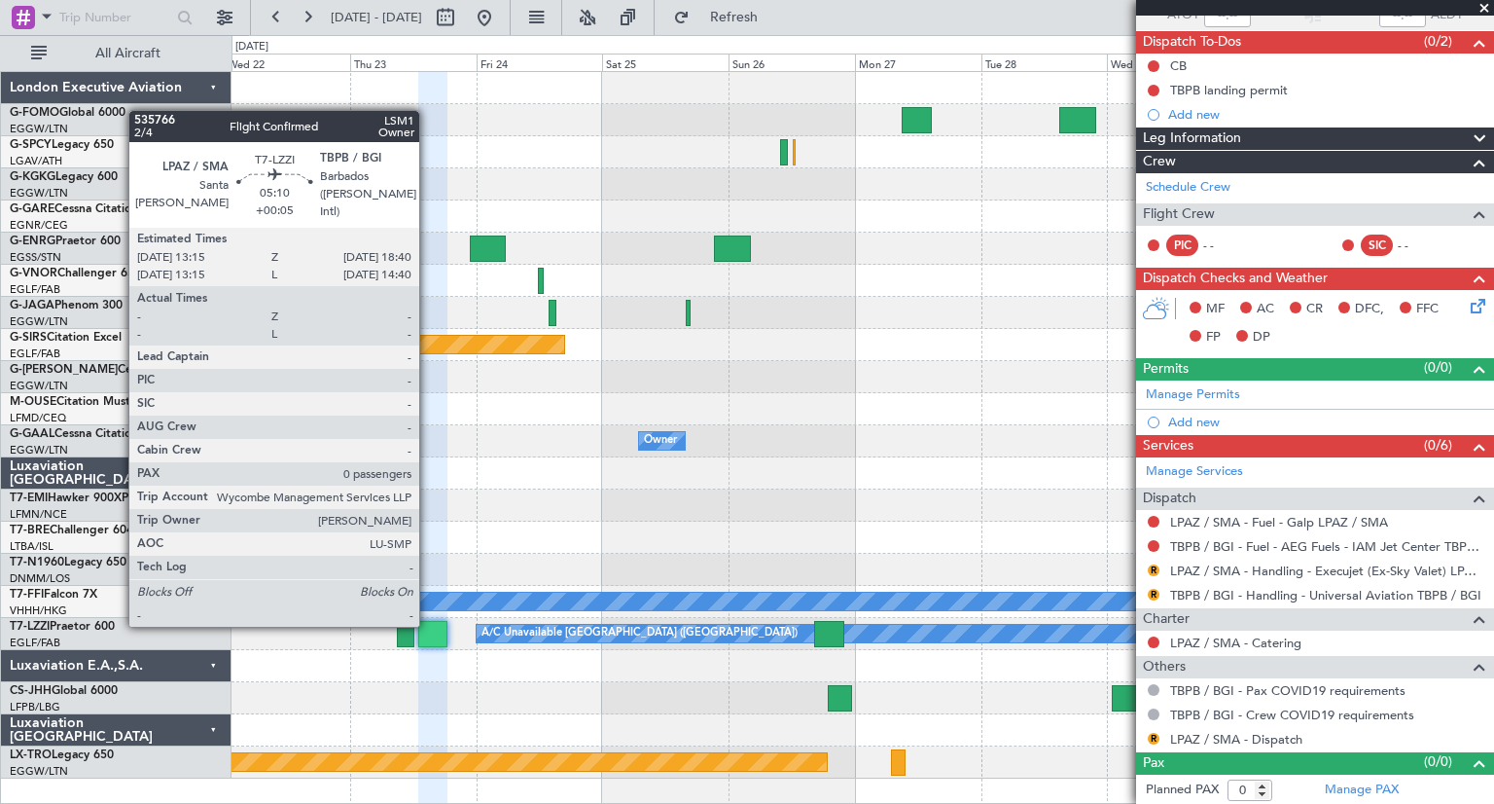
click at [428, 625] on div at bounding box center [432, 634] width 29 height 26
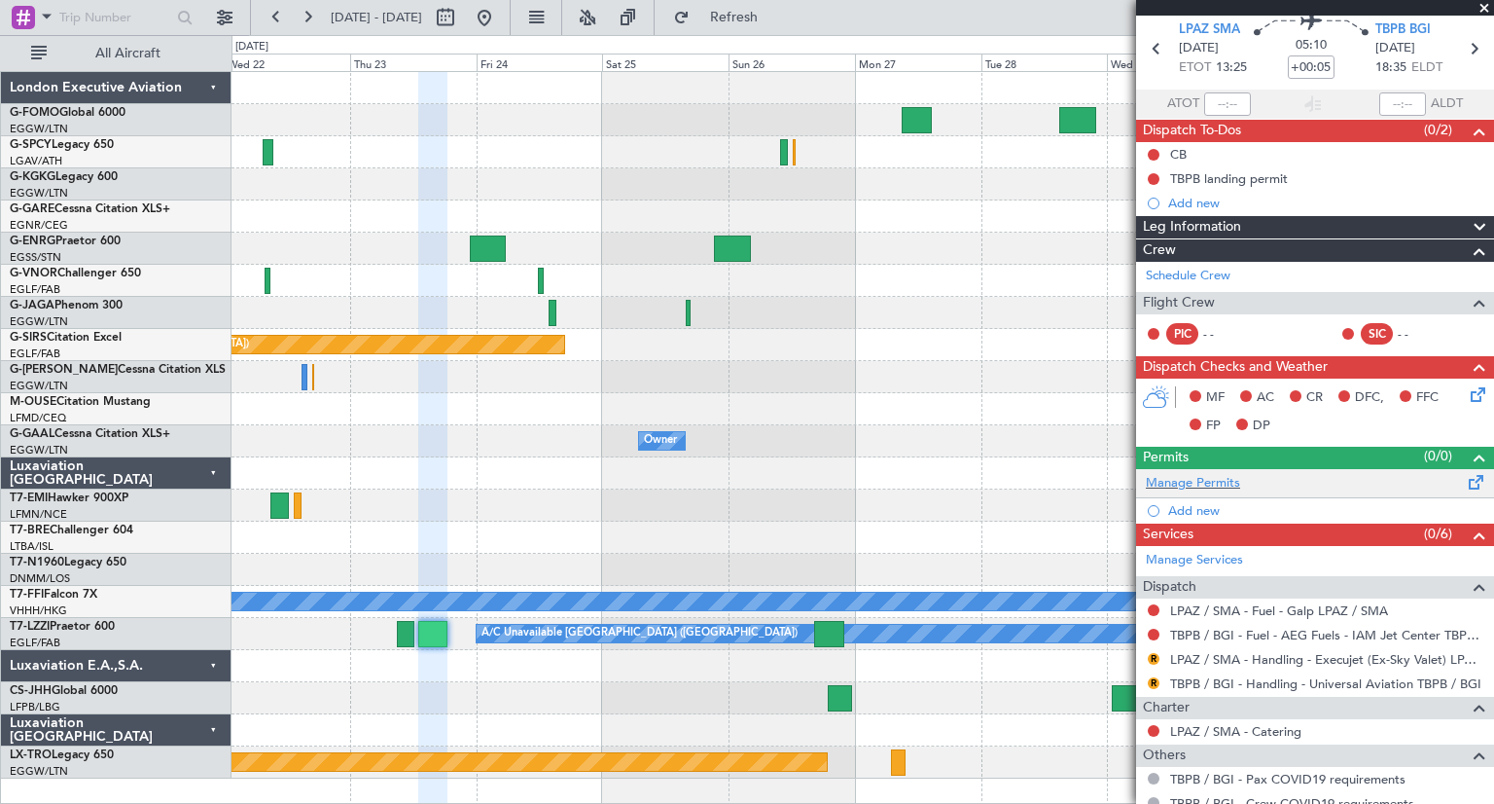
scroll to position [97, 0]
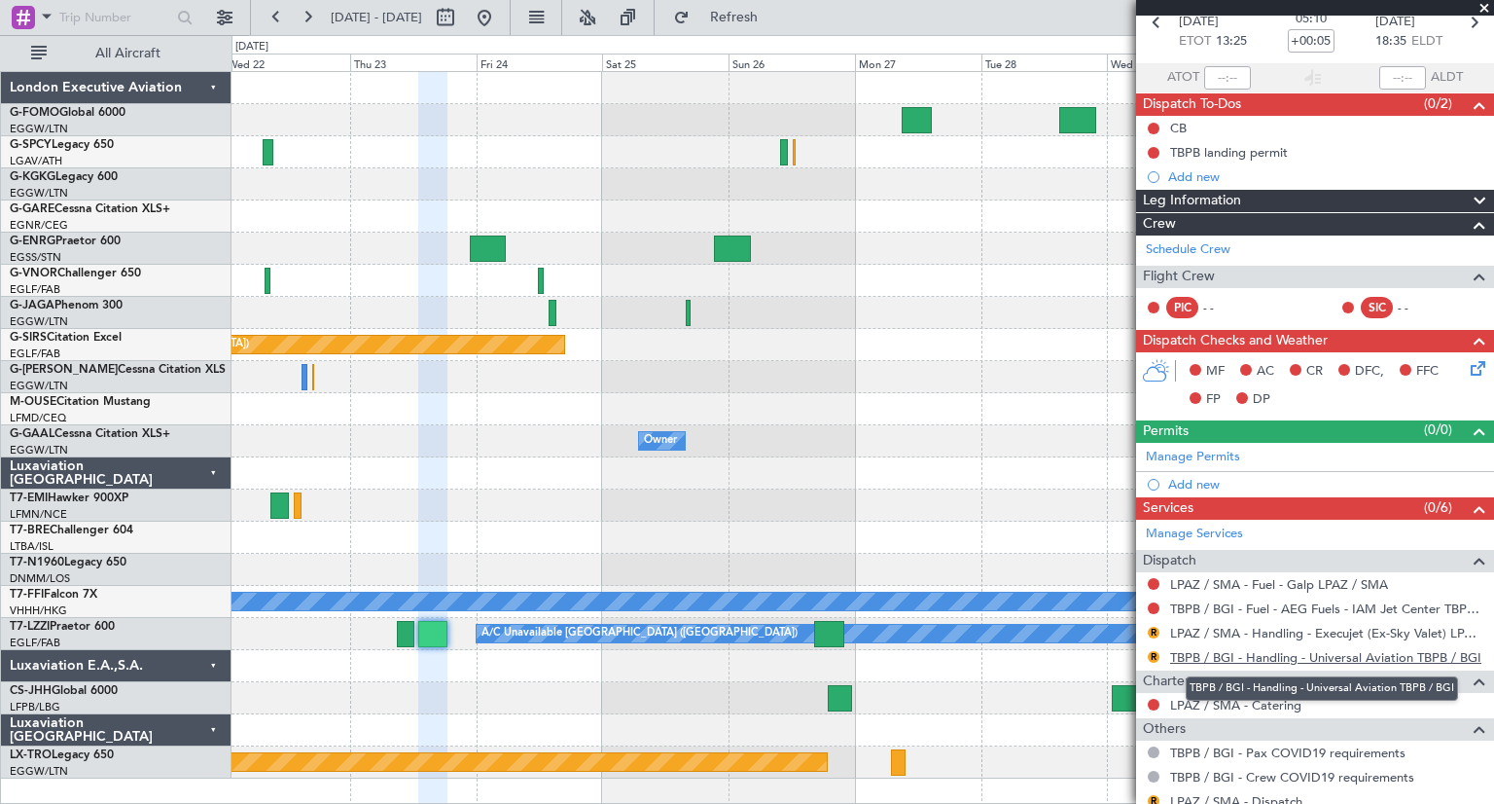
click at [1339, 654] on link "TBPB / BGI - Handling - Universal Aviation TBPB / BGI" at bounding box center [1325, 657] width 311 height 17
click at [1193, 652] on link "TBPB / BGI - Handling - Universal Aviation TBPB / BGI" at bounding box center [1325, 657] width 311 height 17
click at [1198, 656] on link "TBPB / BGI - Handling - Universal Aviation TBPB / BGI" at bounding box center [1325, 657] width 311 height 17
click at [763, 16] on span "Refresh" at bounding box center [735, 18] width 82 height 14
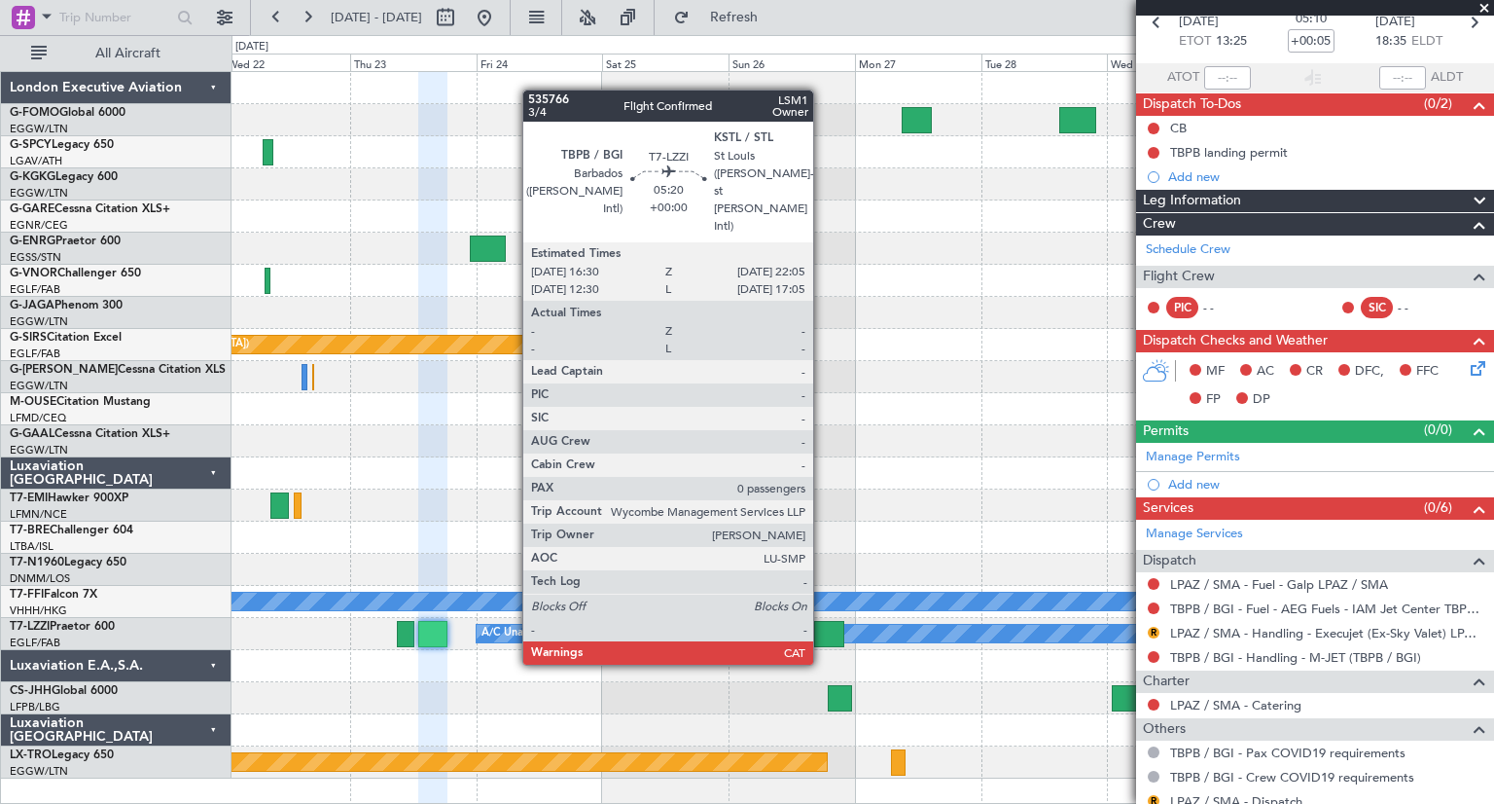
click at [822, 627] on div at bounding box center [829, 634] width 30 height 26
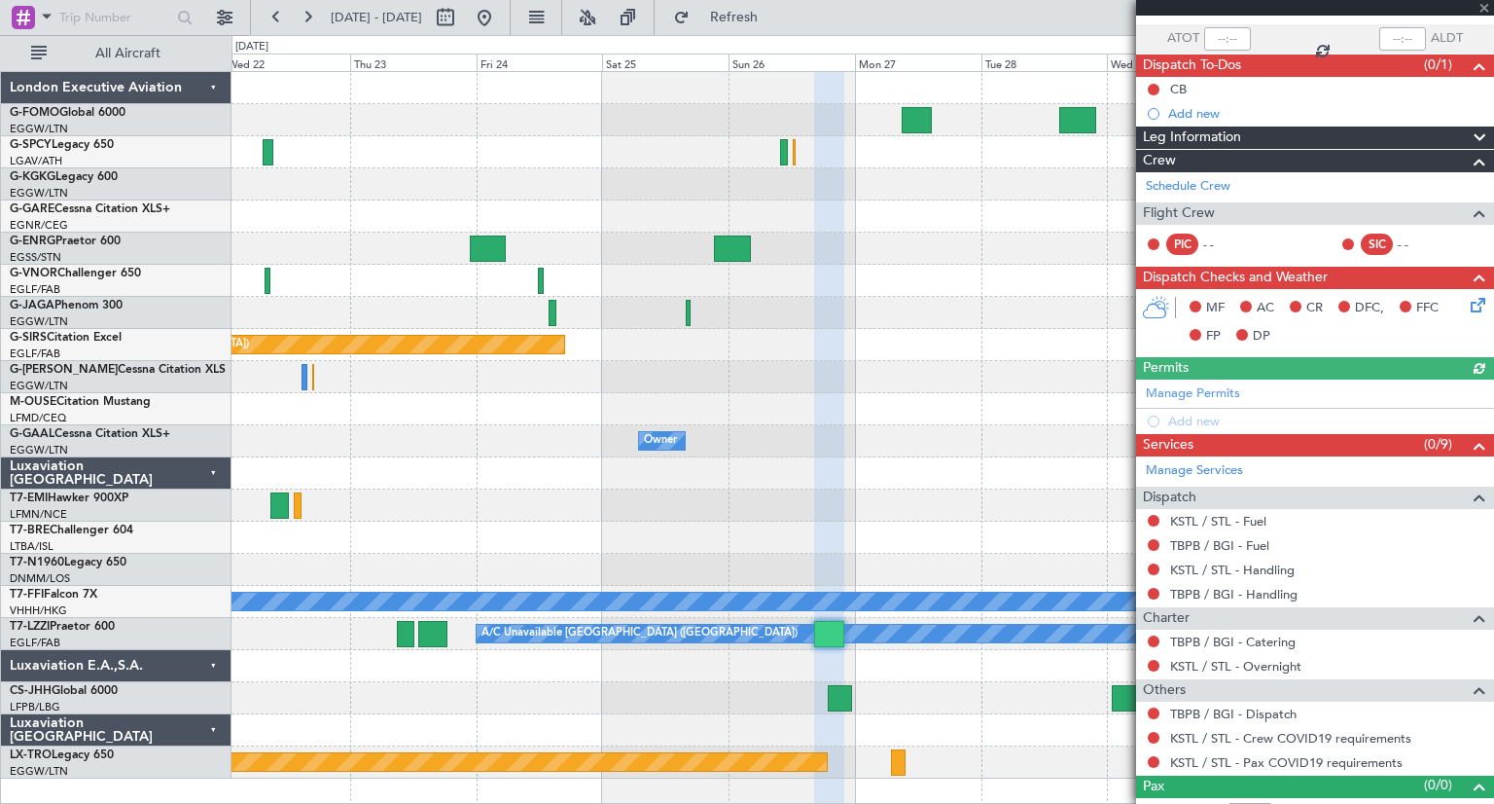
scroll to position [160, 0]
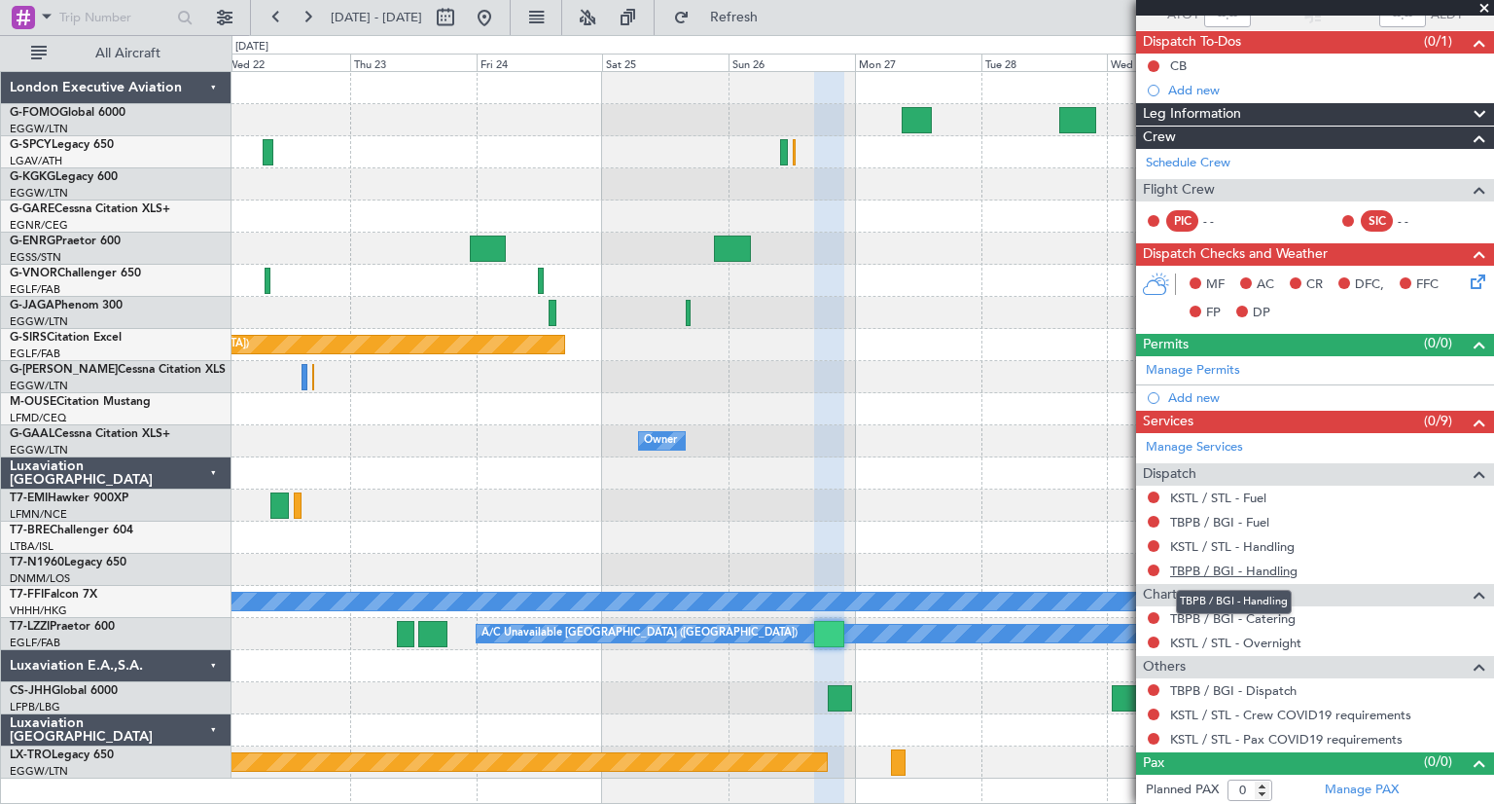
click at [1214, 562] on link "TBPB / BGI - Handling" at bounding box center [1233, 570] width 127 height 17
click at [1183, 518] on link "TBPB / BGI - Fuel" at bounding box center [1219, 522] width 99 height 17
click at [1211, 538] on link "KSTL / STL - Handling" at bounding box center [1232, 546] width 125 height 17
click at [1190, 489] on link "KSTL / STL - Fuel" at bounding box center [1218, 497] width 96 height 17
click at [775, 17] on span "Refresh" at bounding box center [735, 18] width 82 height 14
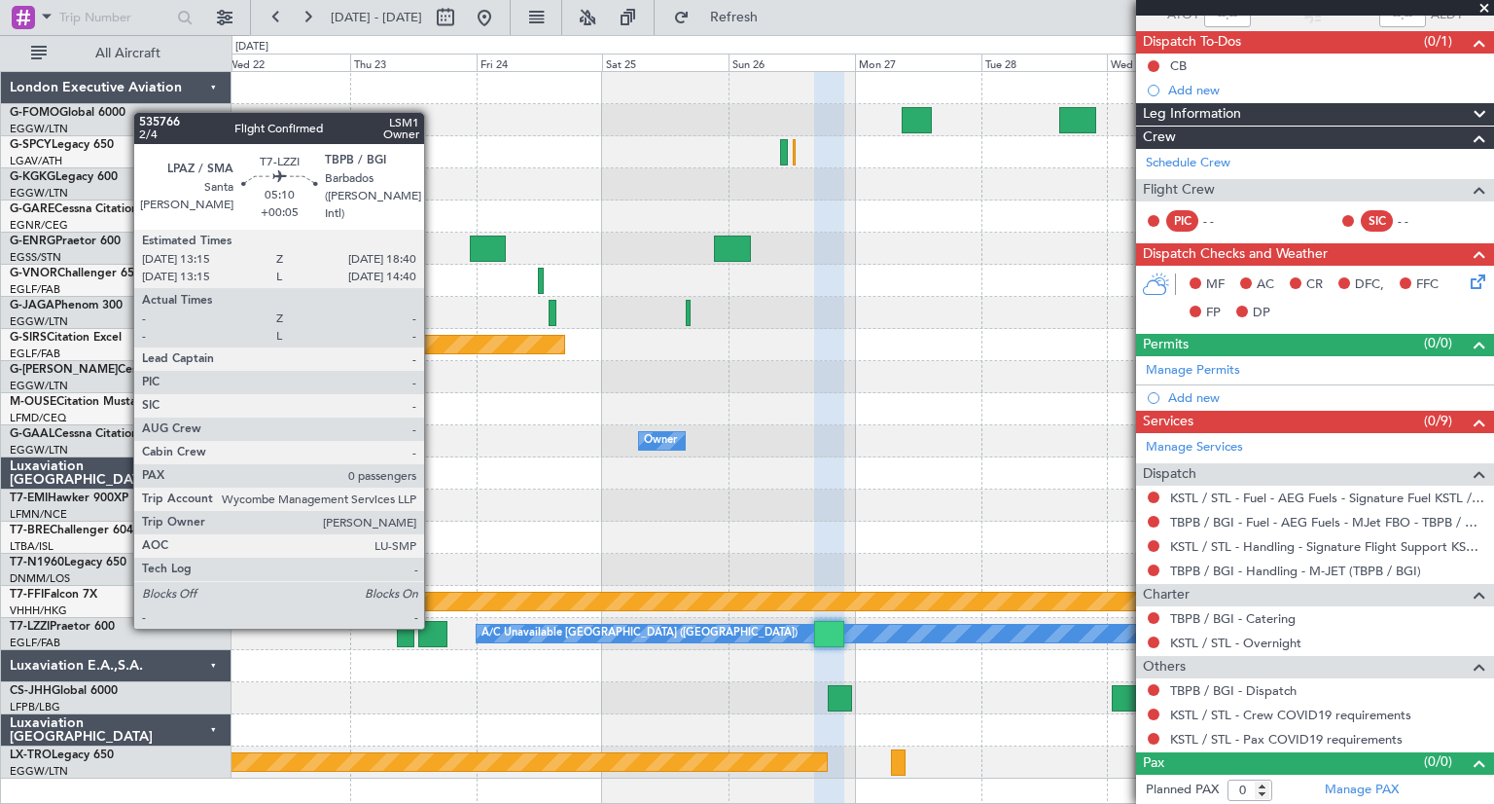
click at [433, 627] on div at bounding box center [432, 634] width 29 height 26
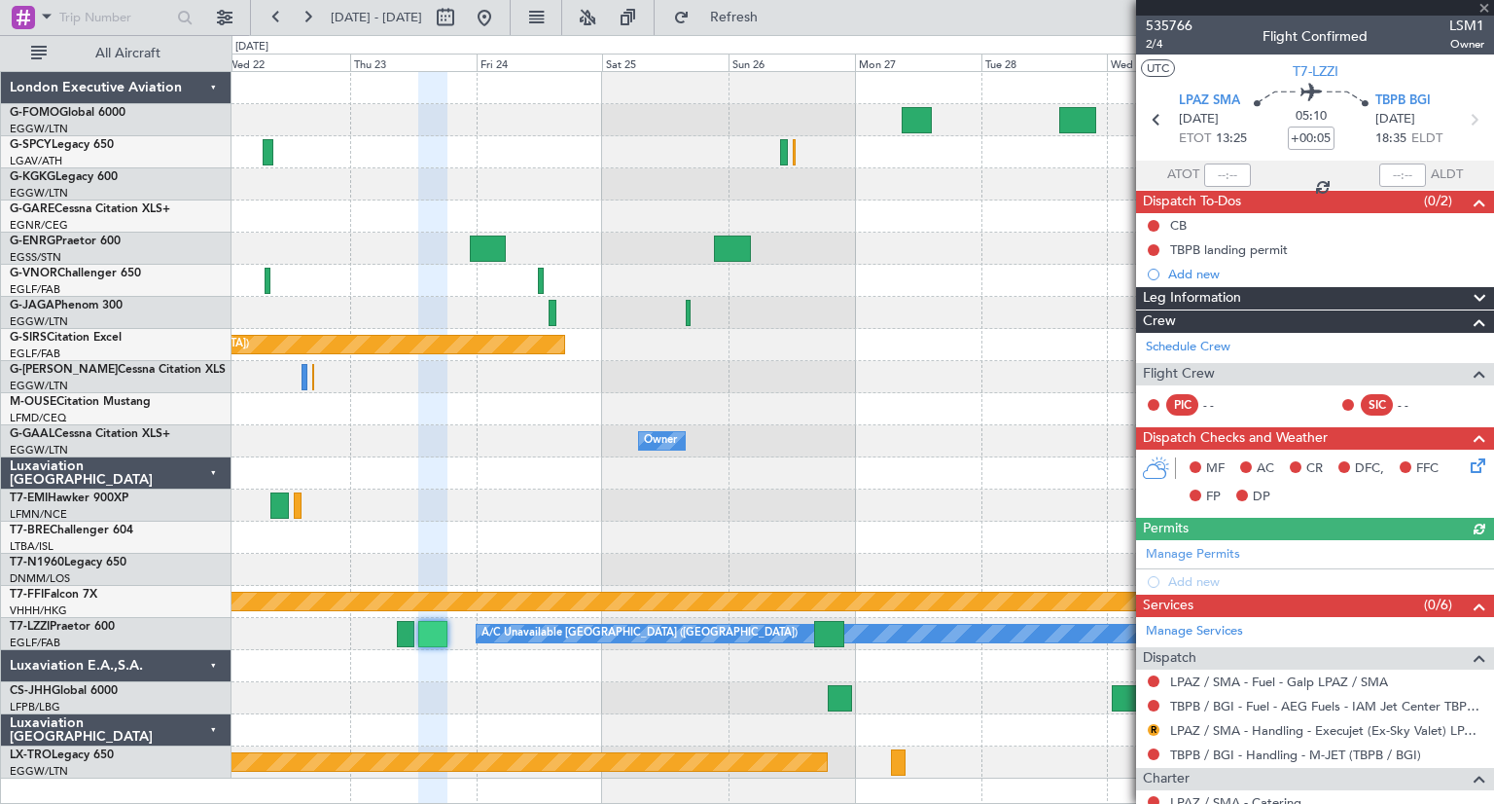
scroll to position [97, 0]
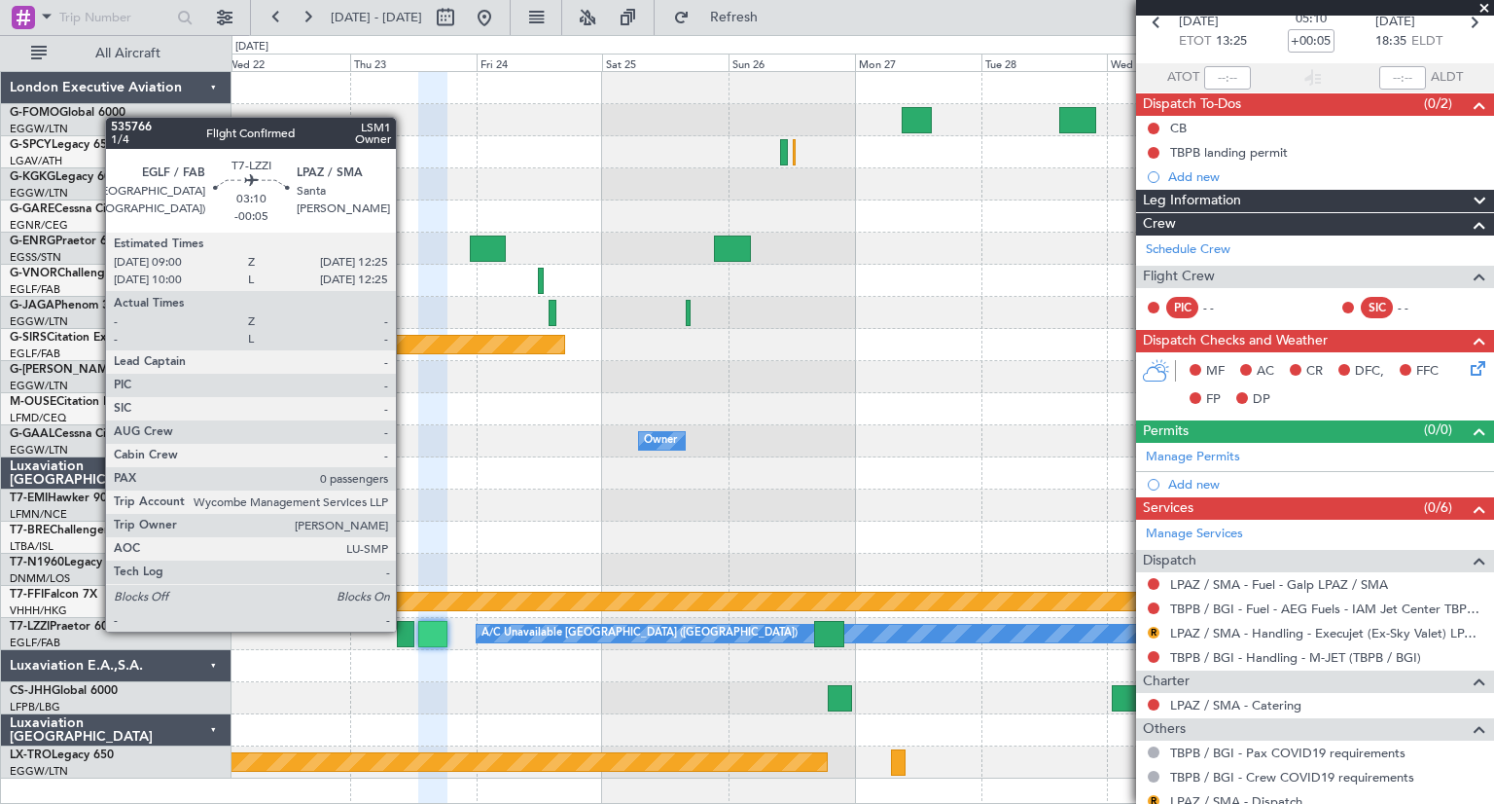
click at [405, 629] on div at bounding box center [406, 634] width 18 height 26
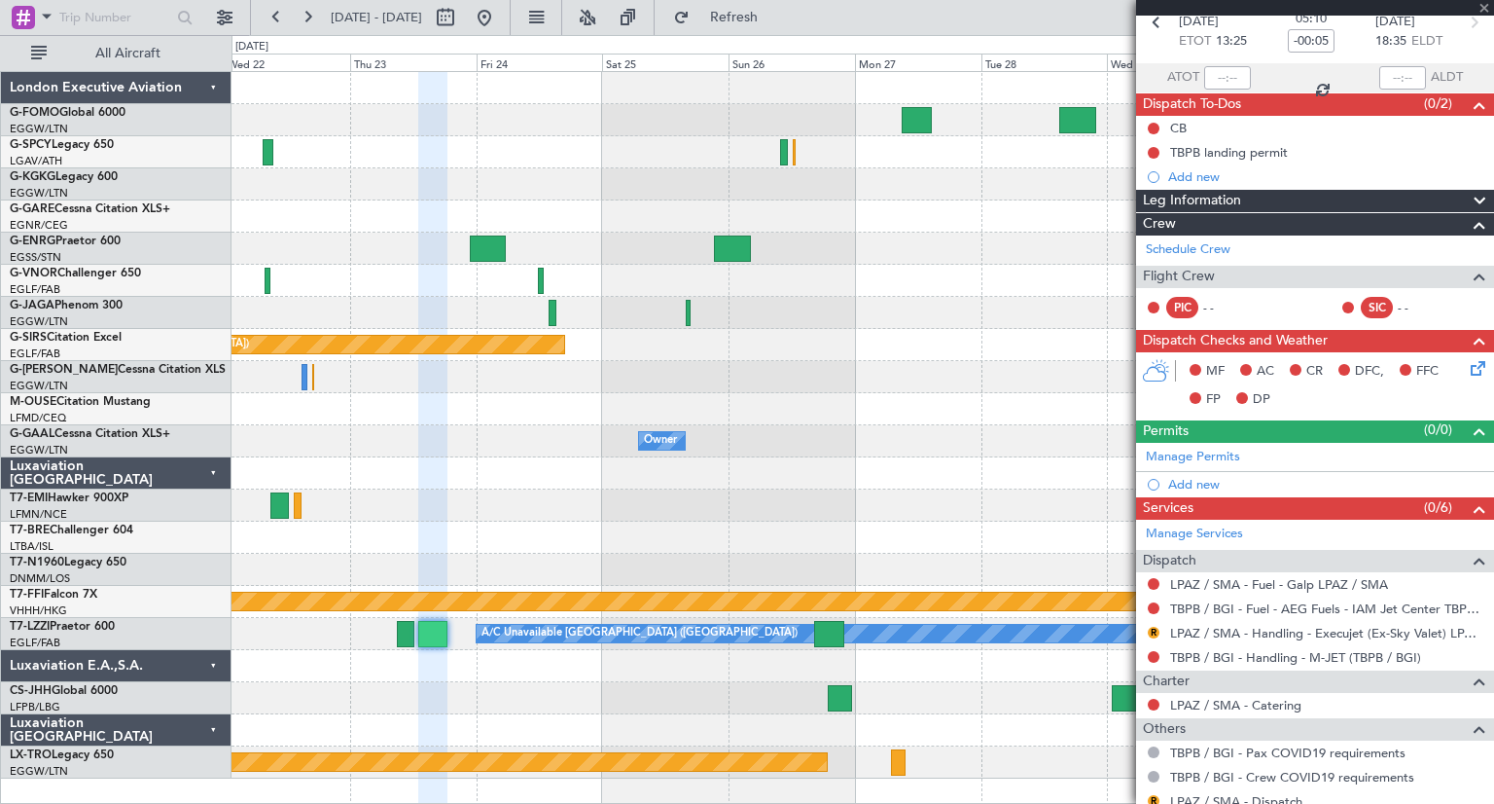
scroll to position [0, 0]
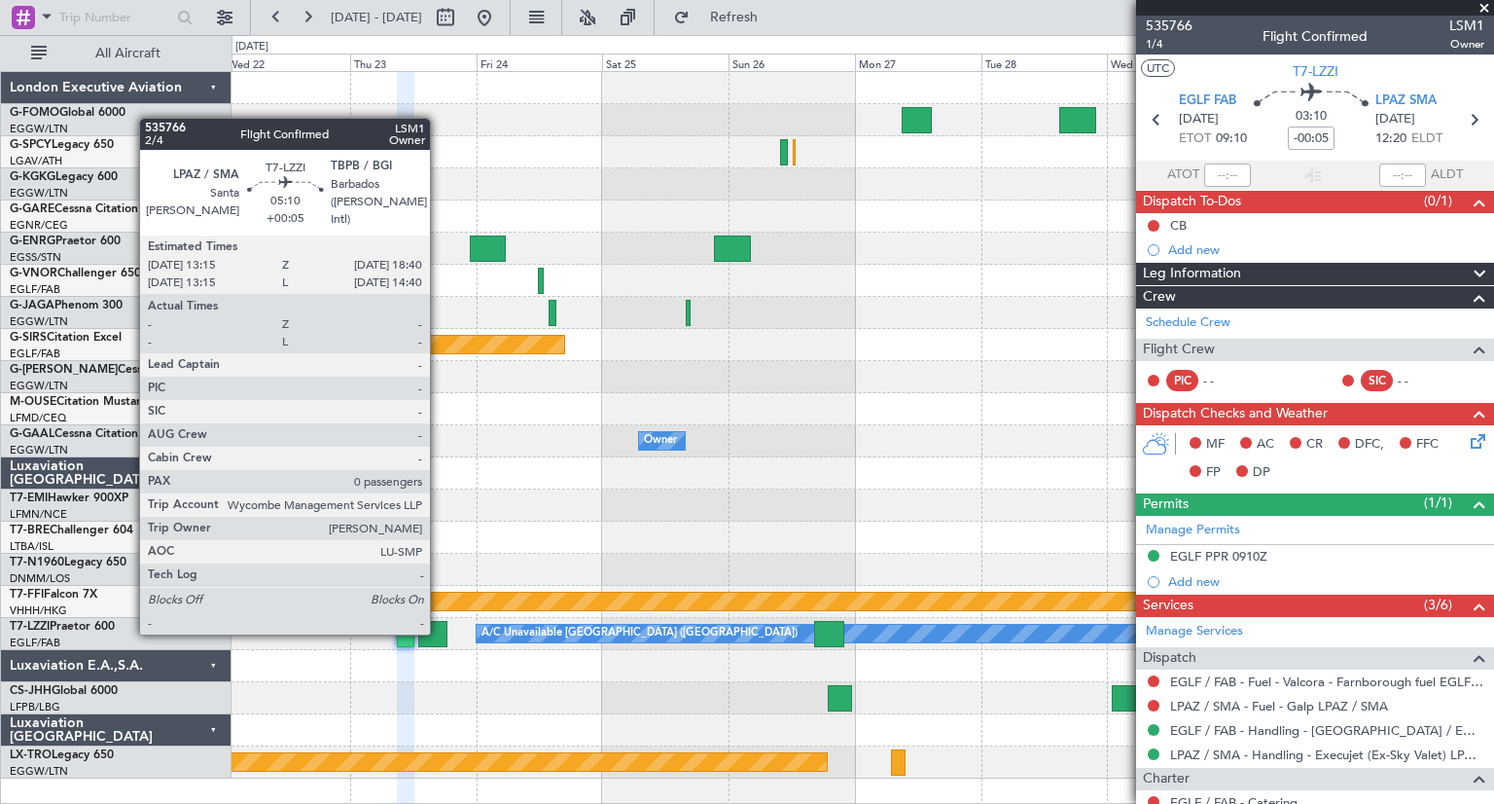
click at [439, 632] on div at bounding box center [432, 634] width 29 height 26
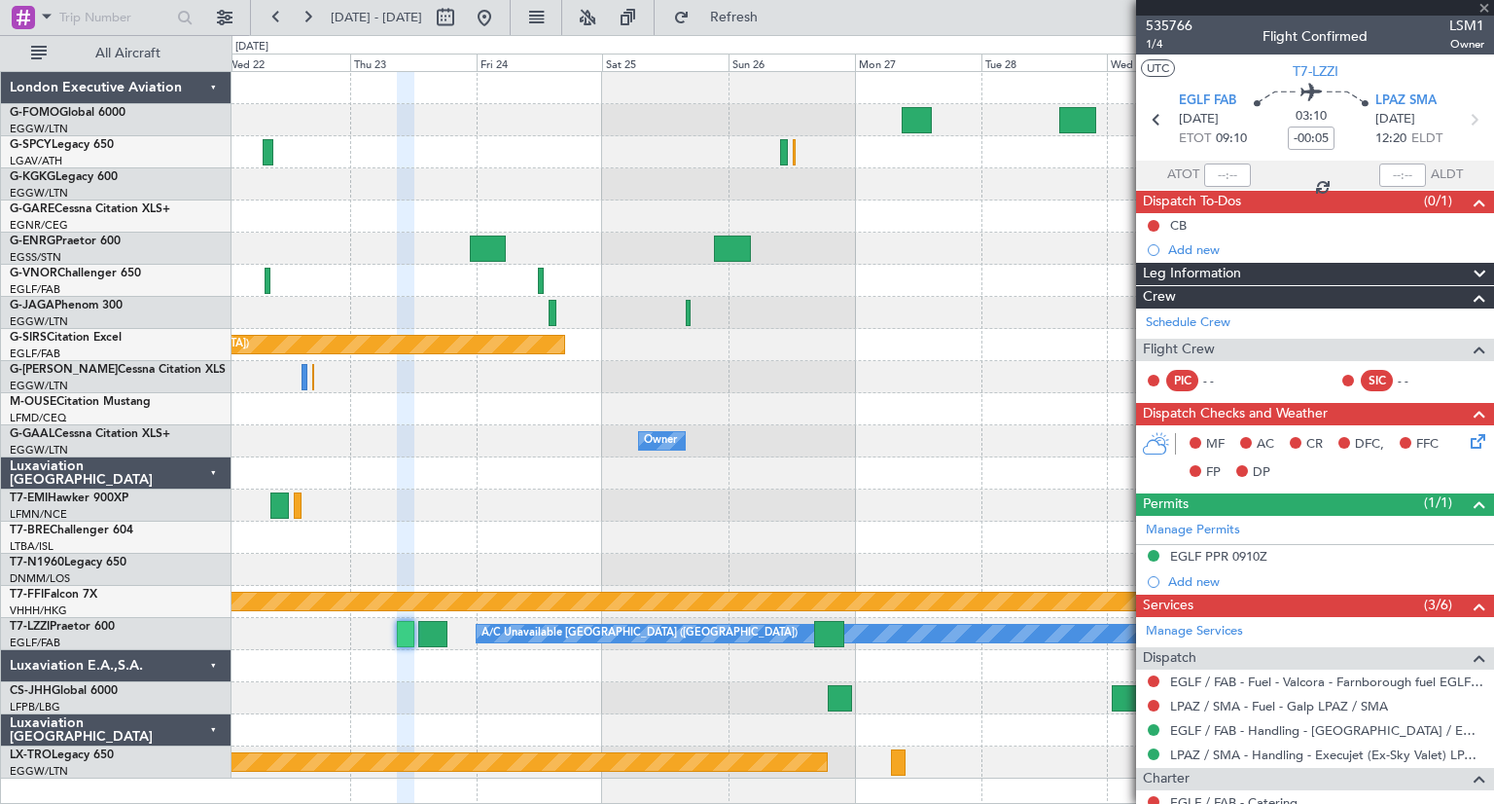
type input "+00:05"
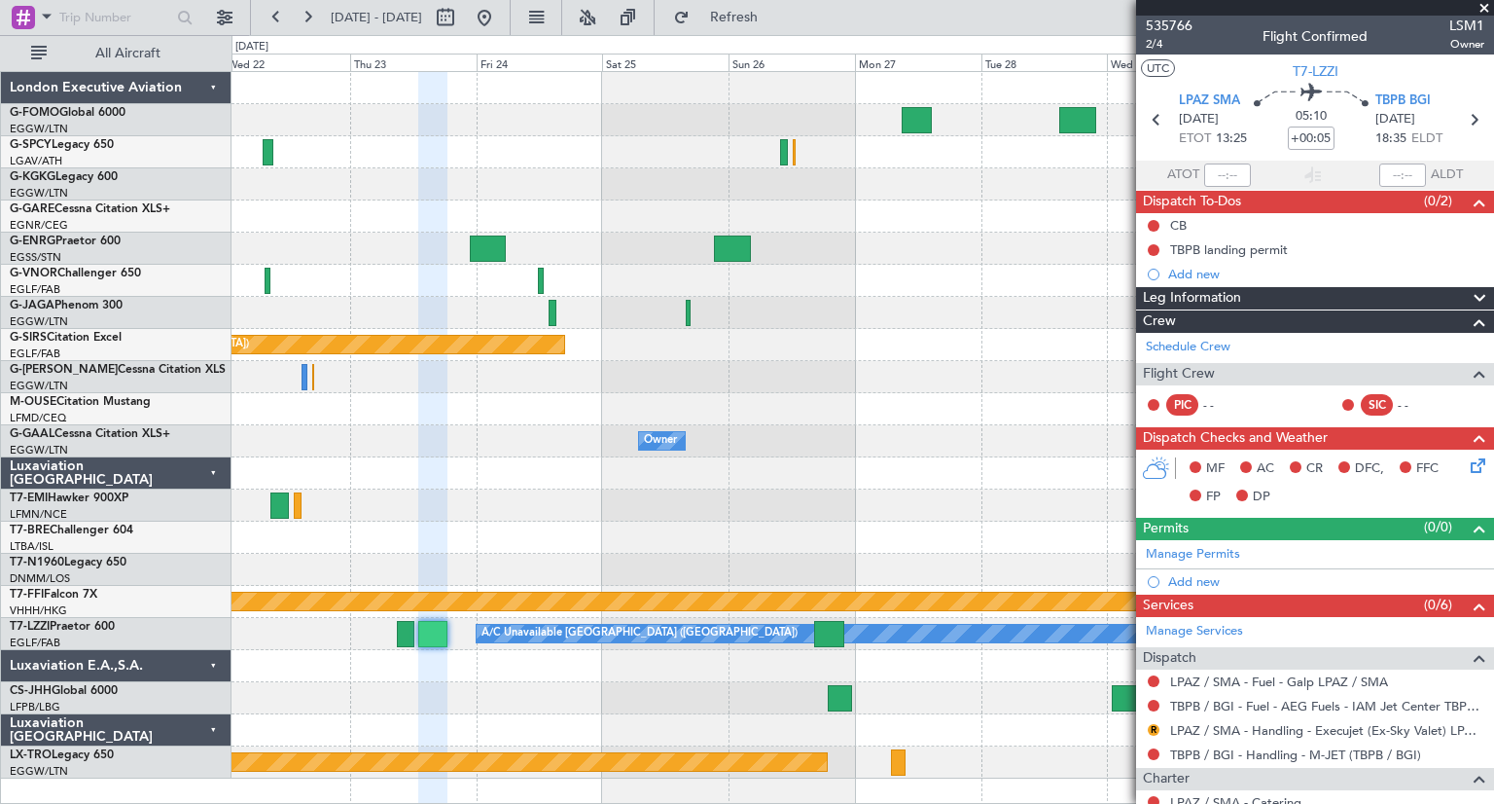
click at [1484, 8] on span at bounding box center [1484, 9] width 19 height 18
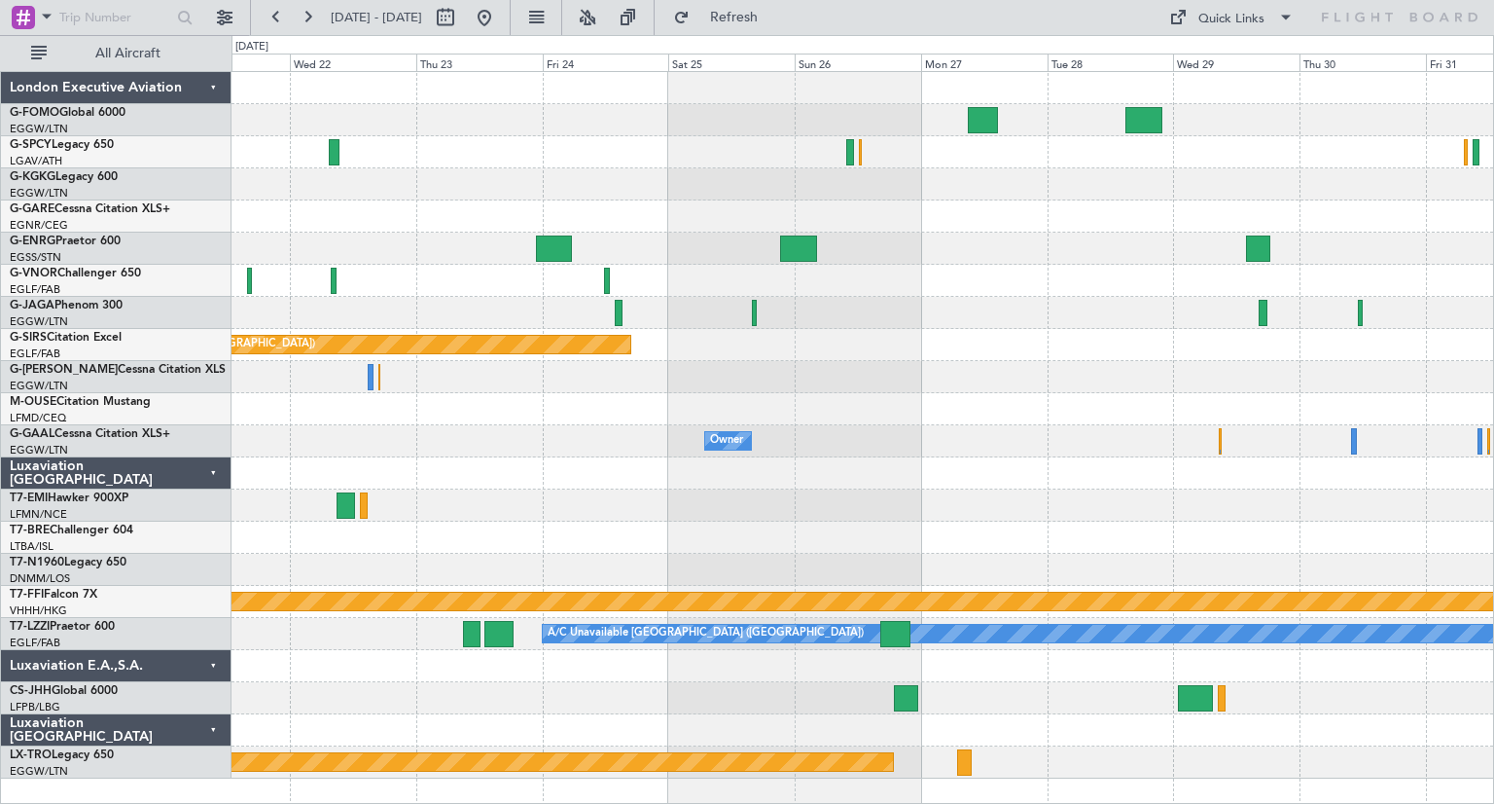
click at [744, 345] on div "Planned Maint Oxford (Kidlington) Owner Owner MEL MEL Planned Maint Geneva (Coi…" at bounding box center [863, 425] width 1262 height 706
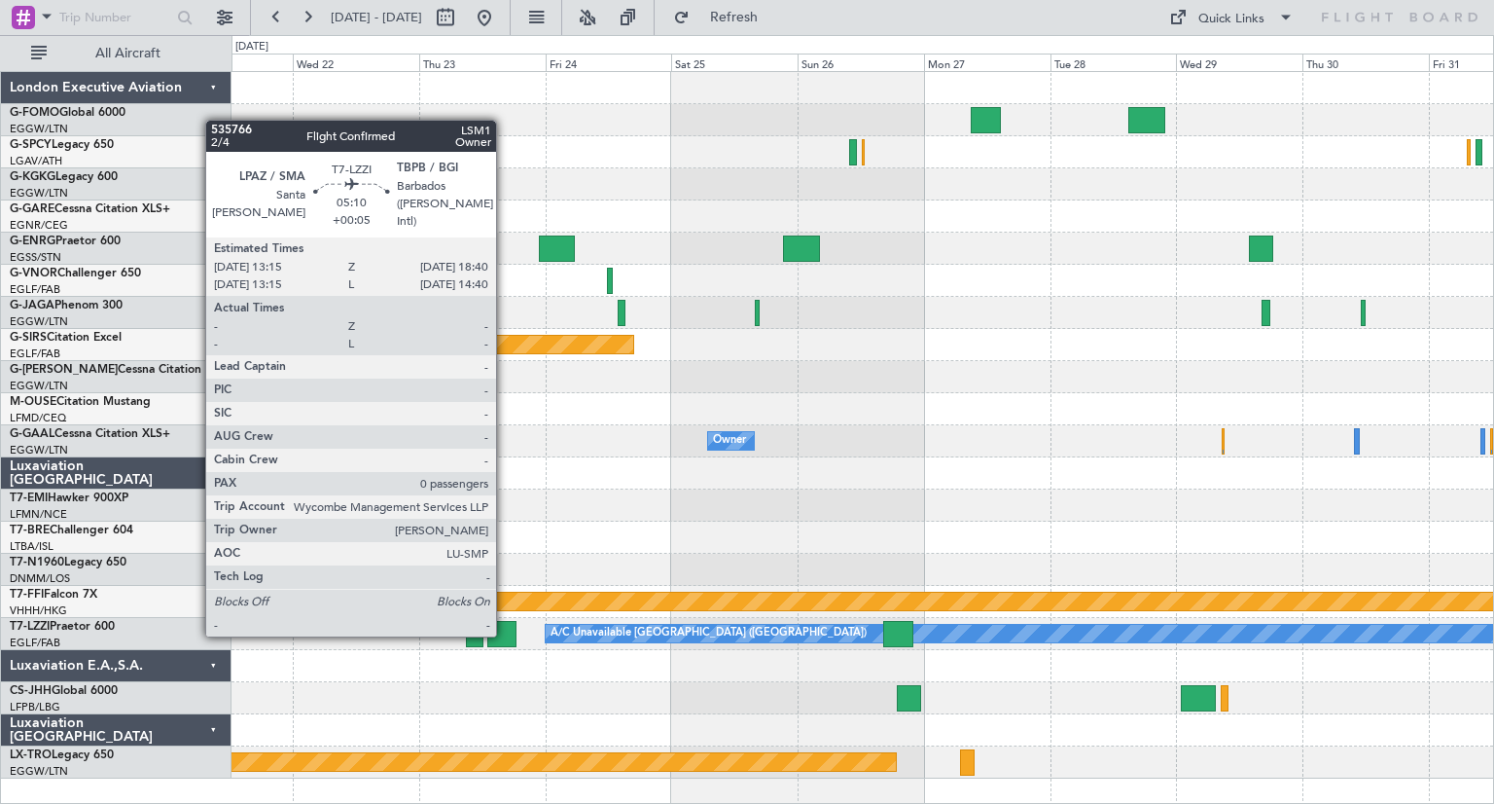
click at [505, 634] on div at bounding box center [501, 634] width 29 height 26
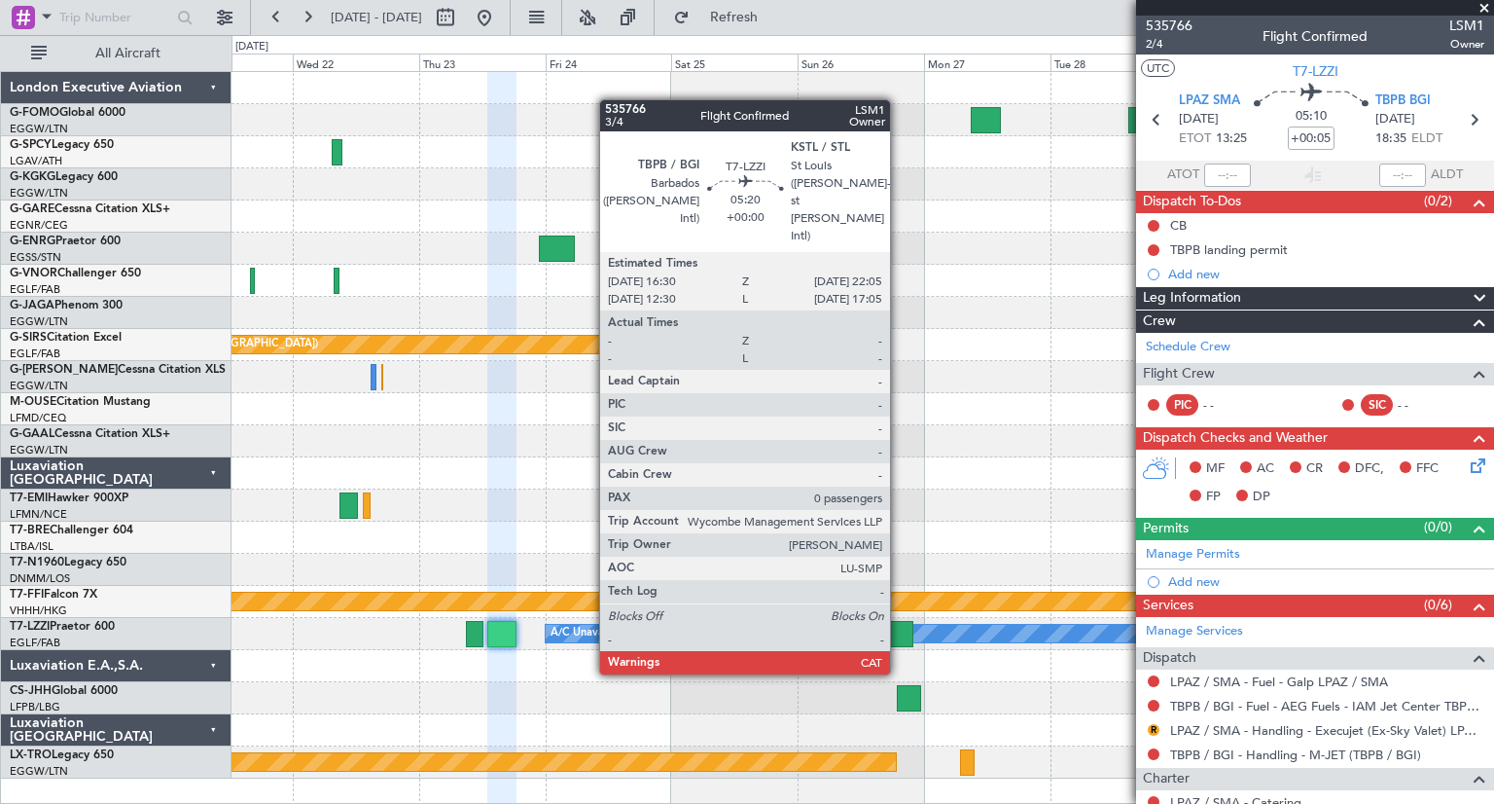
click at [899, 637] on div at bounding box center [898, 634] width 30 height 26
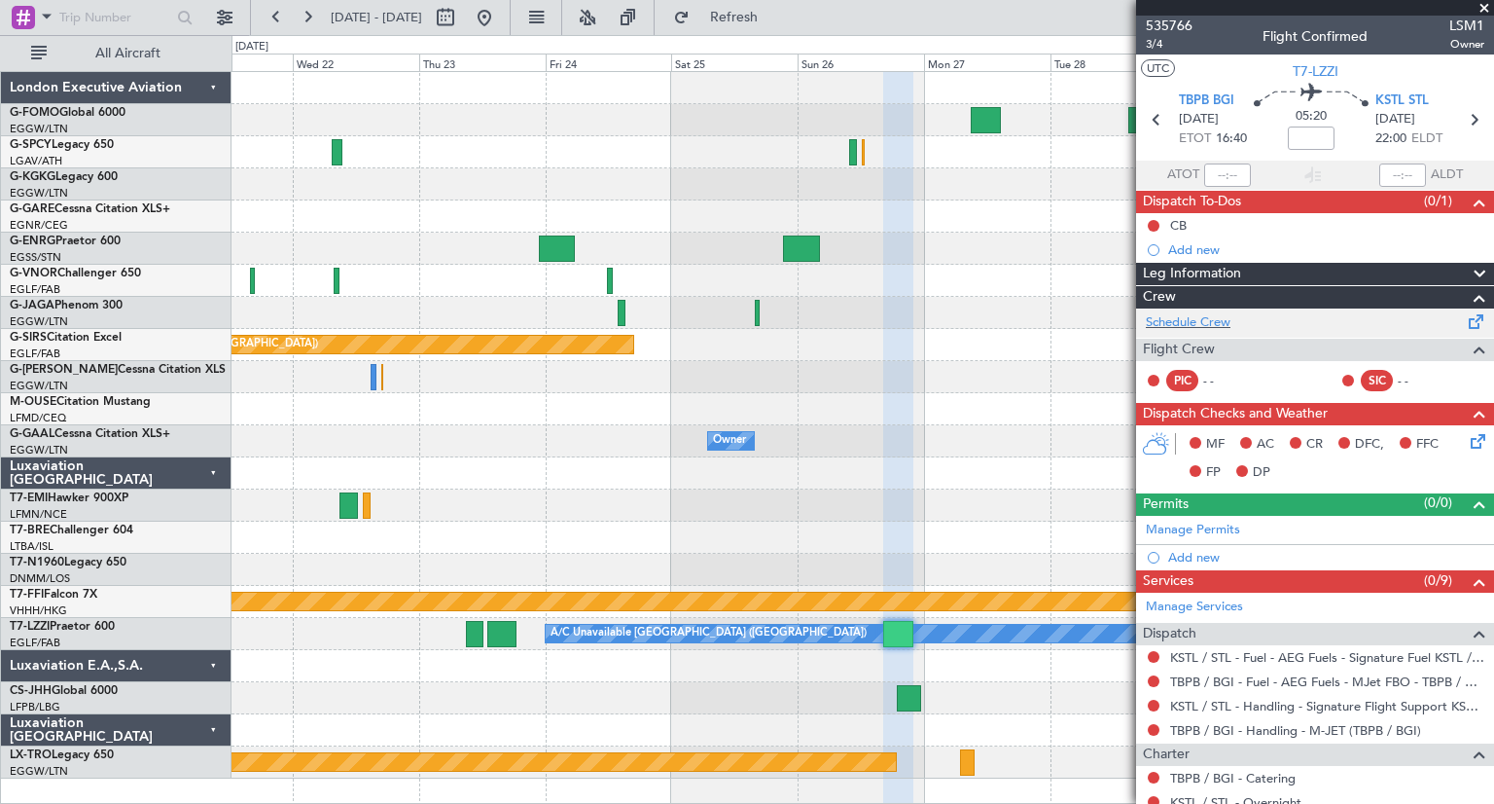
scroll to position [97, 0]
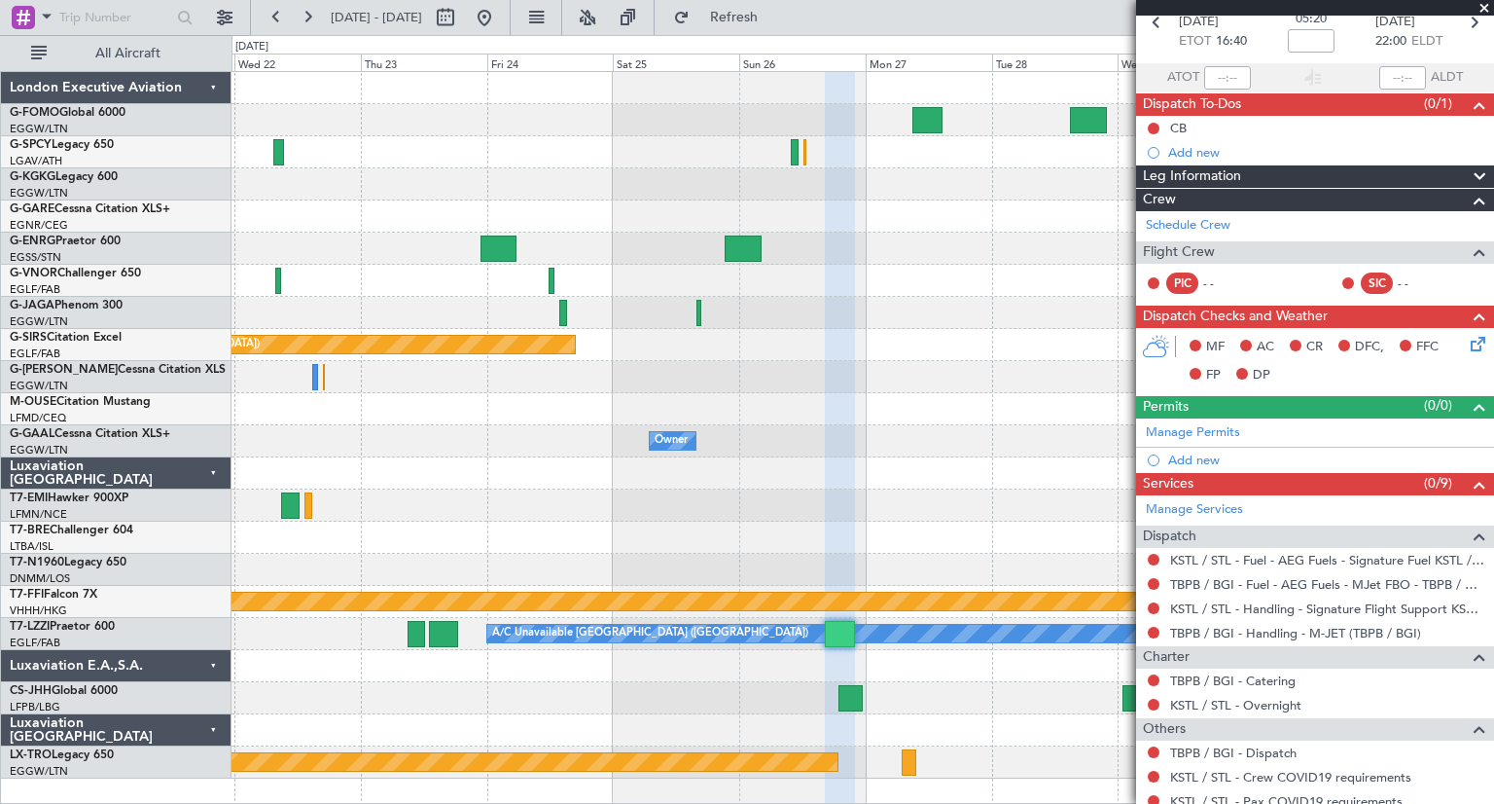
click at [883, 489] on div at bounding box center [863, 505] width 1262 height 32
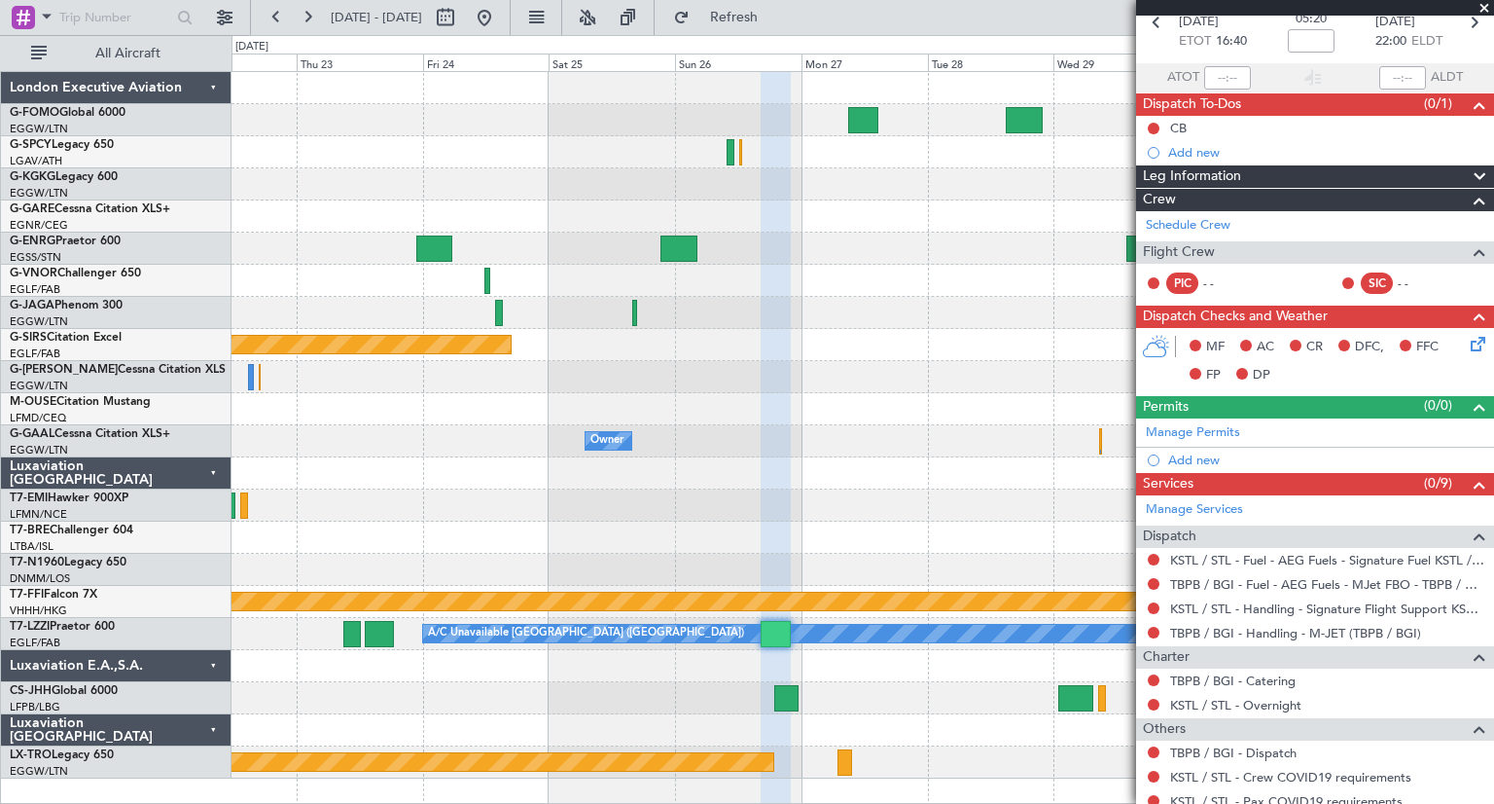
scroll to position [0, 0]
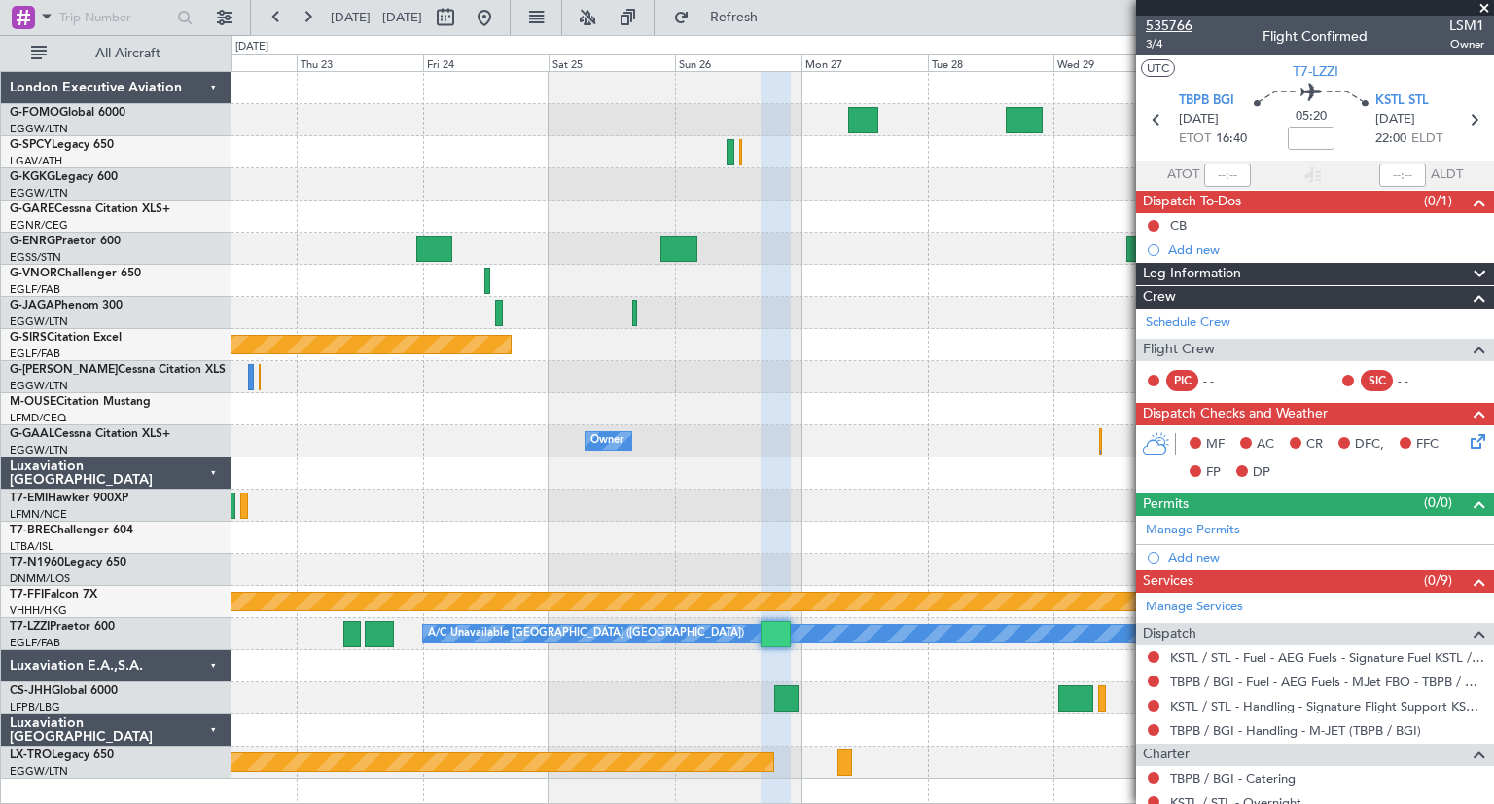
click at [1185, 26] on span "535766" at bounding box center [1169, 26] width 47 height 20
click at [1198, 326] on link "Schedule Crew" at bounding box center [1188, 322] width 85 height 19
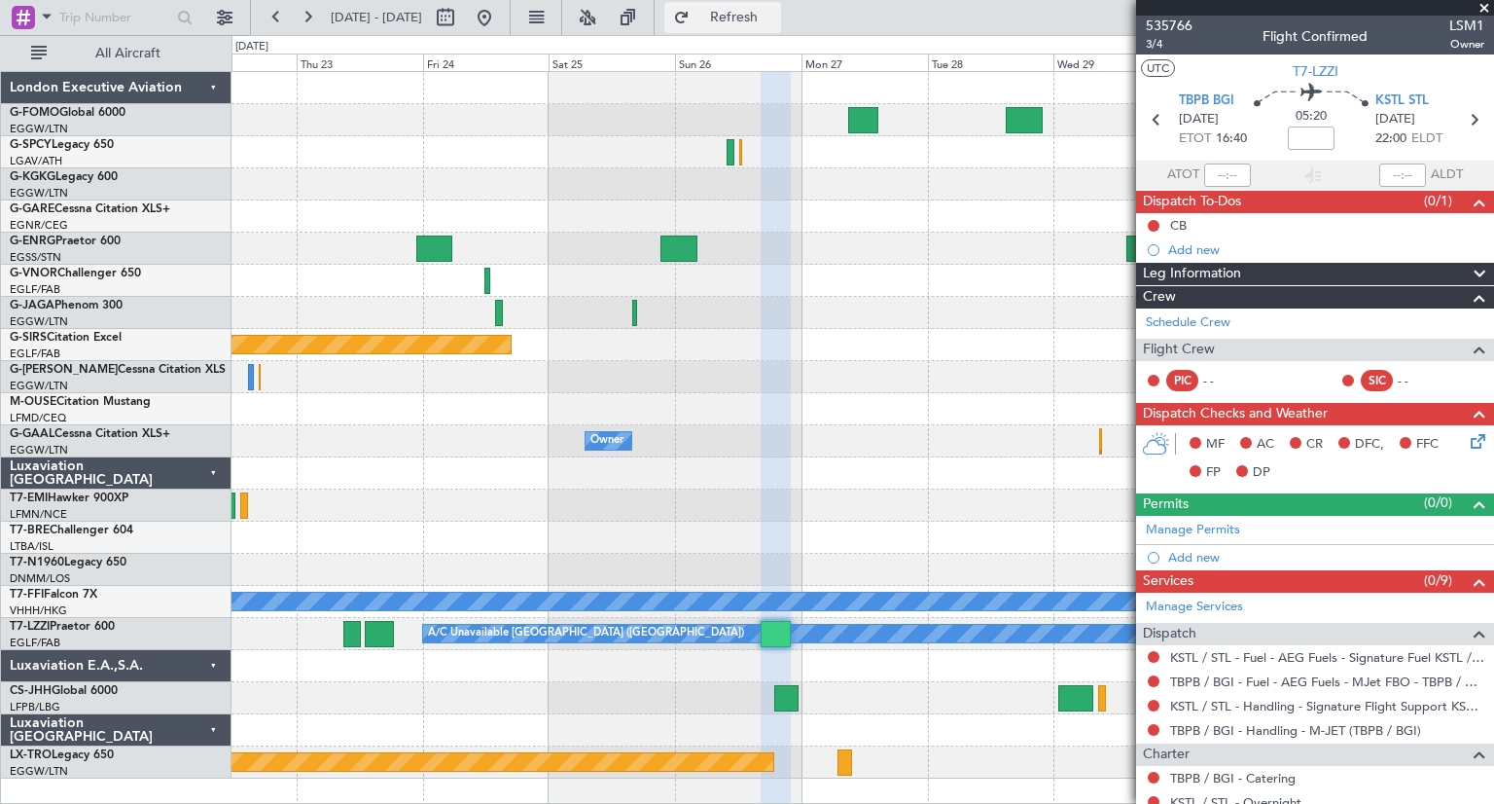
click at [775, 14] on span "Refresh" at bounding box center [735, 18] width 82 height 14
click at [775, 20] on span "Refresh" at bounding box center [735, 18] width 82 height 14
click at [833, 461] on div at bounding box center [863, 473] width 1262 height 32
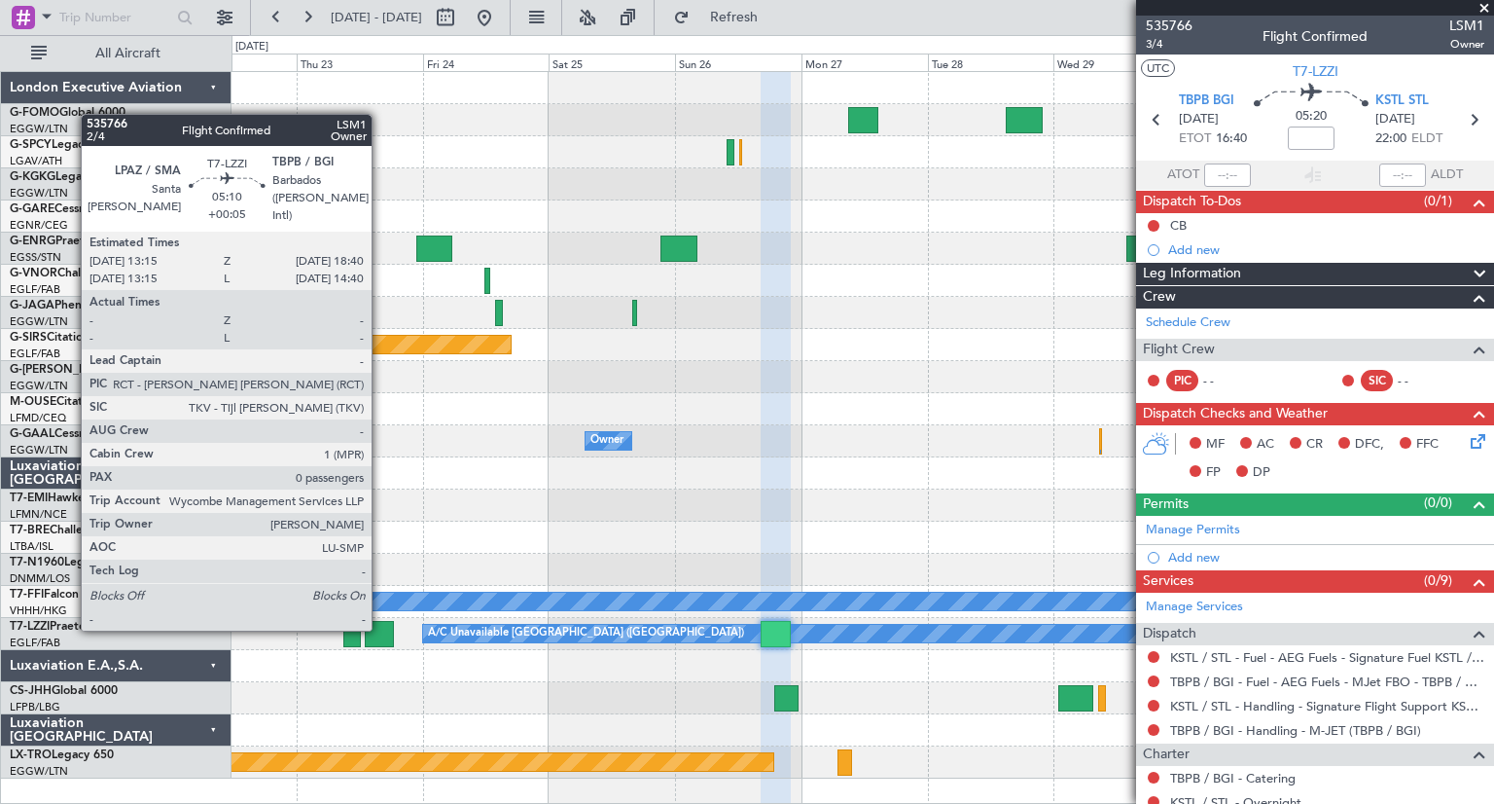
click at [380, 628] on div at bounding box center [379, 634] width 29 height 26
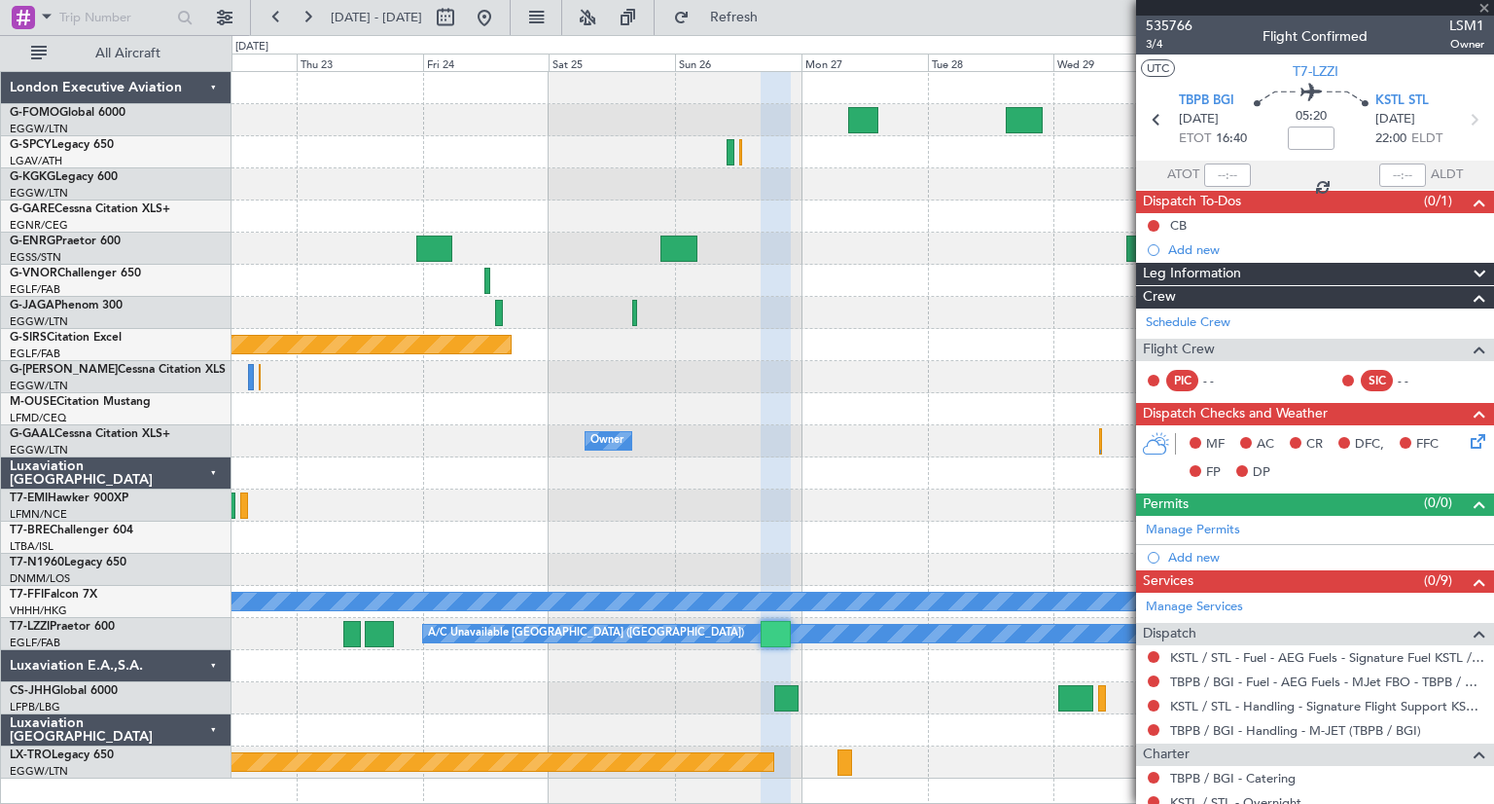
type input "+00:05"
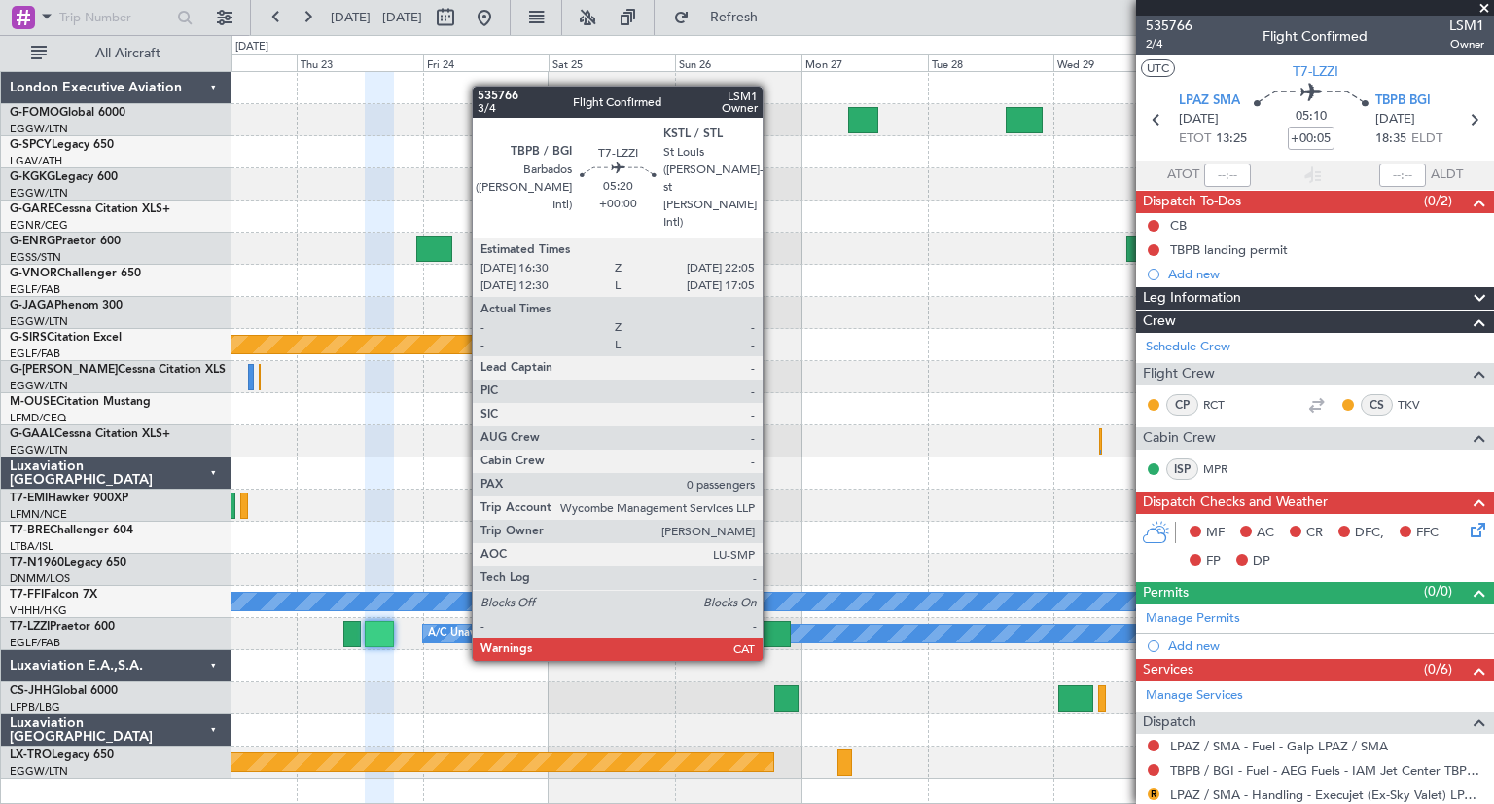
click at [771, 624] on div at bounding box center [776, 634] width 30 height 26
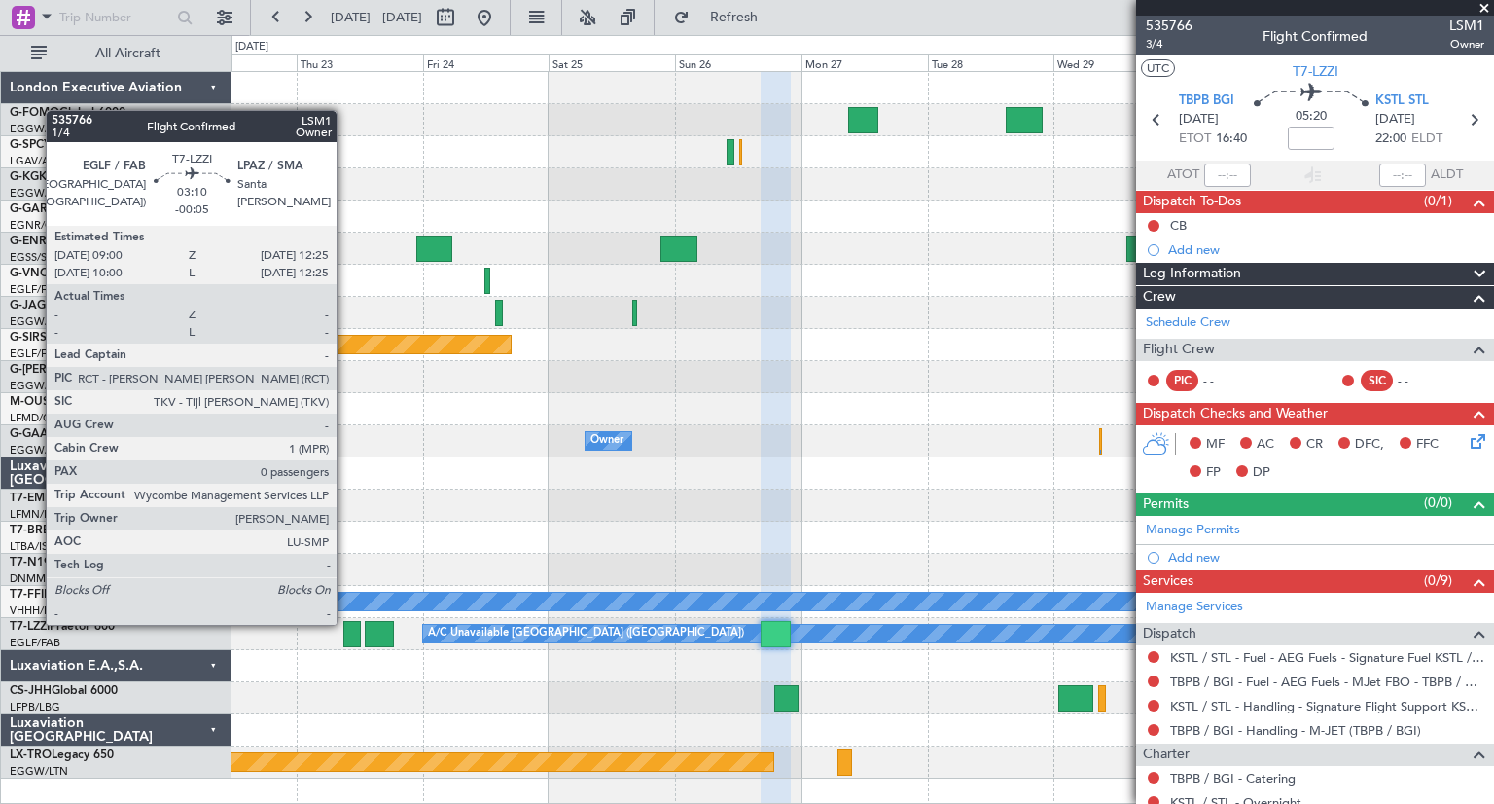
click at [345, 623] on div at bounding box center [352, 634] width 18 height 26
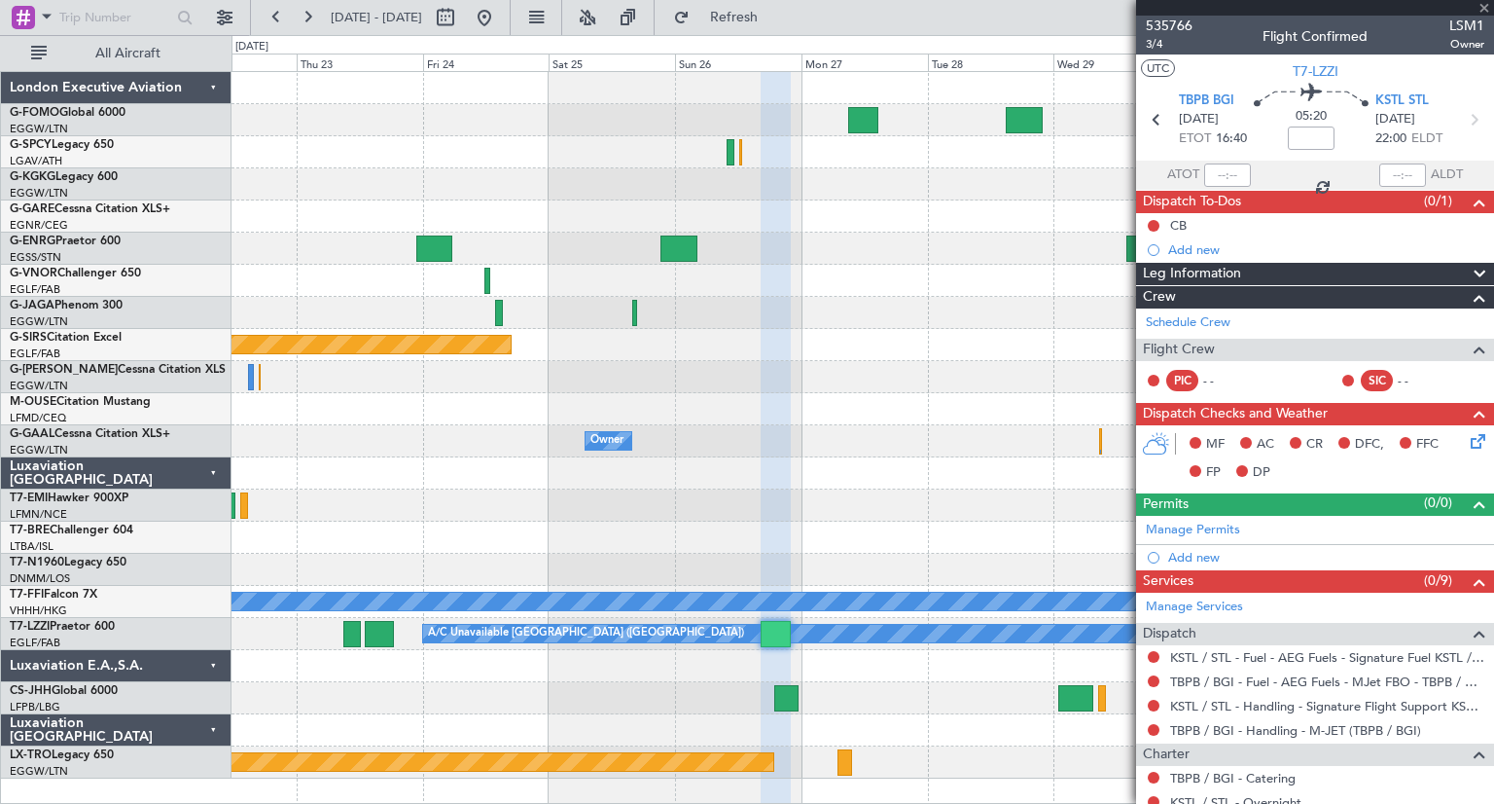
type input "-00:05"
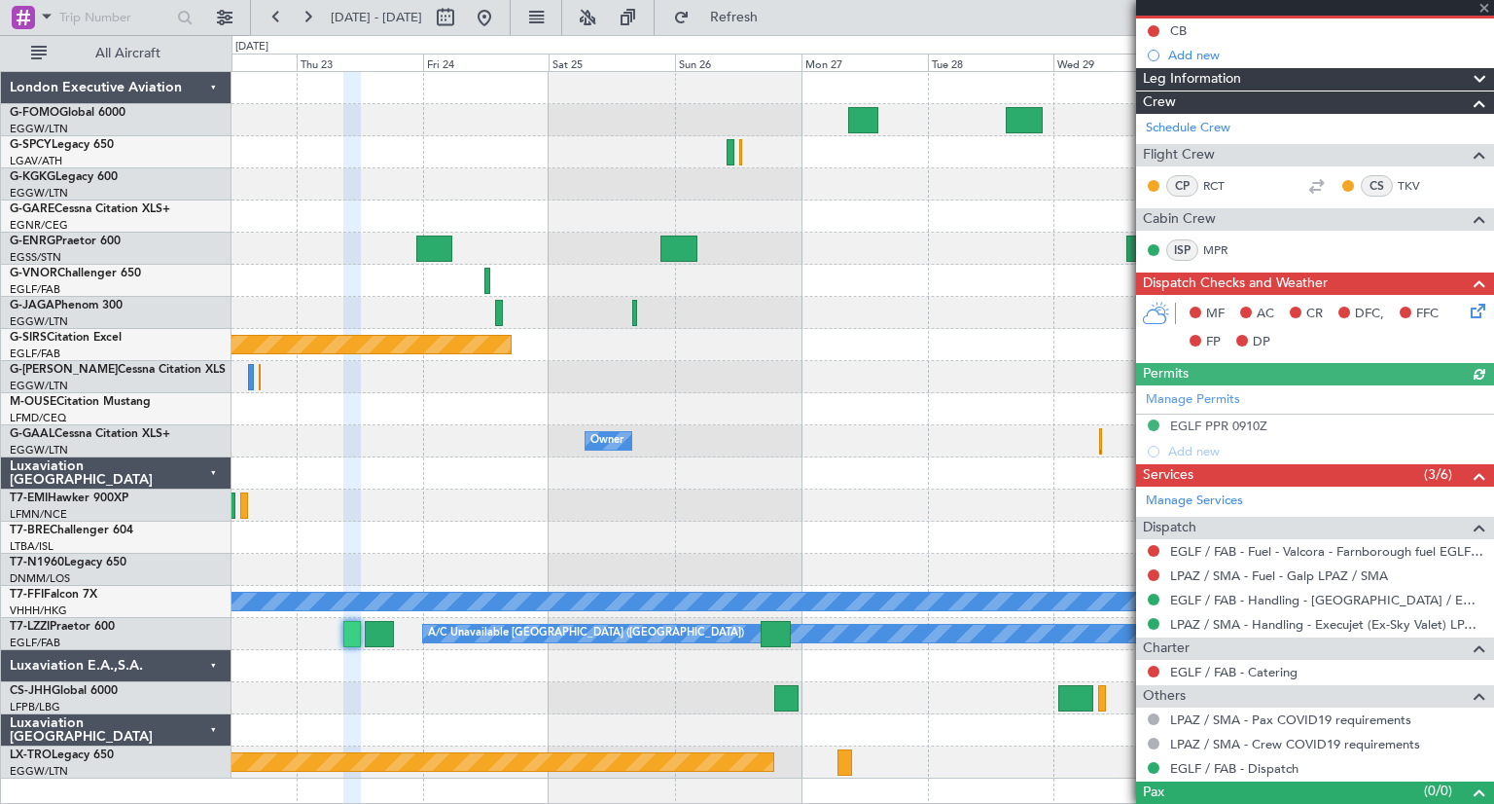
scroll to position [223, 0]
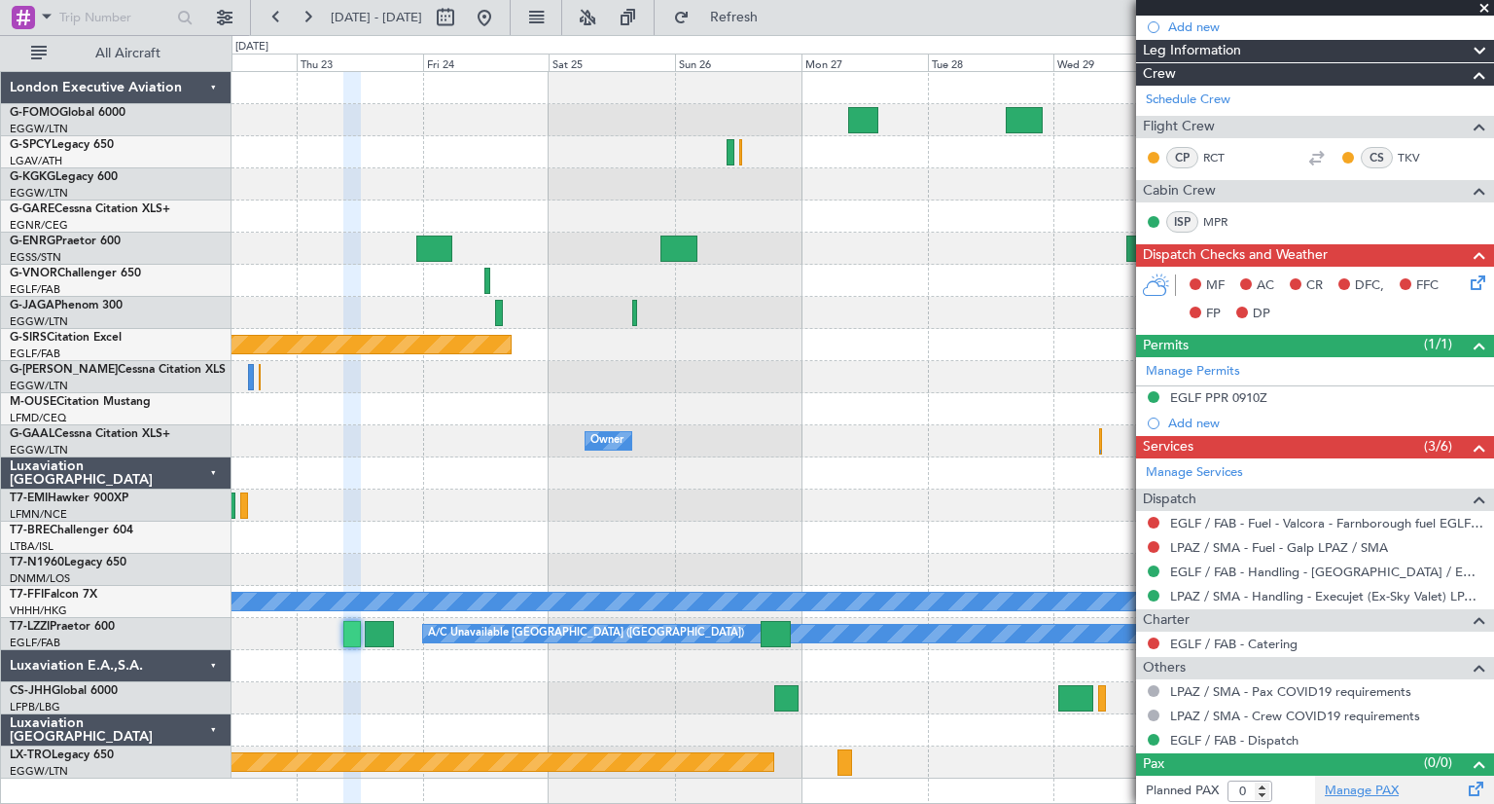
click at [1361, 788] on link "Manage PAX" at bounding box center [1362, 790] width 74 height 19
click at [775, 19] on span "Refresh" at bounding box center [735, 18] width 82 height 14
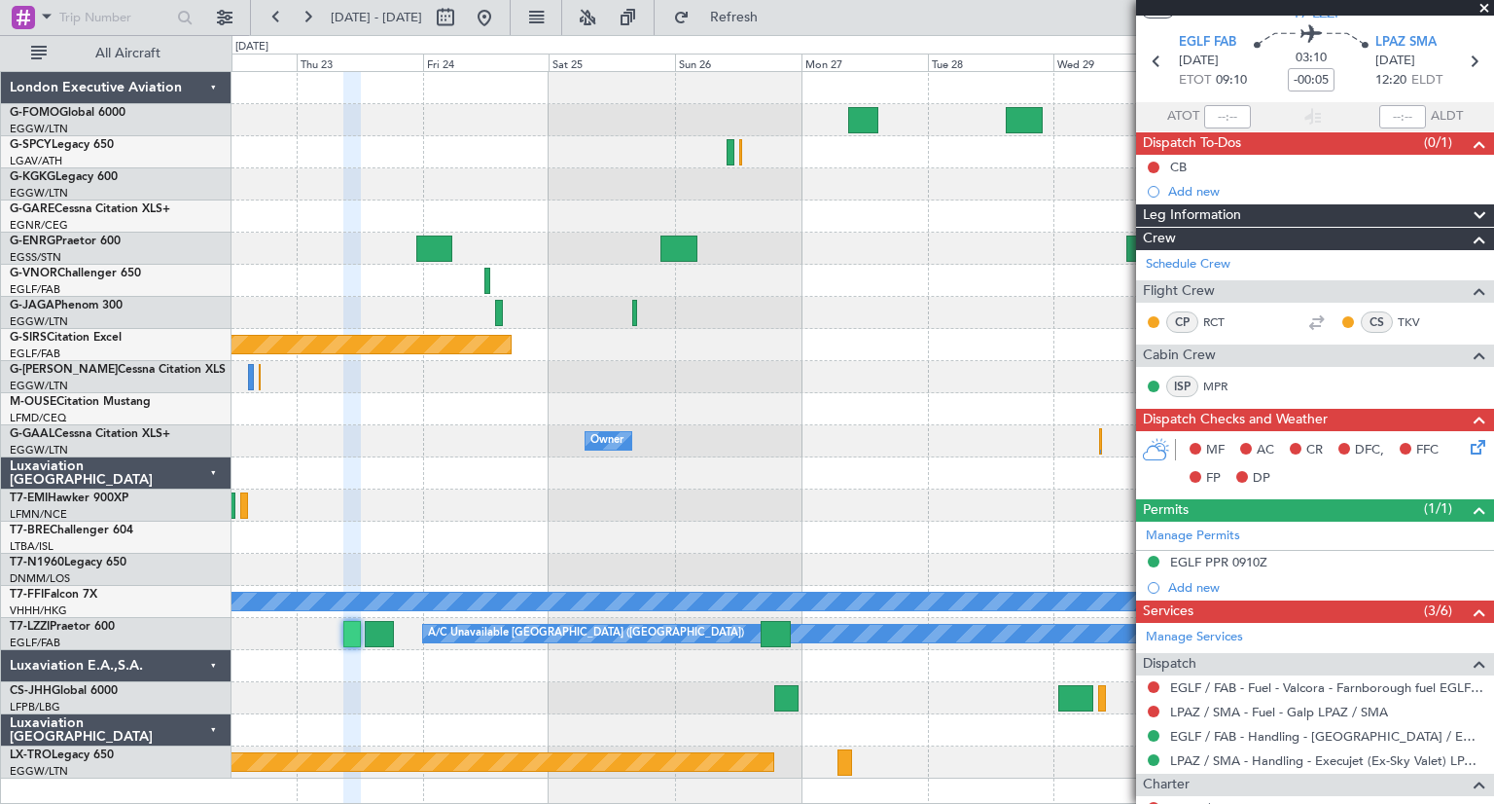
scroll to position [0, 0]
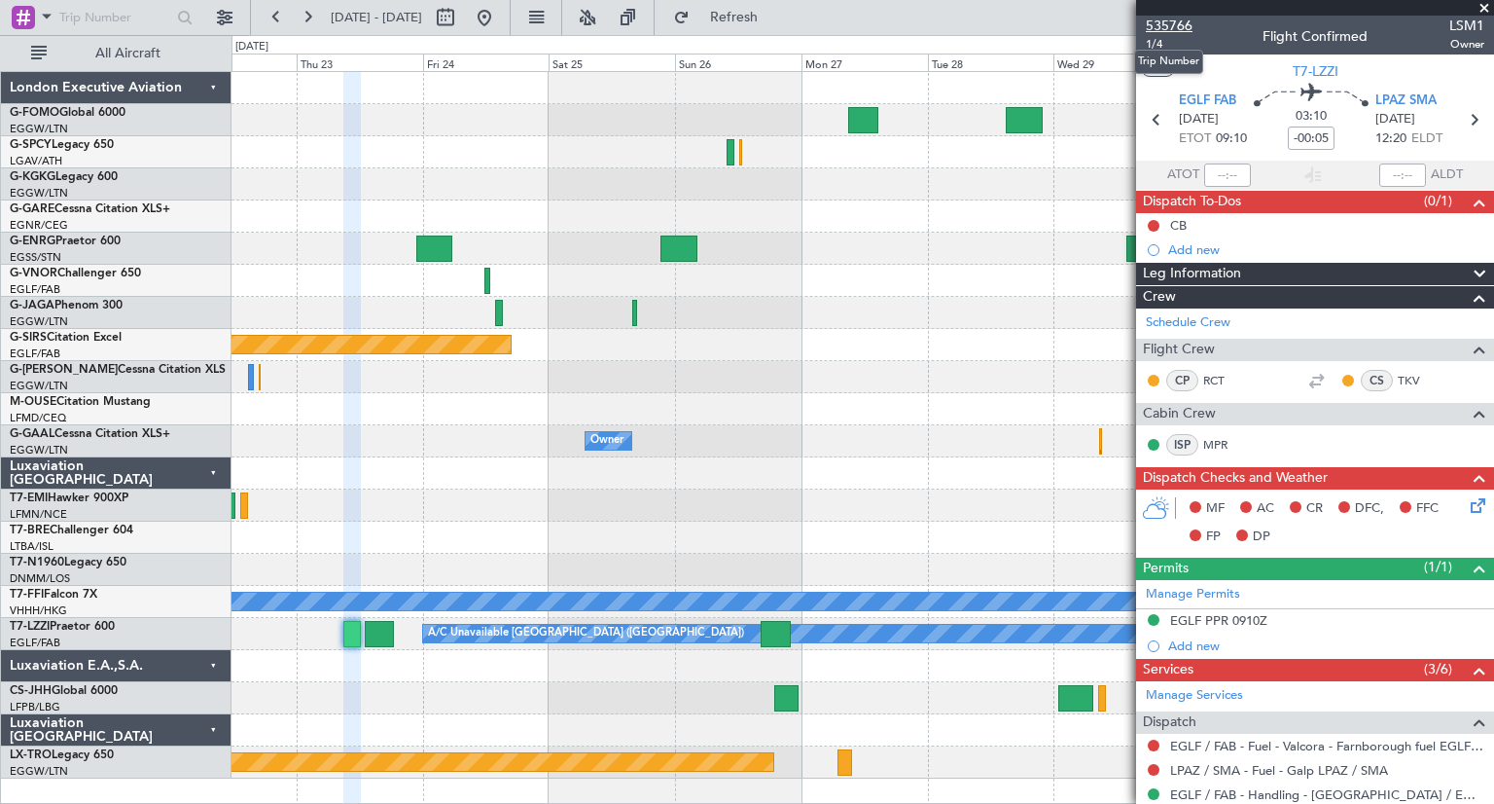
click at [1179, 22] on span "535766" at bounding box center [1169, 26] width 47 height 20
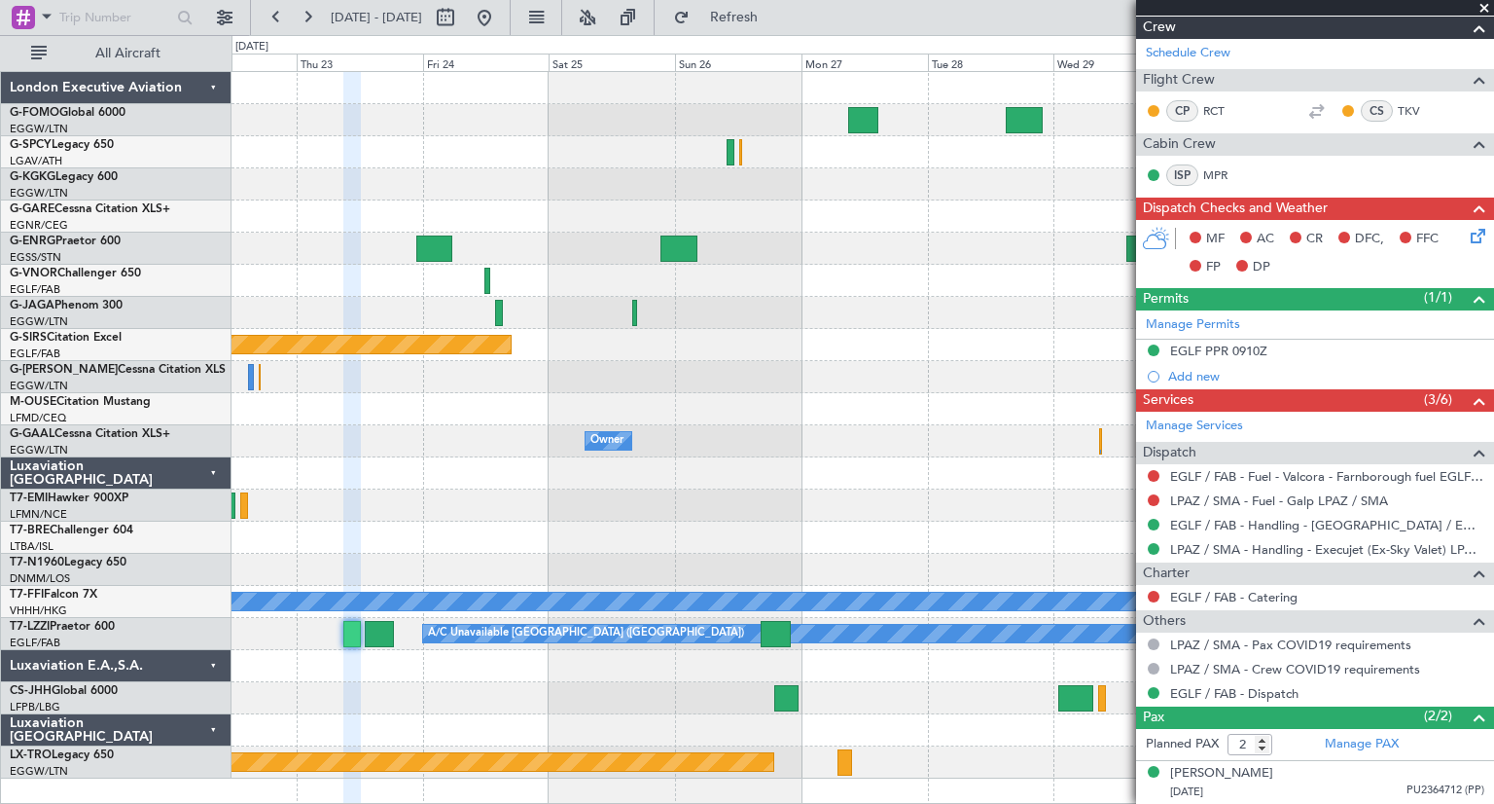
scroll to position [310, 0]
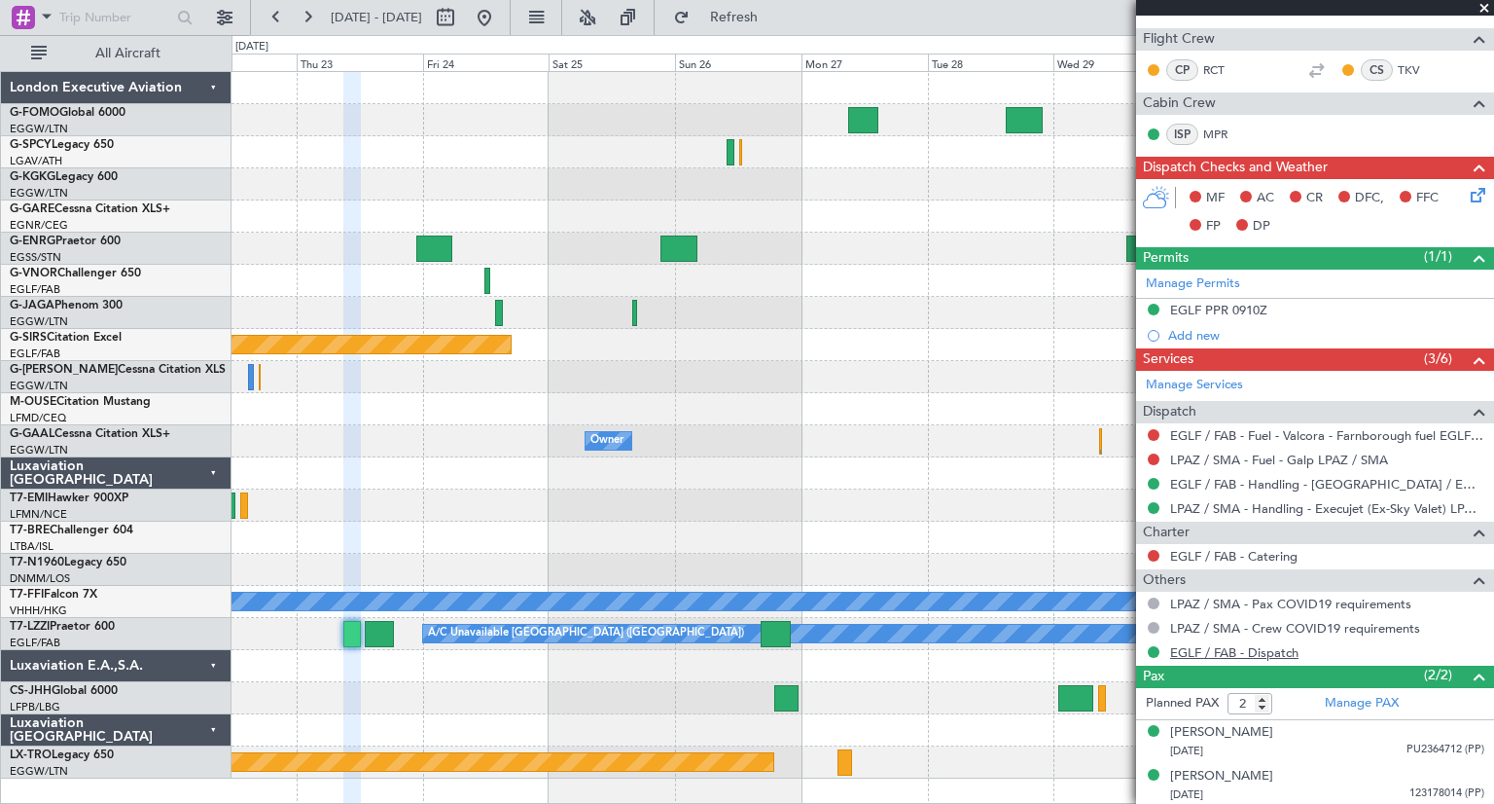
click at [1269, 649] on link "EGLF / FAB - Dispatch" at bounding box center [1234, 652] width 128 height 17
click at [1487, 9] on span at bounding box center [1484, 9] width 19 height 18
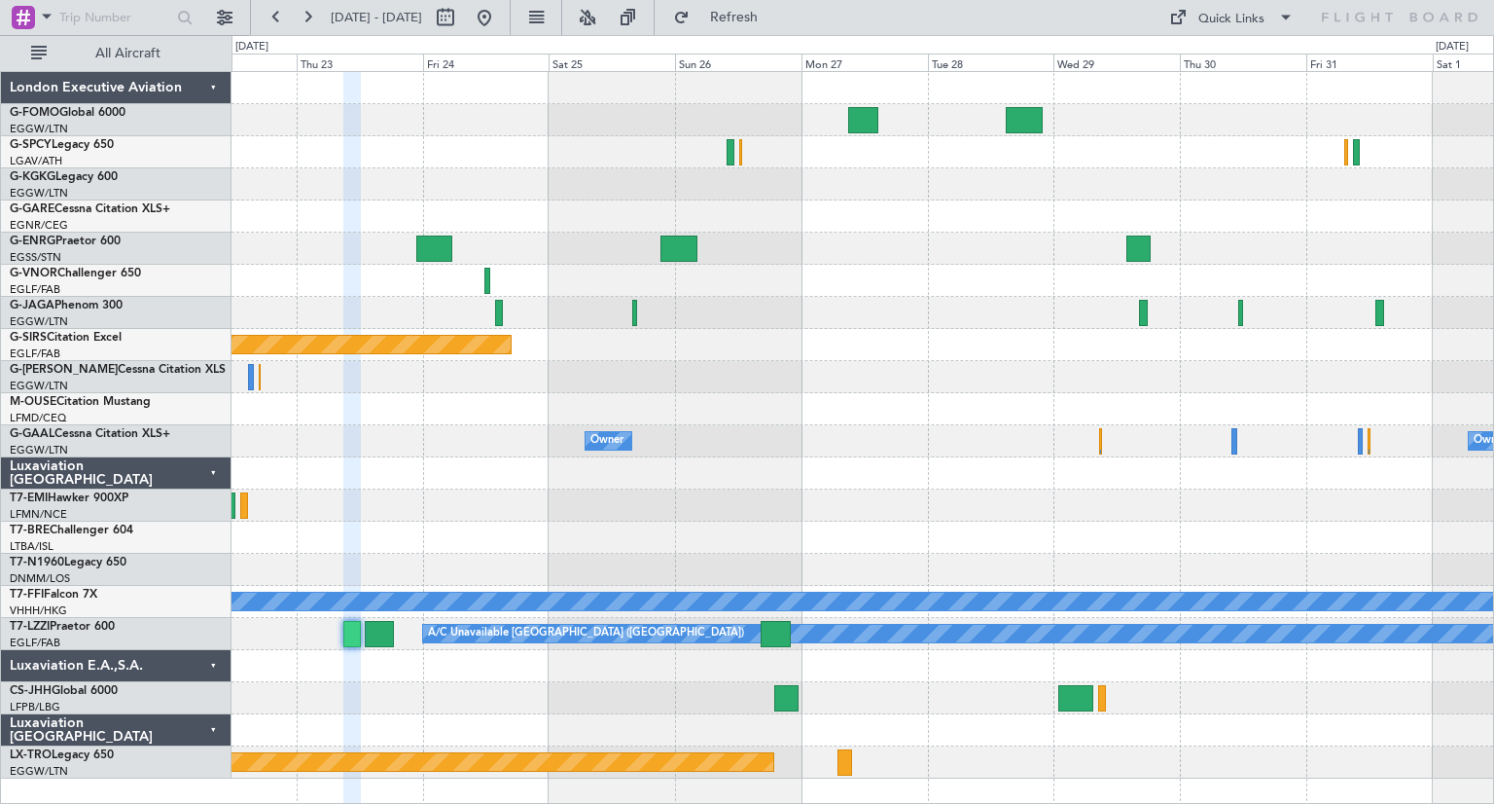
type input "0"
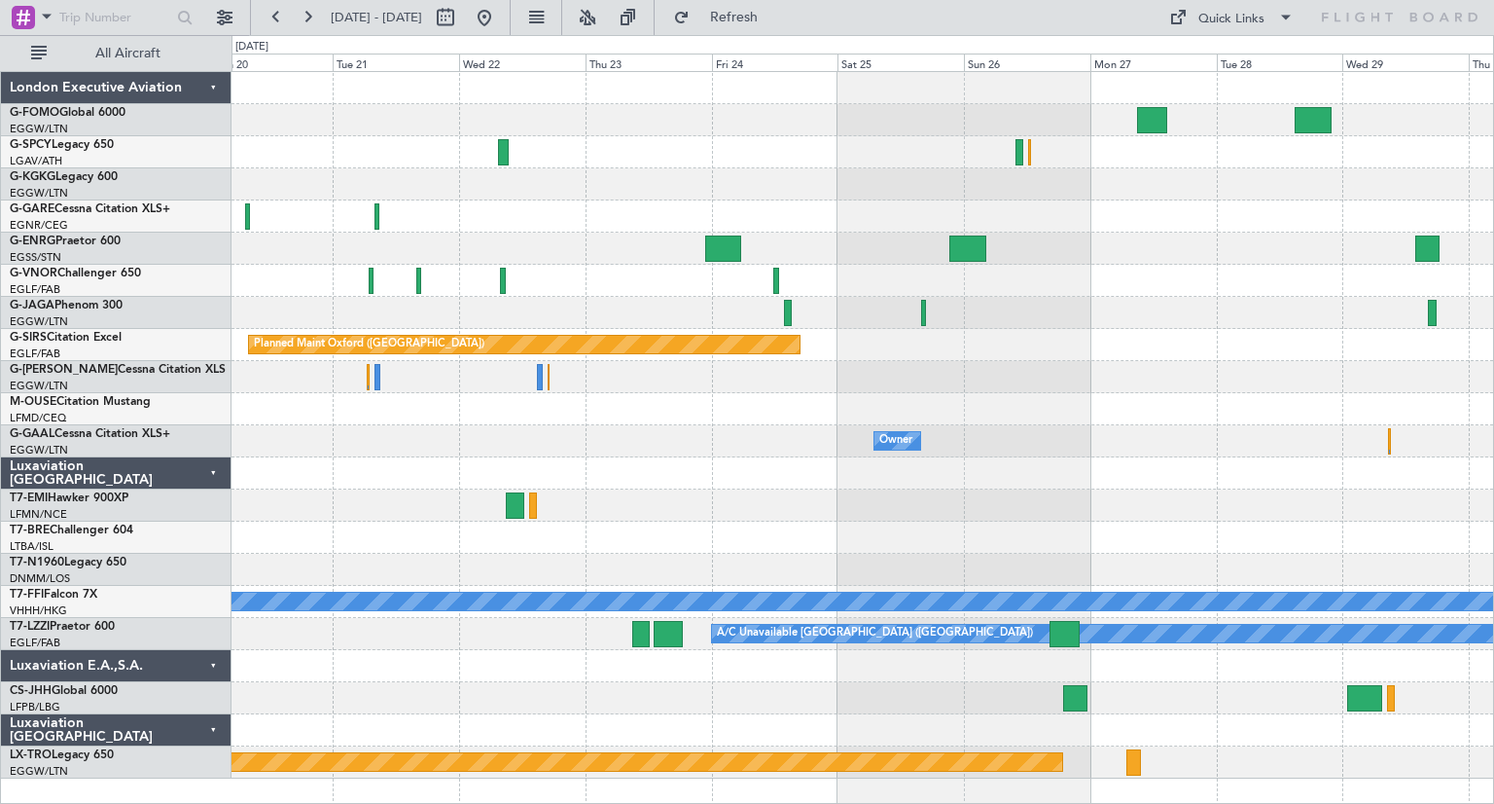
click at [985, 354] on div "Planned Maint Oxford (Kidlington) Owner Owner Owner No Crew Planned Maint Genev…" at bounding box center [863, 425] width 1262 height 706
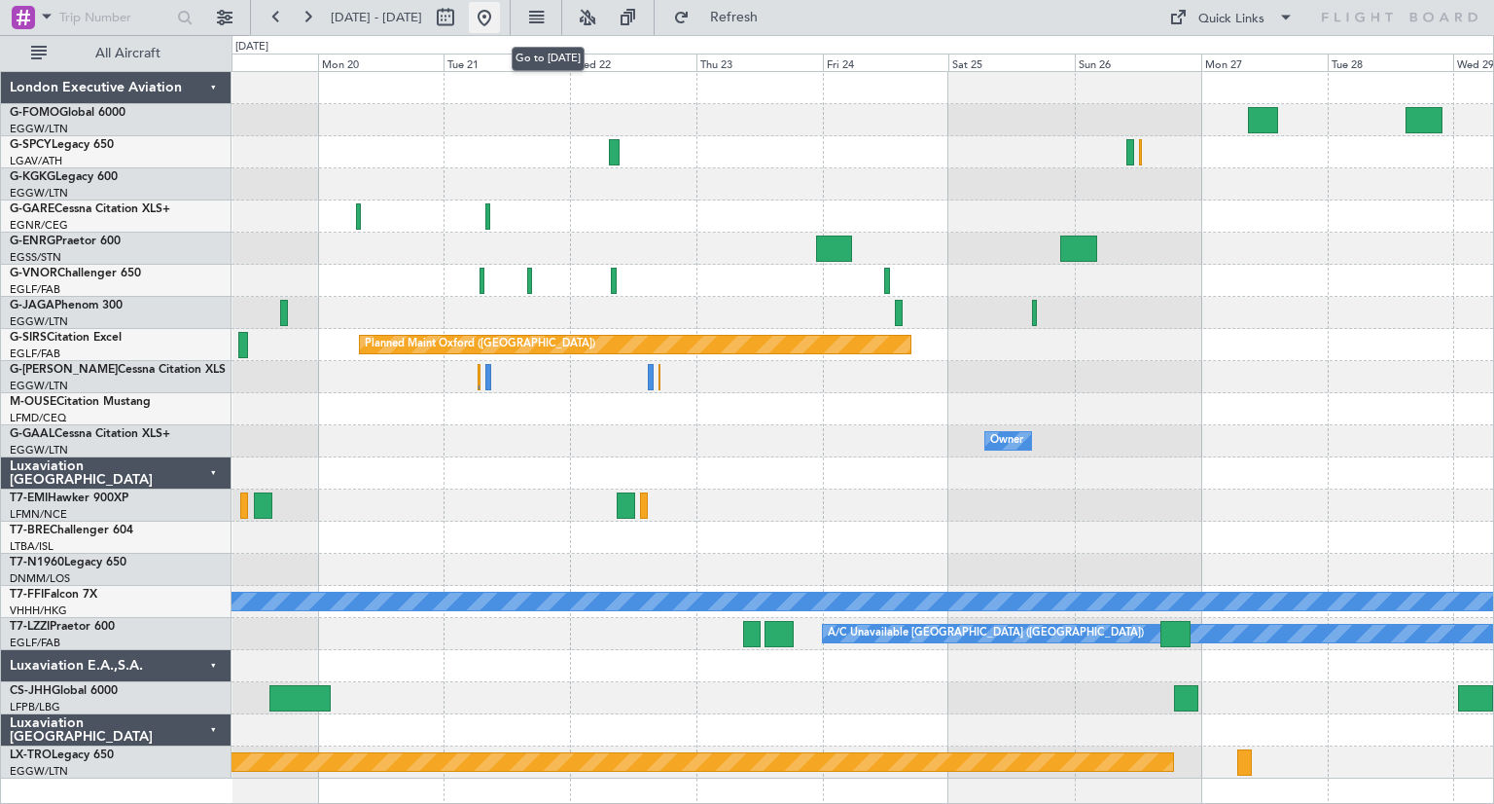
click at [500, 18] on button at bounding box center [484, 17] width 31 height 31
